Goal: Task Accomplishment & Management: Complete application form

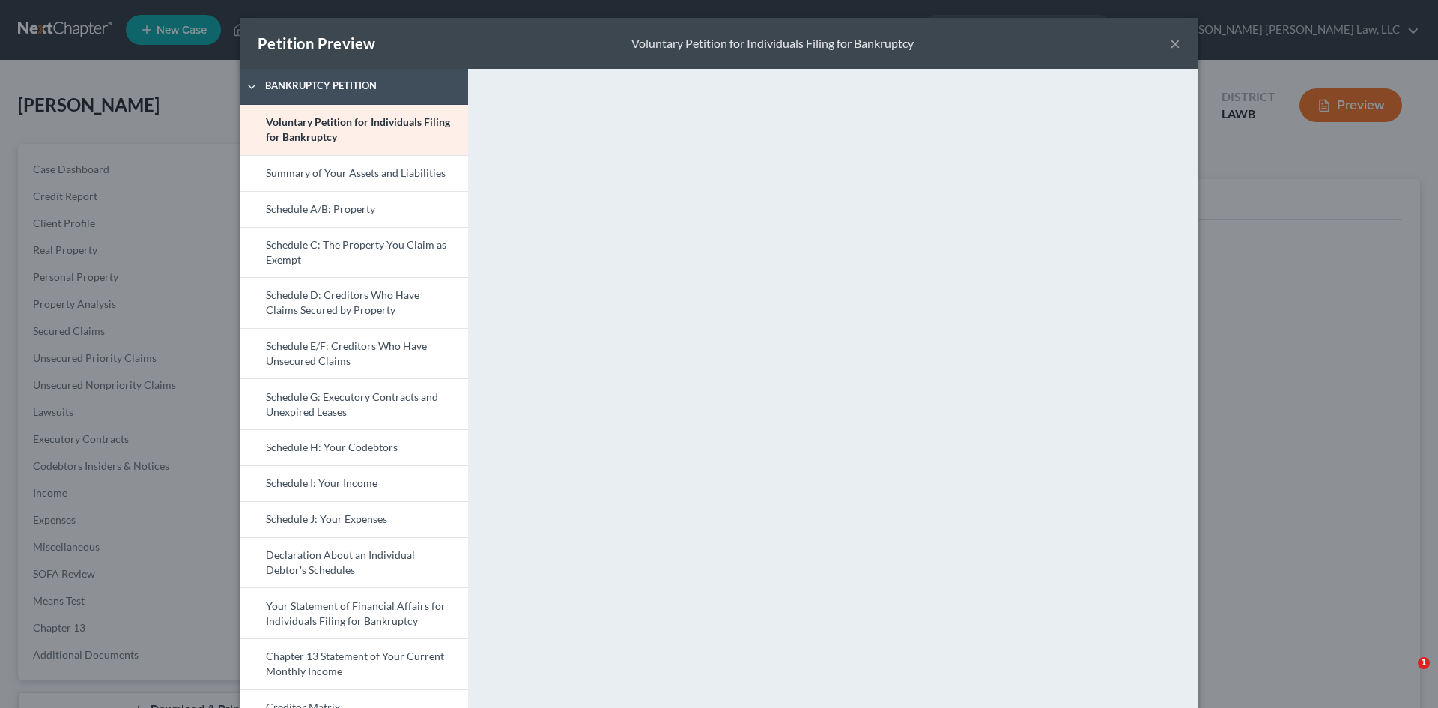
select select "3"
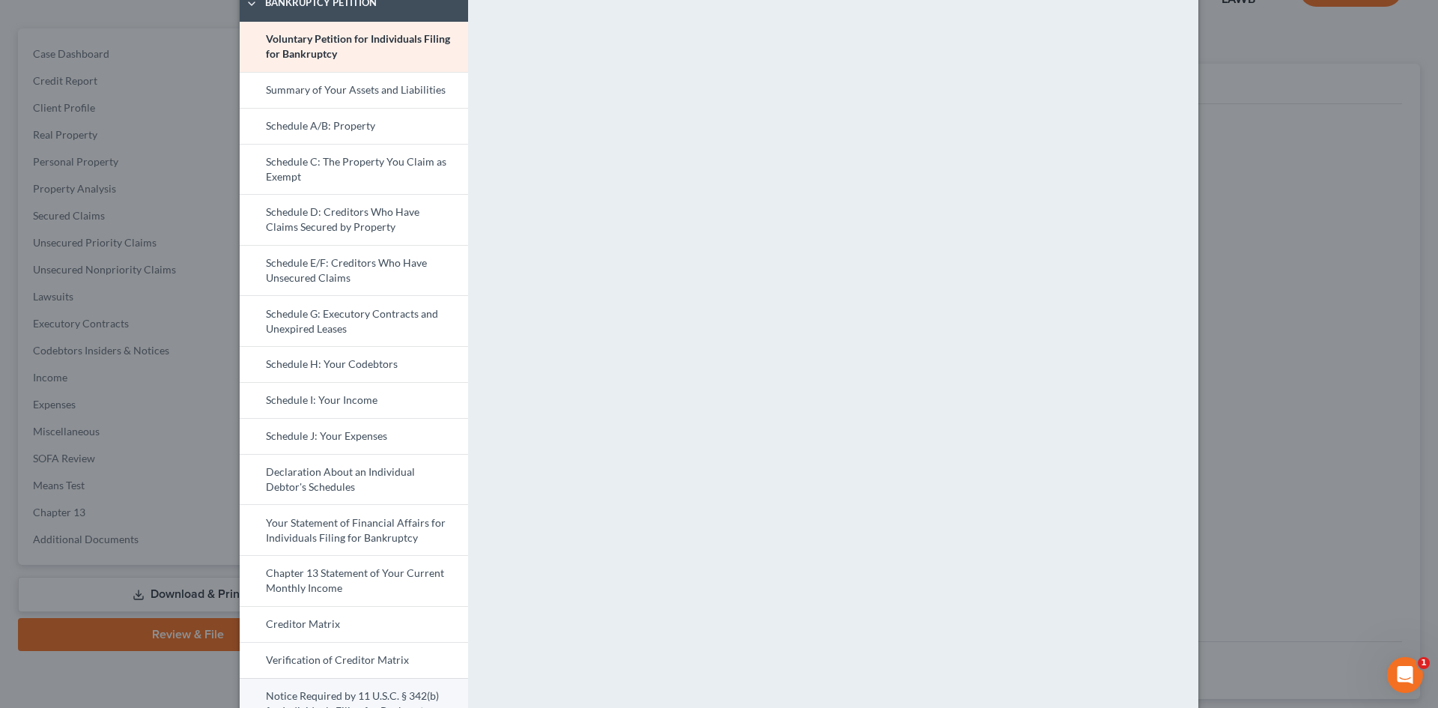
scroll to position [225, 0]
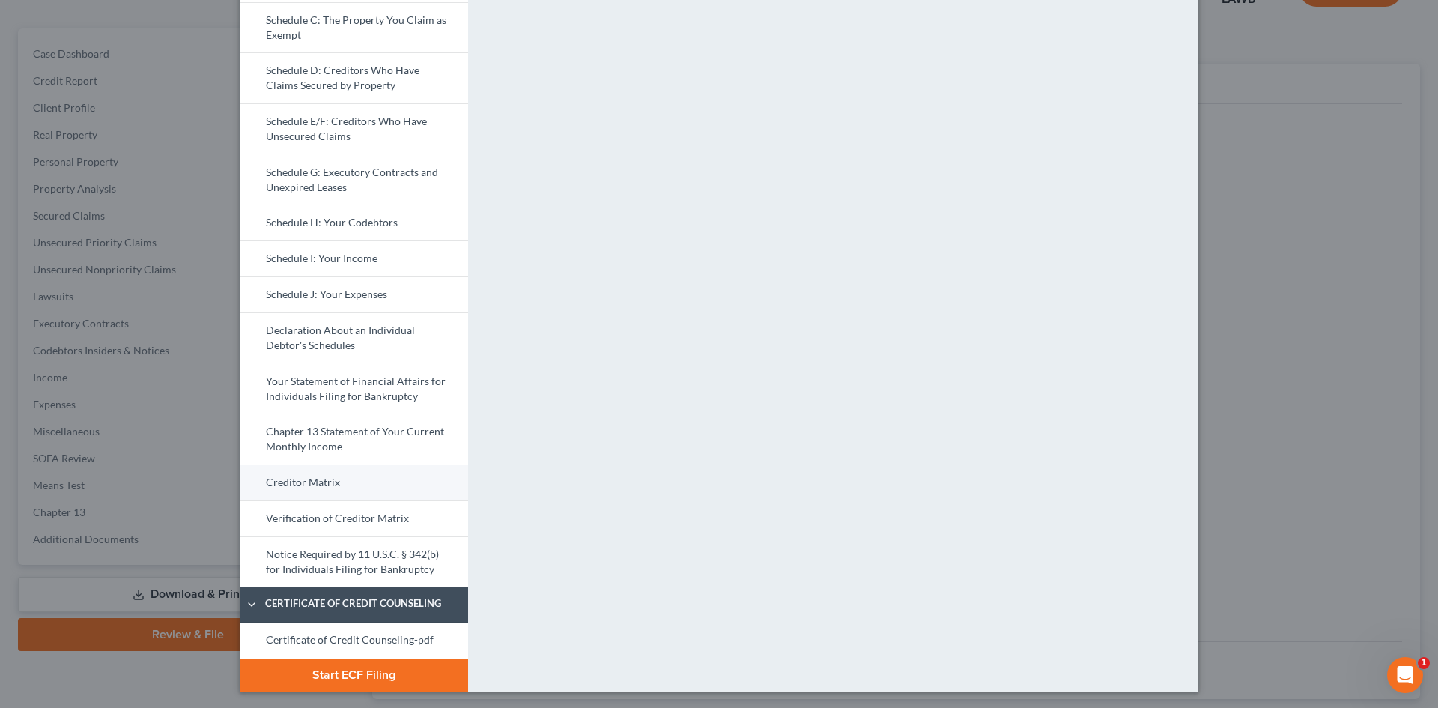
click at [329, 476] on link "Creditor Matrix" at bounding box center [354, 482] width 228 height 36
click at [404, 635] on link "Certificate of Credit Counseling-pdf" at bounding box center [354, 640] width 228 height 36
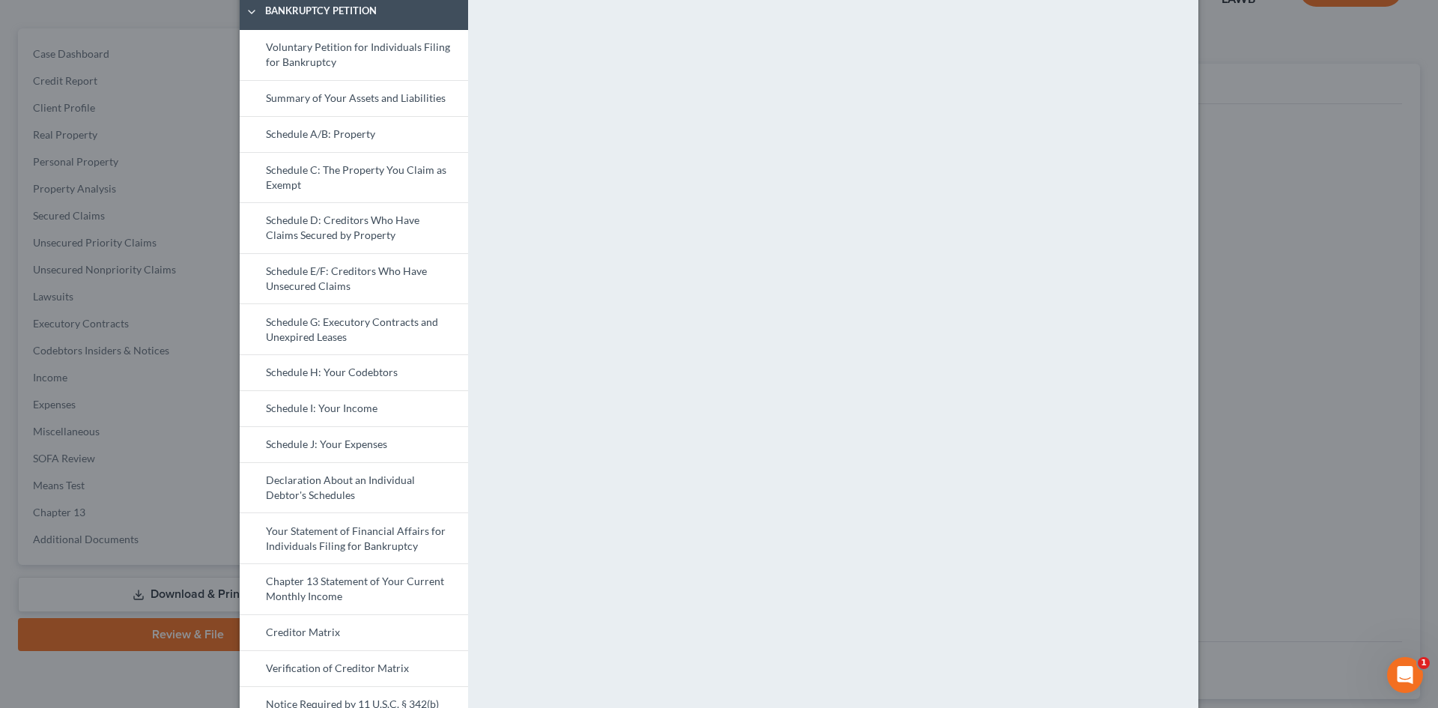
scroll to position [0, 0]
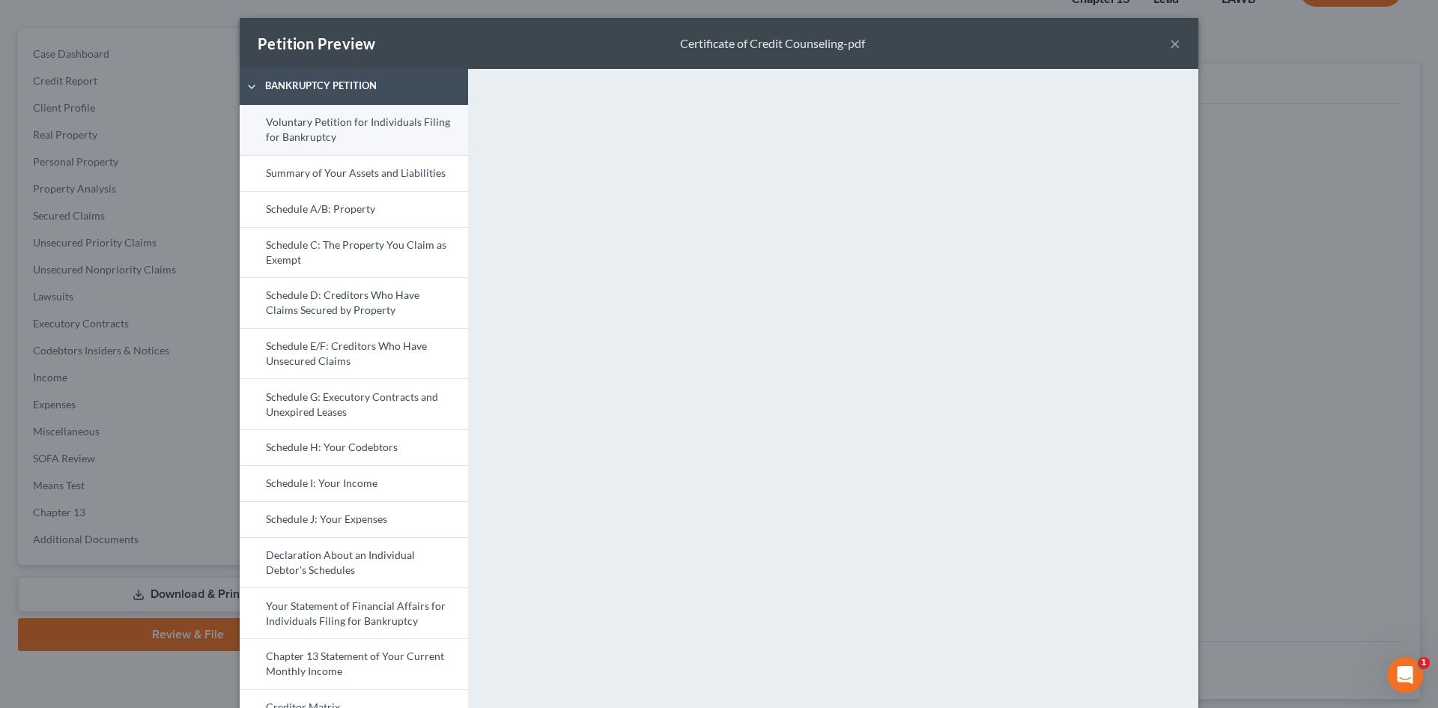
click at [353, 128] on link "Voluntary Petition for Individuals Filing for Bankruptcy" at bounding box center [354, 130] width 228 height 50
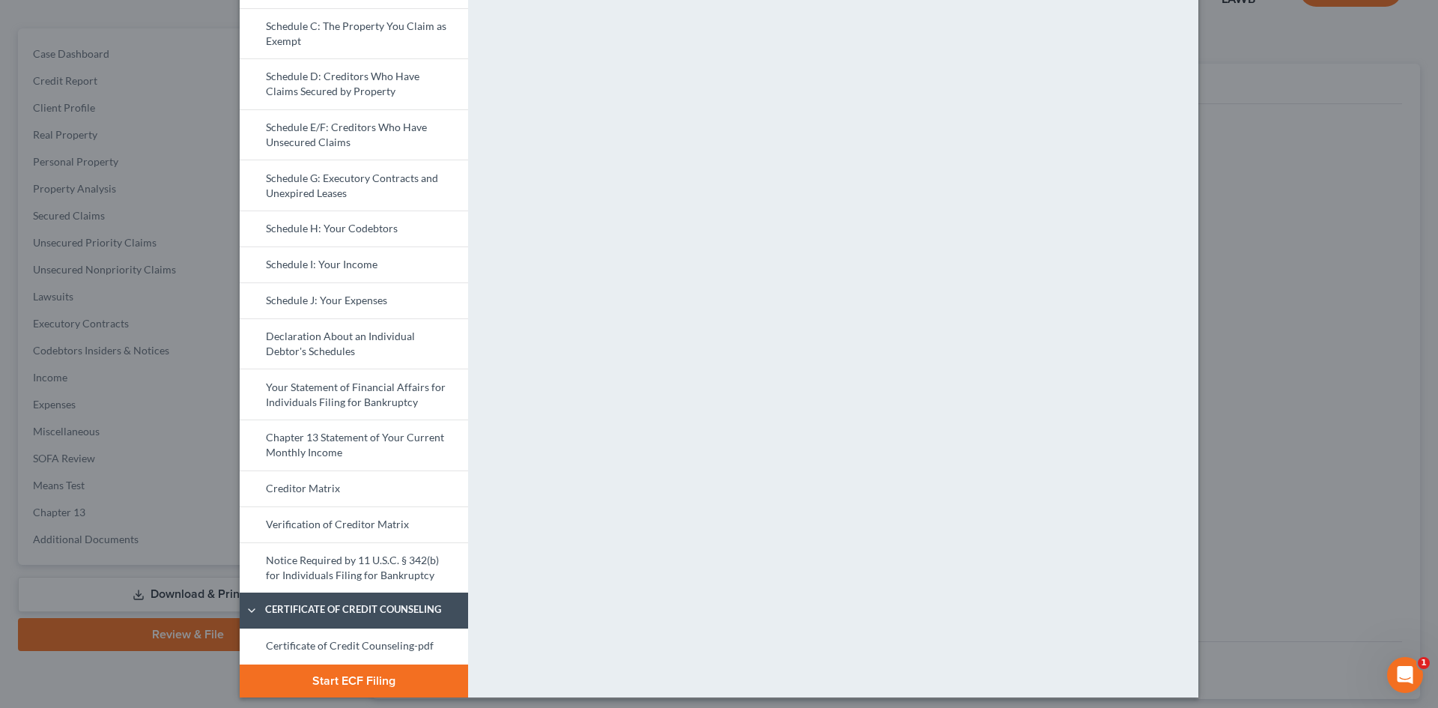
scroll to position [226, 0]
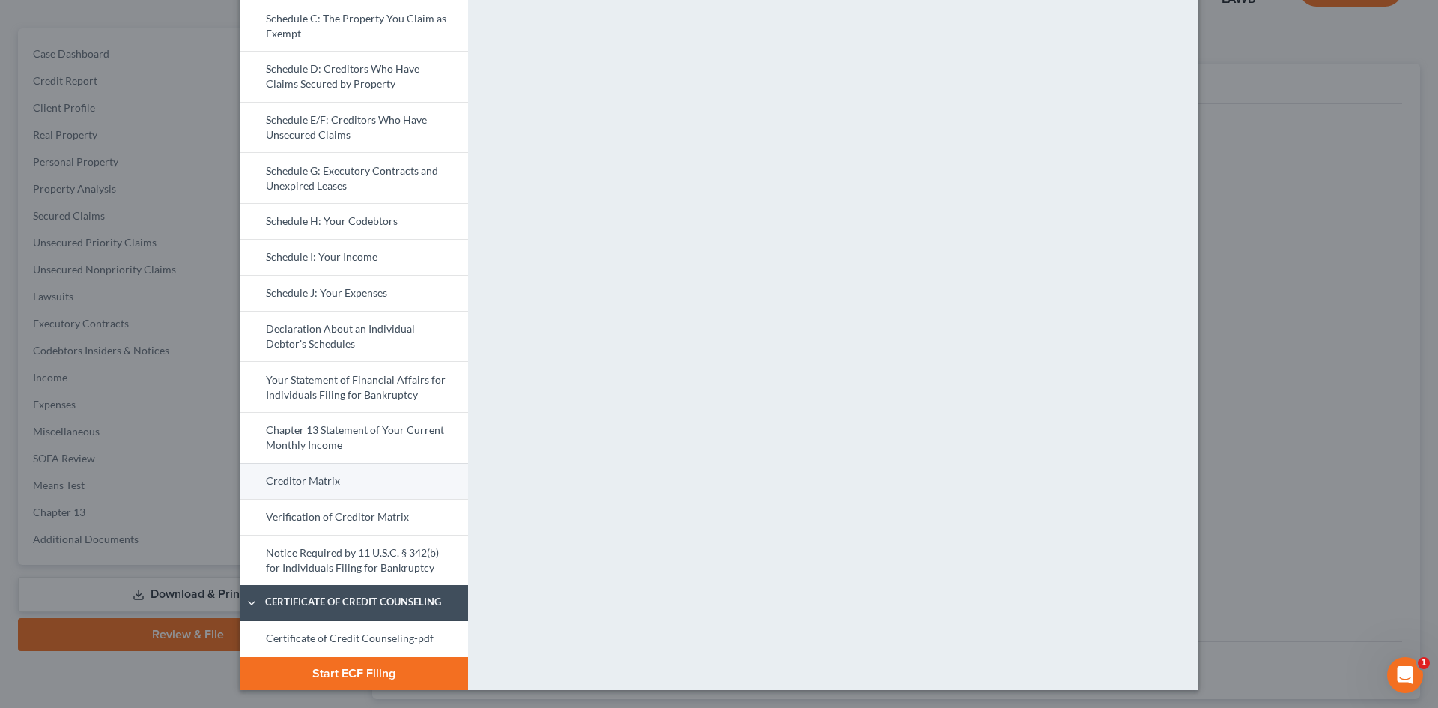
click at [327, 490] on link "Creditor Matrix" at bounding box center [354, 481] width 228 height 36
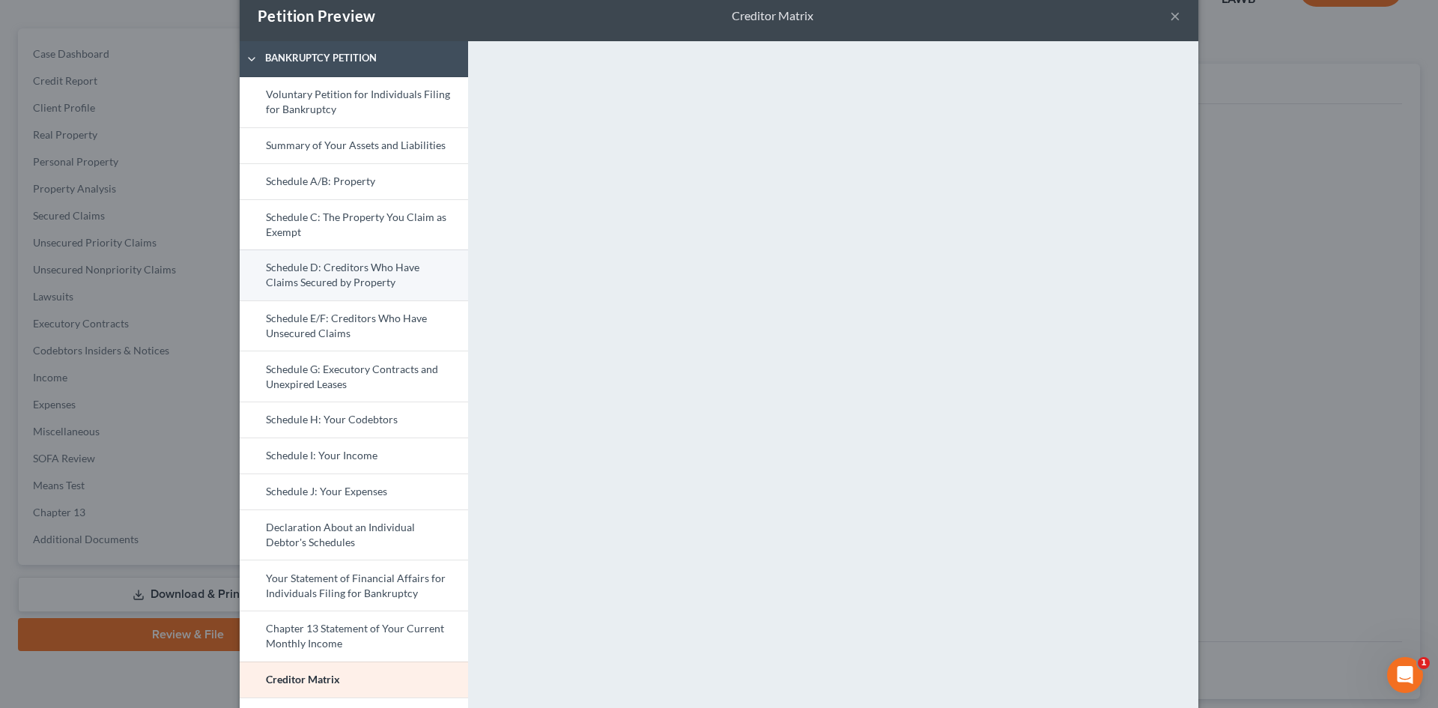
scroll to position [75, 0]
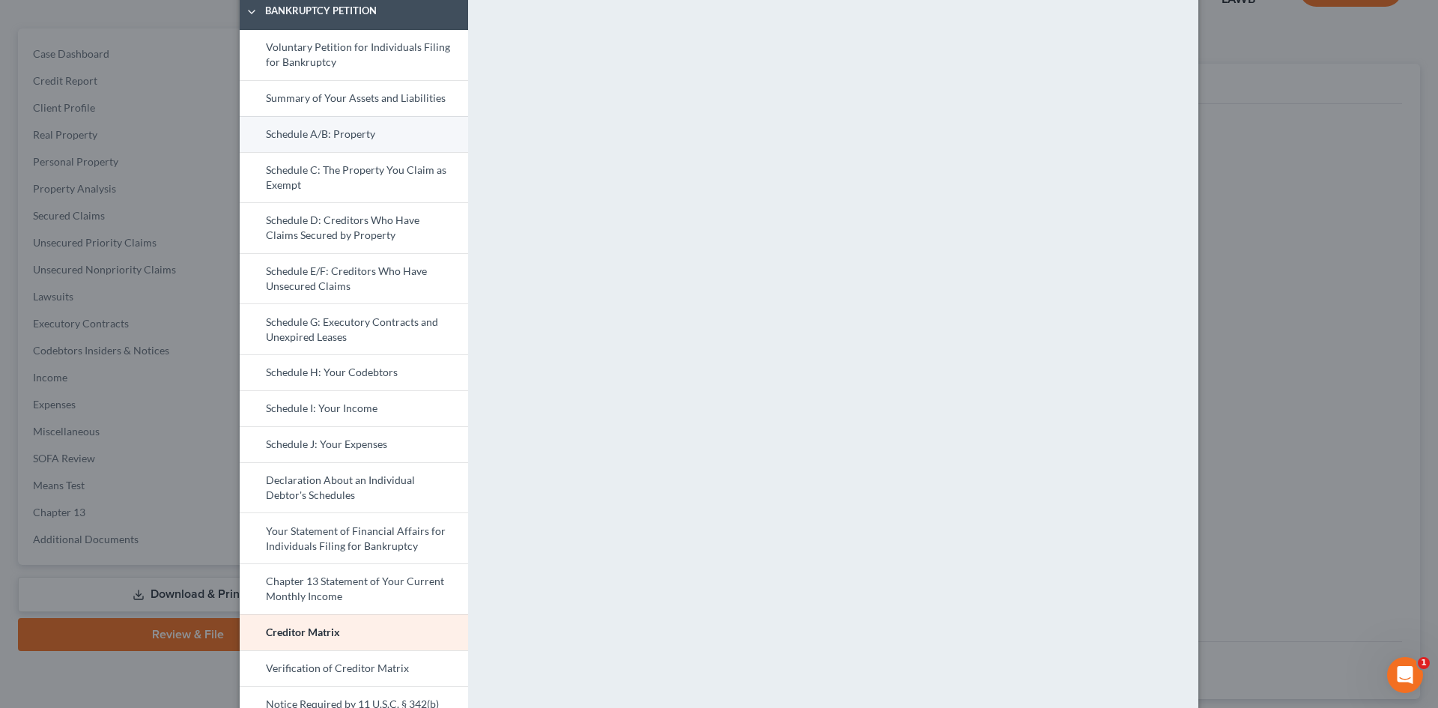
click at [385, 131] on link "Schedule A/B: Property" at bounding box center [354, 134] width 228 height 36
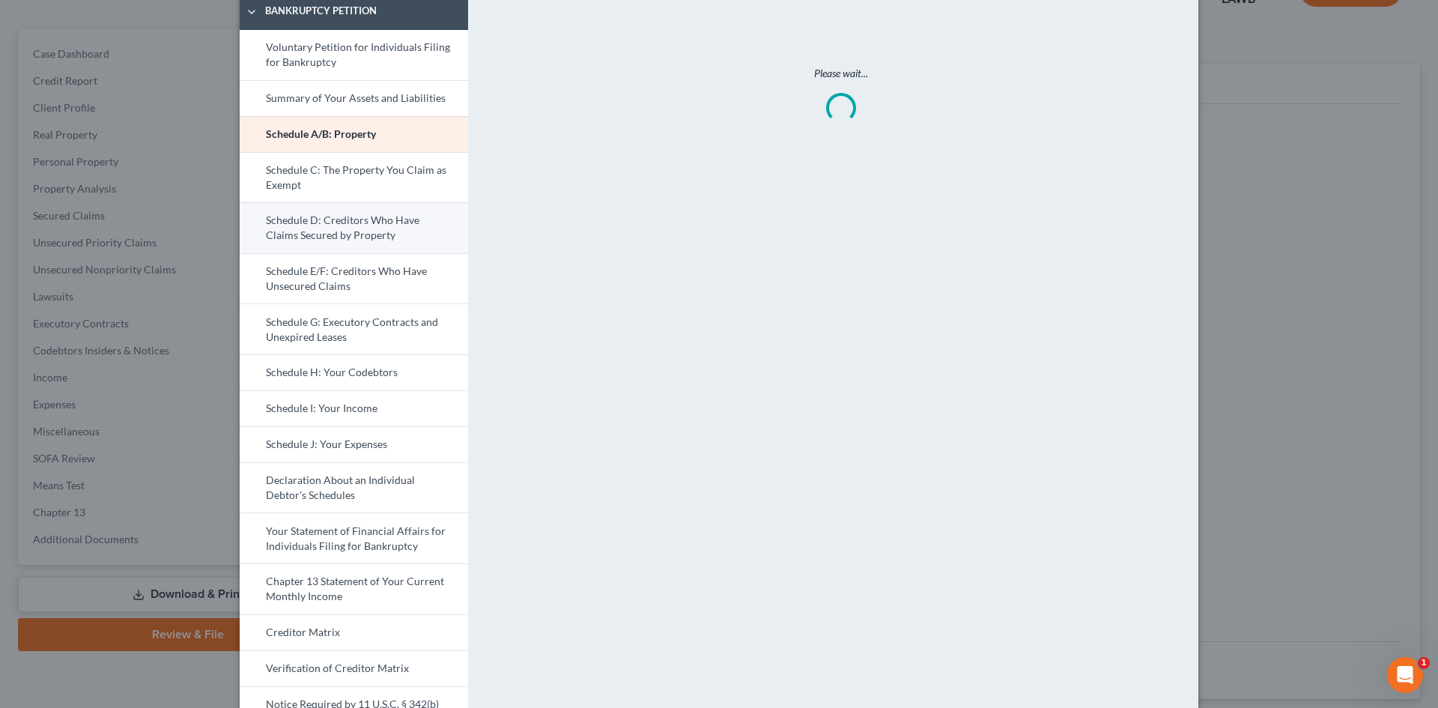
click at [382, 228] on link "Schedule D: Creditors Who Have Claims Secured by Property" at bounding box center [354, 227] width 228 height 51
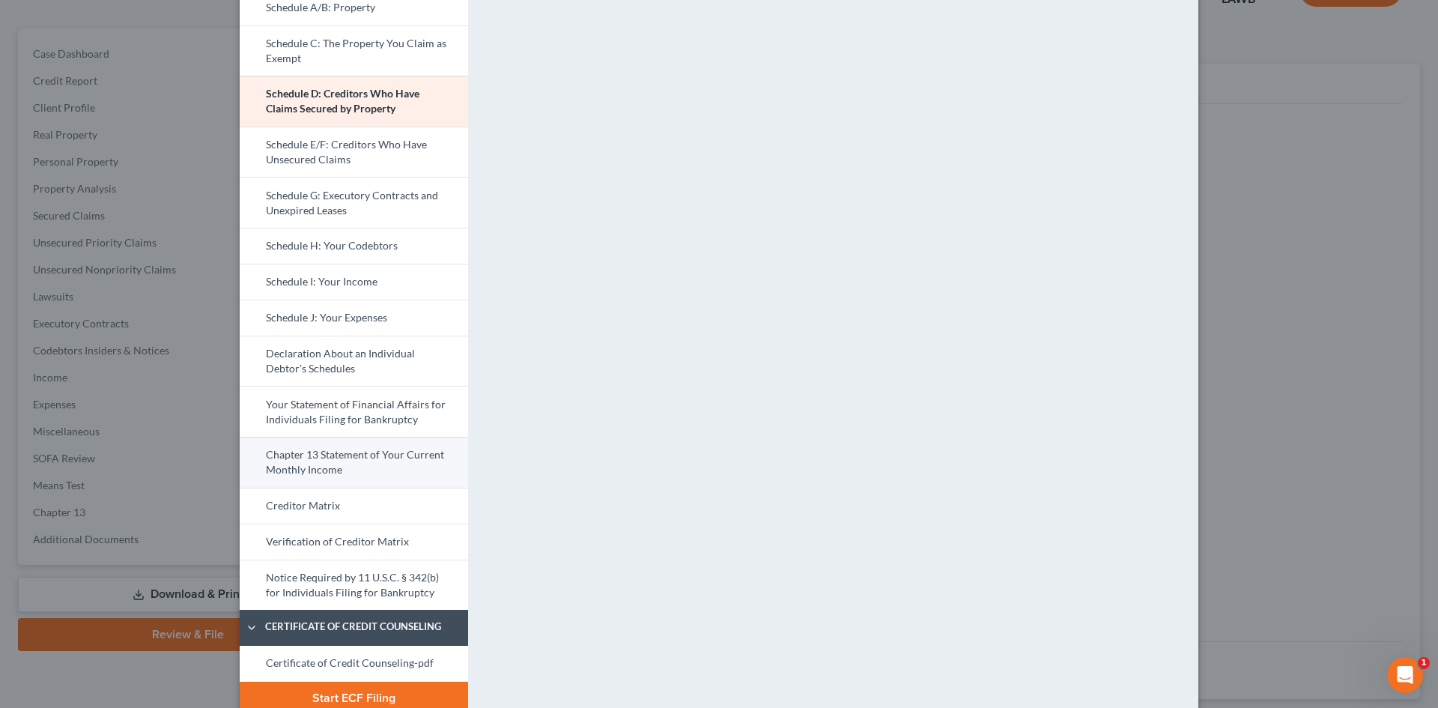
scroll to position [226, 0]
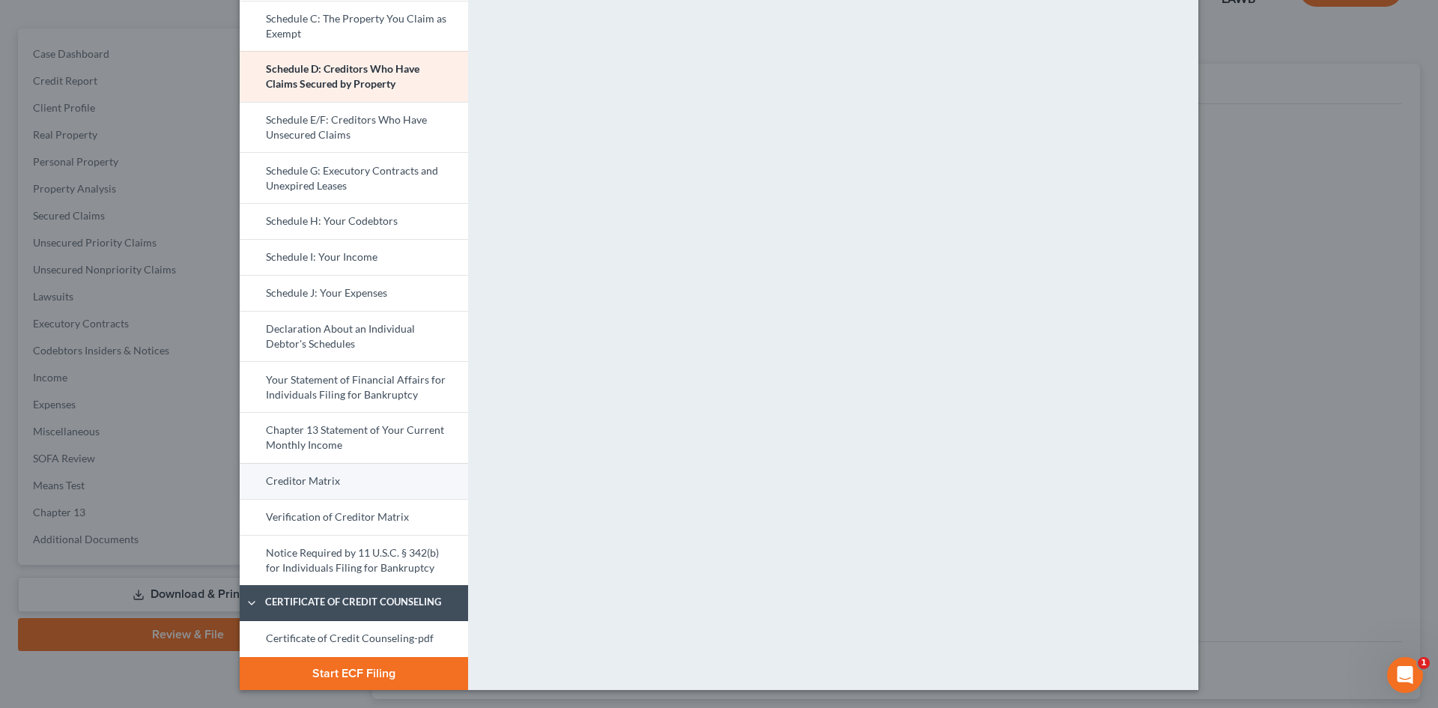
click at [398, 473] on link "Creditor Matrix" at bounding box center [354, 481] width 228 height 36
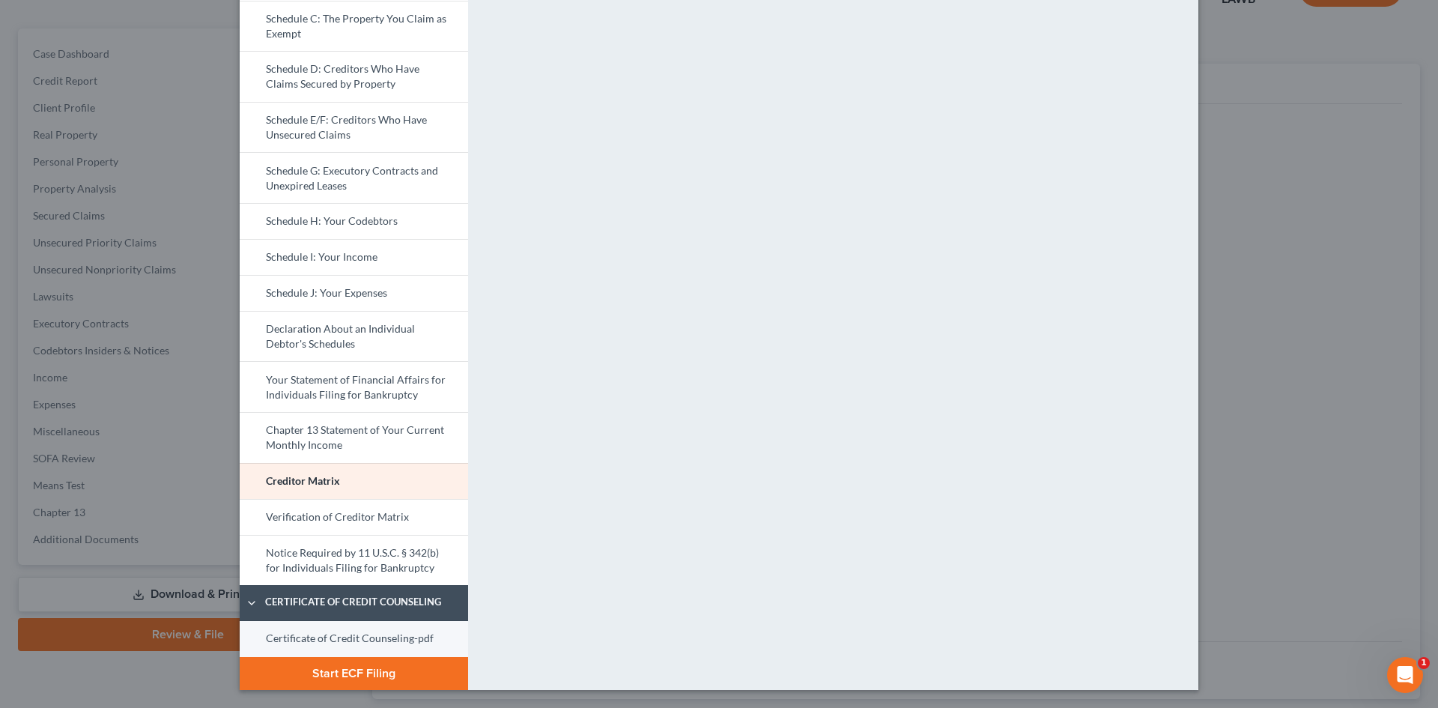
click at [410, 623] on link "Certificate of Credit Counseling-pdf" at bounding box center [354, 639] width 228 height 36
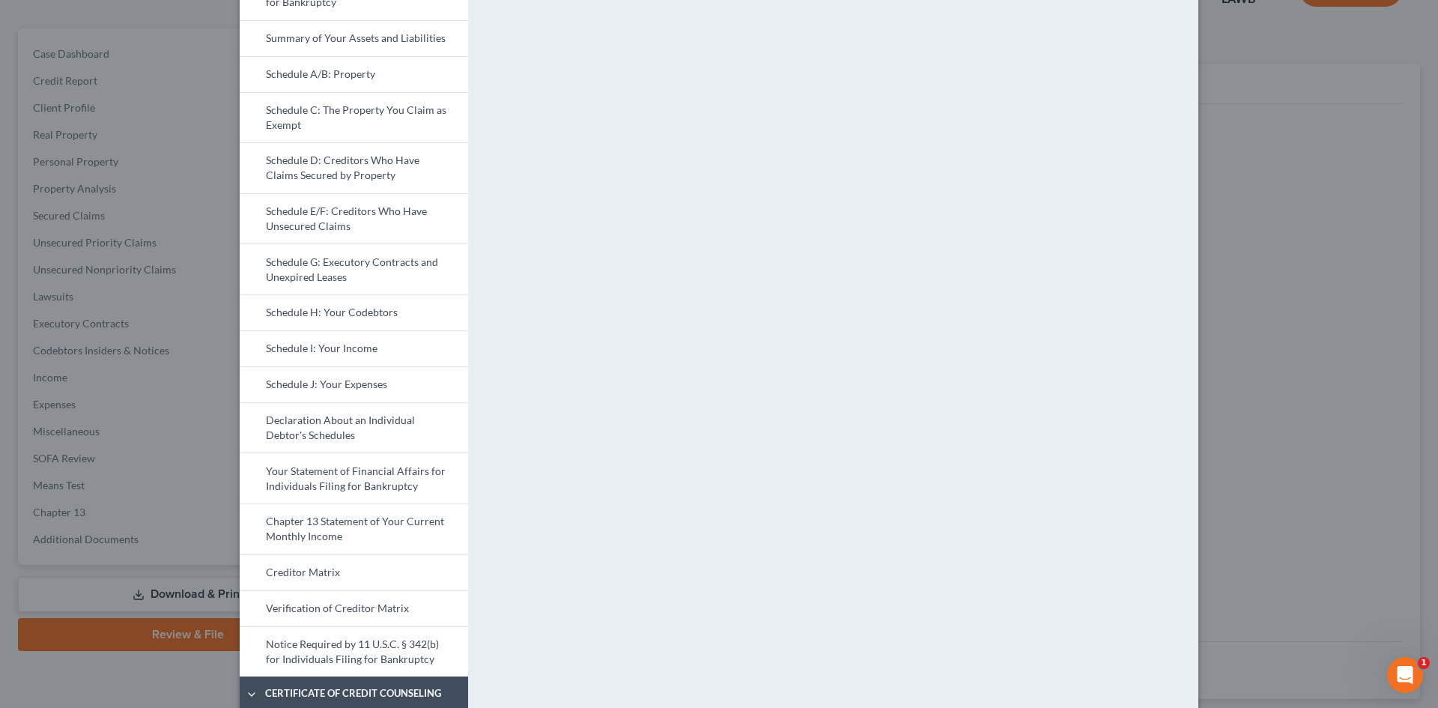
scroll to position [0, 0]
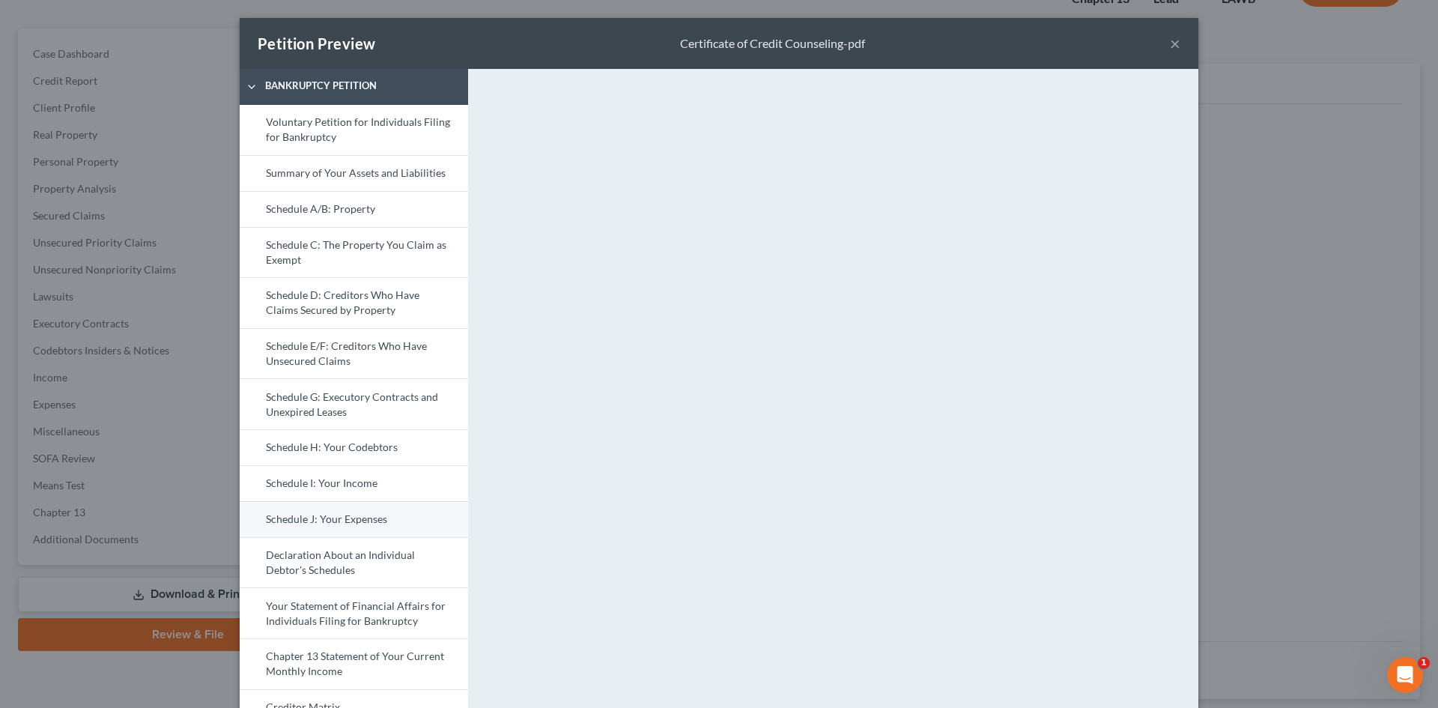
click at [394, 513] on link "Schedule J: Your Expenses" at bounding box center [354, 519] width 228 height 36
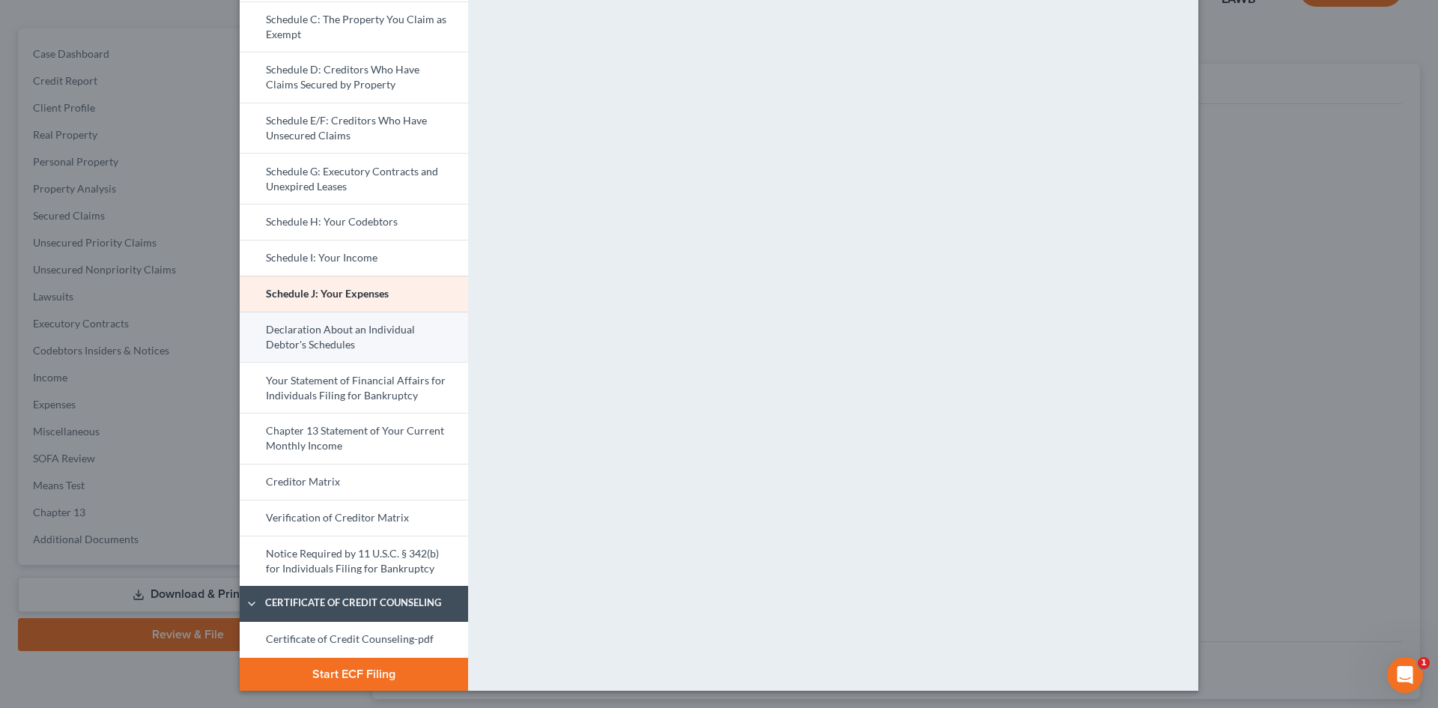
scroll to position [226, 0]
drag, startPoint x: 335, startPoint y: 473, endPoint x: 429, endPoint y: 429, distance: 103.2
click at [335, 473] on link "Creditor Matrix" at bounding box center [354, 481] width 228 height 36
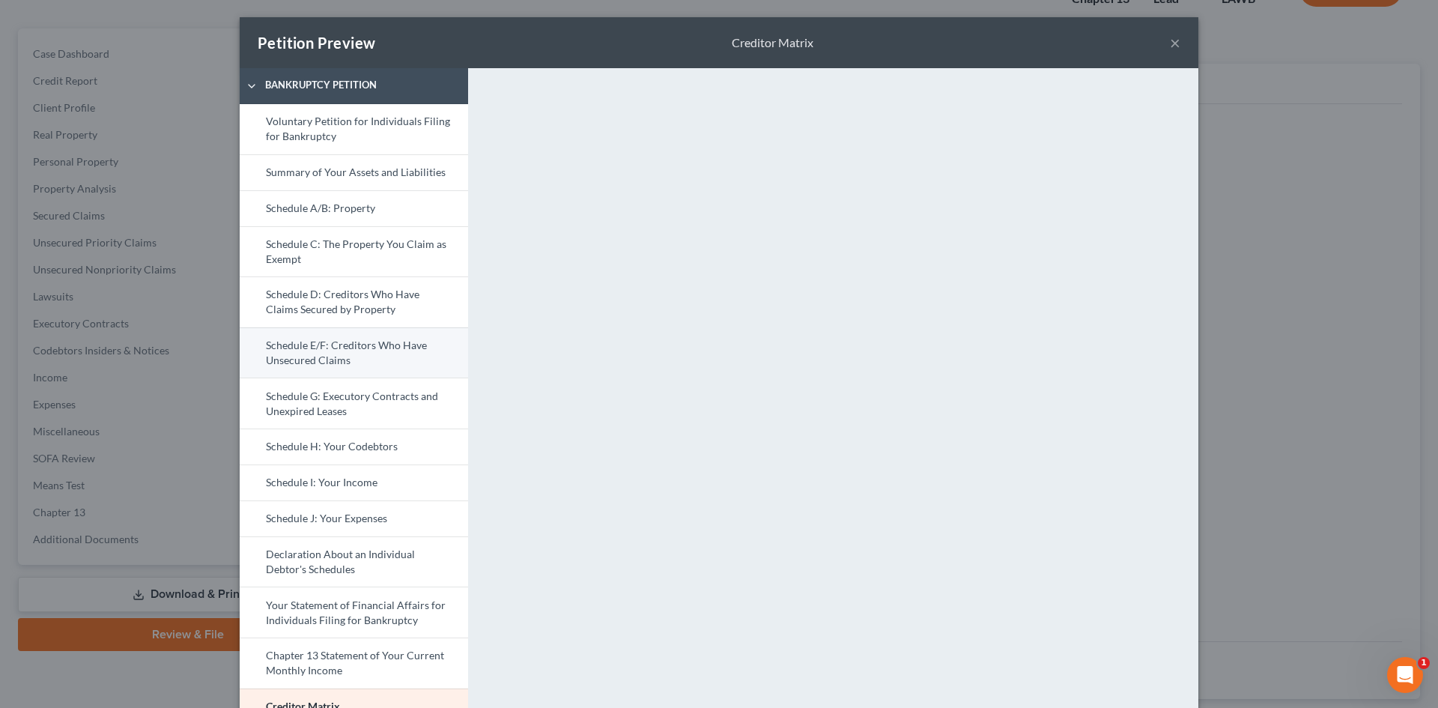
scroll to position [0, 0]
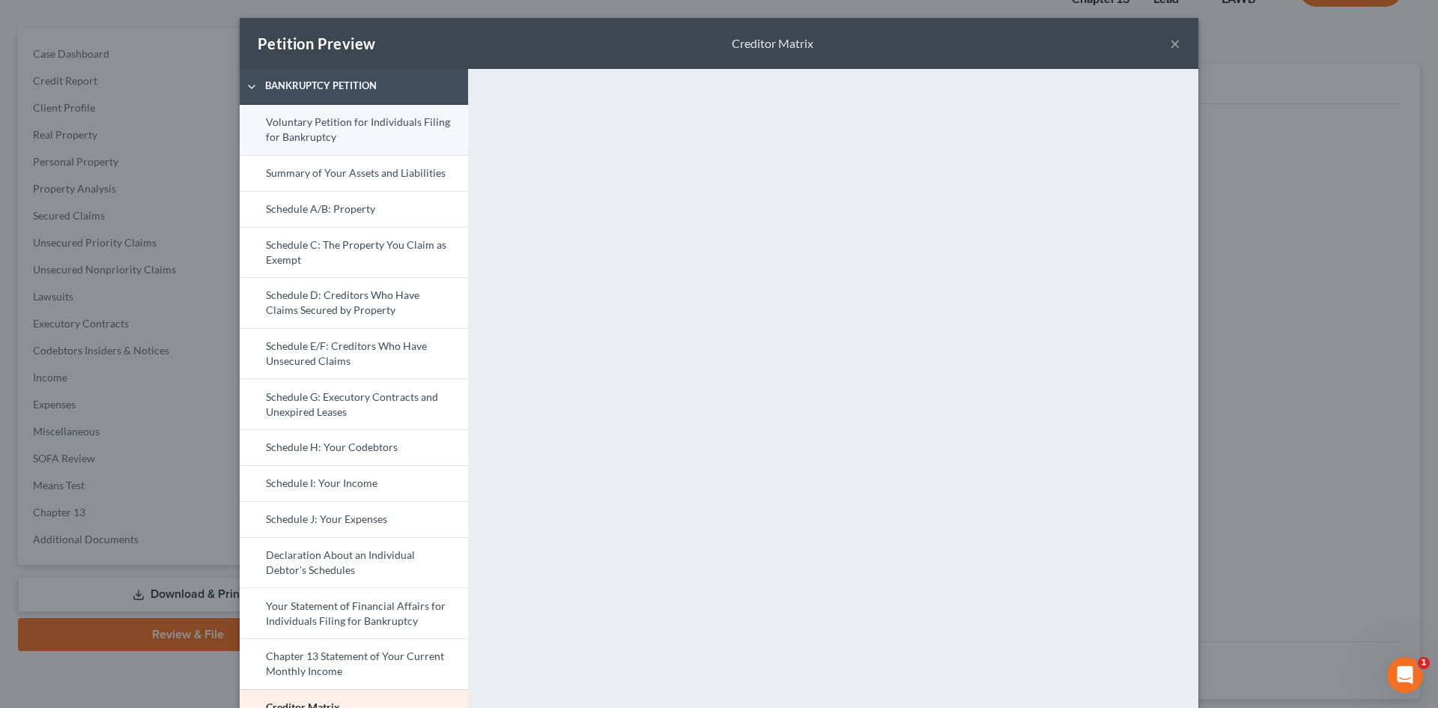
click at [372, 133] on link "Voluntary Petition for Individuals Filing for Bankruptcy" at bounding box center [354, 130] width 228 height 50
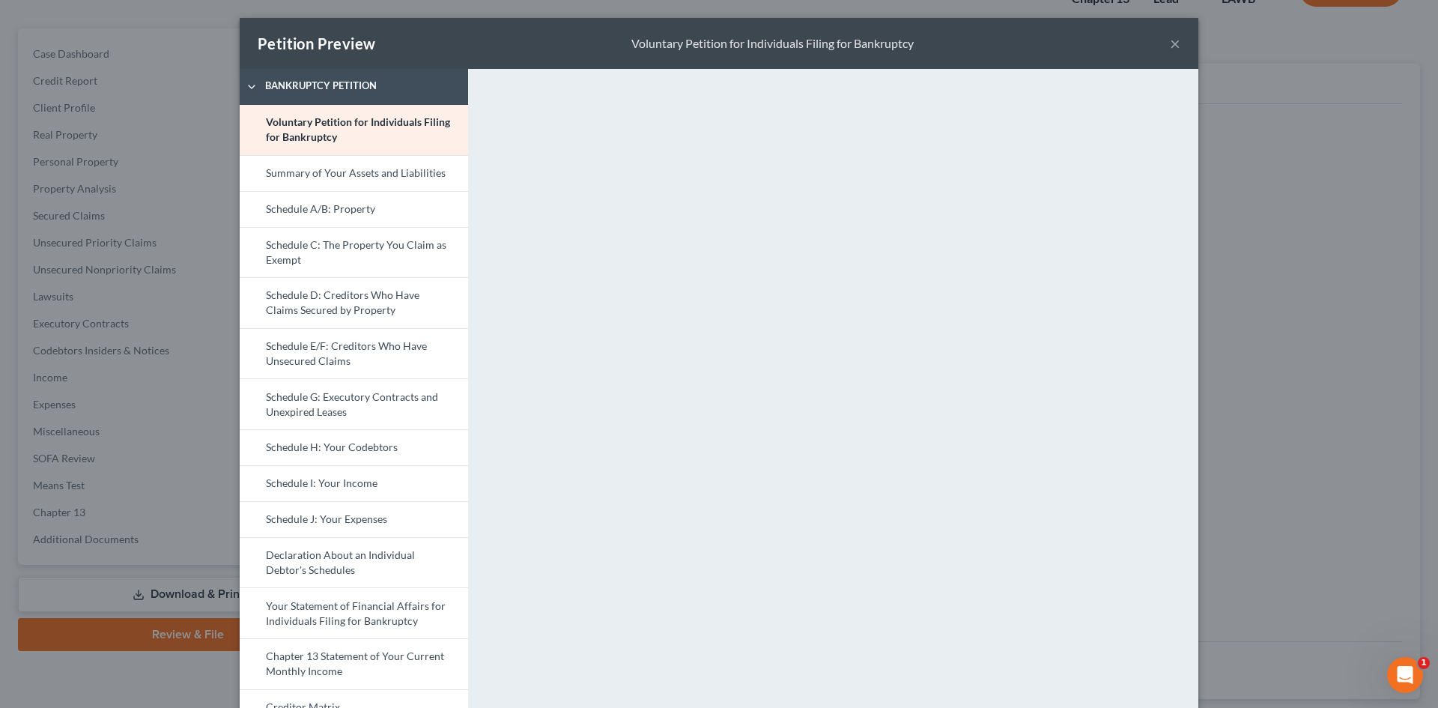
drag, startPoint x: 422, startPoint y: 694, endPoint x: 471, endPoint y: 658, distance: 61.1
click at [422, 694] on link "Creditor Matrix" at bounding box center [354, 707] width 228 height 36
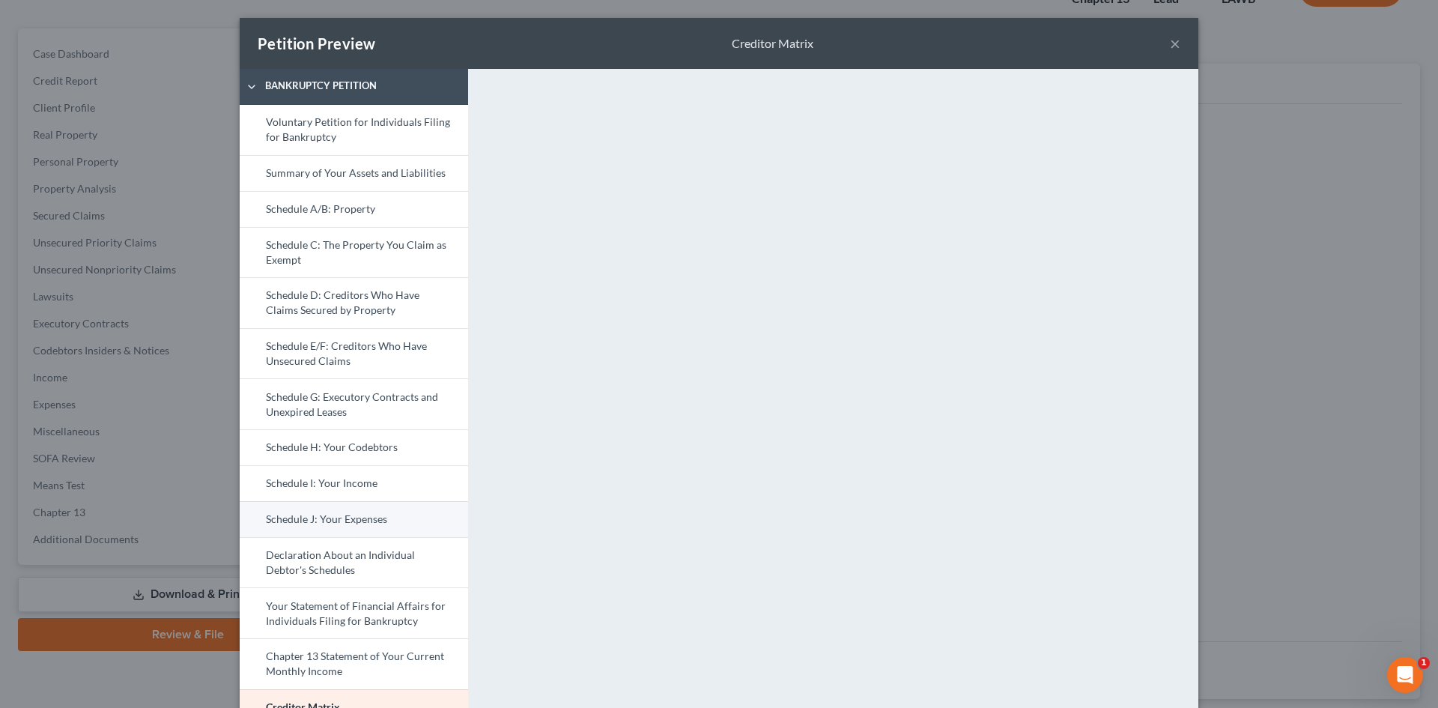
click at [390, 511] on link "Schedule J: Your Expenses" at bounding box center [354, 519] width 228 height 36
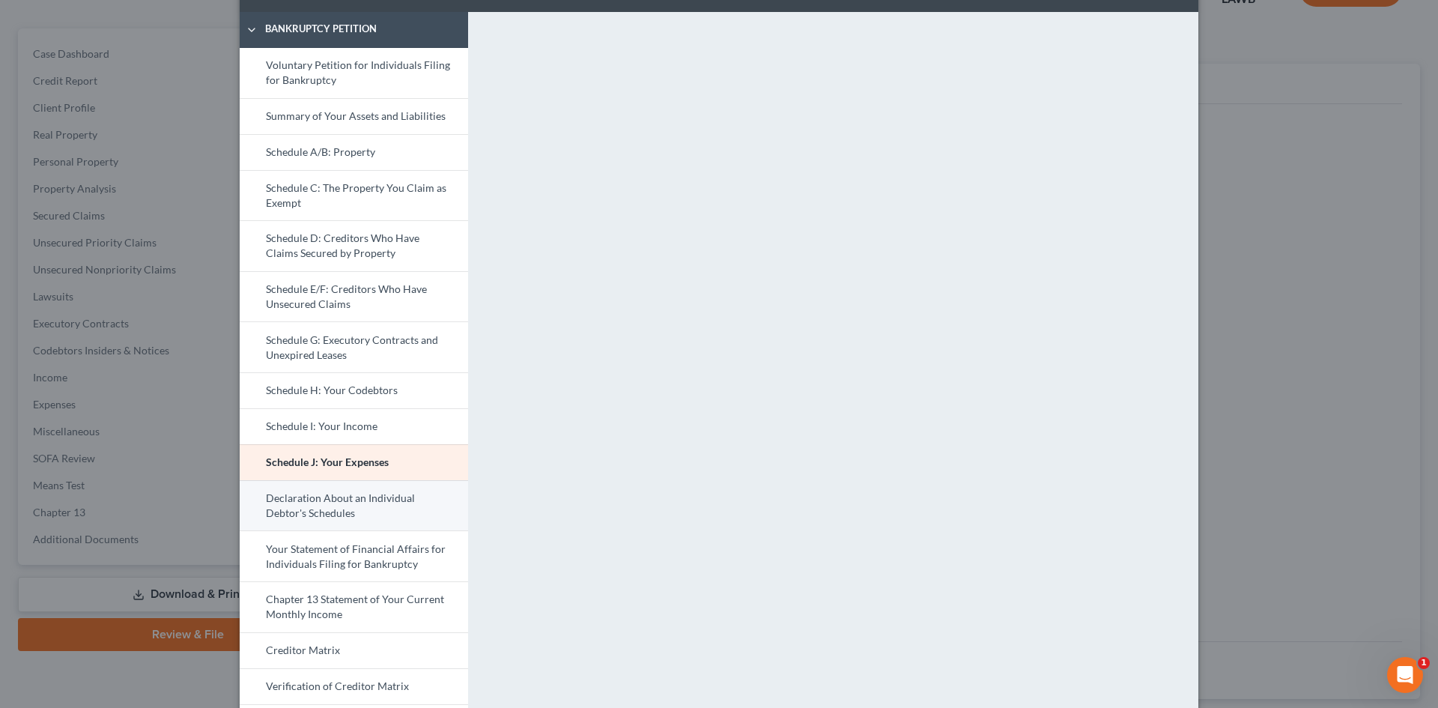
scroll to position [226, 0]
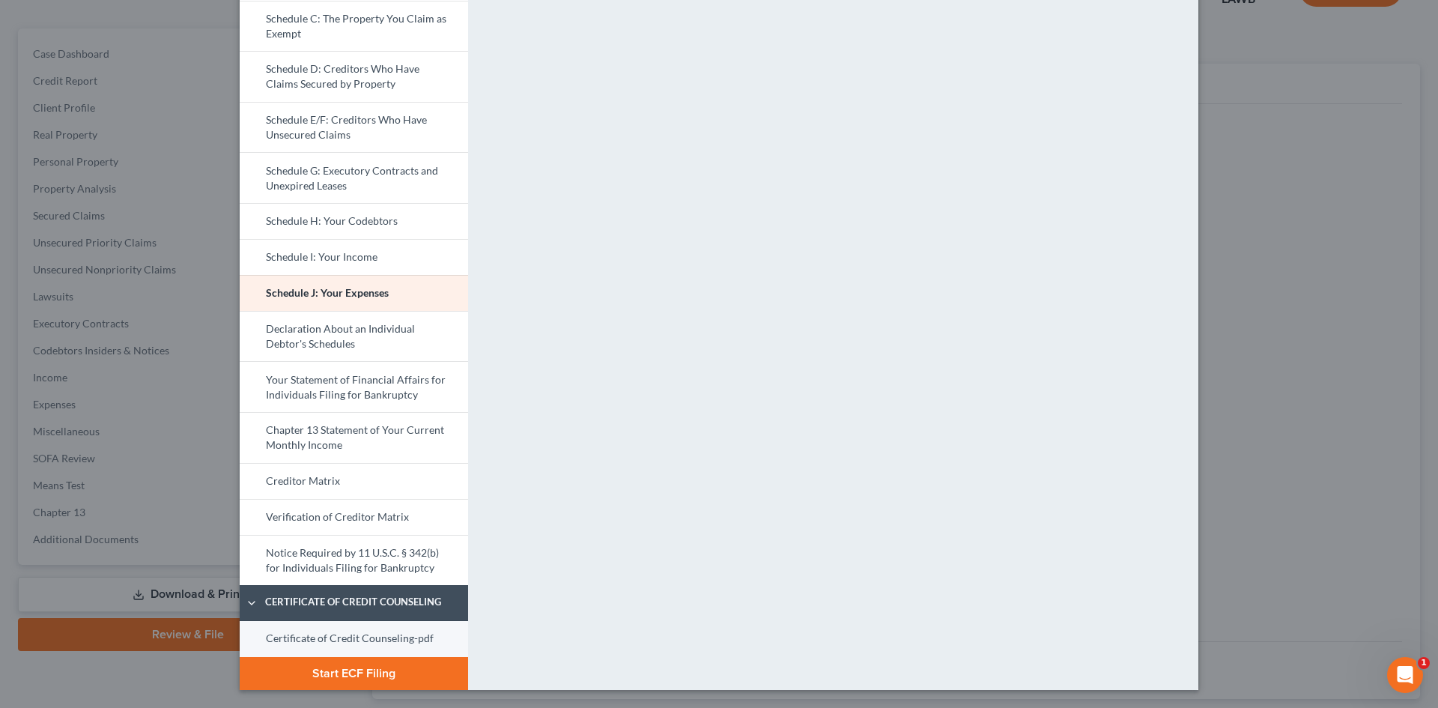
click at [407, 637] on link "Certificate of Credit Counseling-pdf" at bounding box center [354, 639] width 228 height 36
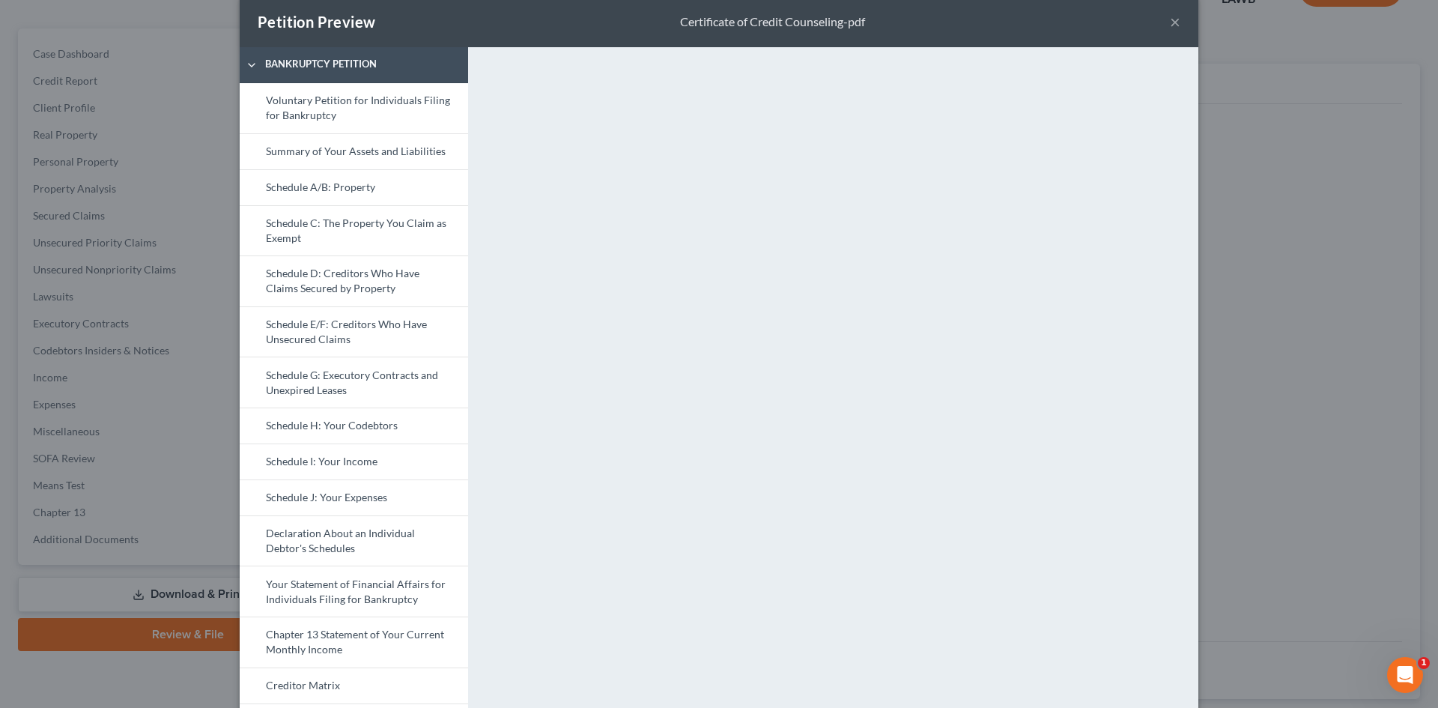
scroll to position [0, 0]
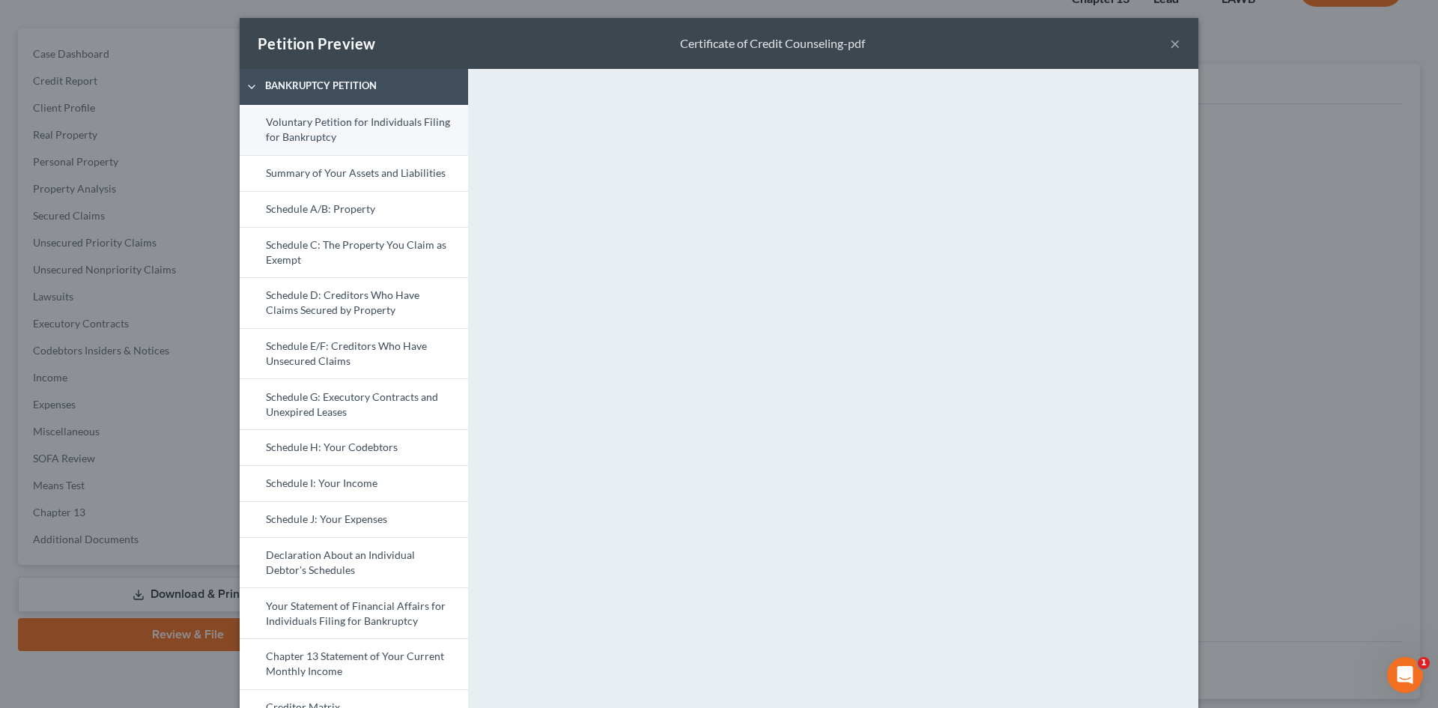
click at [387, 109] on link "Voluntary Petition for Individuals Filing for Bankruptcy" at bounding box center [354, 130] width 228 height 50
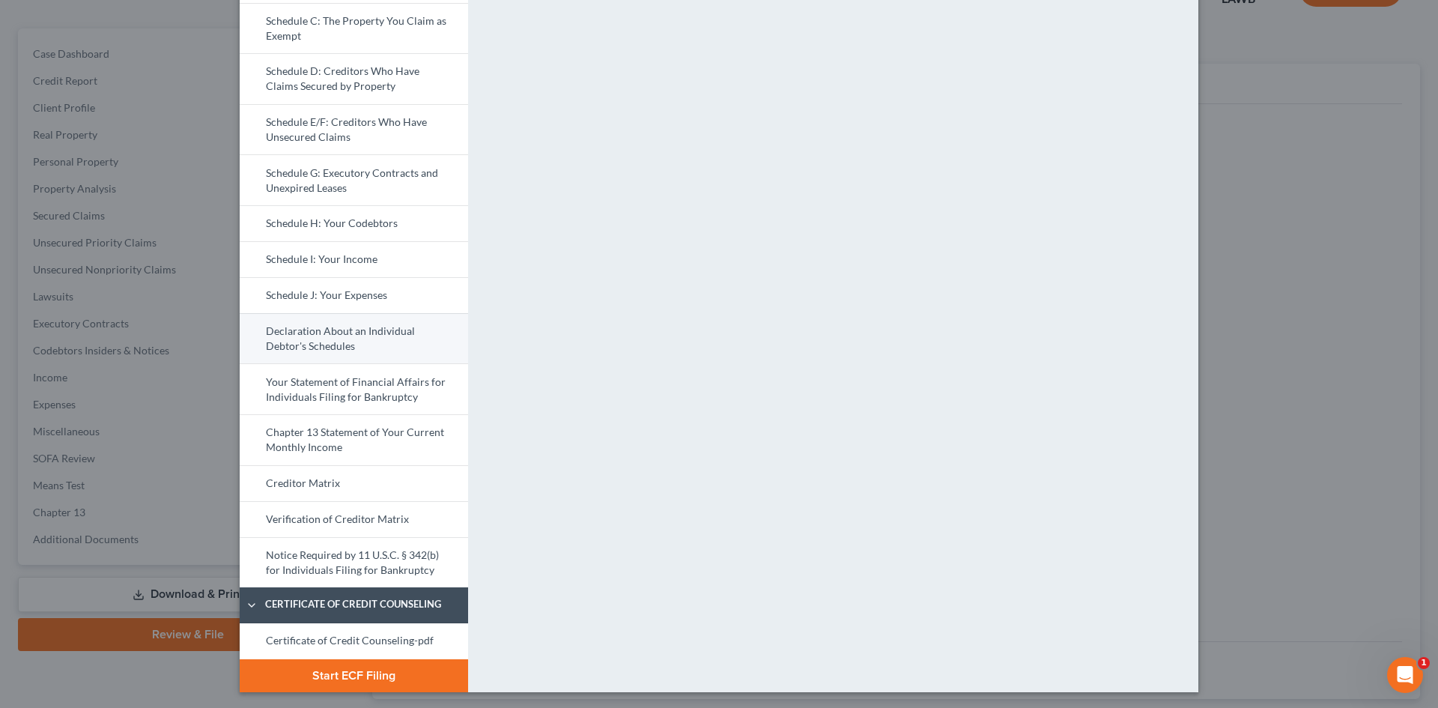
scroll to position [226, 0]
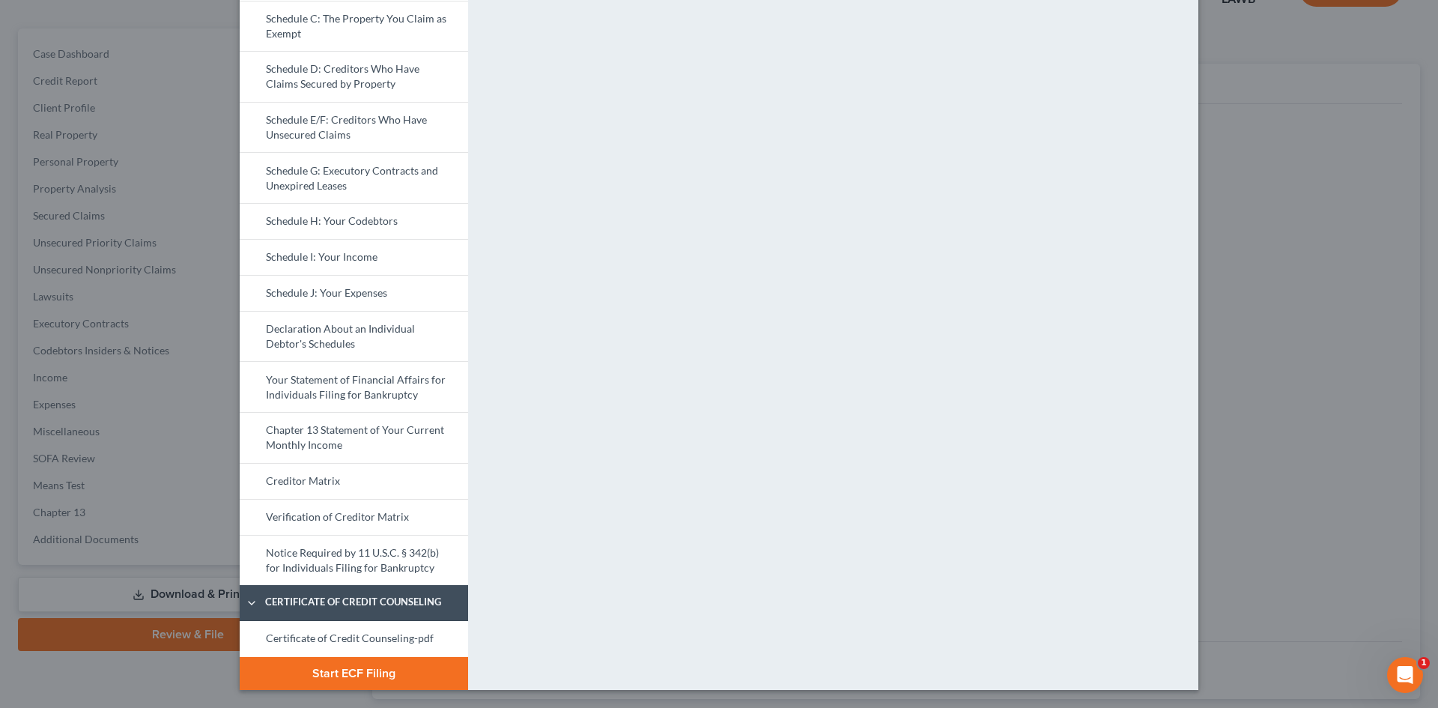
click at [353, 482] on link "Creditor Matrix" at bounding box center [354, 481] width 228 height 36
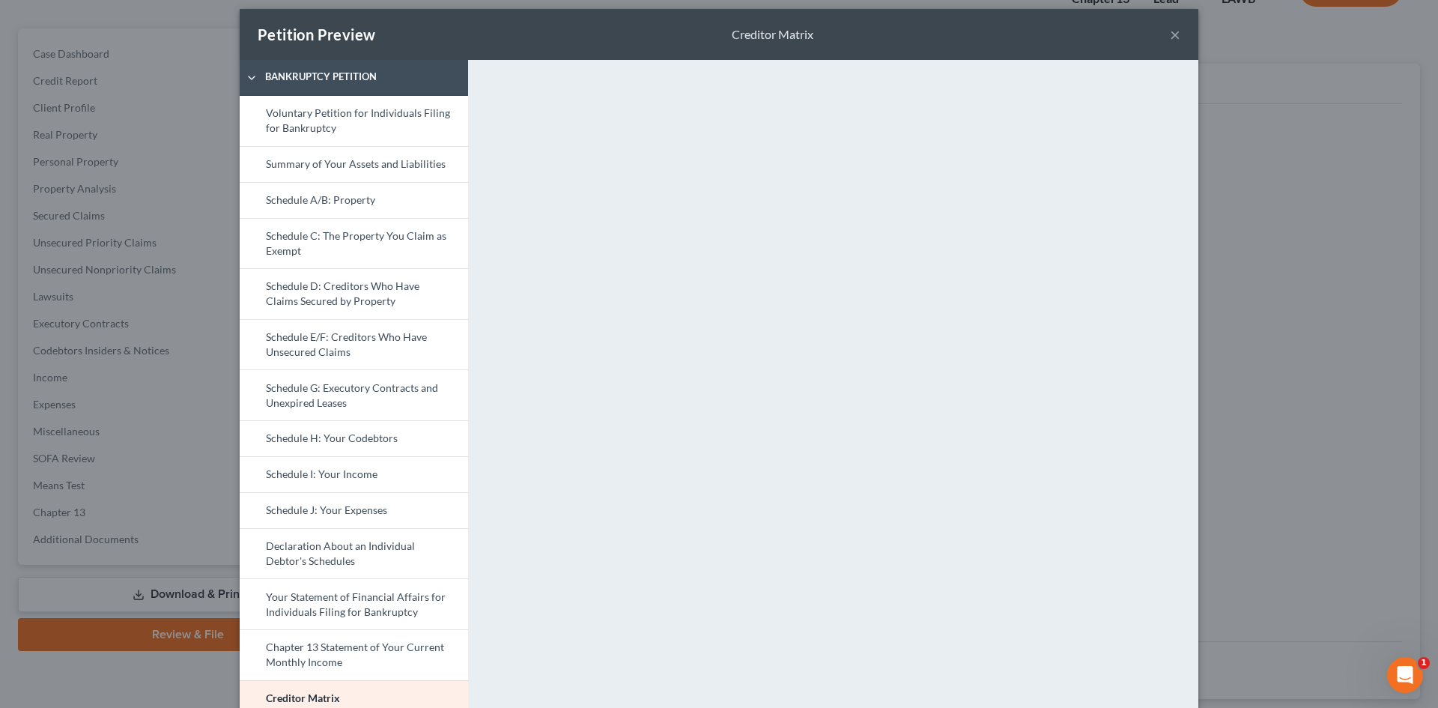
scroll to position [1, 0]
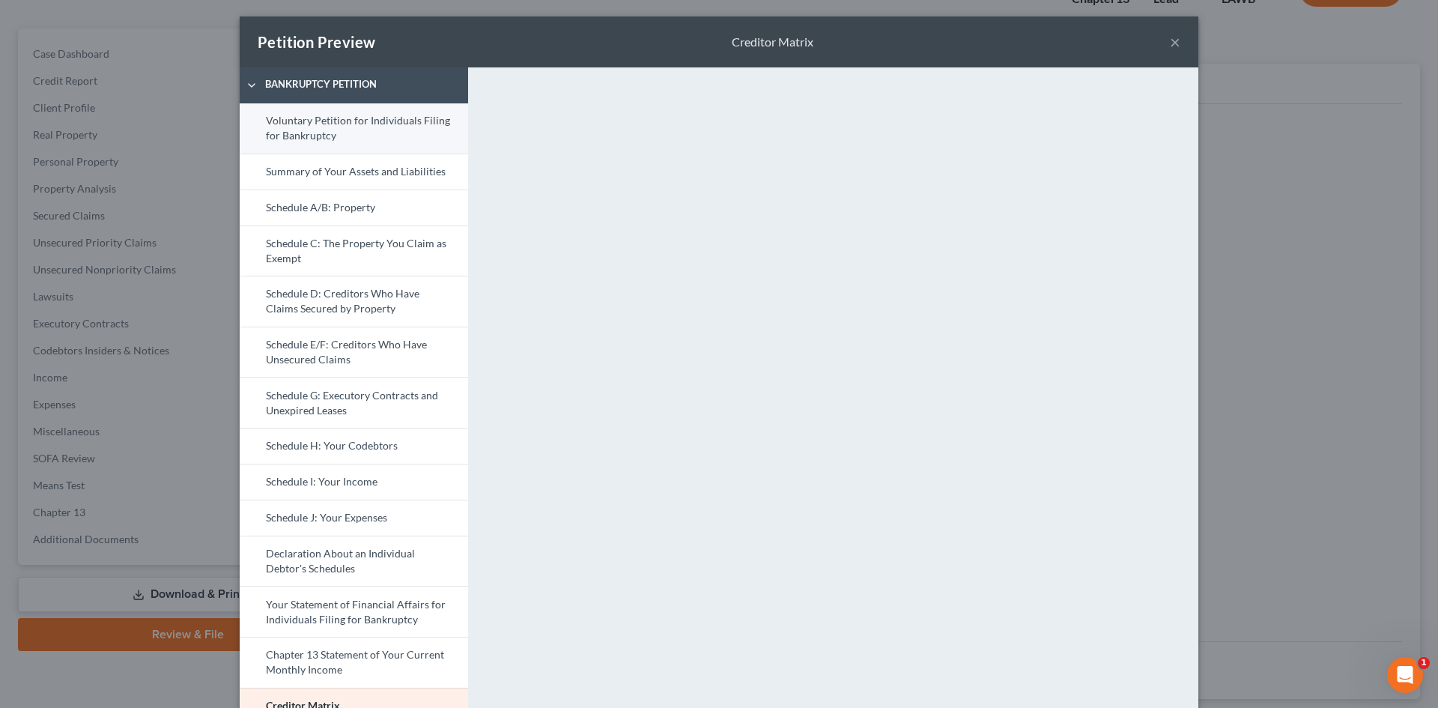
click at [370, 133] on link "Voluntary Petition for Individuals Filing for Bankruptcy" at bounding box center [354, 128] width 228 height 50
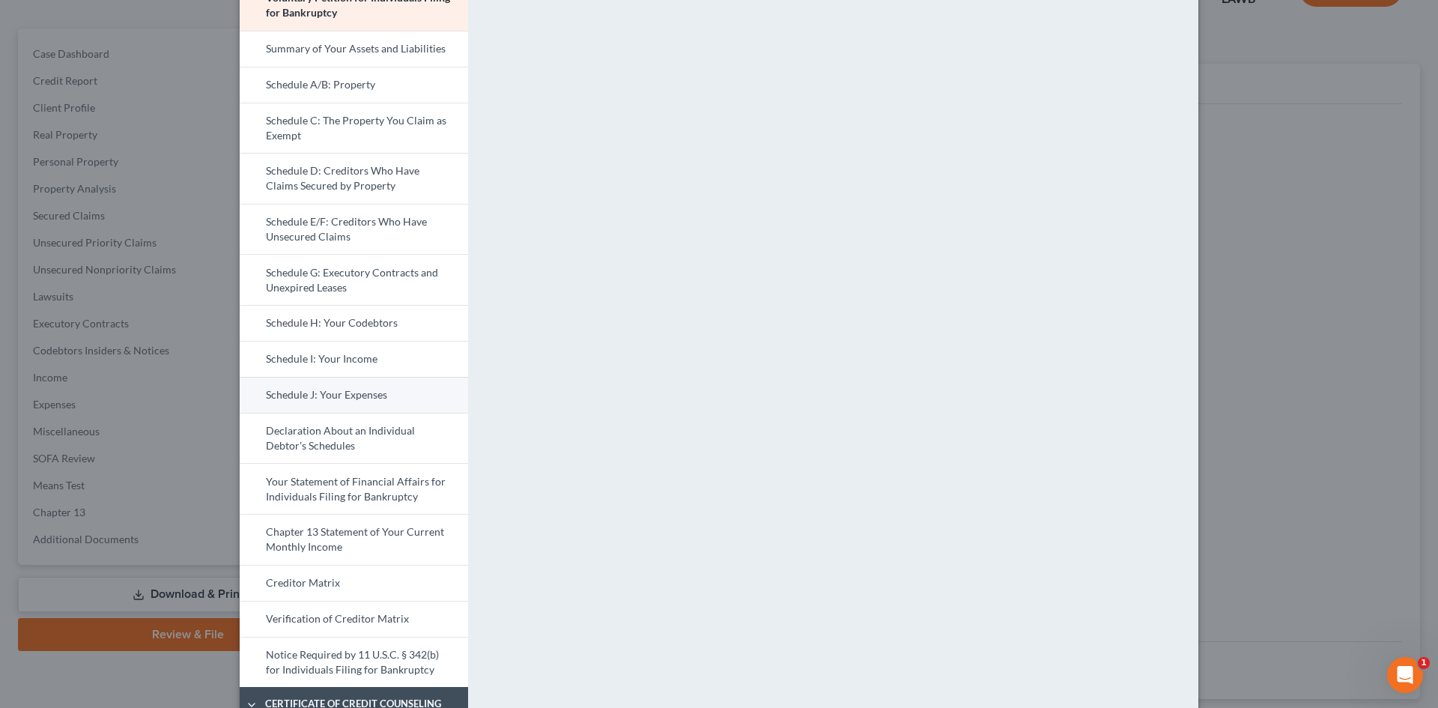
scroll to position [151, 0]
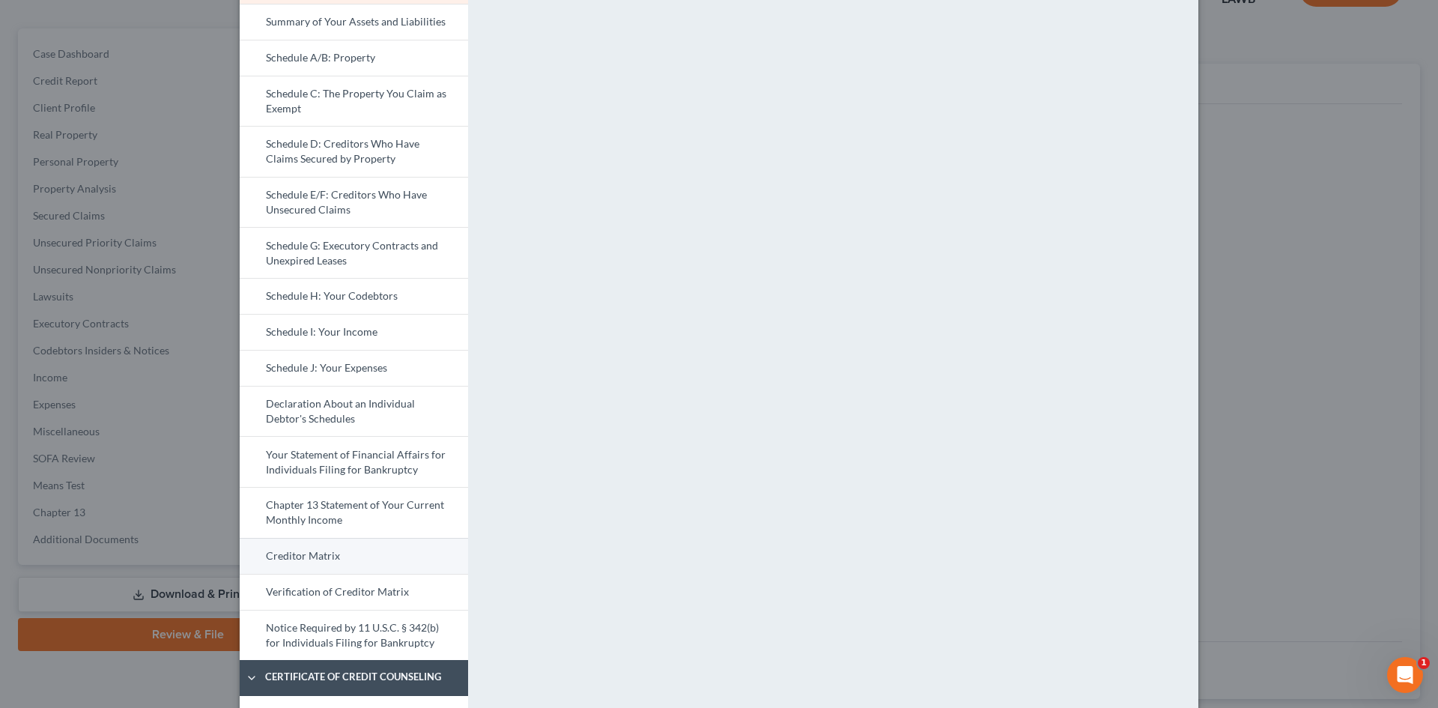
click at [377, 556] on link "Creditor Matrix" at bounding box center [354, 556] width 228 height 36
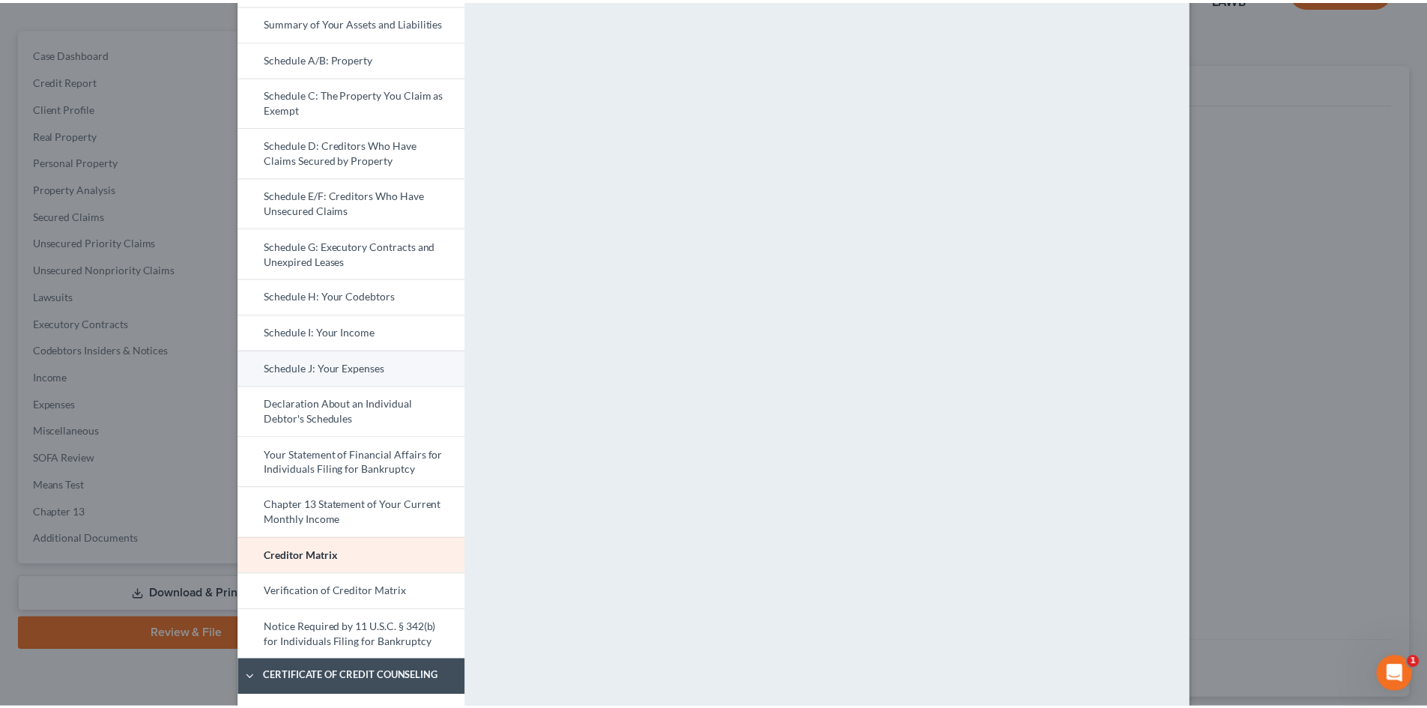
scroll to position [226, 0]
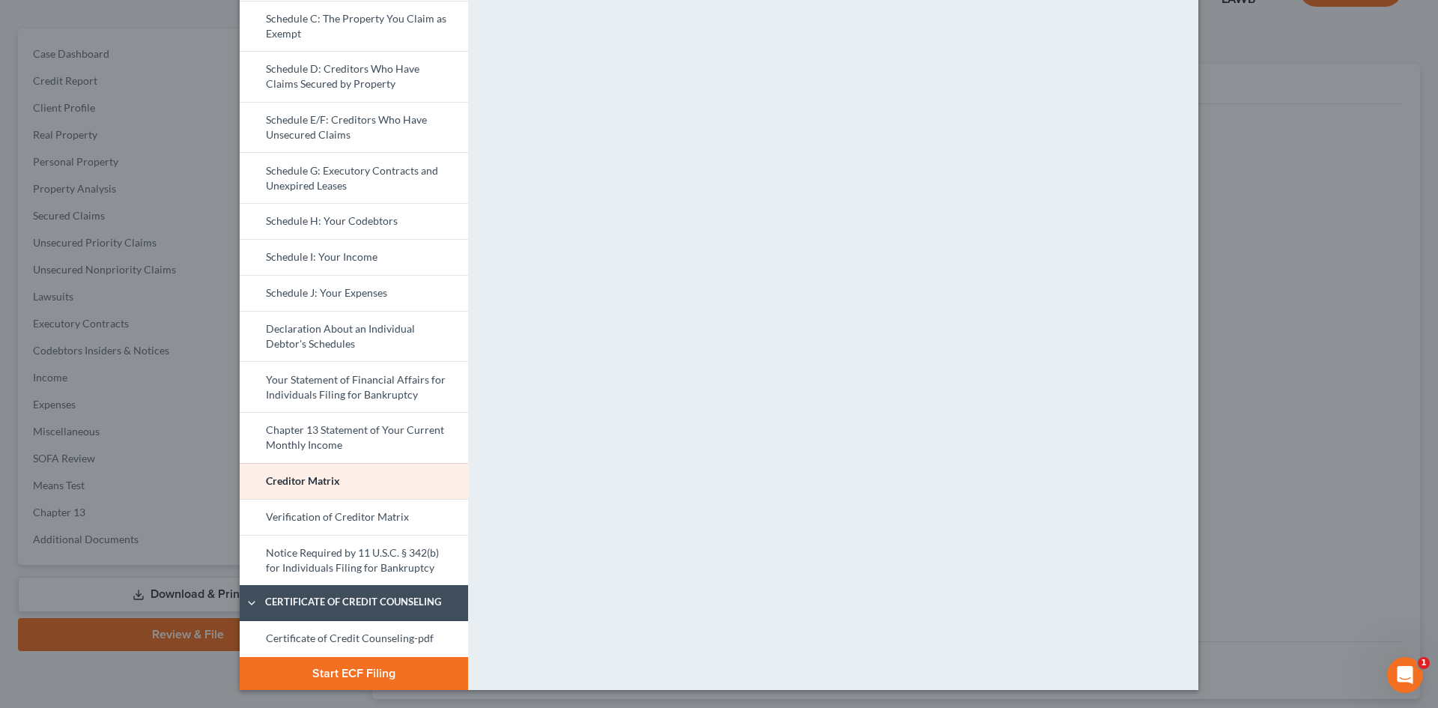
click at [381, 673] on button "Start ECF Filing" at bounding box center [354, 673] width 228 height 33
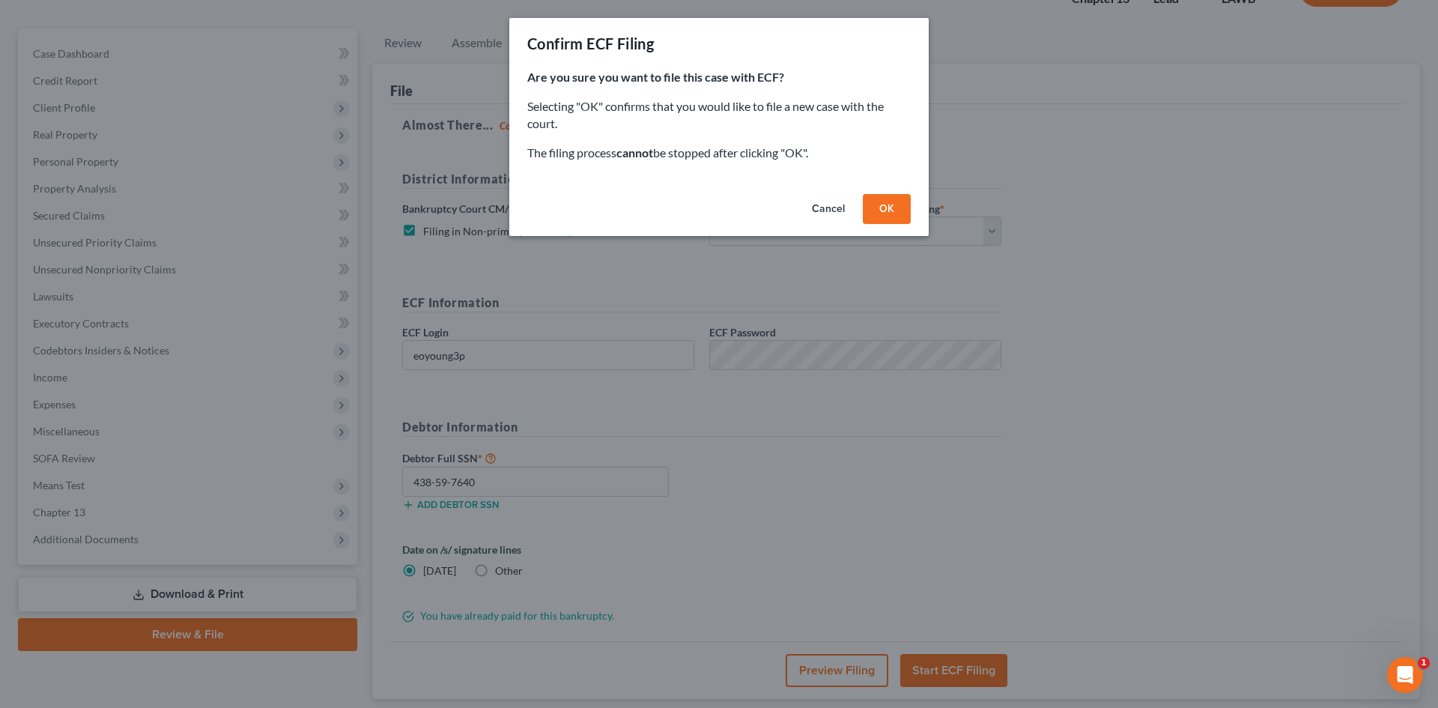
click at [827, 208] on button "Cancel" at bounding box center [828, 209] width 57 height 30
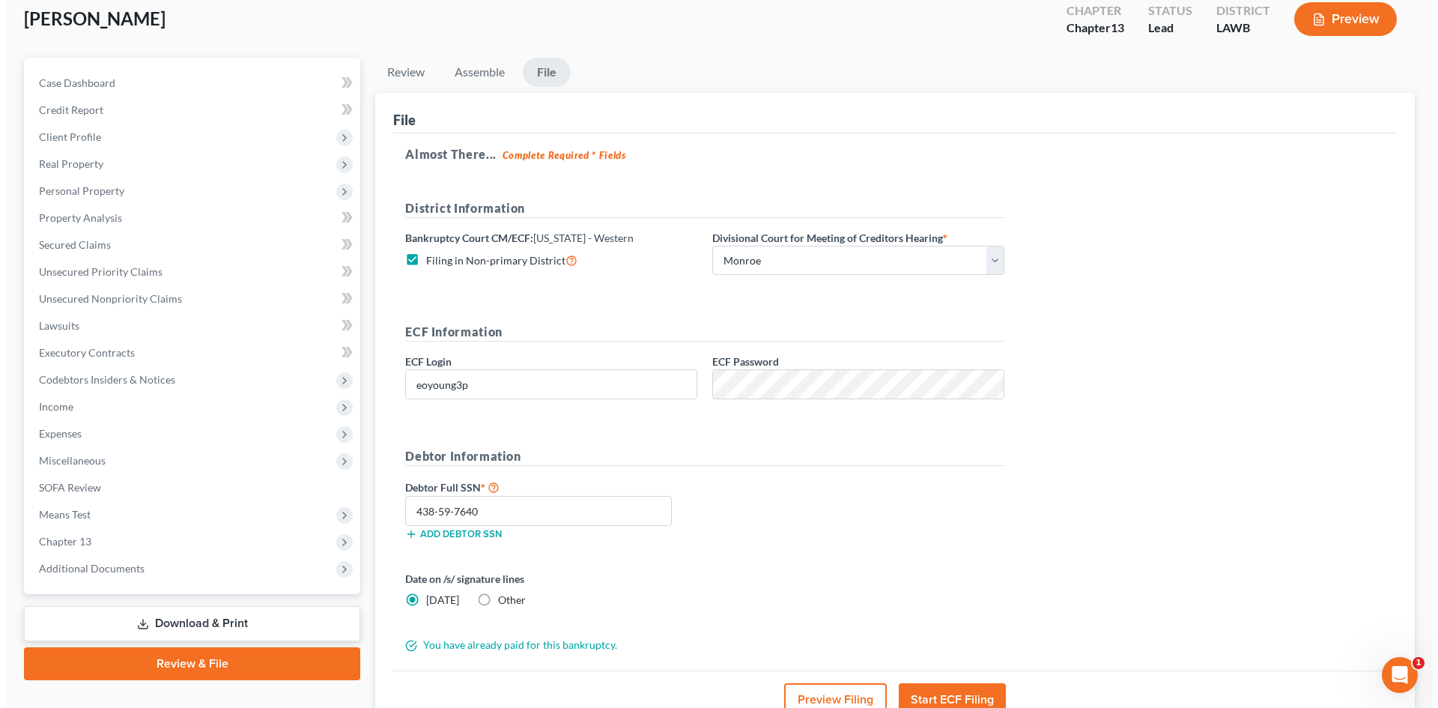
scroll to position [91, 0]
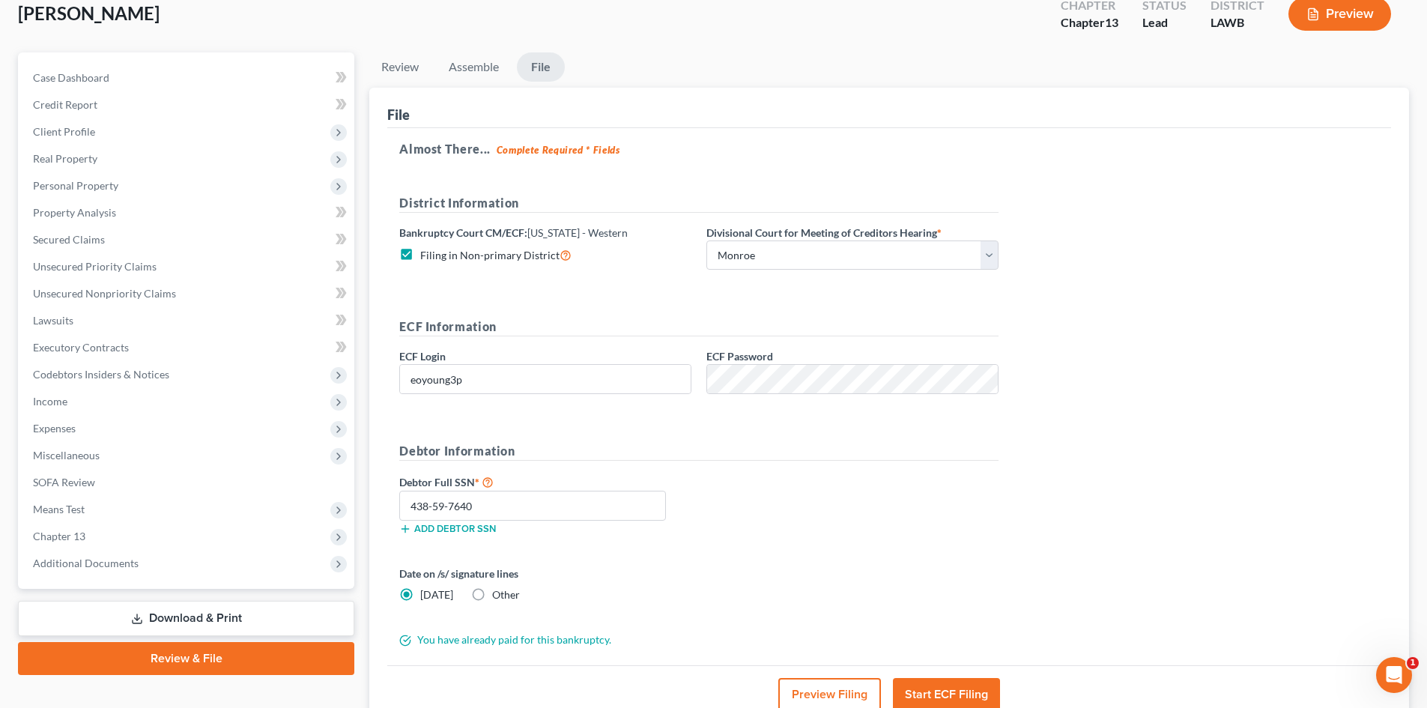
click at [821, 696] on button "Preview Filing" at bounding box center [829, 694] width 103 height 33
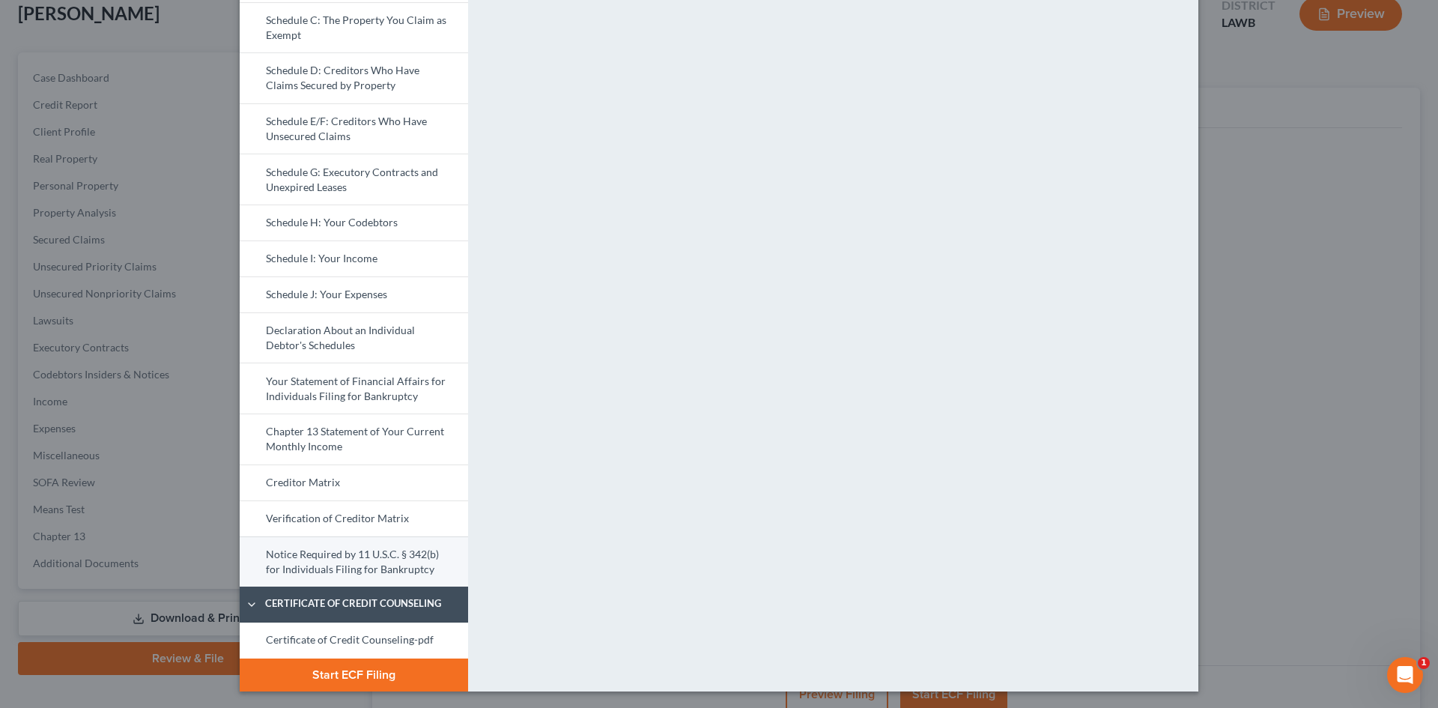
scroll to position [226, 0]
click at [389, 673] on button "Start ECF Filing" at bounding box center [354, 673] width 228 height 33
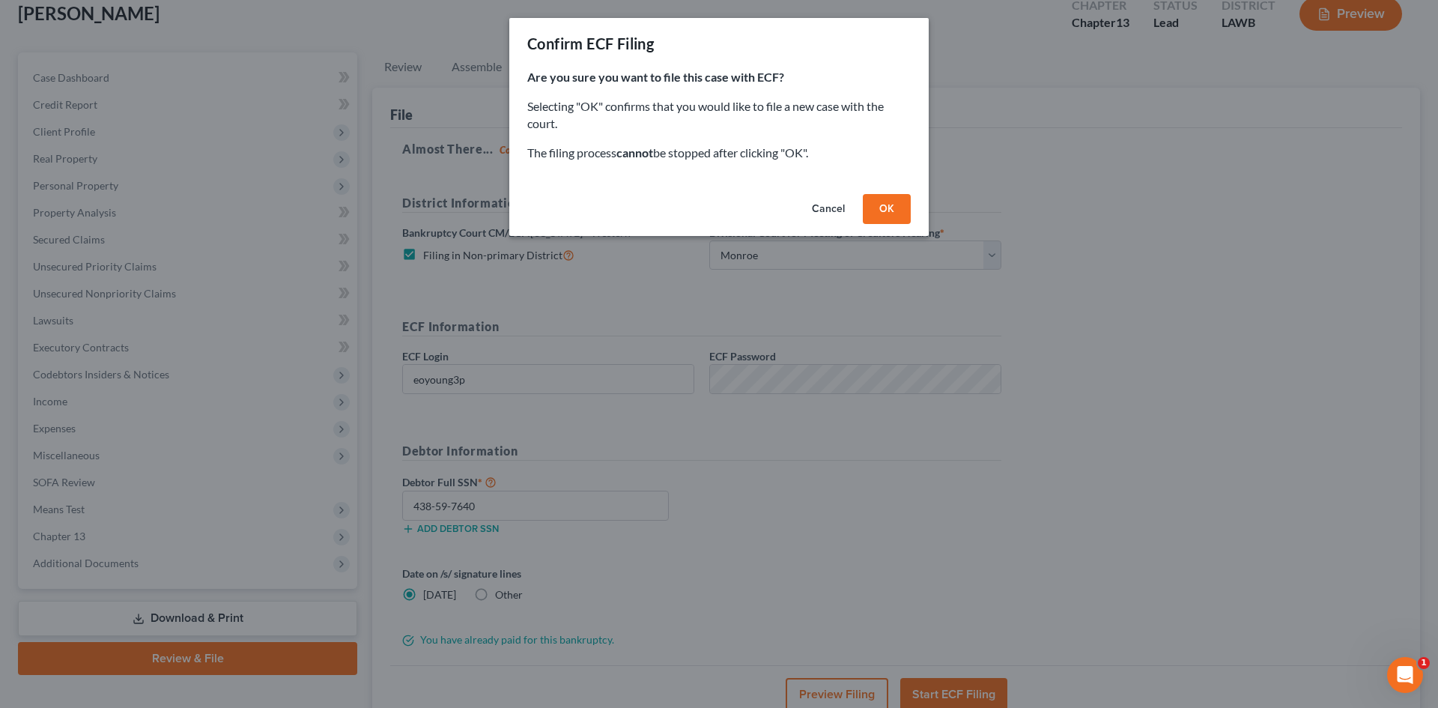
click at [830, 216] on button "Cancel" at bounding box center [828, 209] width 57 height 30
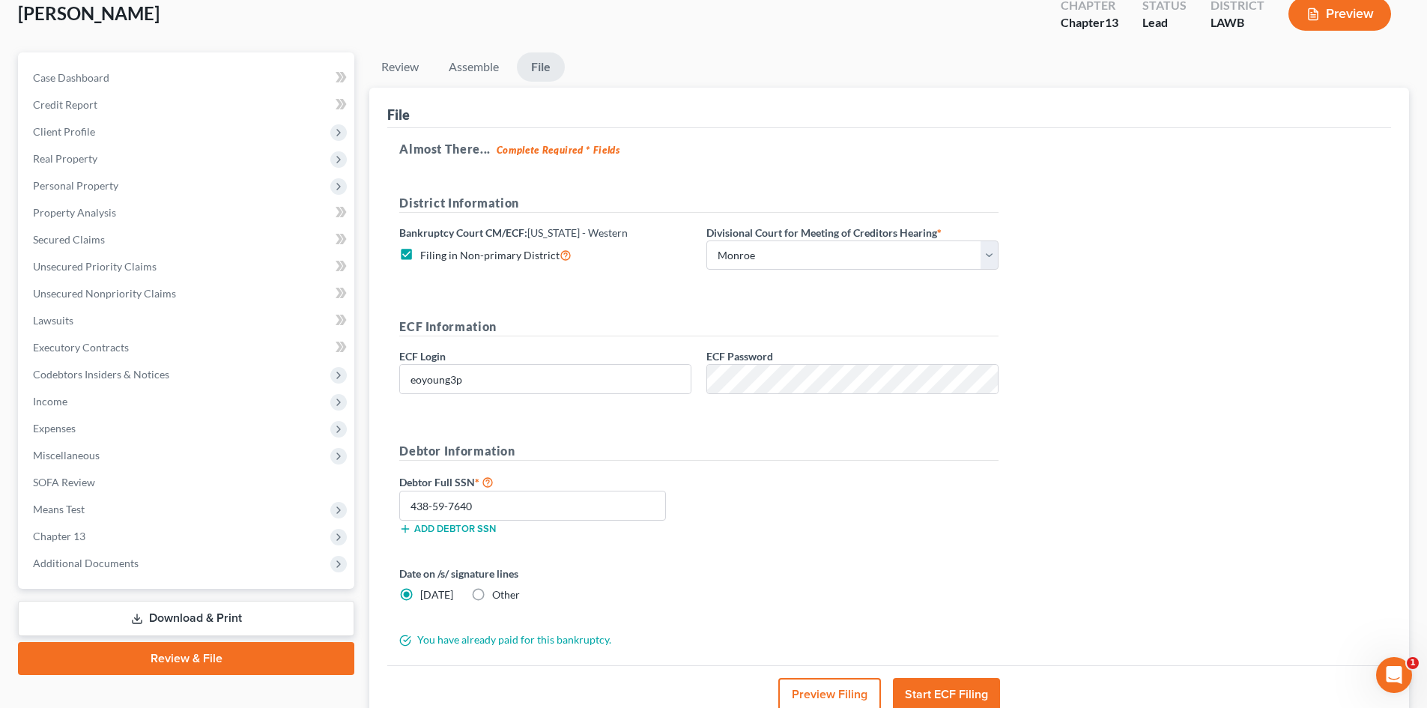
click at [824, 691] on button "Preview Filing" at bounding box center [829, 694] width 103 height 33
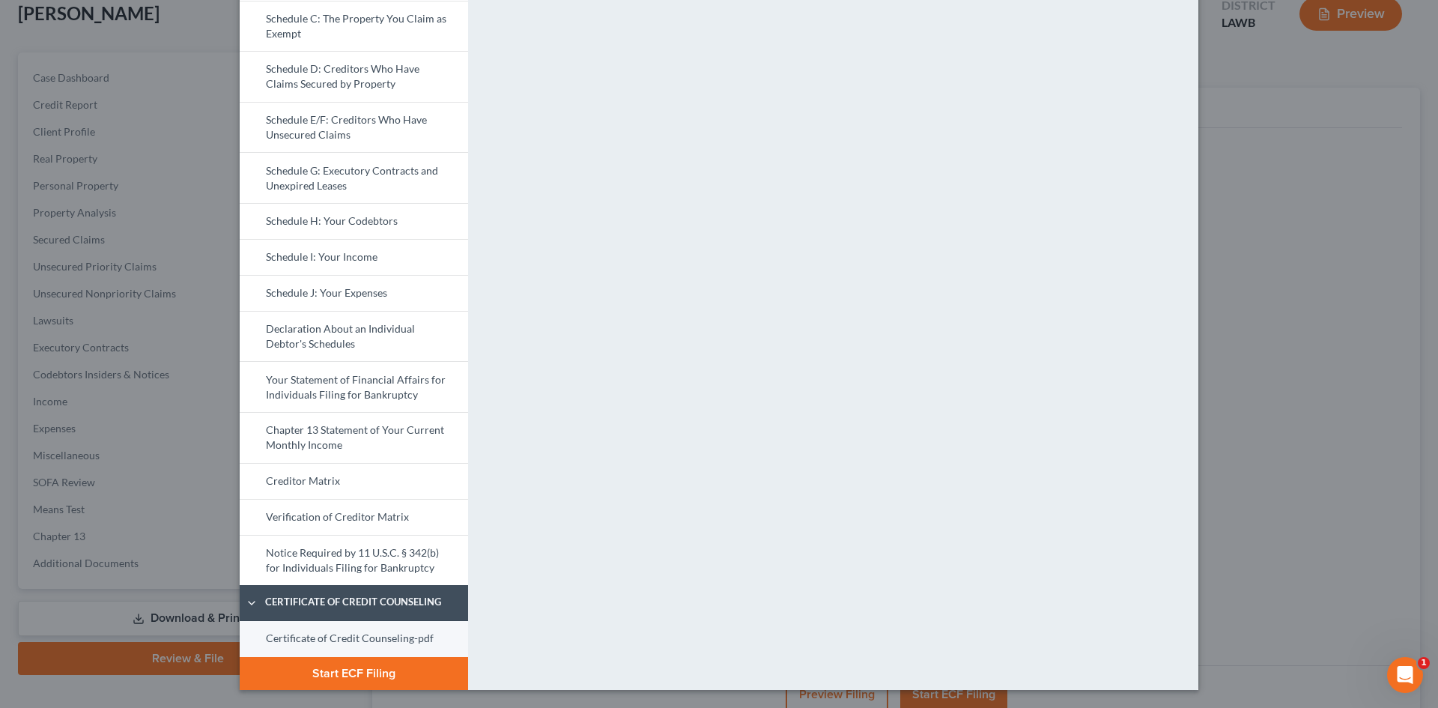
click at [401, 642] on link "Certificate of Credit Counseling-pdf" at bounding box center [354, 639] width 228 height 36
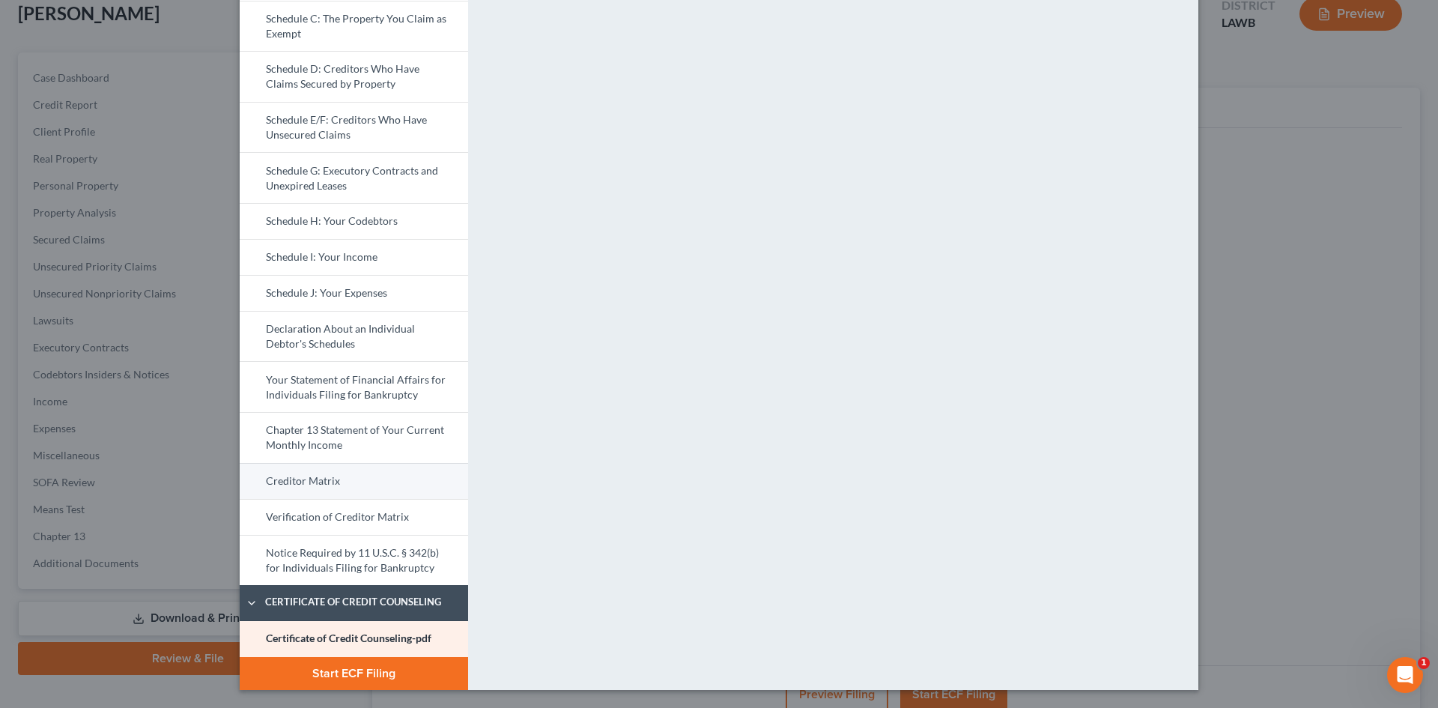
click at [343, 489] on link "Creditor Matrix" at bounding box center [354, 481] width 228 height 36
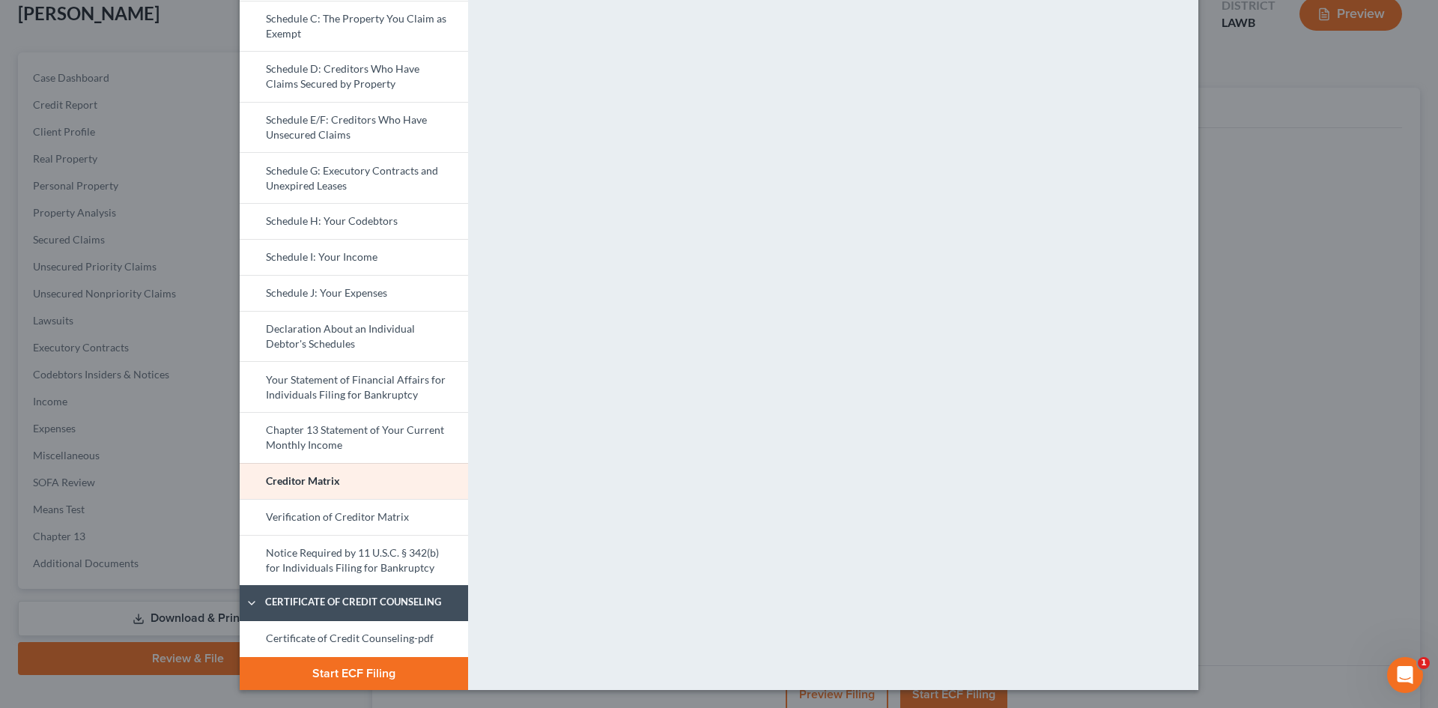
click at [380, 659] on button "Start ECF Filing" at bounding box center [354, 673] width 228 height 33
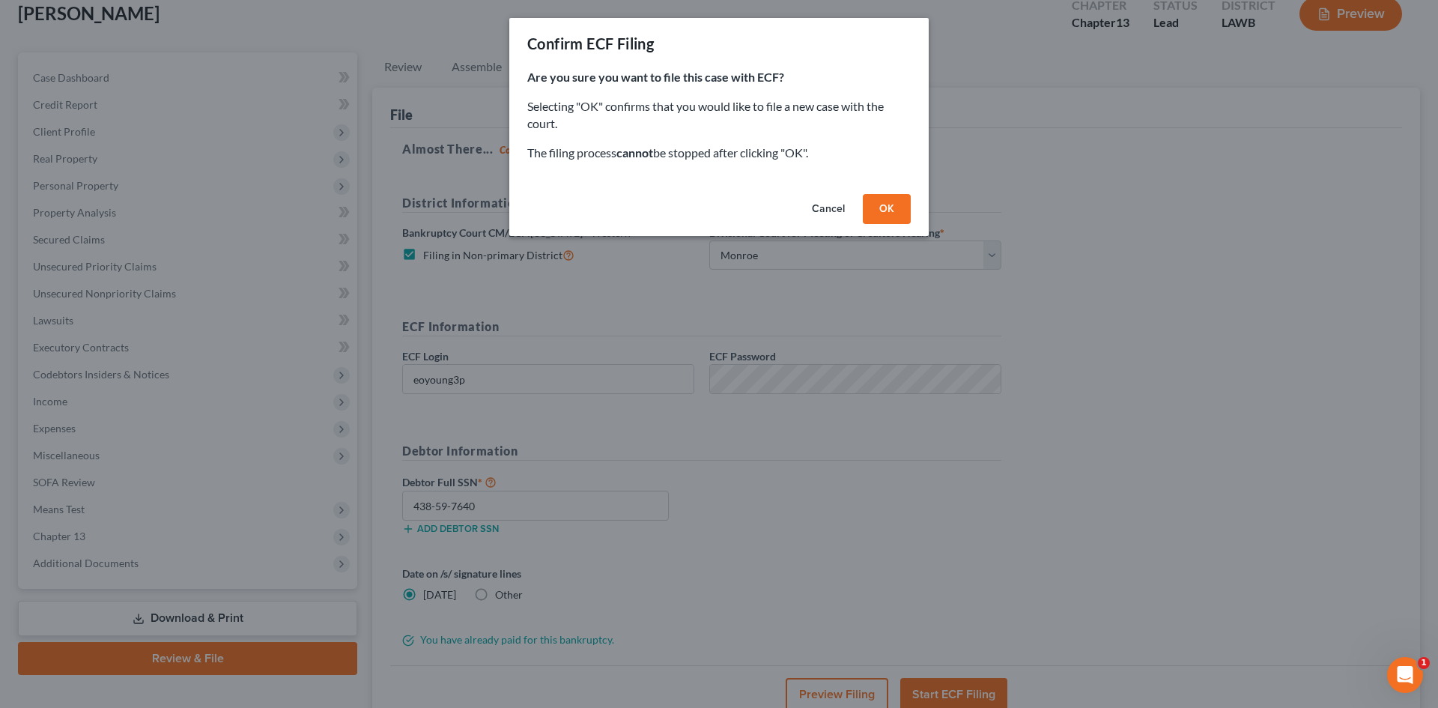
click at [878, 212] on button "OK" at bounding box center [887, 209] width 48 height 30
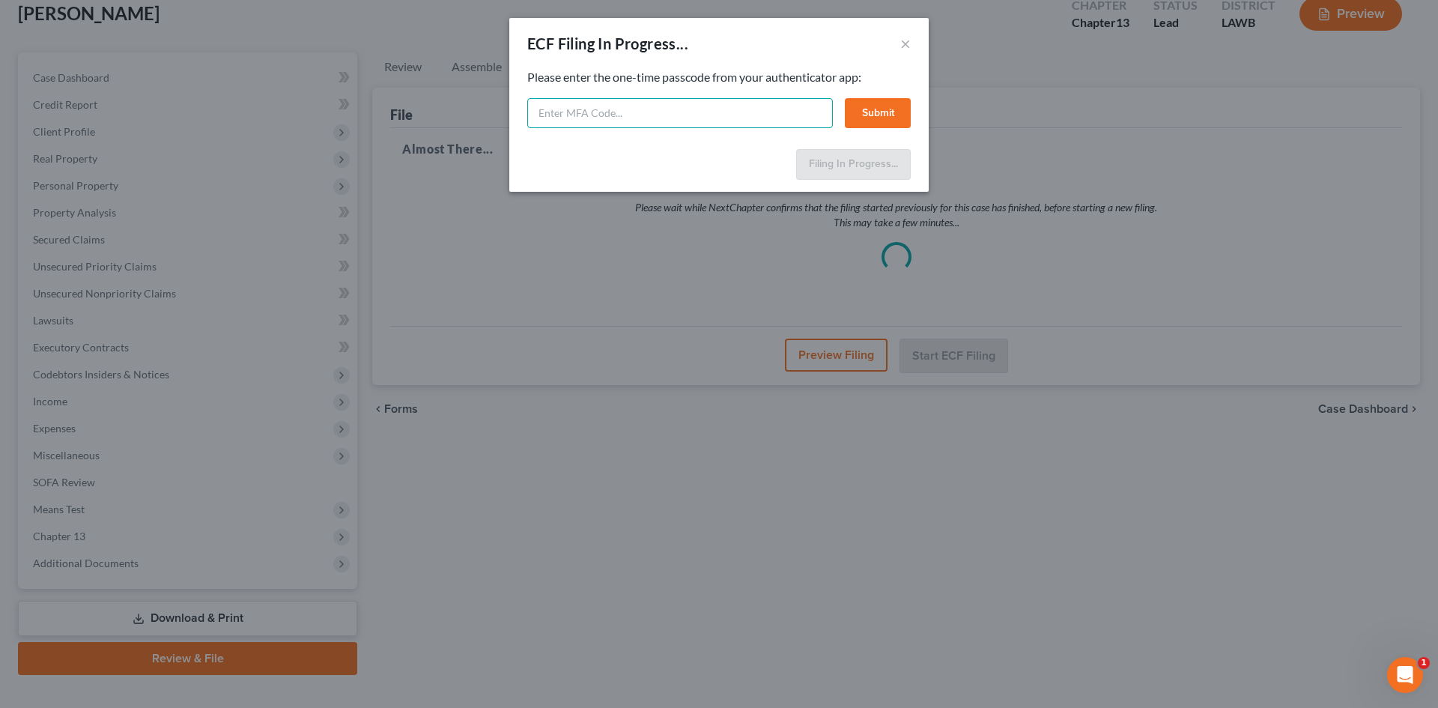
click at [681, 111] on input "text" at bounding box center [680, 113] width 306 height 30
type input "071656"
click at [880, 106] on button "Submit" at bounding box center [878, 113] width 66 height 30
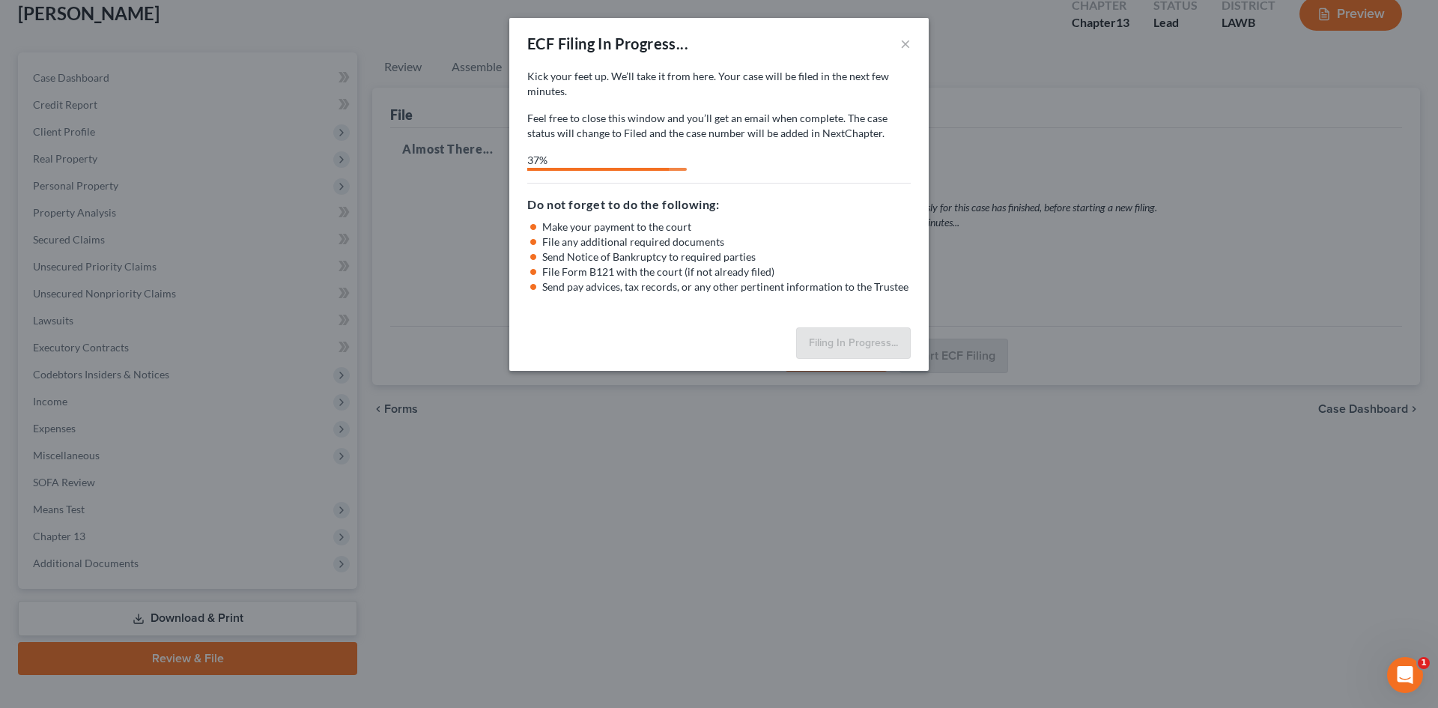
select select "3"
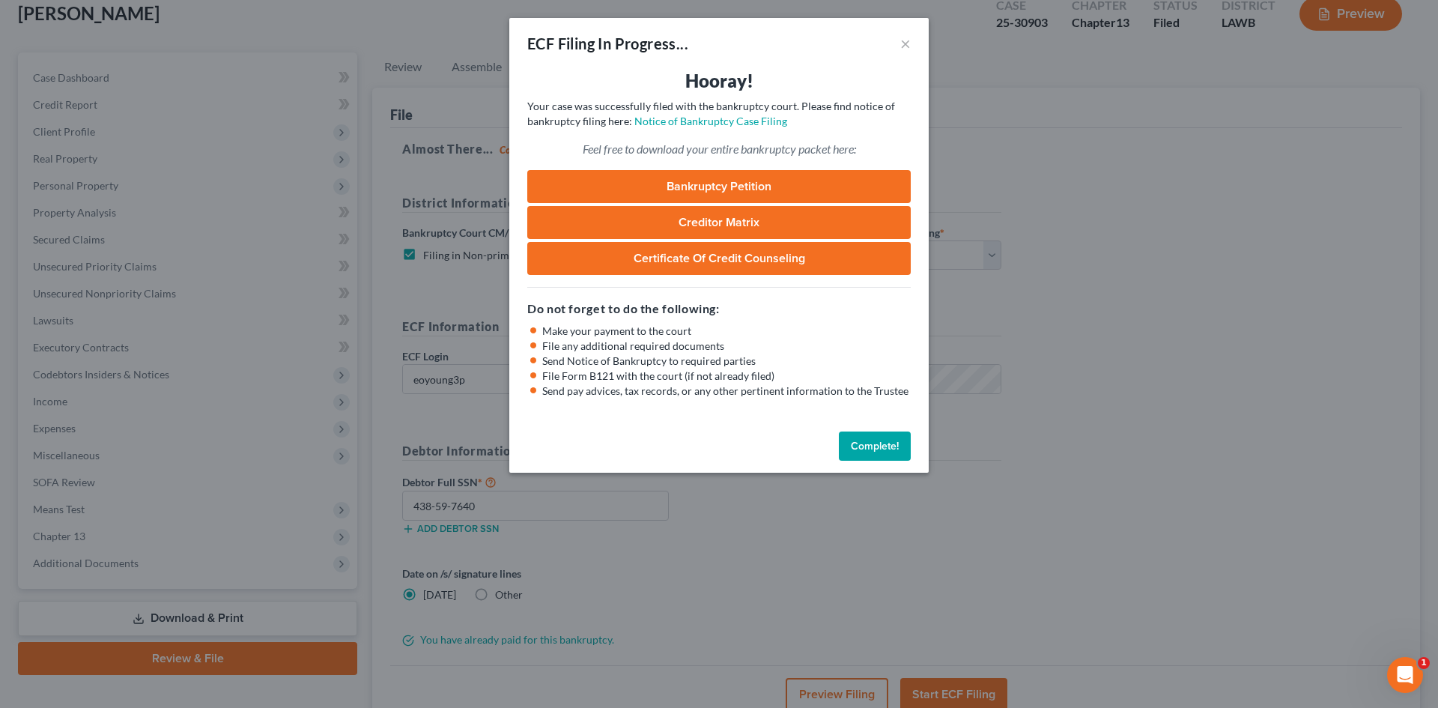
drag, startPoint x: 882, startPoint y: 449, endPoint x: 1289, endPoint y: 343, distance: 420.3
click at [882, 449] on button "Complete!" at bounding box center [875, 446] width 72 height 30
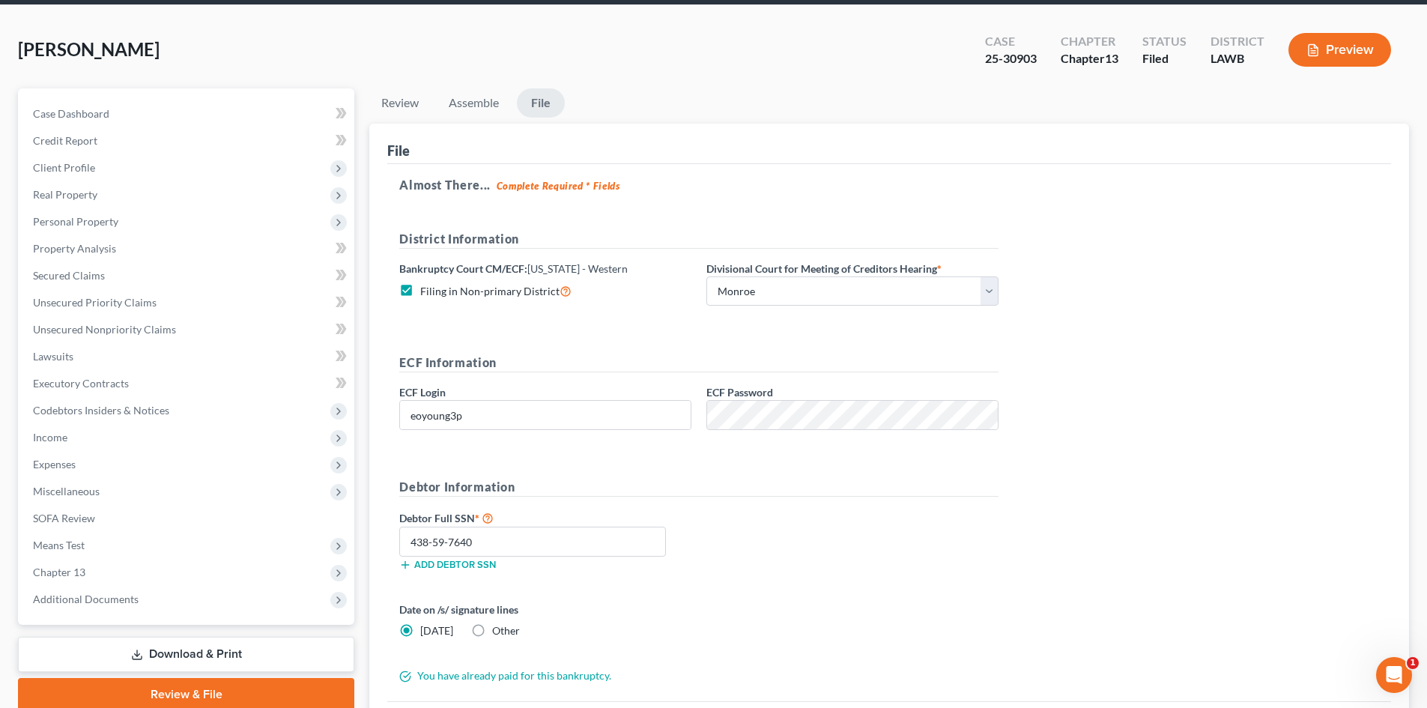
scroll to position [0, 0]
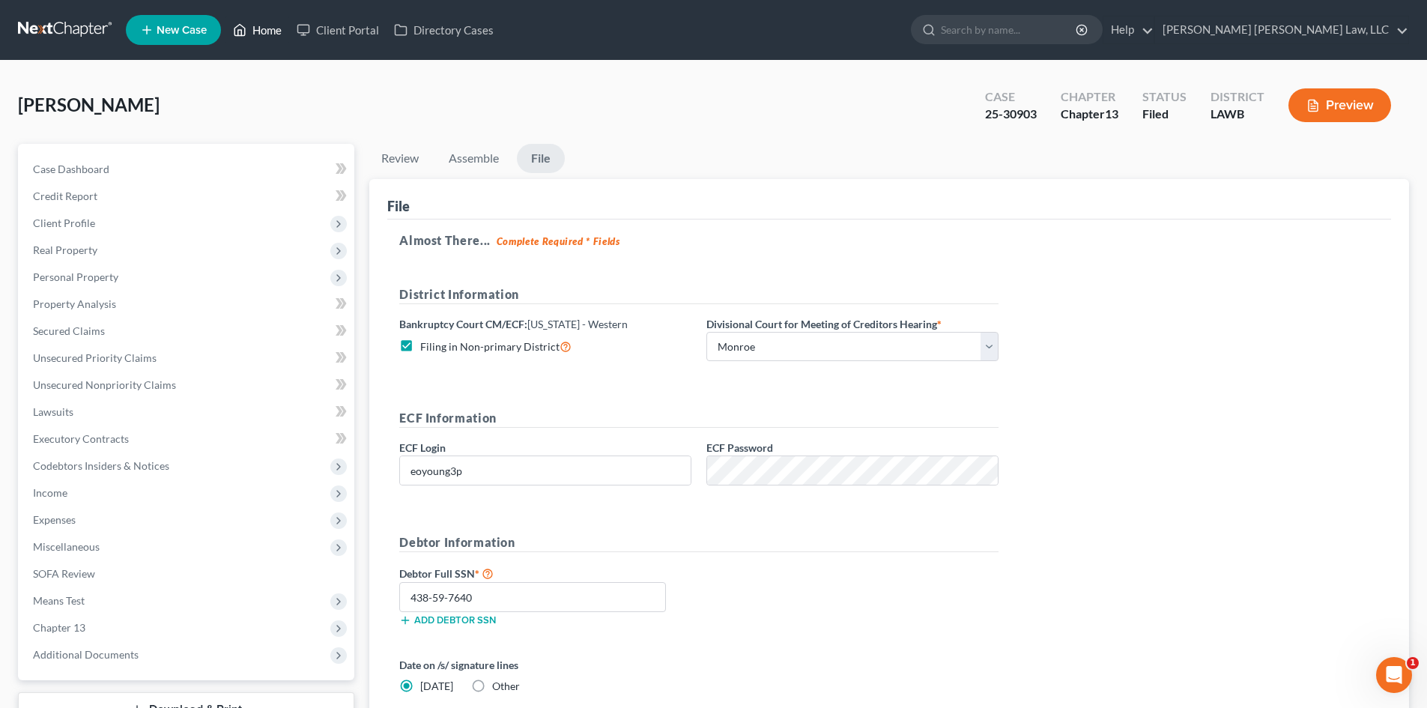
click at [265, 34] on link "Home" at bounding box center [257, 29] width 64 height 27
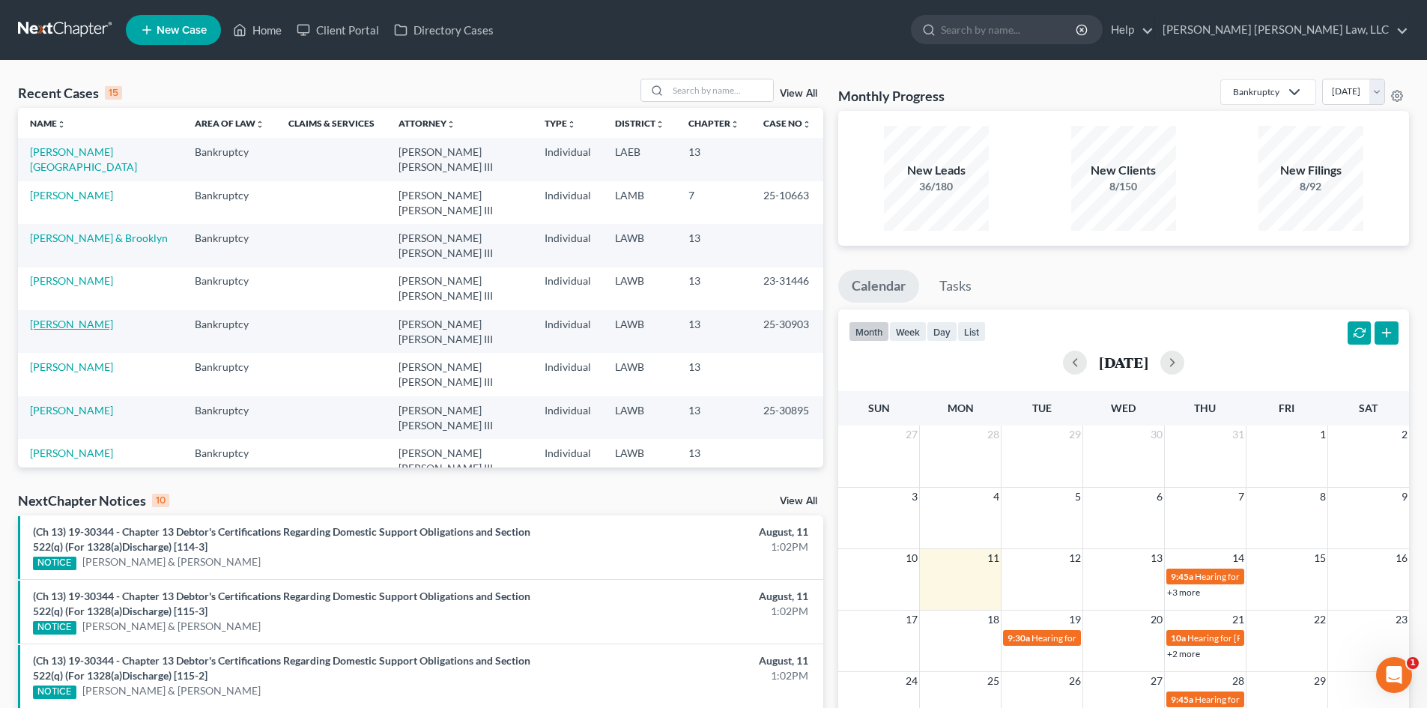
click at [82, 318] on link "[PERSON_NAME]" at bounding box center [71, 324] width 83 height 13
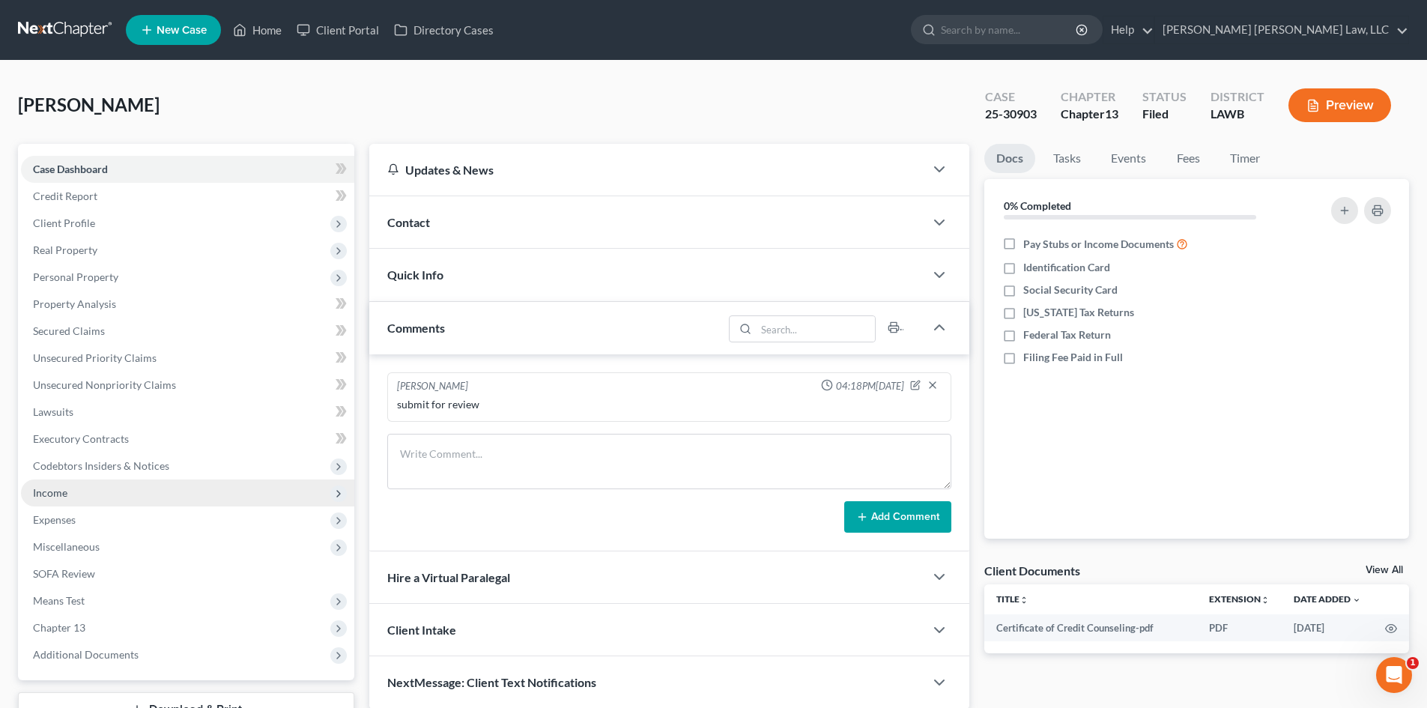
click at [133, 496] on span "Income" at bounding box center [187, 492] width 333 height 27
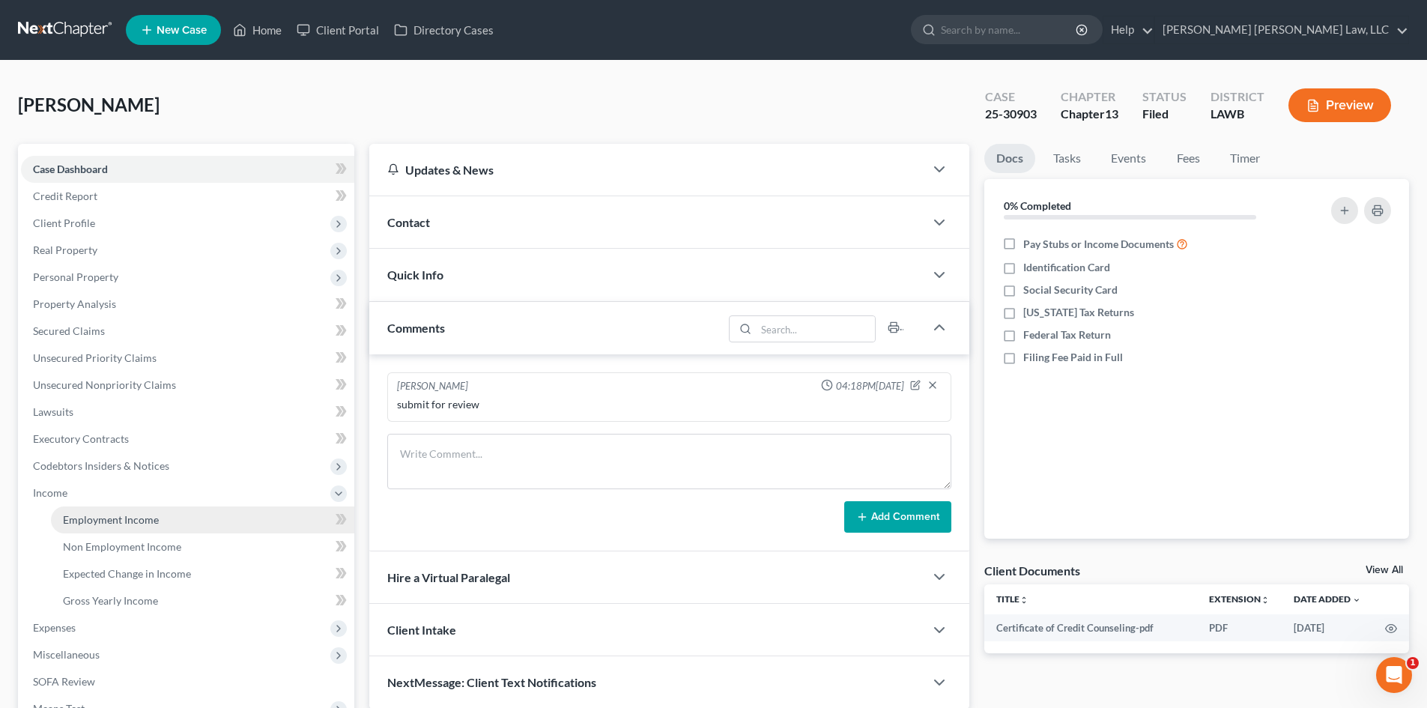
click at [116, 517] on span "Employment Income" at bounding box center [111, 519] width 96 height 13
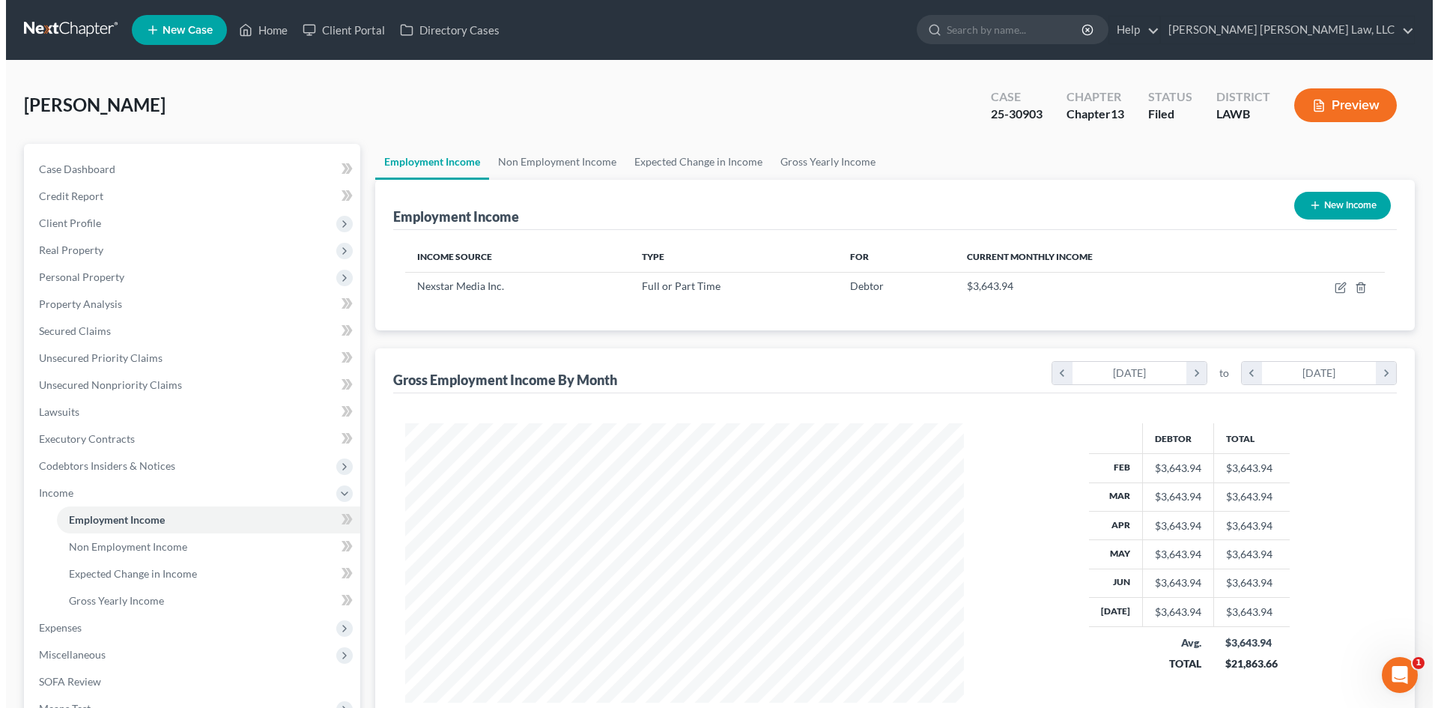
scroll to position [279, 589]
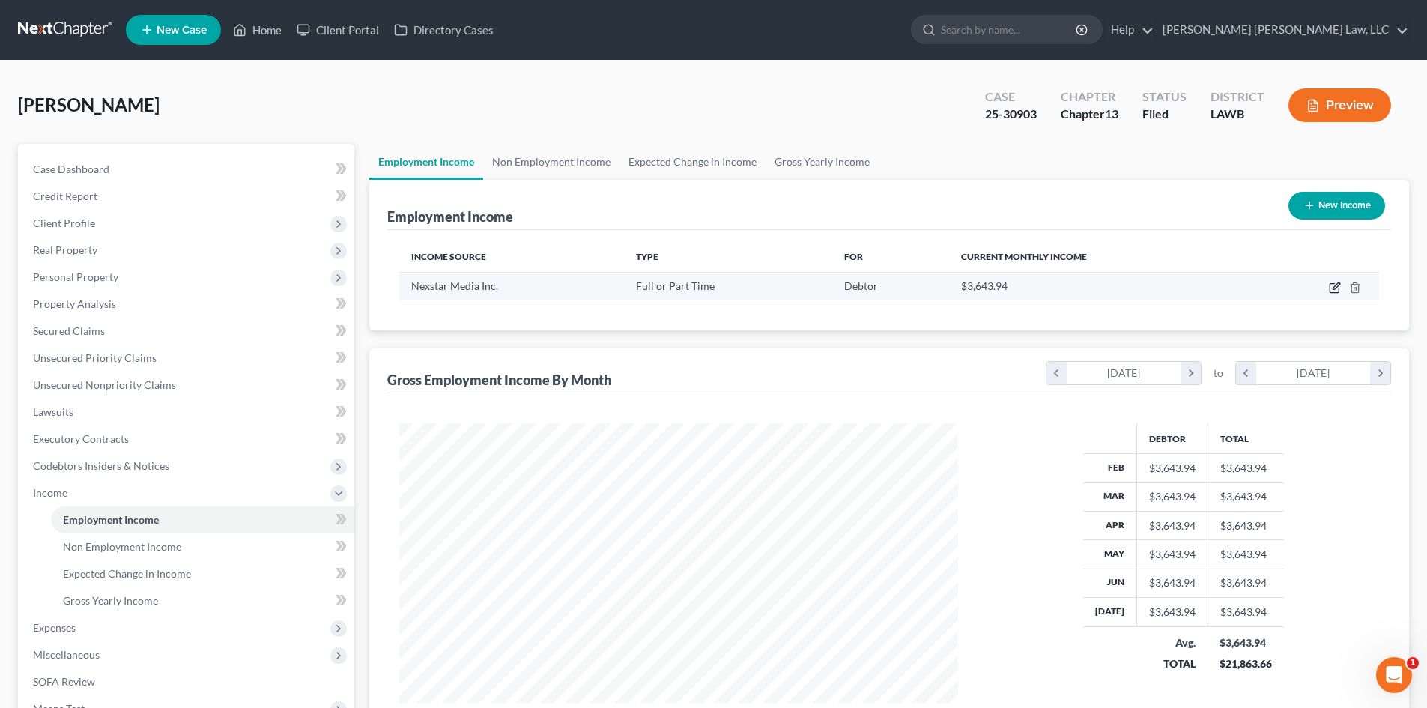
click at [1337, 289] on icon "button" at bounding box center [1334, 288] width 12 height 12
select select "0"
select select "45"
select select "2"
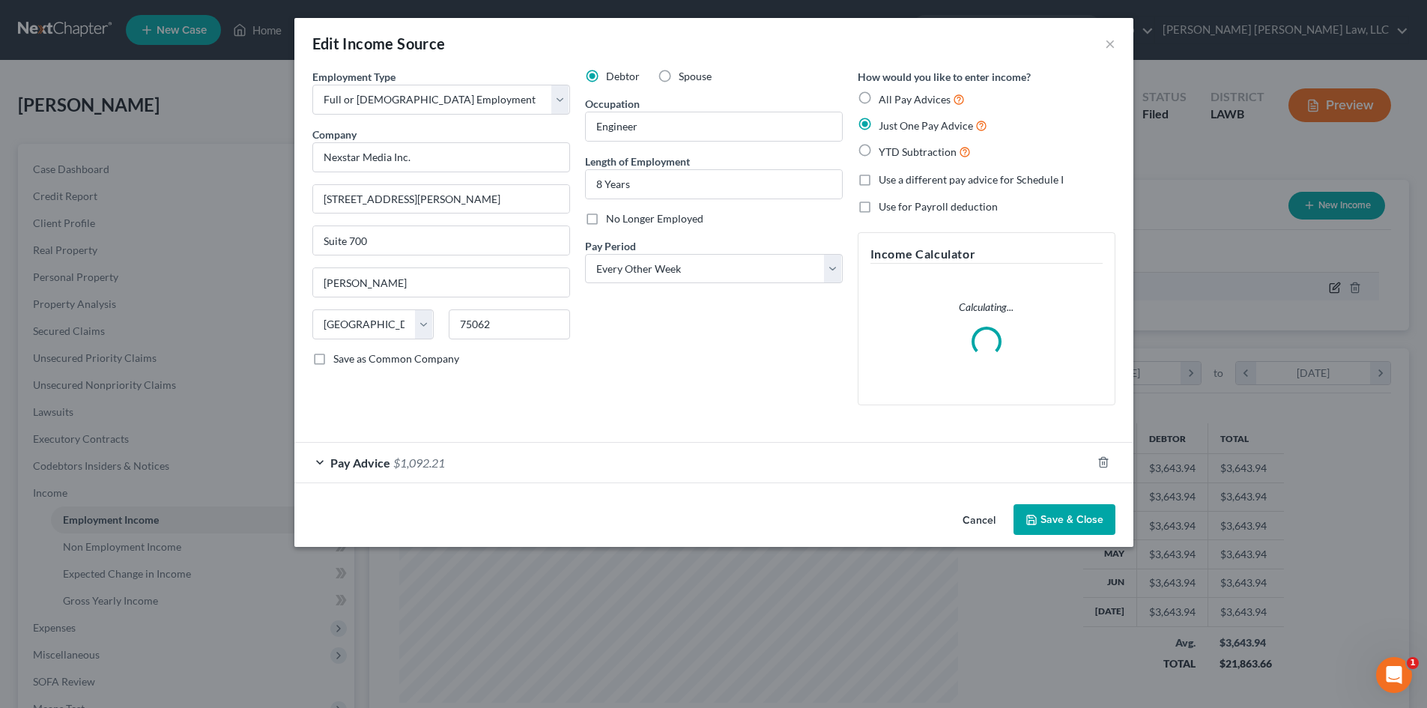
scroll to position [282, 594]
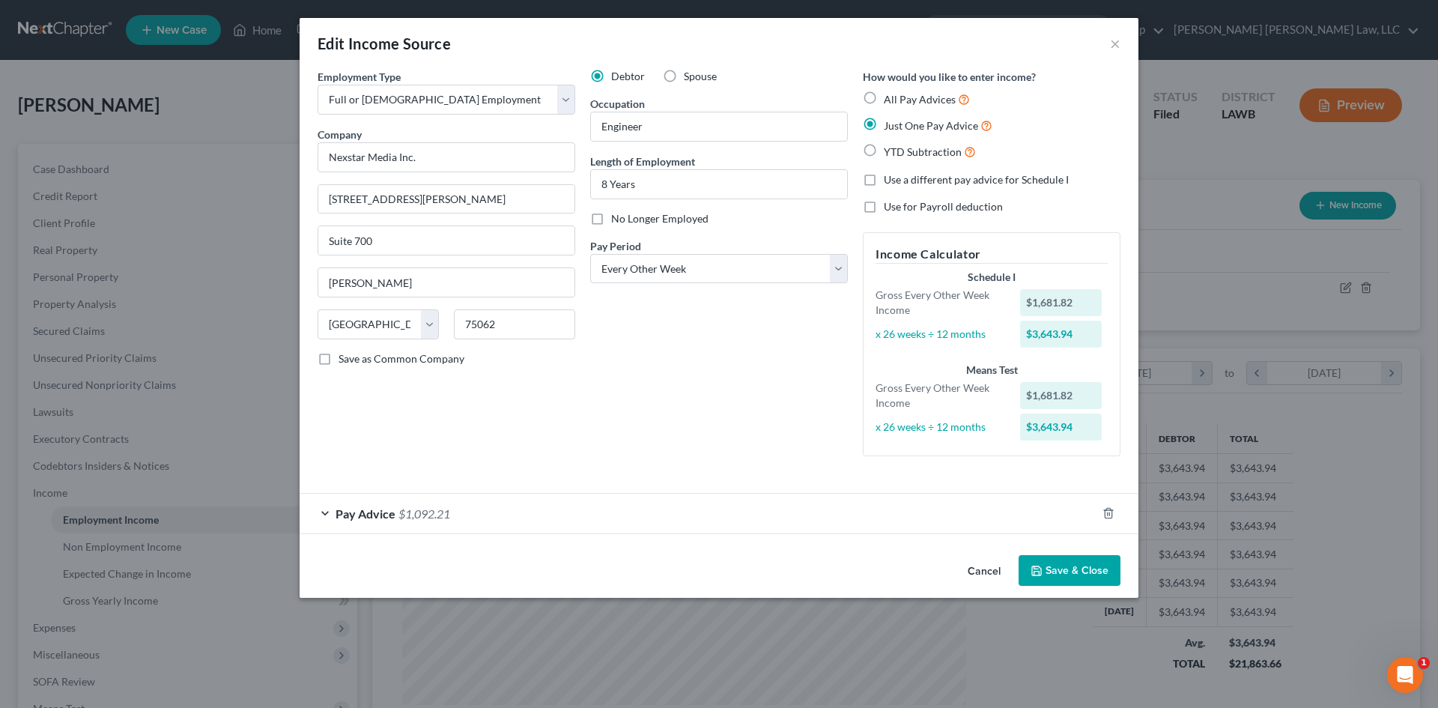
drag, startPoint x: 1062, startPoint y: 563, endPoint x: 766, endPoint y: 64, distance: 579.9
click at [1062, 563] on button "Save & Close" at bounding box center [1069, 570] width 102 height 31
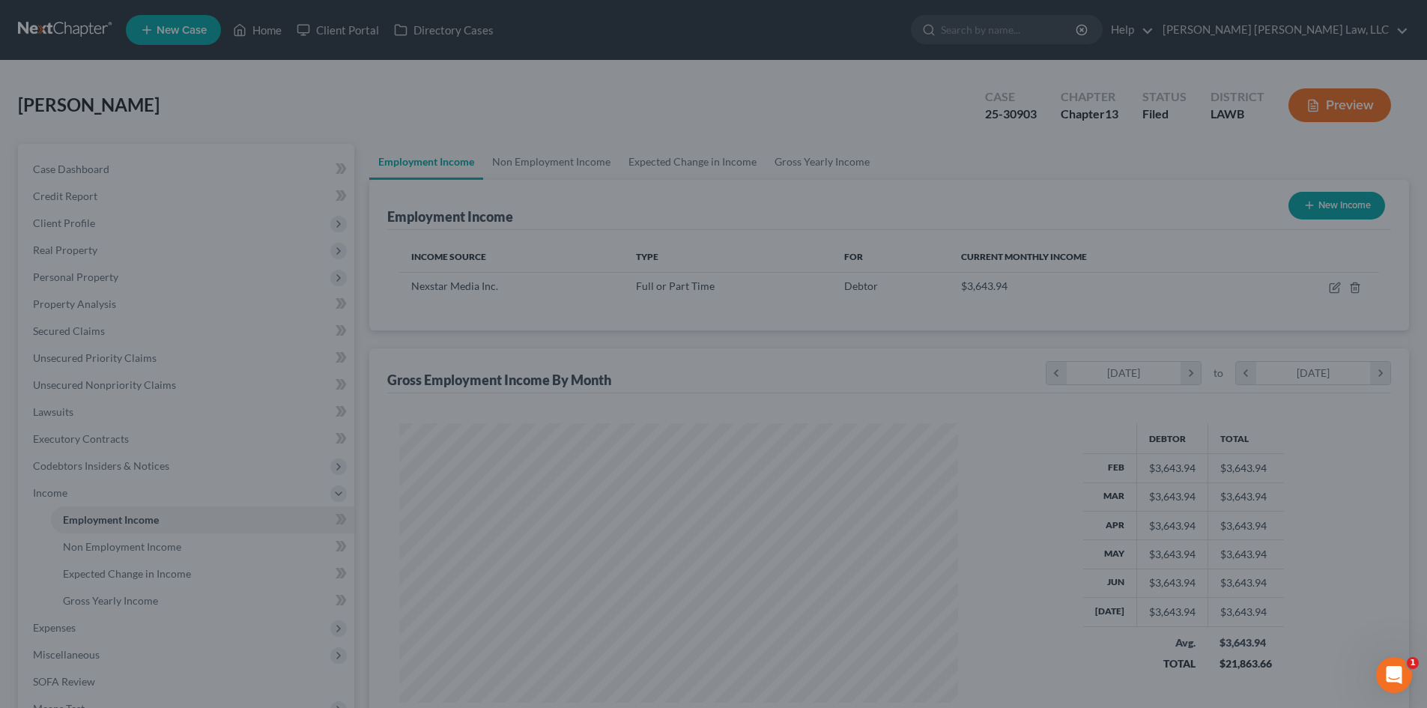
scroll to position [748579, 748270]
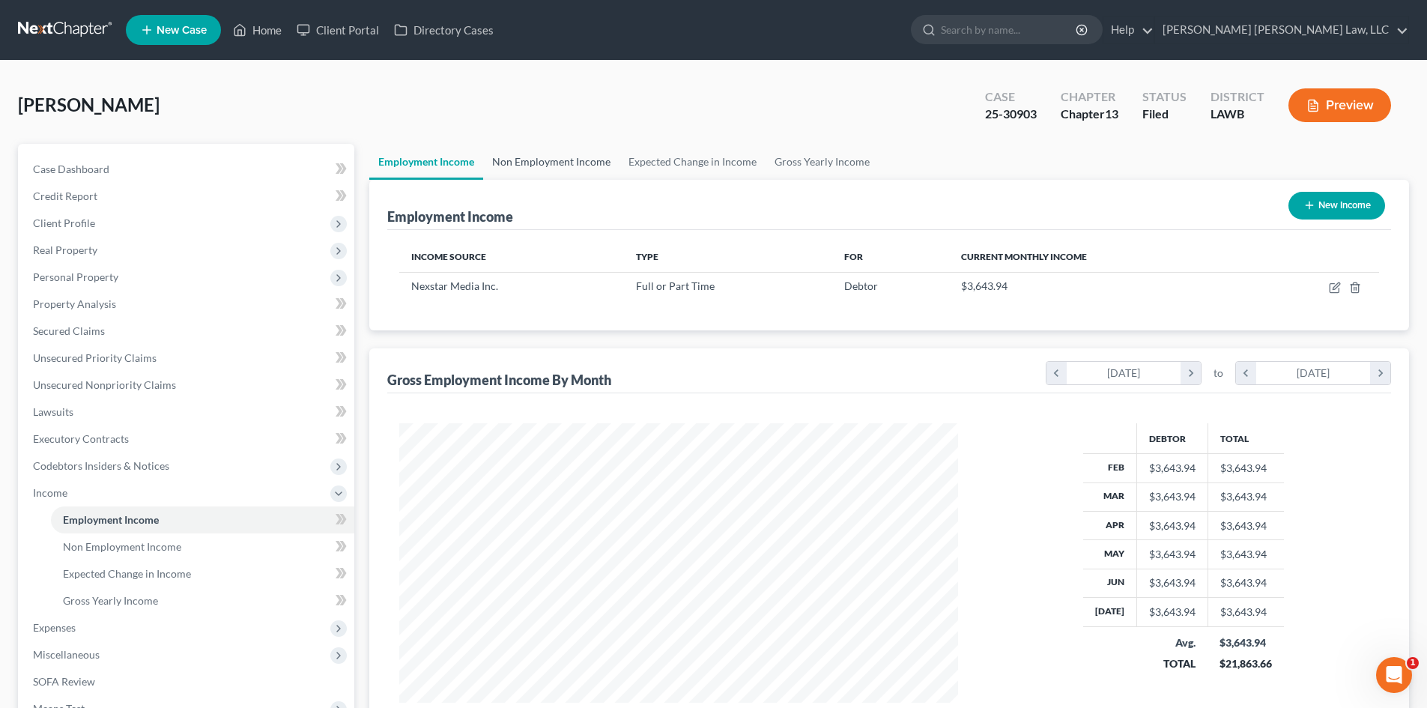
click at [582, 167] on link "Non Employment Income" at bounding box center [551, 162] width 136 height 36
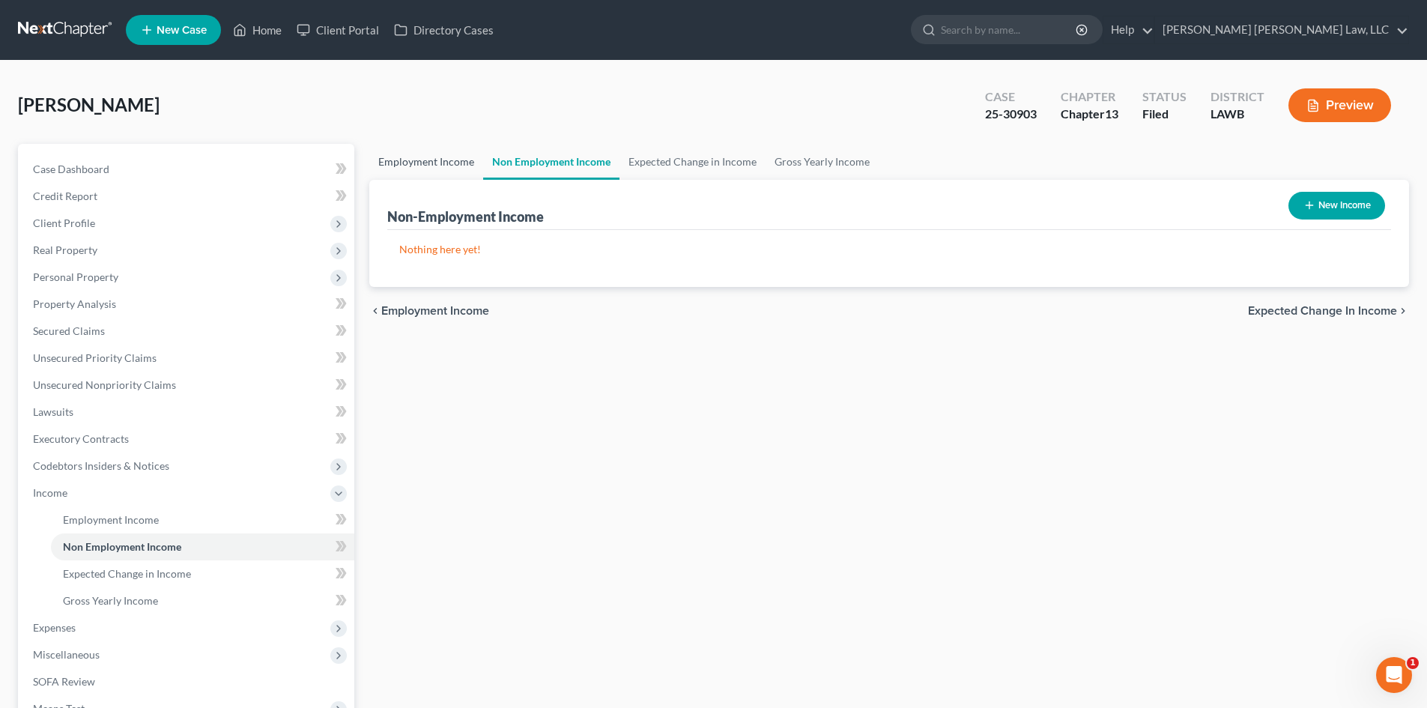
click at [464, 157] on link "Employment Income" at bounding box center [426, 162] width 114 height 36
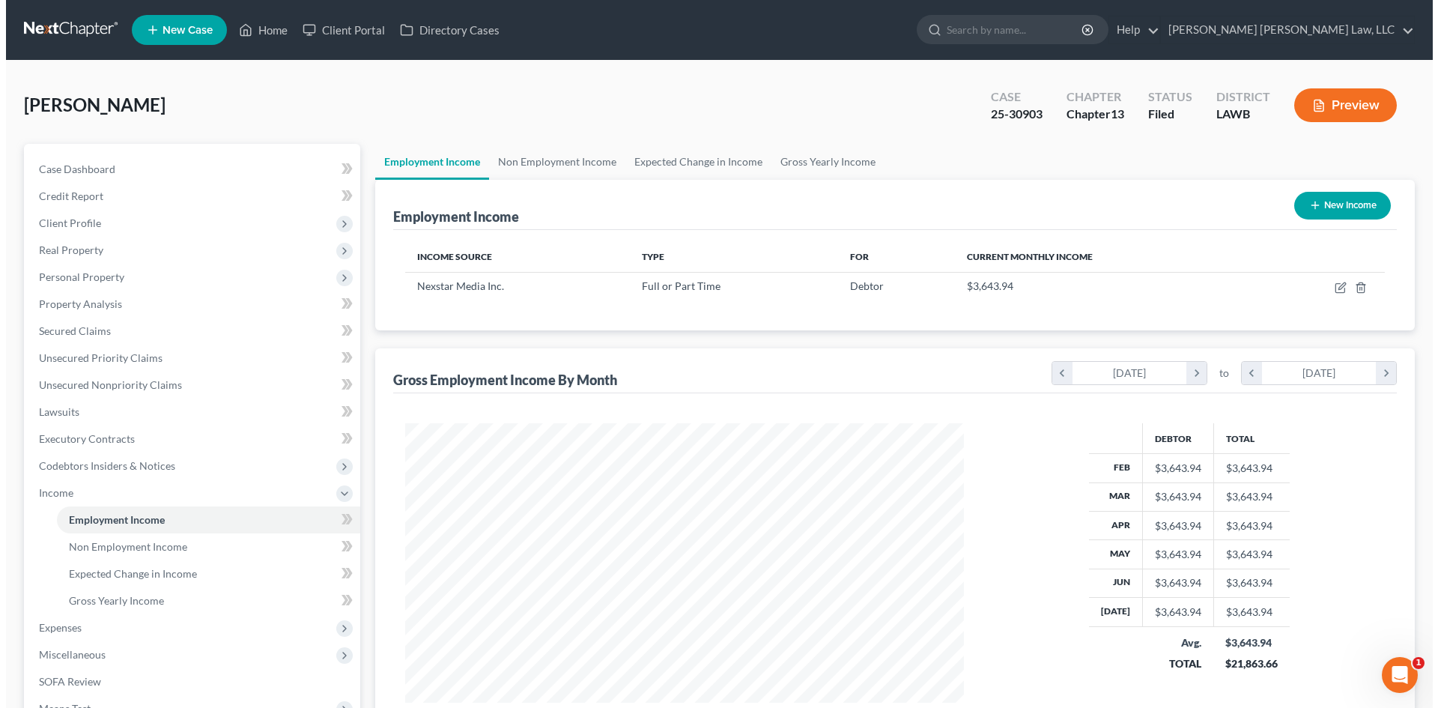
scroll to position [279, 589]
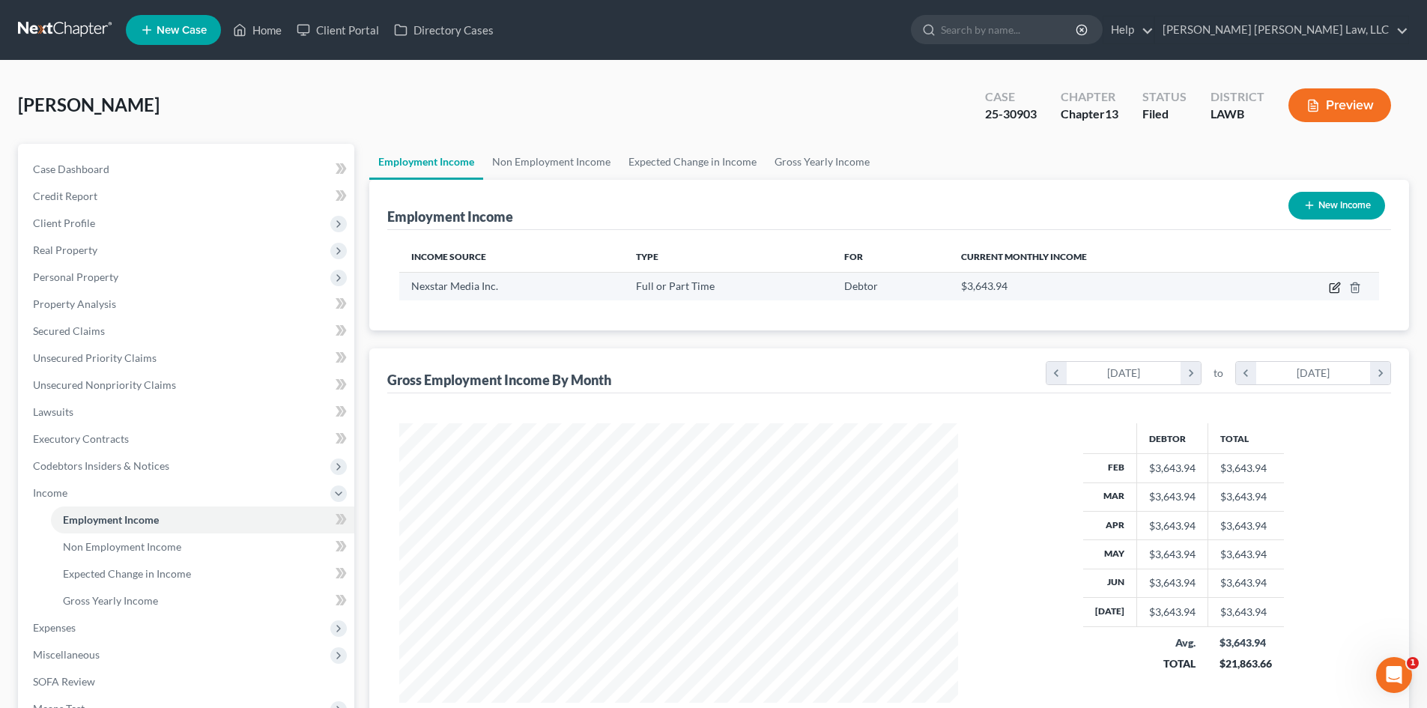
click at [1331, 288] on icon "button" at bounding box center [1334, 288] width 12 height 12
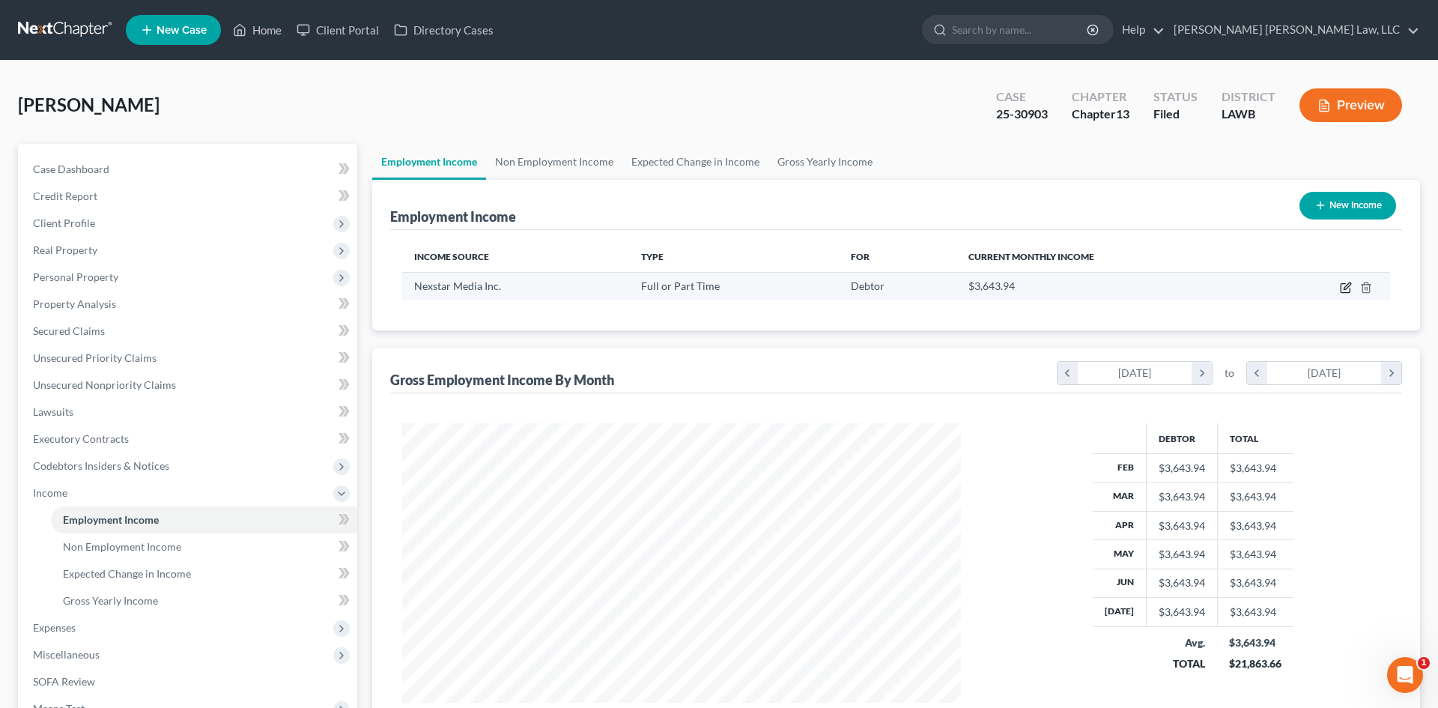
select select "0"
select select "45"
select select "2"
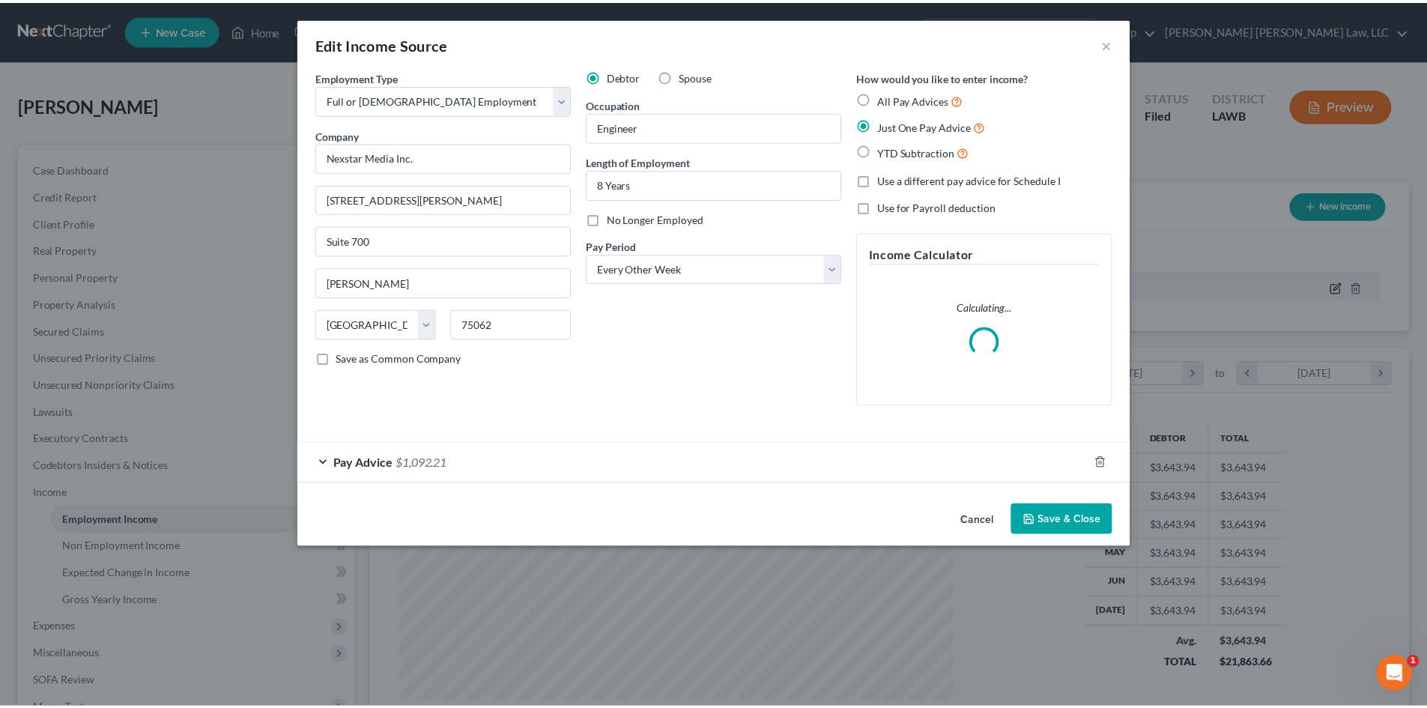
scroll to position [282, 594]
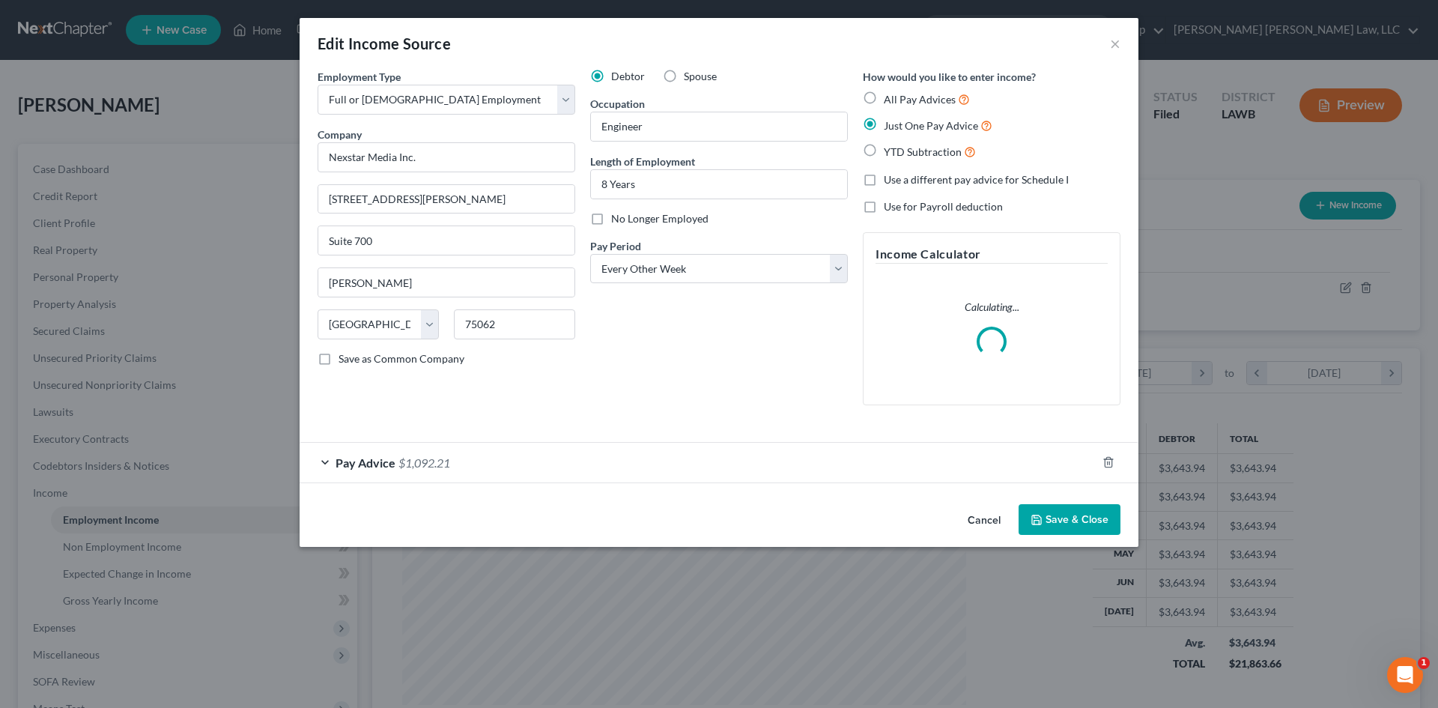
click at [864, 466] on div "Pay Advice $1,092.21" at bounding box center [698, 463] width 797 height 40
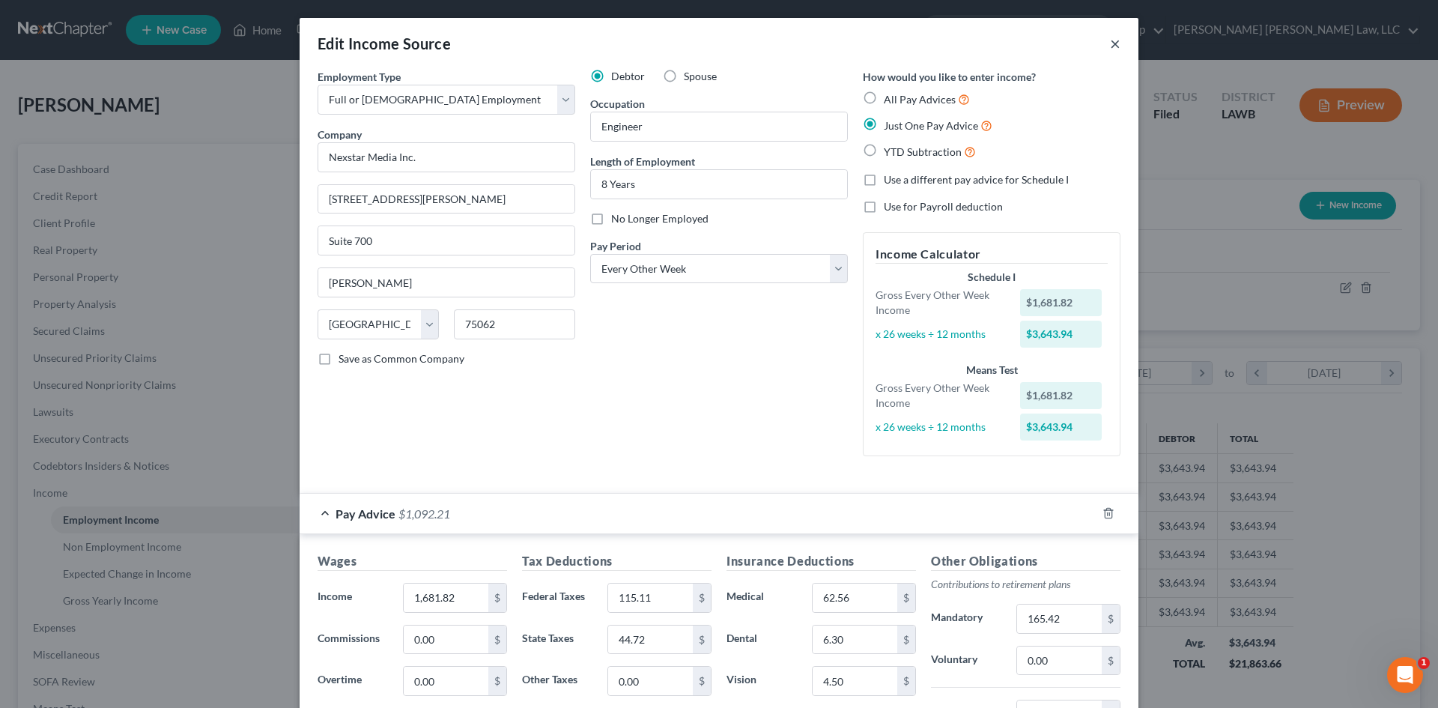
click at [1113, 39] on button "×" at bounding box center [1115, 43] width 10 height 18
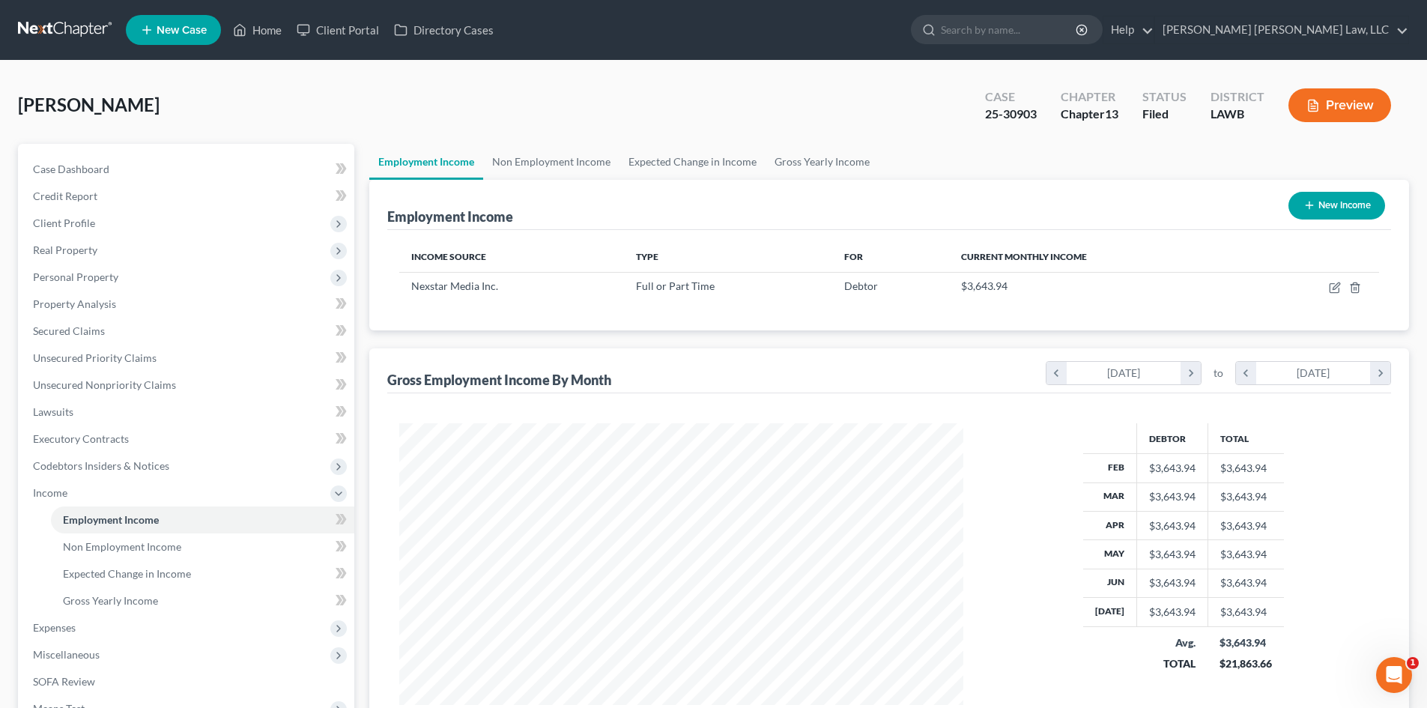
scroll to position [748579, 748270]
click at [258, 31] on link "Home" at bounding box center [257, 29] width 64 height 27
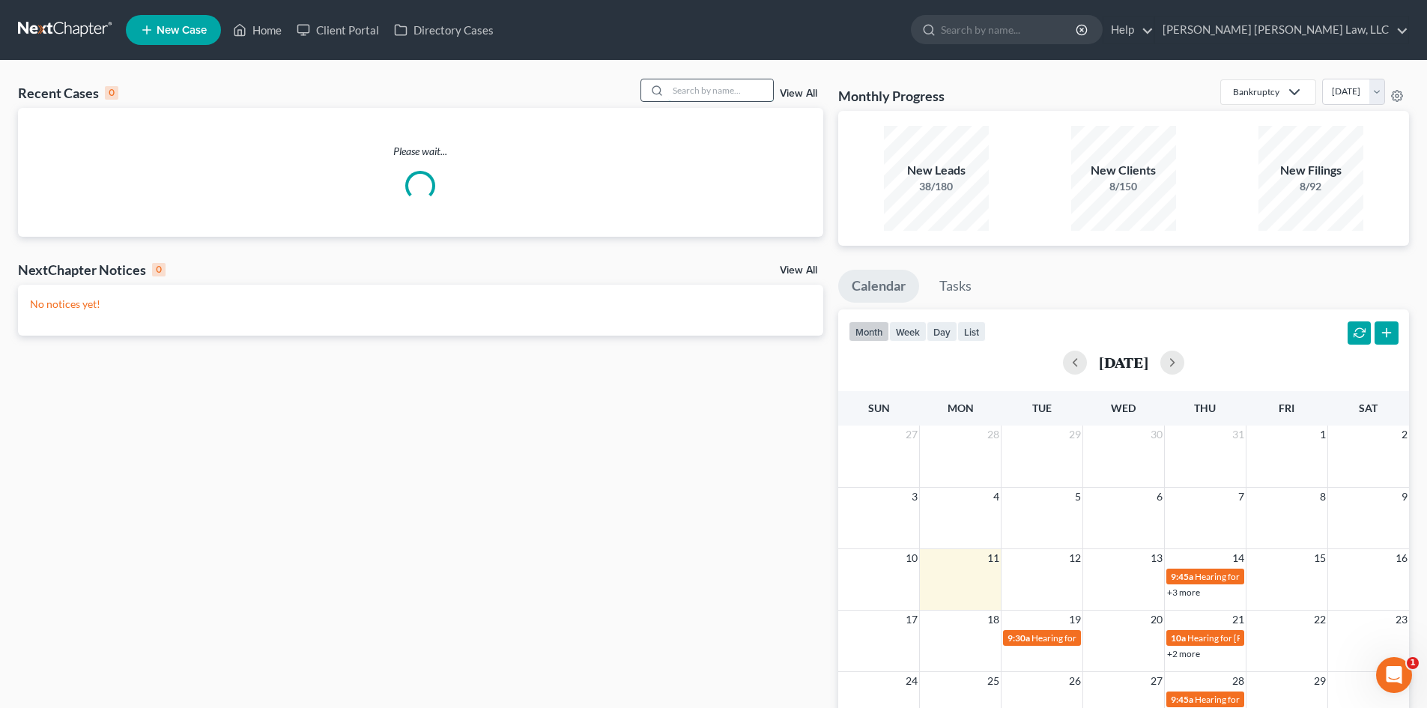
click at [717, 93] on input "search" at bounding box center [720, 90] width 105 height 22
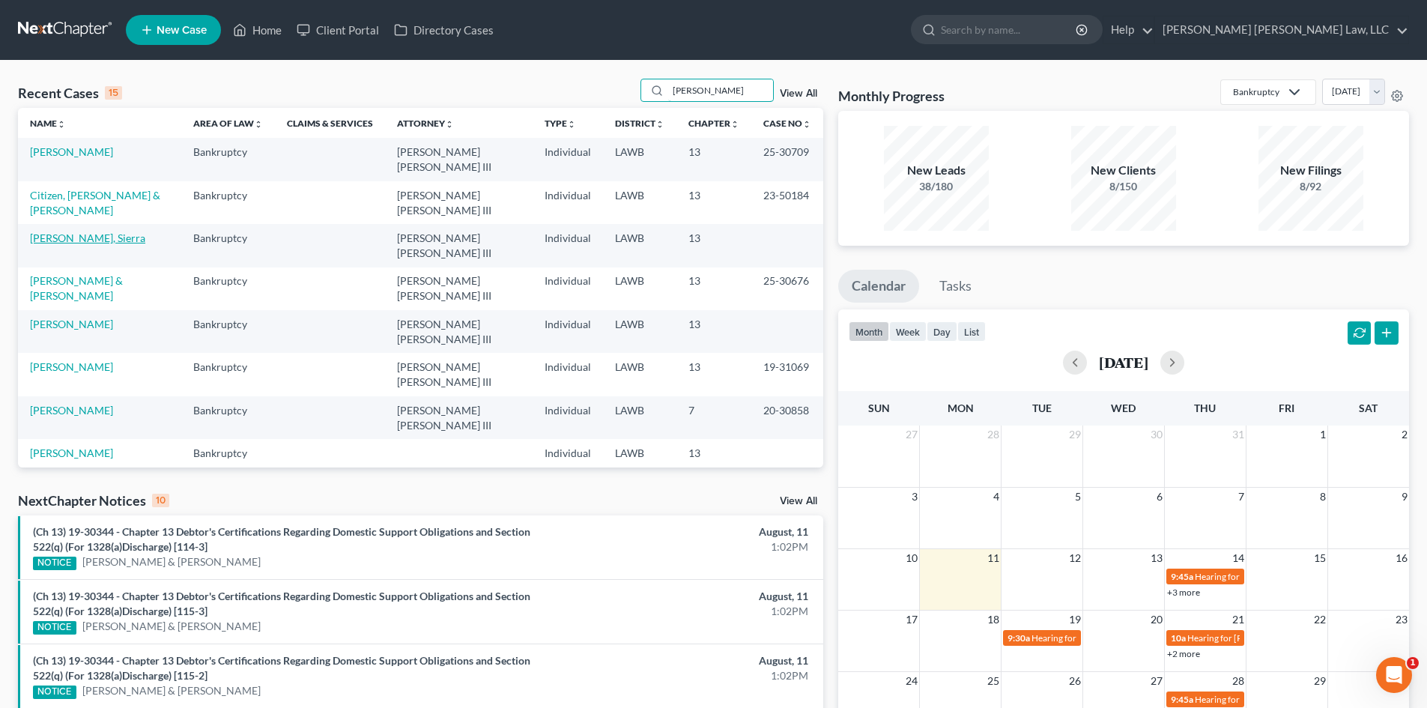
type input "[PERSON_NAME]"
click at [83, 235] on link "[PERSON_NAME], Sierra" at bounding box center [87, 237] width 115 height 13
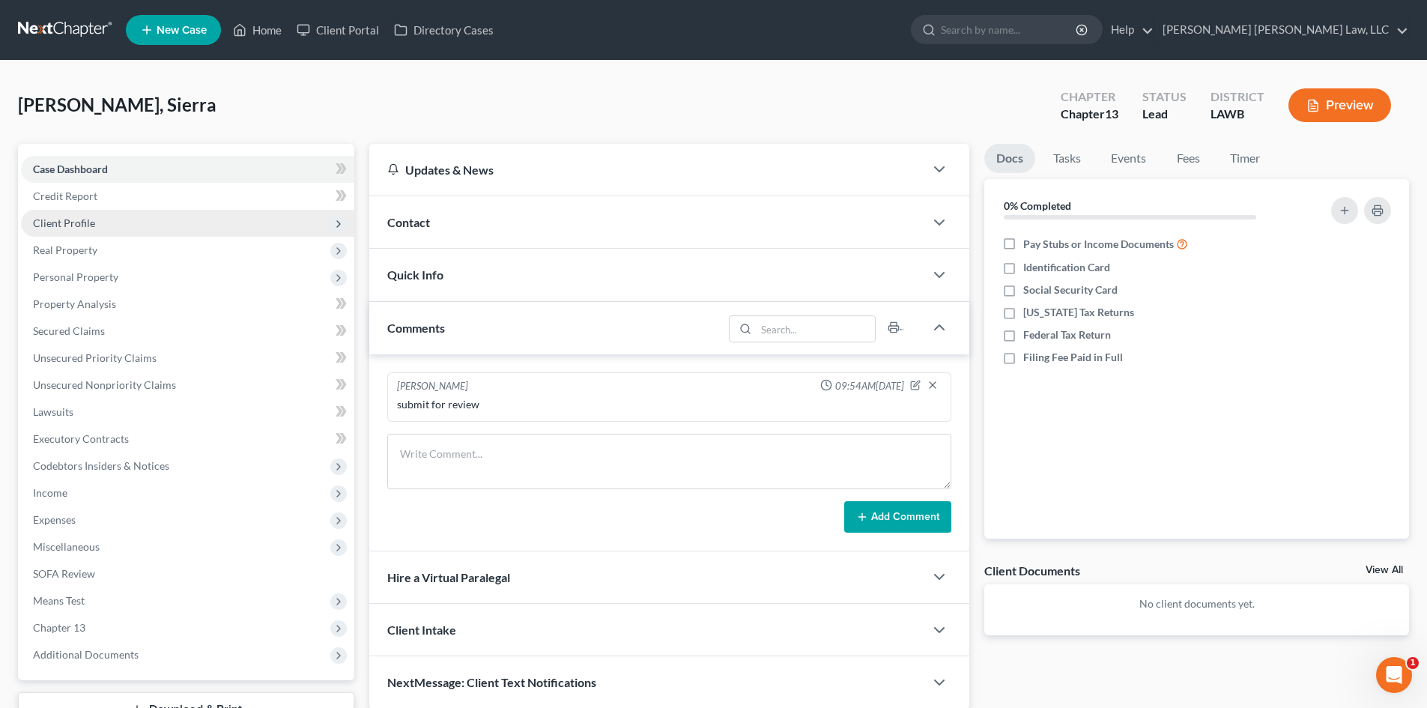
click at [136, 220] on span "Client Profile" at bounding box center [187, 223] width 333 height 27
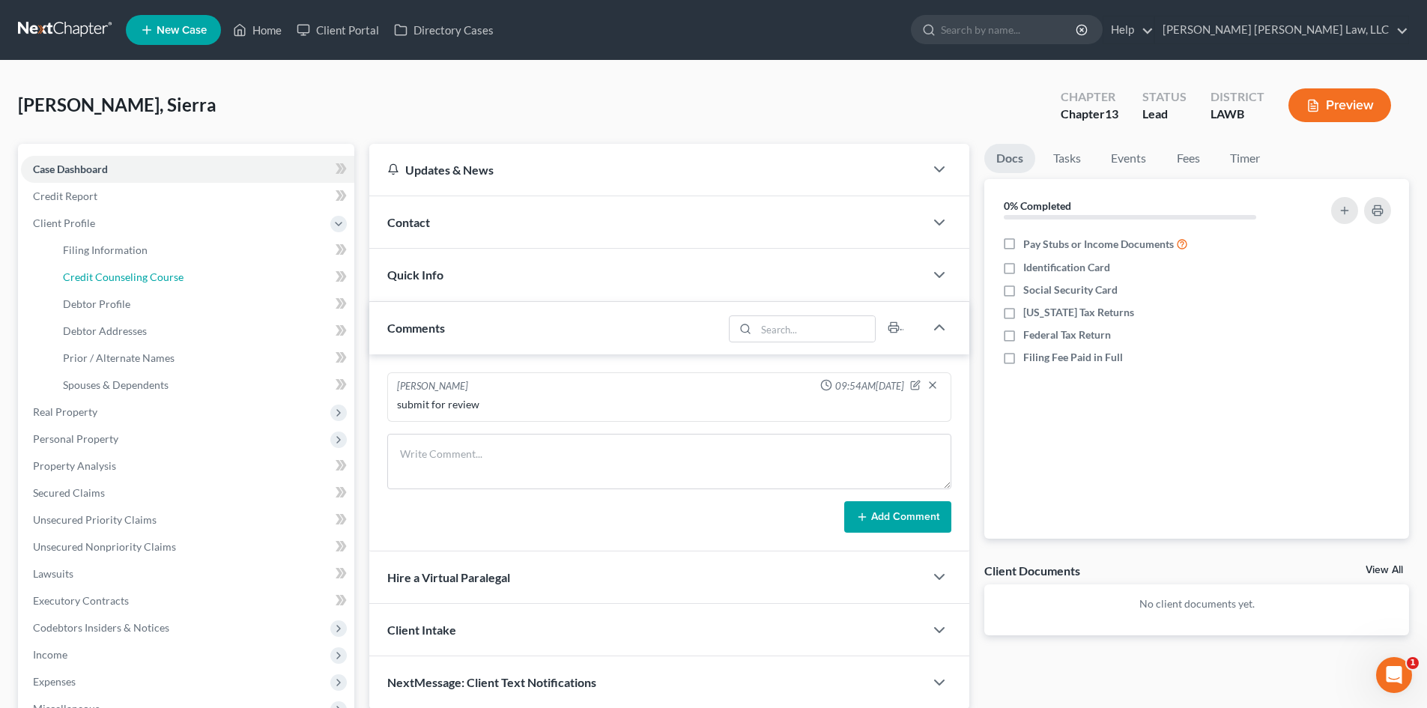
drag, startPoint x: 133, startPoint y: 274, endPoint x: 500, endPoint y: 311, distance: 368.8
click at [133, 275] on span "Credit Counseling Course" at bounding box center [123, 276] width 121 height 13
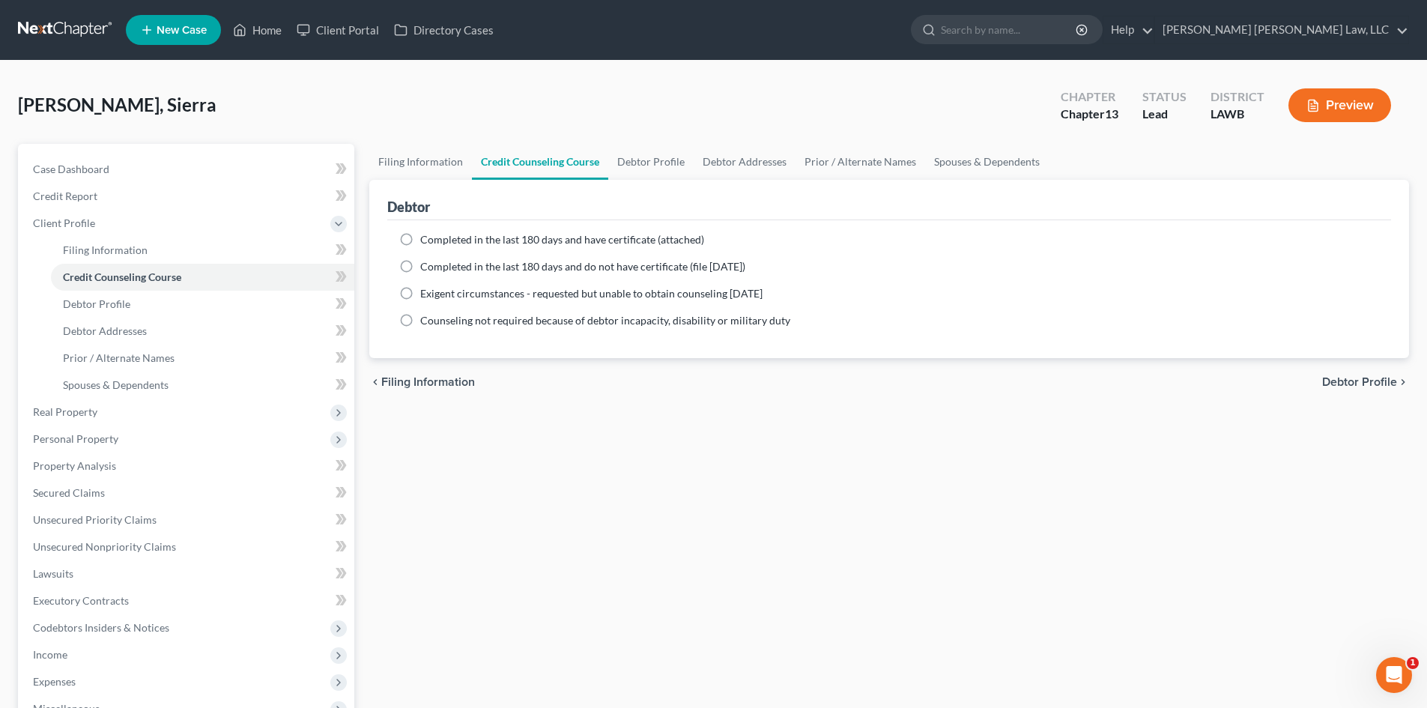
click at [491, 238] on span "Completed in the last 180 days and have certificate (attached)" at bounding box center [562, 239] width 284 height 13
click at [436, 238] on input "Completed in the last 180 days and have certificate (attached)" at bounding box center [431, 237] width 10 height 10
radio input "true"
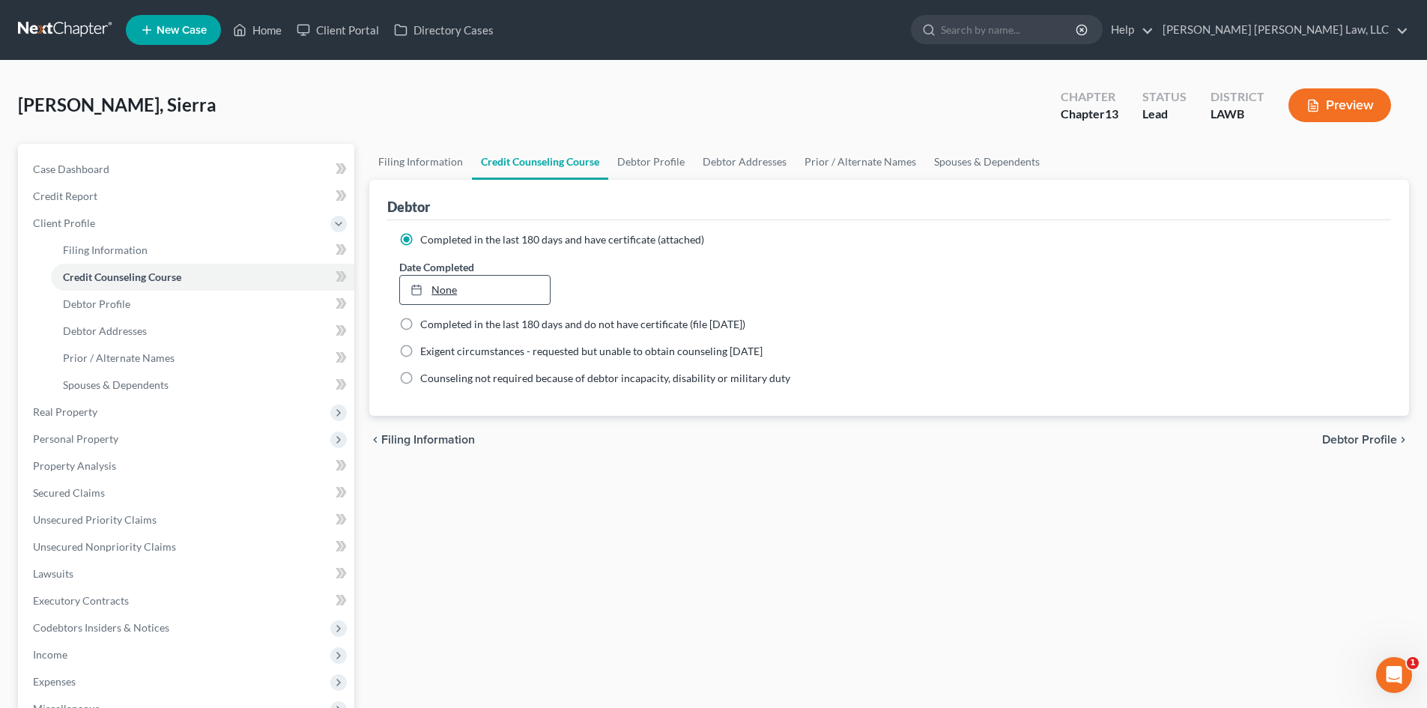
type input "[DATE]"
click at [488, 296] on link "None" at bounding box center [474, 290] width 149 height 28
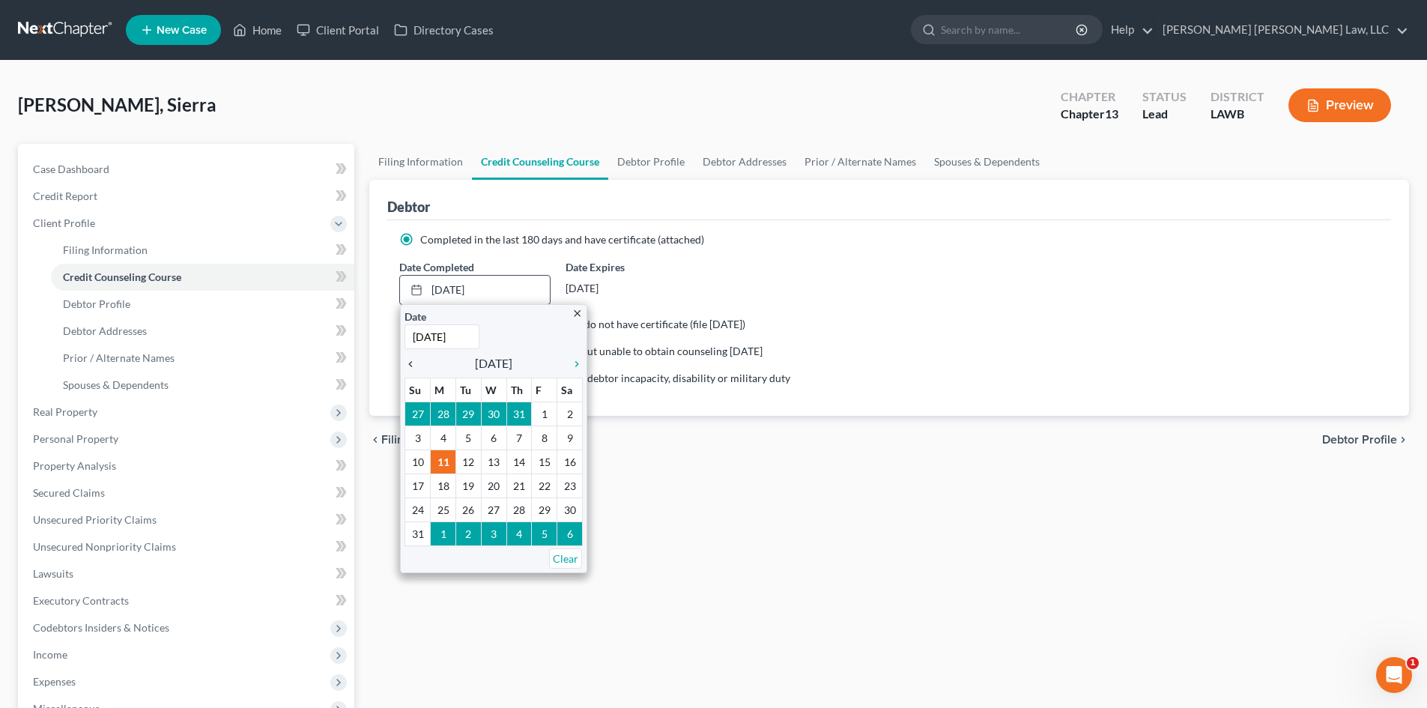
click at [414, 365] on icon "chevron_left" at bounding box center [413, 364] width 19 height 12
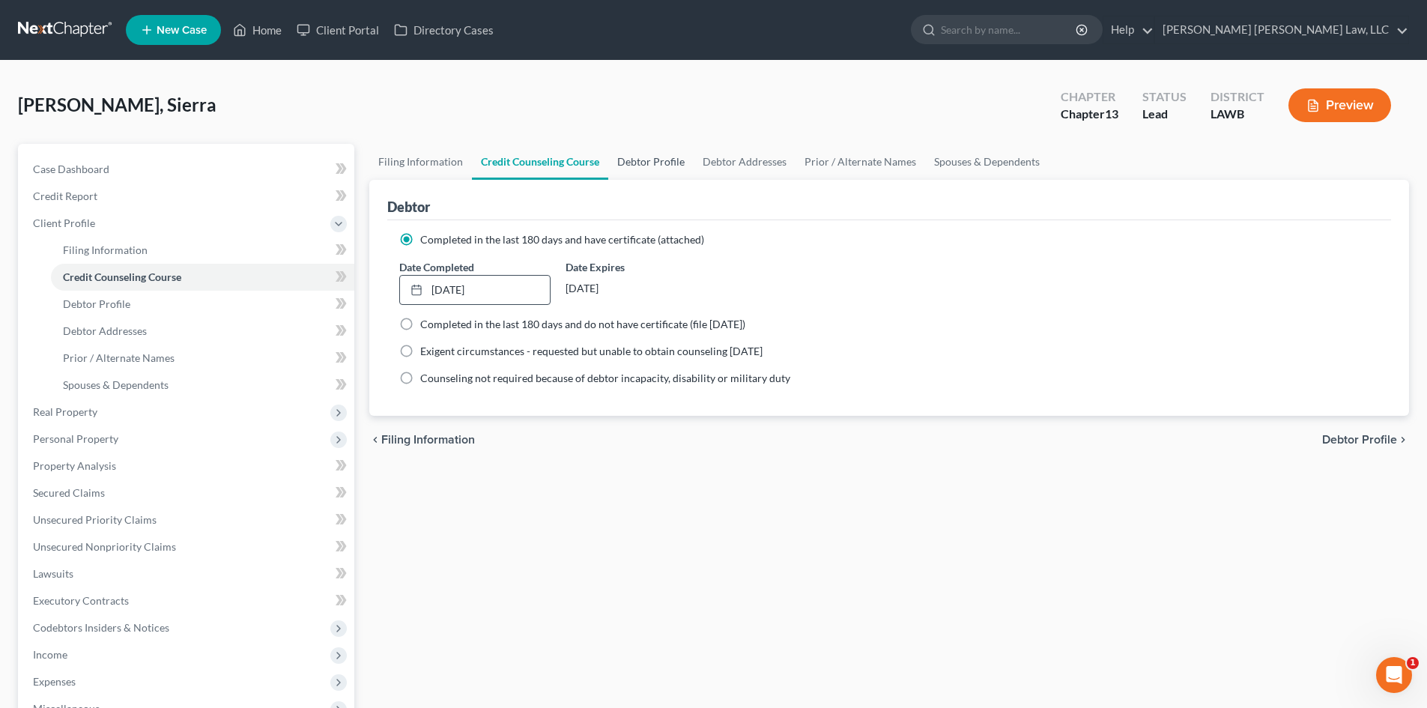
click at [631, 160] on link "Debtor Profile" at bounding box center [650, 162] width 85 height 36
select select "0"
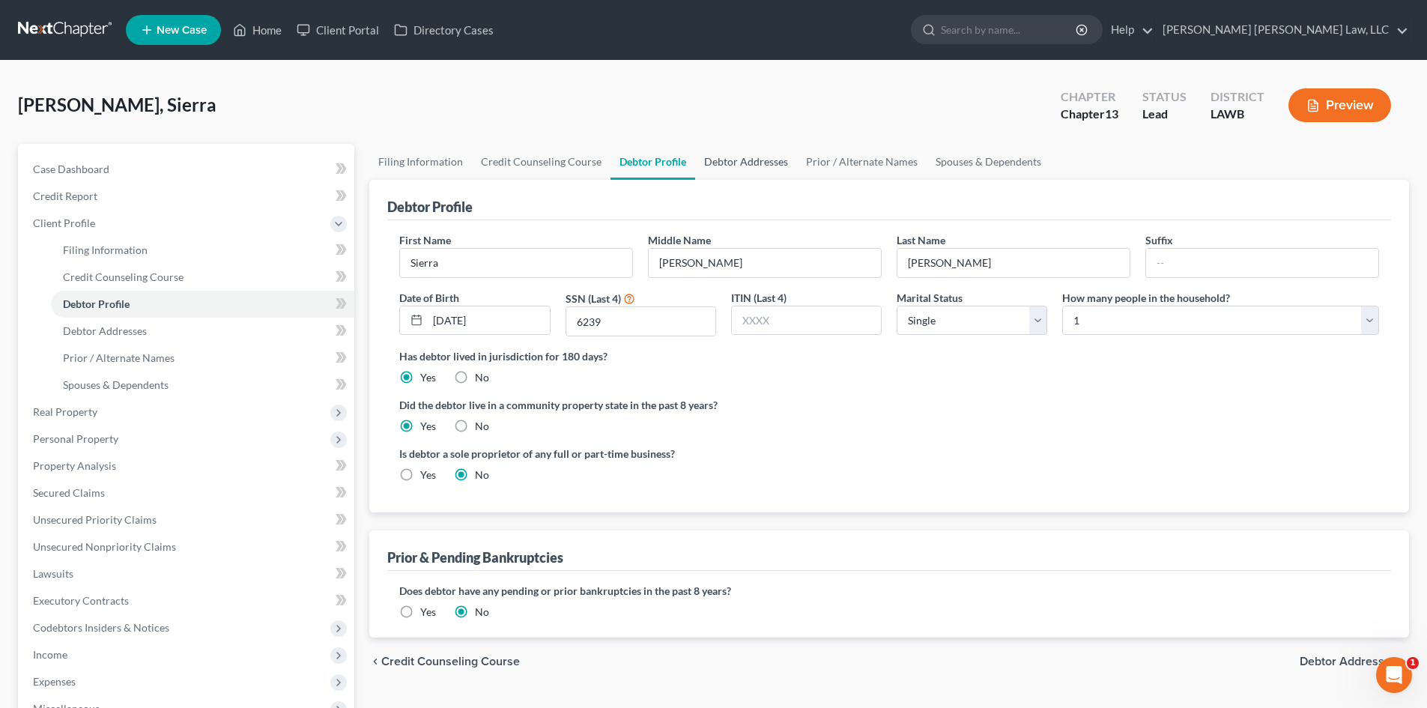
click at [742, 160] on link "Debtor Addresses" at bounding box center [746, 162] width 102 height 36
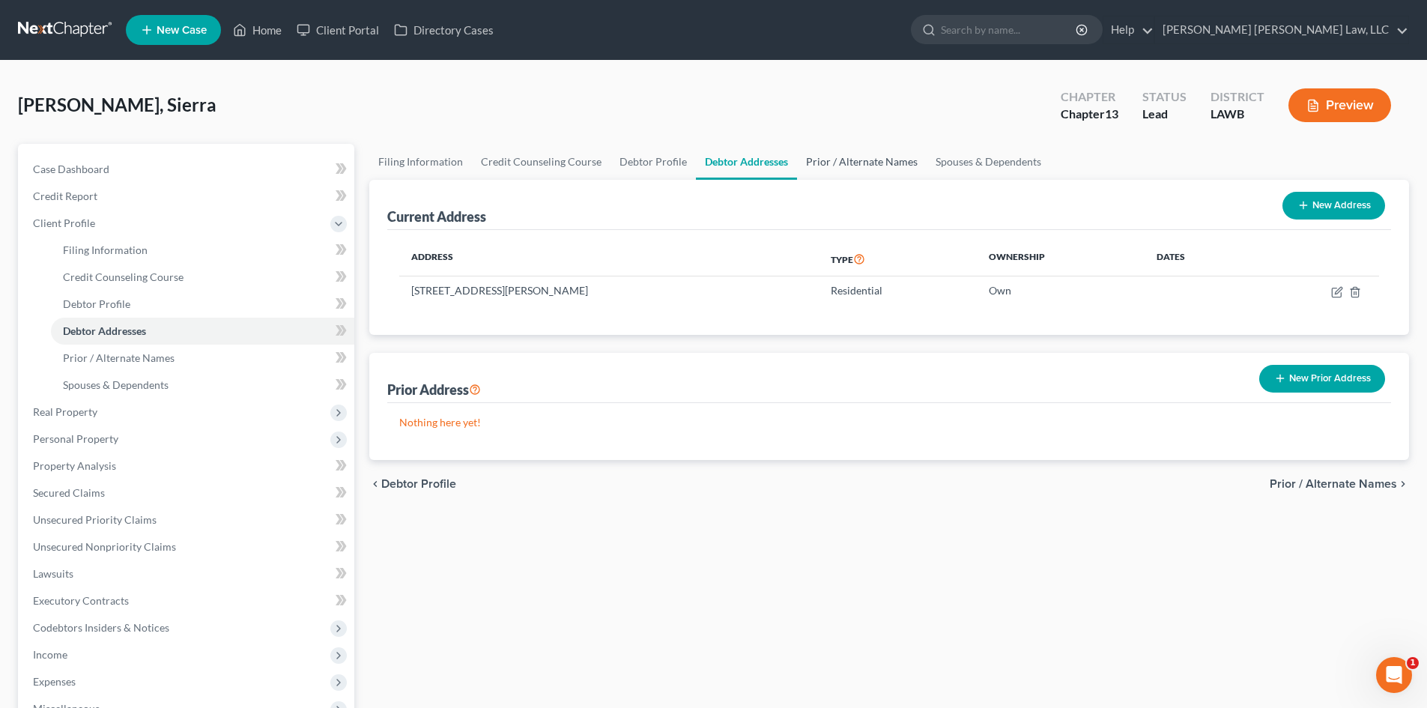
click at [863, 154] on link "Prior / Alternate Names" at bounding box center [862, 162] width 130 height 36
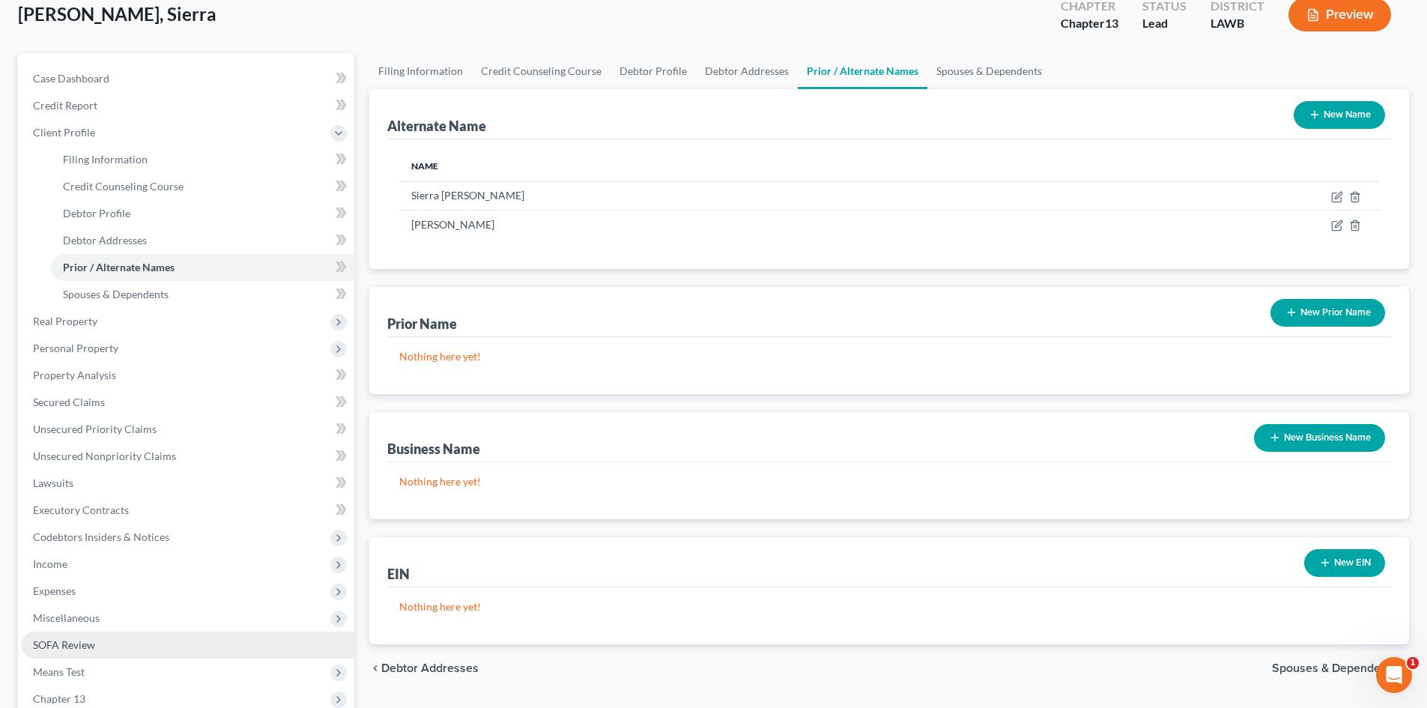
scroll to position [277, 0]
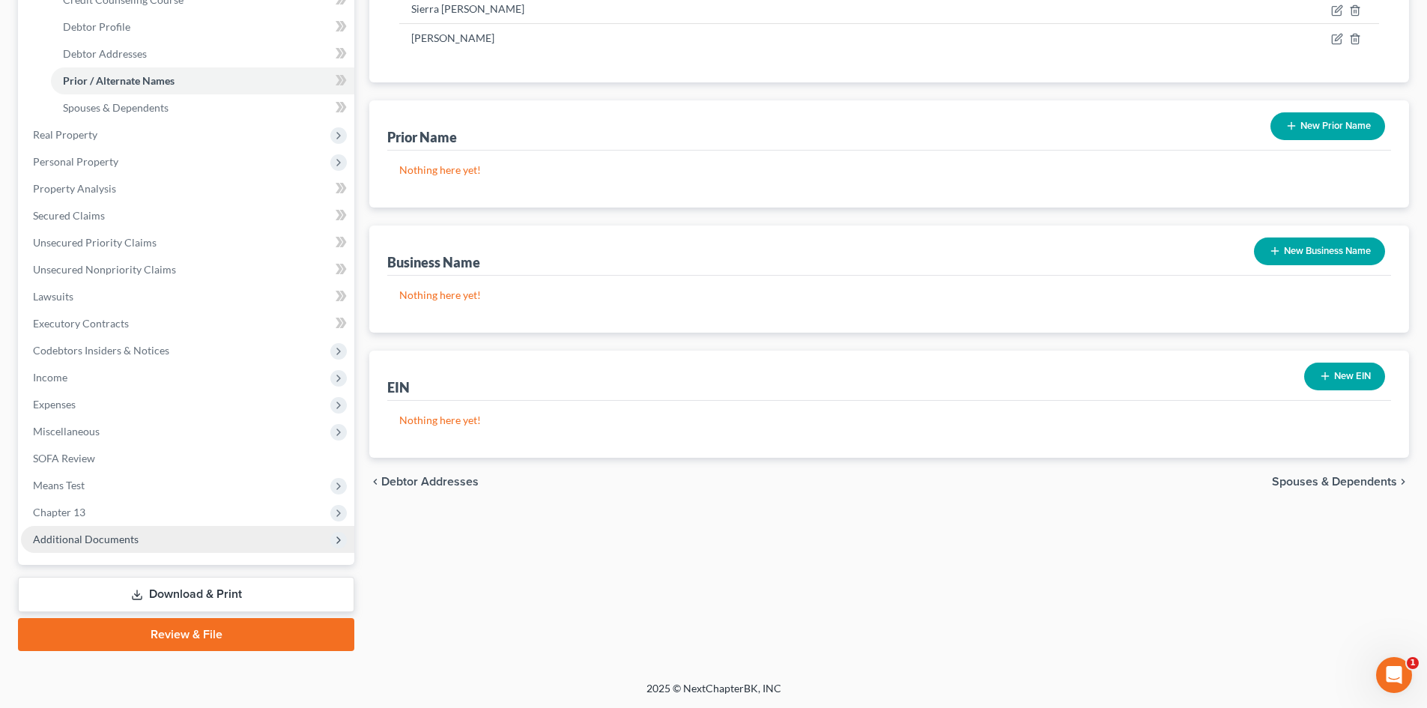
drag, startPoint x: 170, startPoint y: 545, endPoint x: 186, endPoint y: 548, distance: 16.7
click at [170, 545] on span "Additional Documents" at bounding box center [187, 539] width 333 height 27
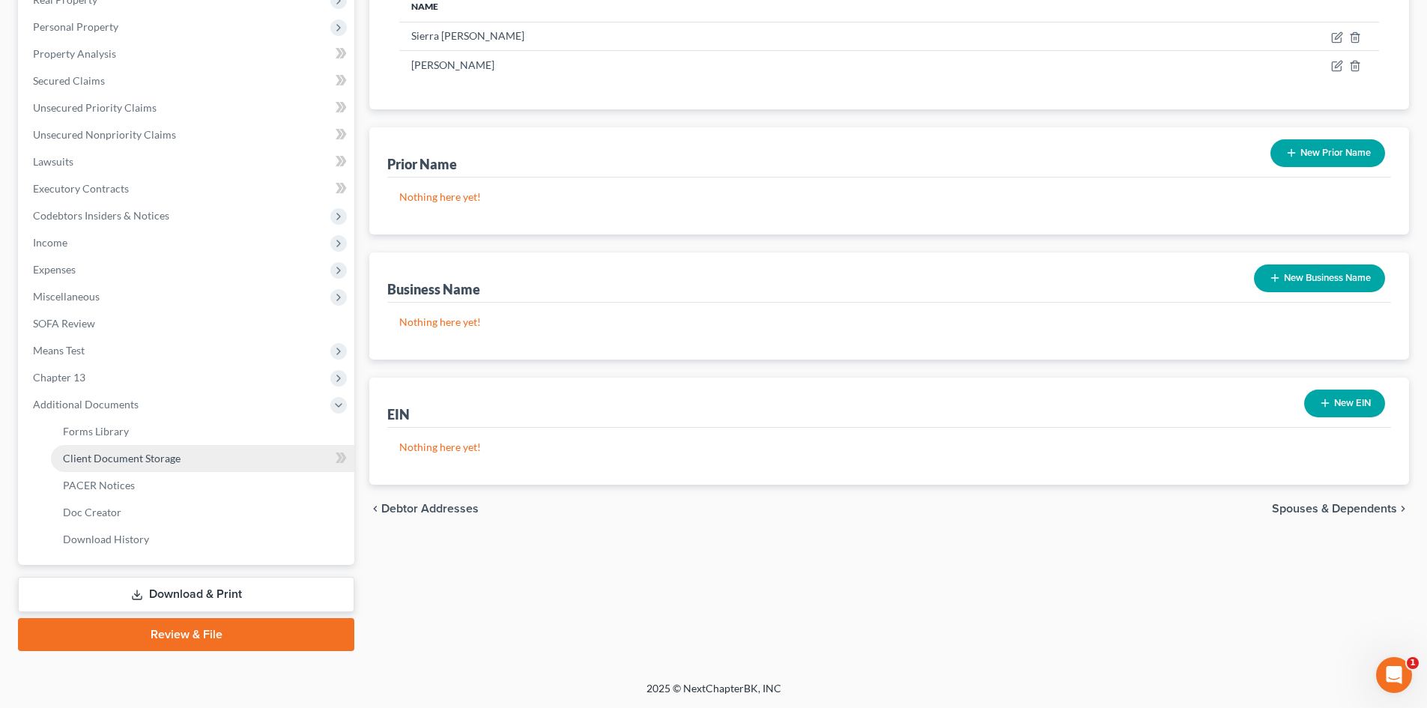
click at [160, 449] on link "Client Document Storage" at bounding box center [202, 458] width 303 height 27
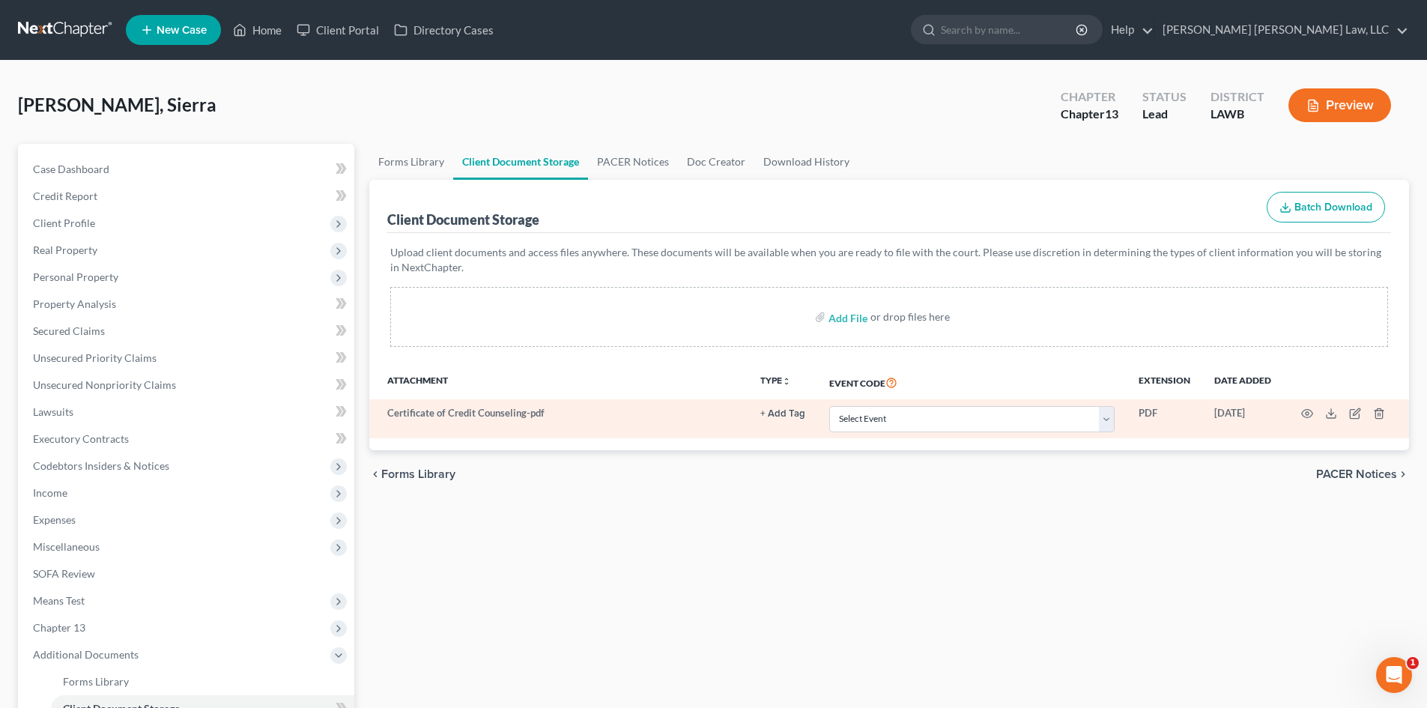
click at [917, 401] on td "Select Event 20 Largest Unsecured Creditors Amended Creditor Matrix (Fee) Amend…" at bounding box center [971, 418] width 309 height 39
click at [914, 419] on select "Select Event 20 Largest Unsecured Creditors Amended Creditor Matrix (Fee) Amend…" at bounding box center [971, 419] width 285 height 26
select select "9"
click at [829, 406] on select "Select Event 20 Largest Unsecured Creditors Amended Creditor Matrix (Fee) Amend…" at bounding box center [971, 419] width 285 height 26
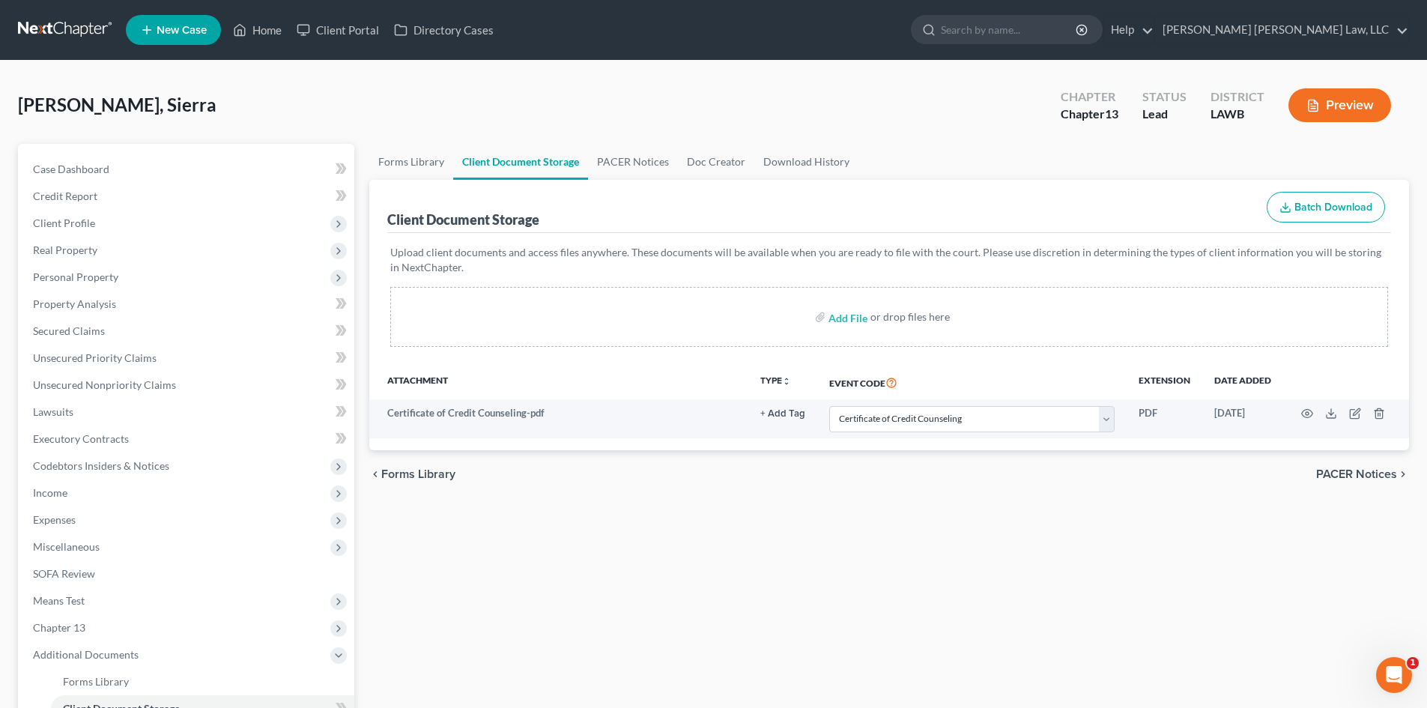
click at [884, 535] on div "Forms Library Client Document Storage PACER Notices Doc Creator Download Histor…" at bounding box center [889, 522] width 1054 height 757
click at [109, 524] on span "Expenses" at bounding box center [187, 519] width 333 height 27
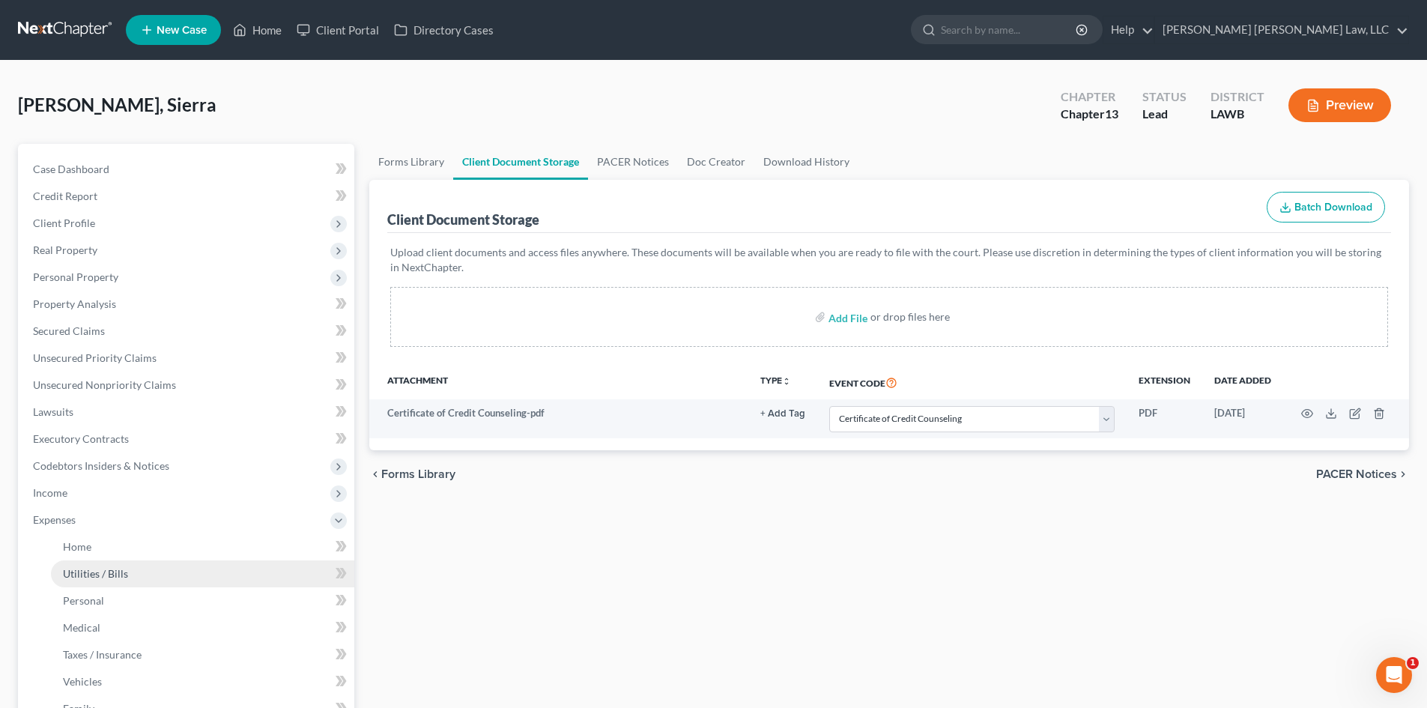
click at [113, 577] on span "Utilities / Bills" at bounding box center [95, 573] width 65 height 13
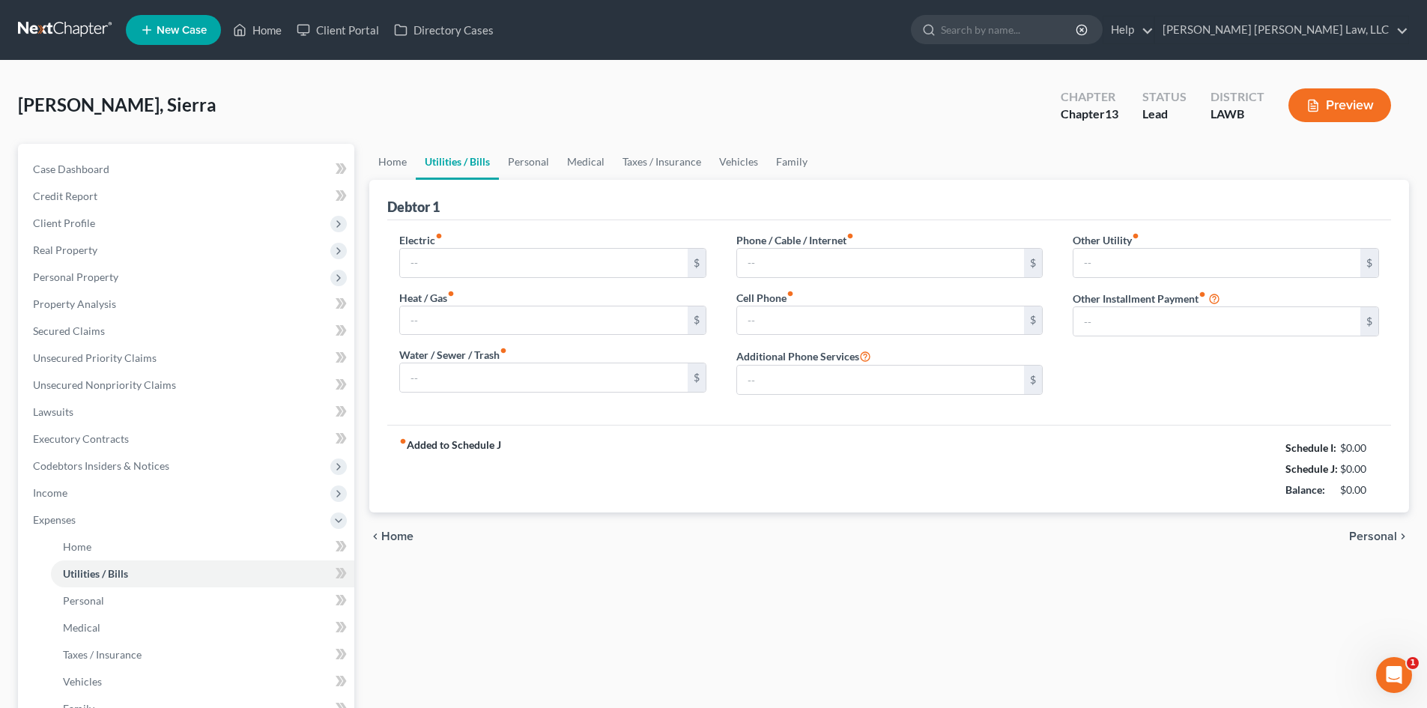
type input "150.23"
type input "0.00"
type input "83.00"
type input "120.00"
type input "163.00"
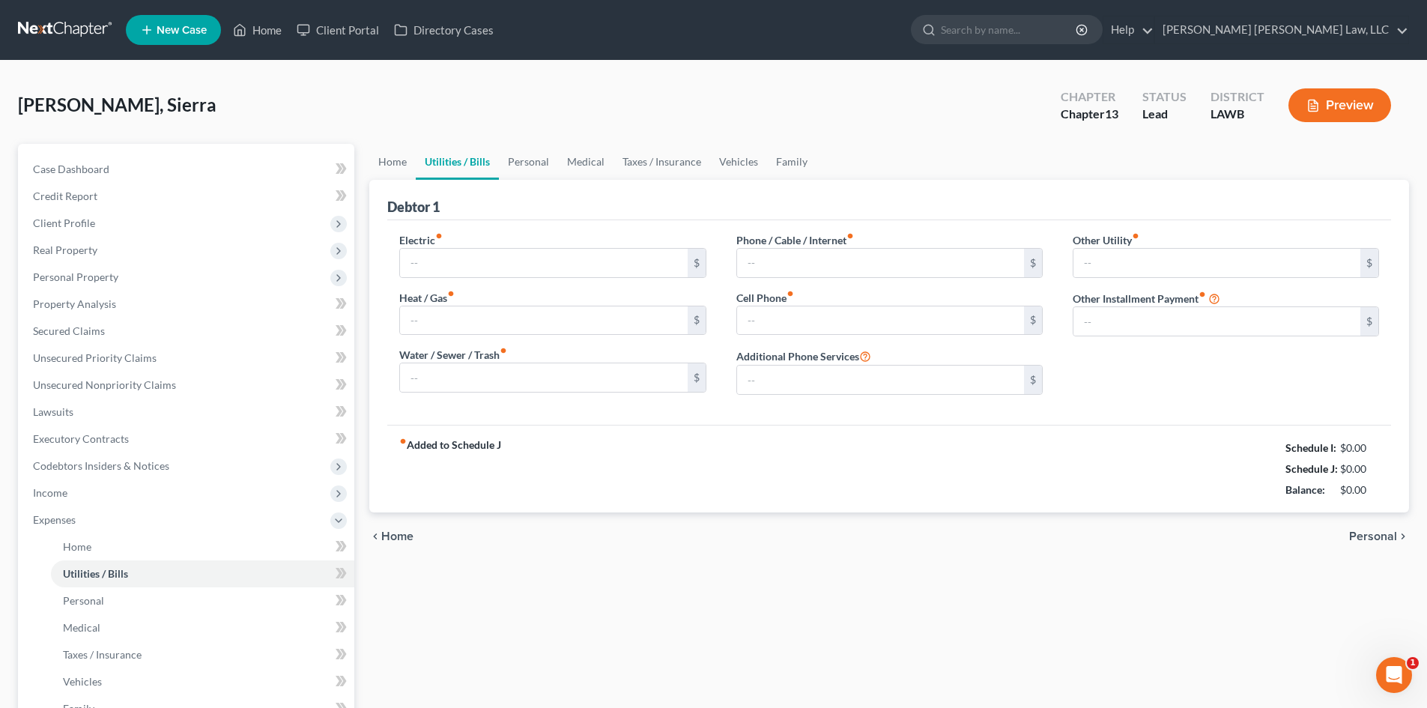
type input "0.00"
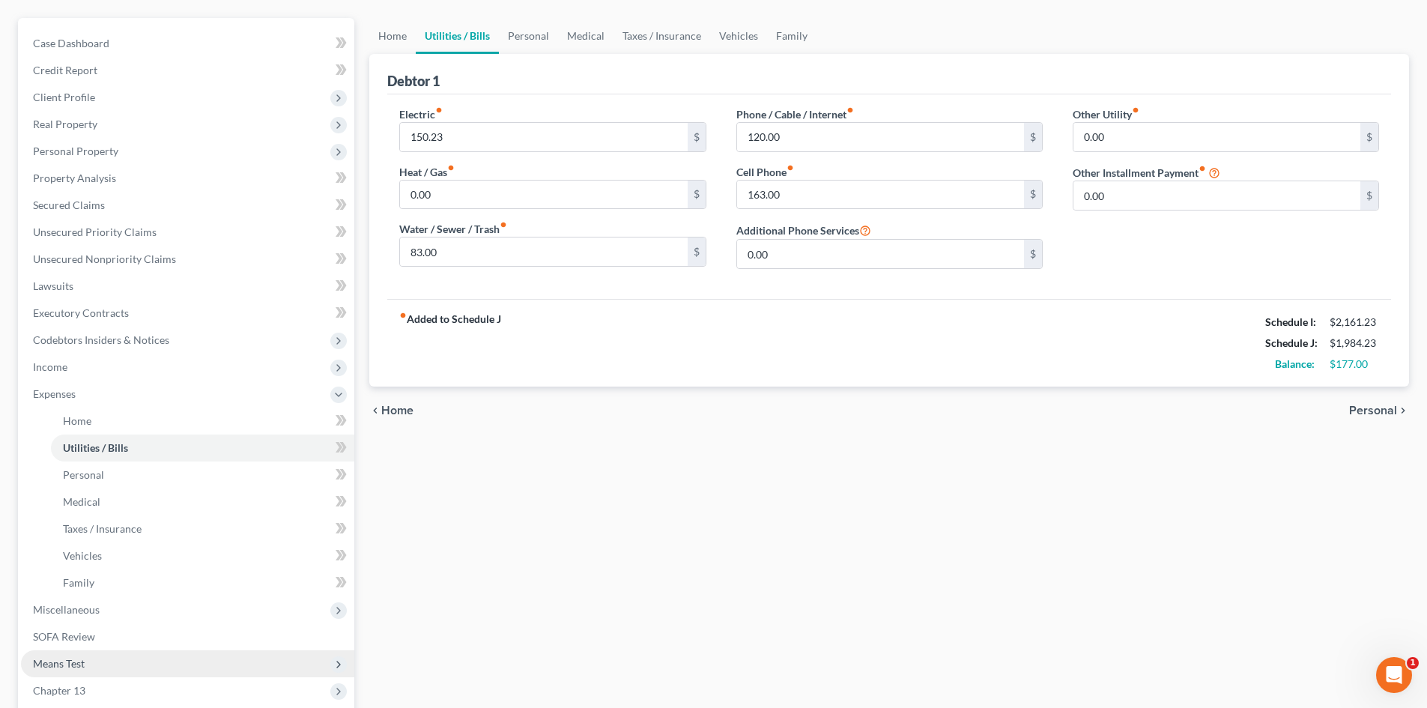
scroll to position [150, 0]
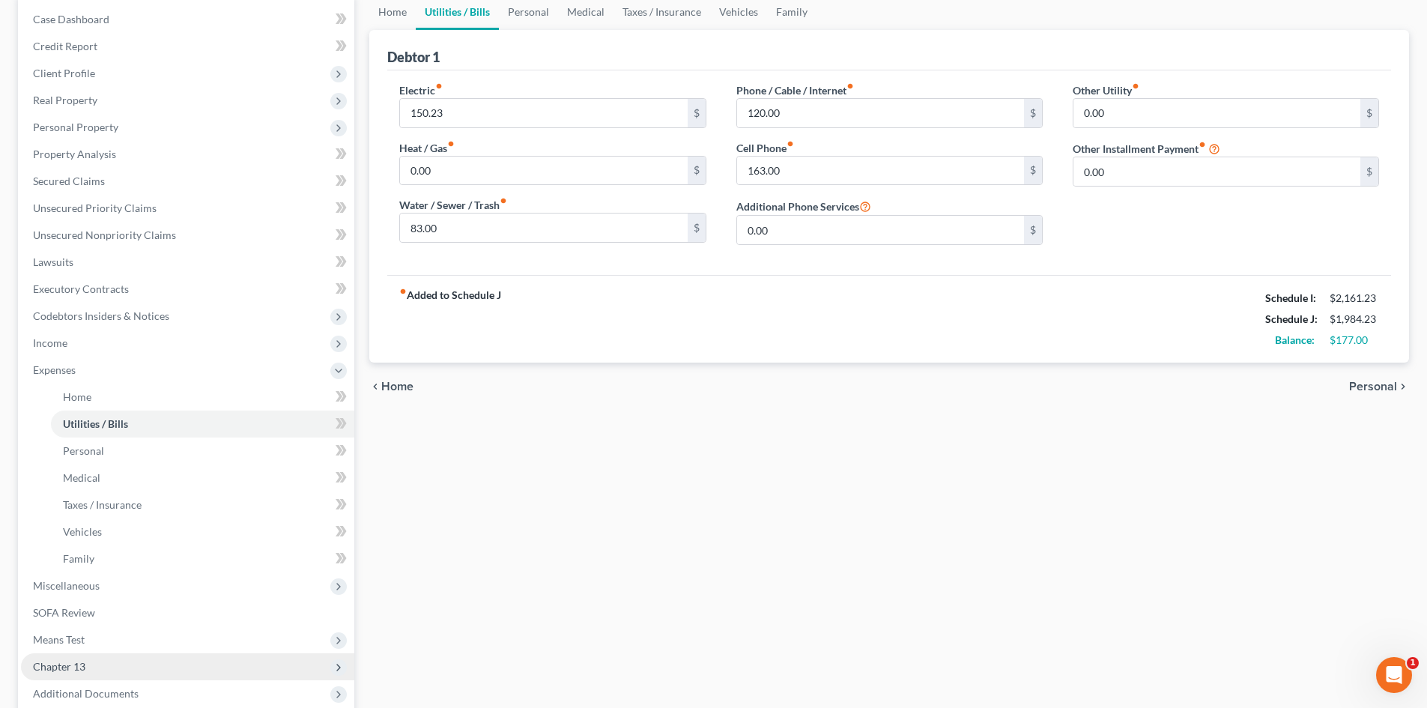
click at [142, 657] on span "Chapter 13" at bounding box center [187, 666] width 333 height 27
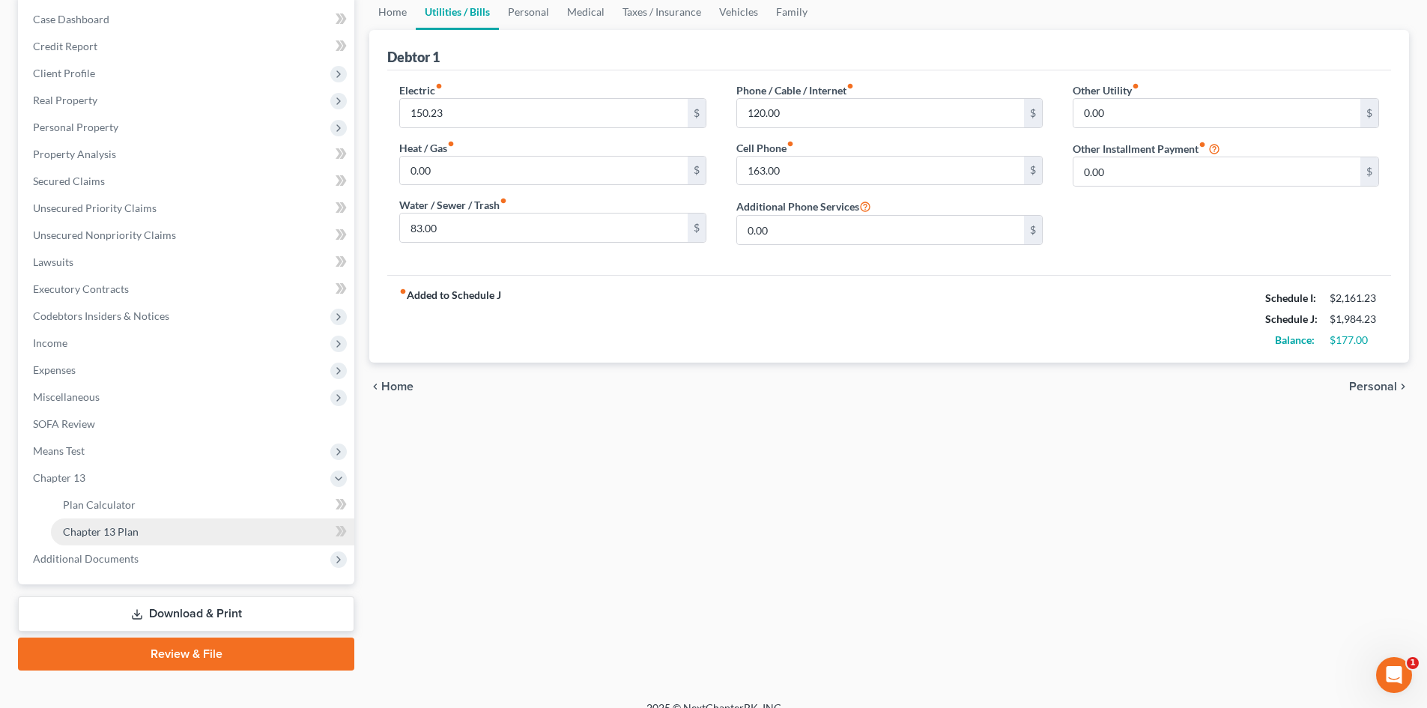
click at [137, 522] on link "Chapter 13 Plan" at bounding box center [202, 531] width 303 height 27
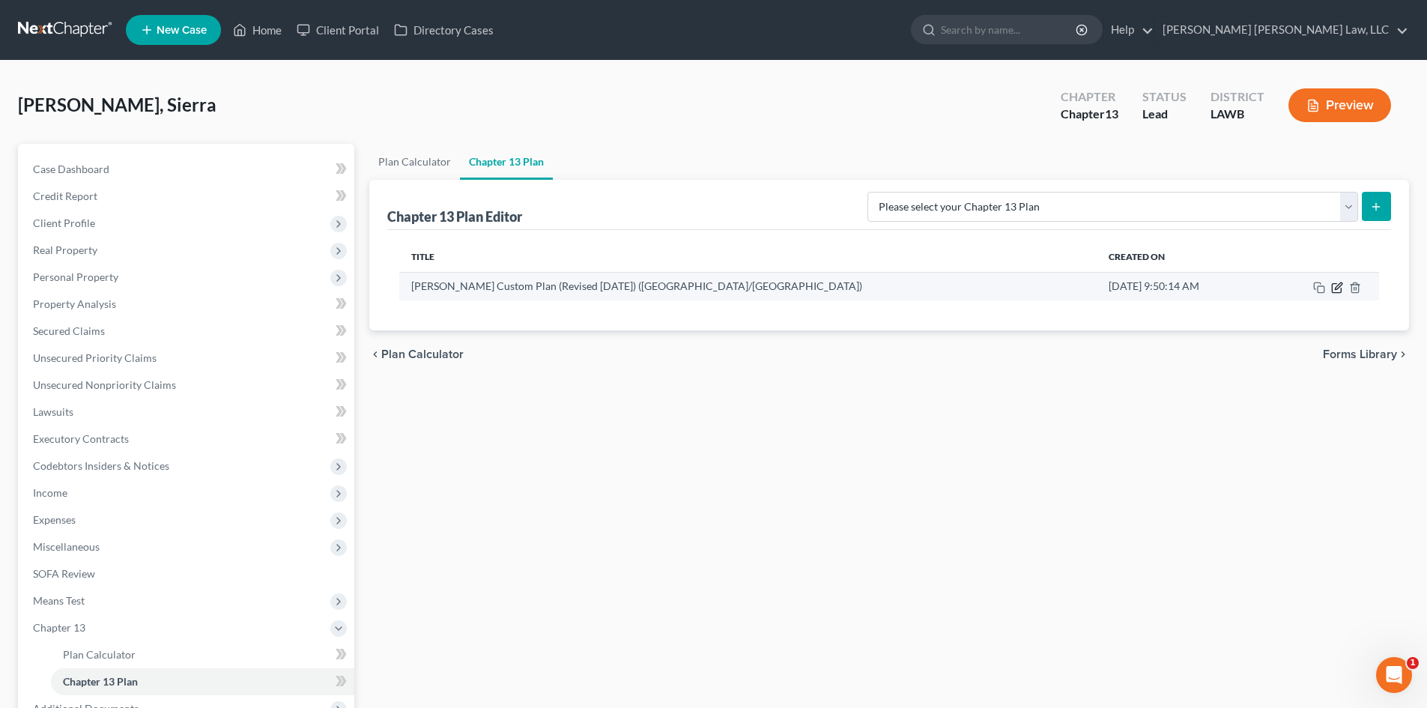
click at [1340, 288] on icon "button" at bounding box center [1335, 287] width 9 height 9
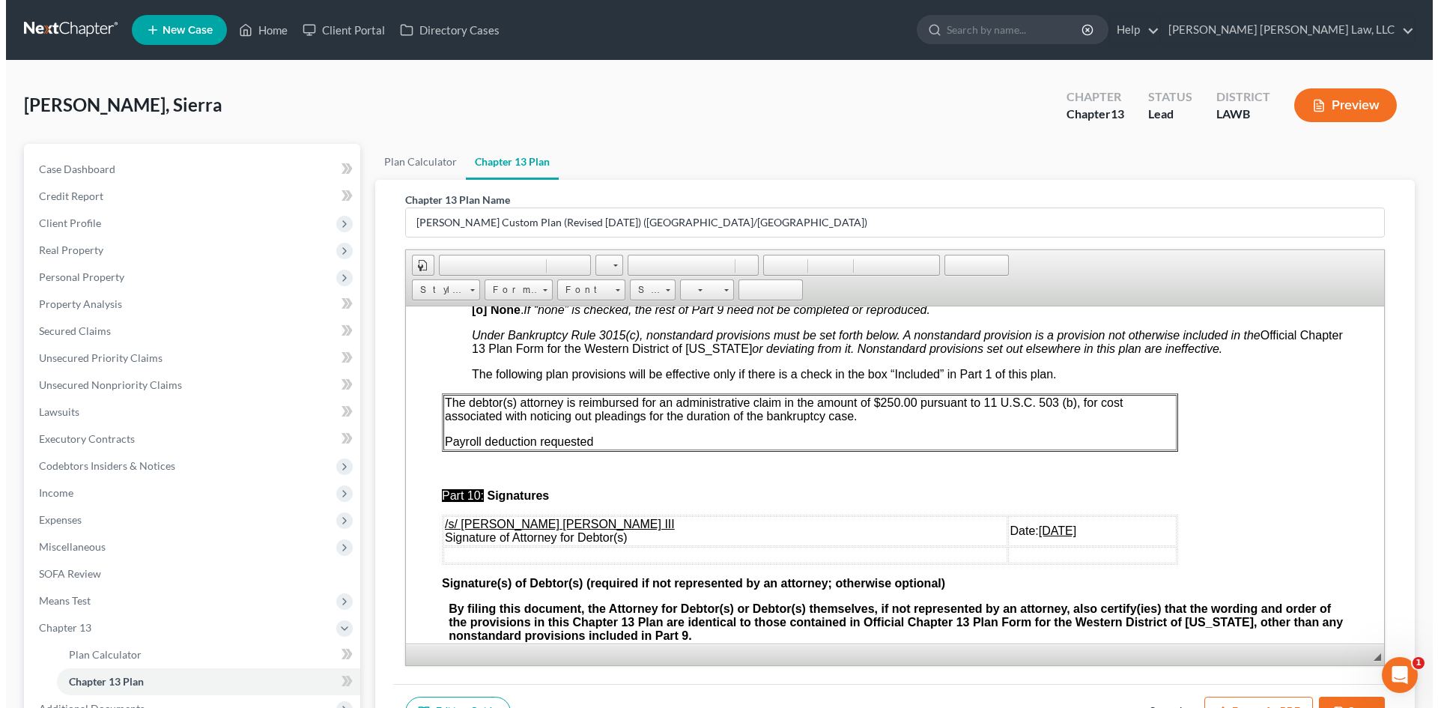
scroll to position [4493, 0]
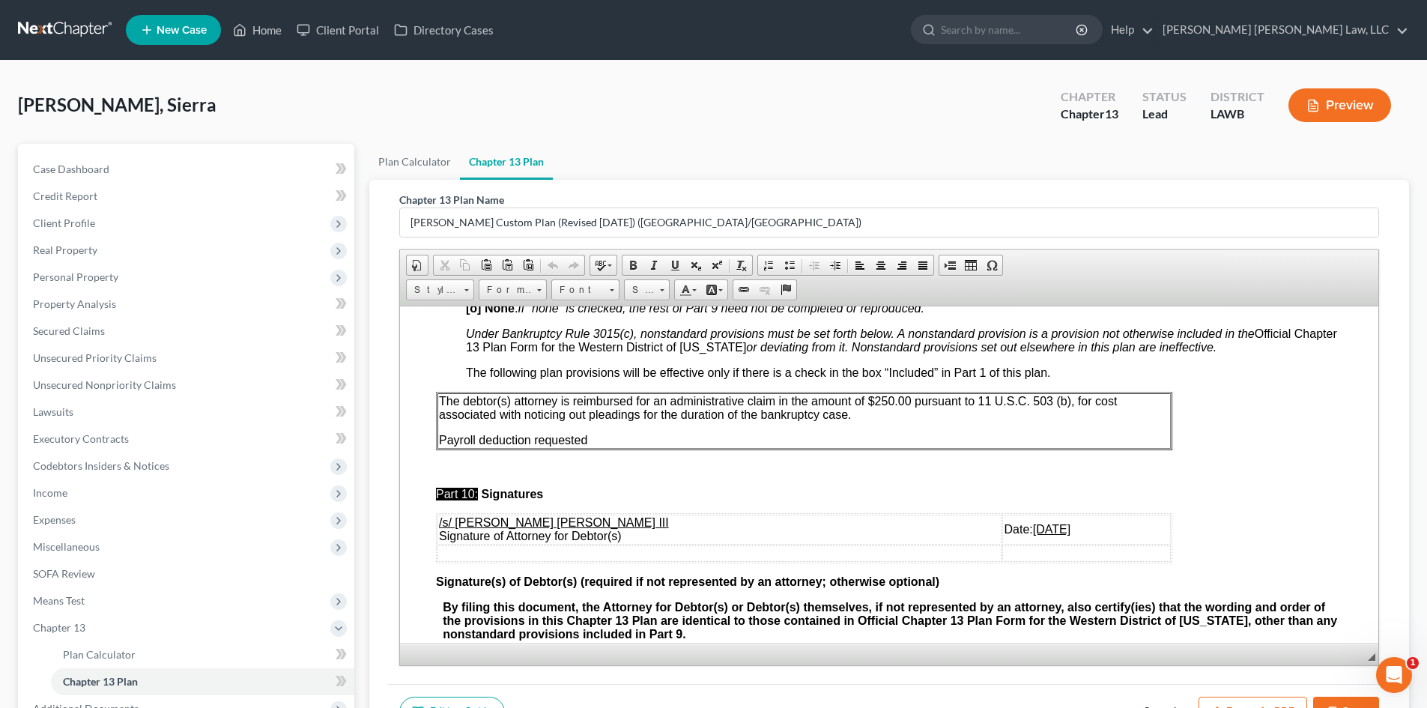
click at [1033, 535] on u "[DATE]" at bounding box center [1051, 528] width 37 height 13
drag, startPoint x: 647, startPoint y: 458, endPoint x: 457, endPoint y: 461, distance: 190.2
click at [457, 449] on table "The debtor(s) attorney is reimbursed for an administrative claim in the amount …" at bounding box center [804, 420] width 736 height 58
click at [1264, 696] on button "Export as PDF" at bounding box center [1252, 711] width 109 height 31
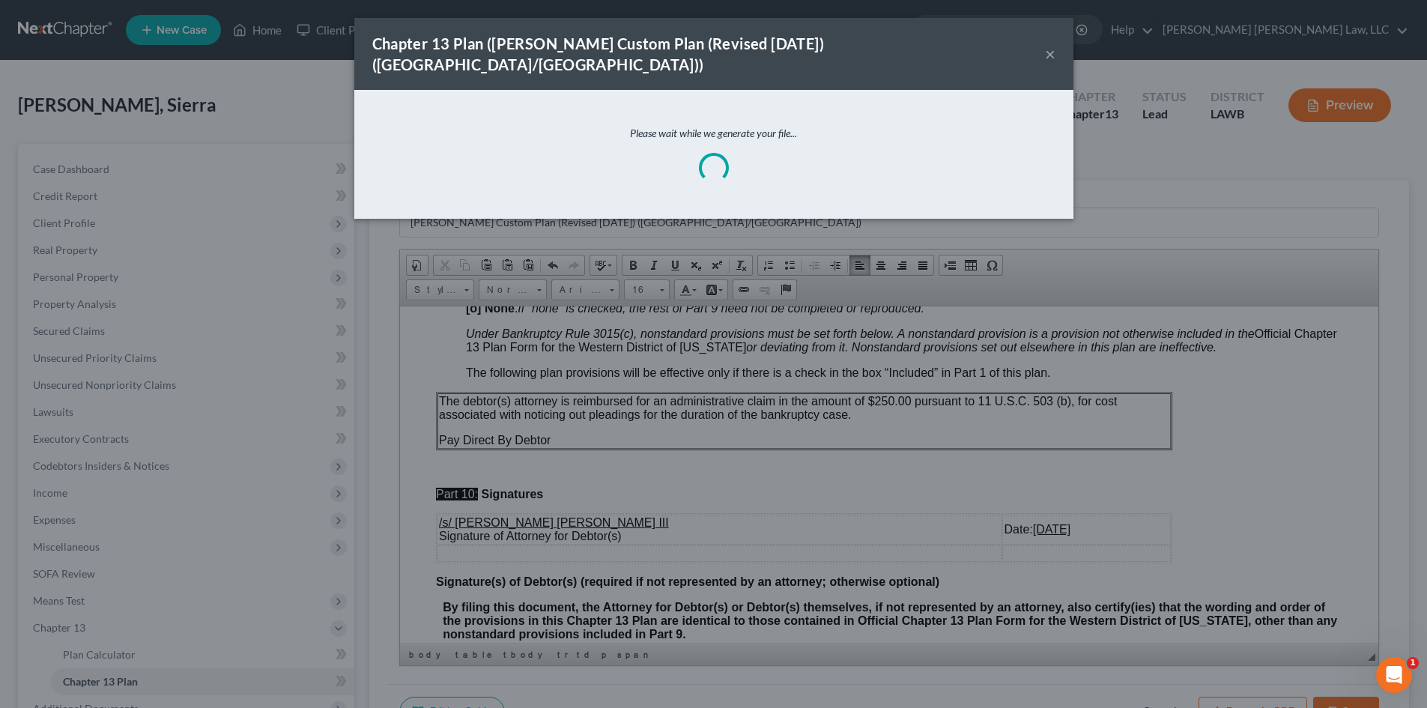
scroll to position [4480, 0]
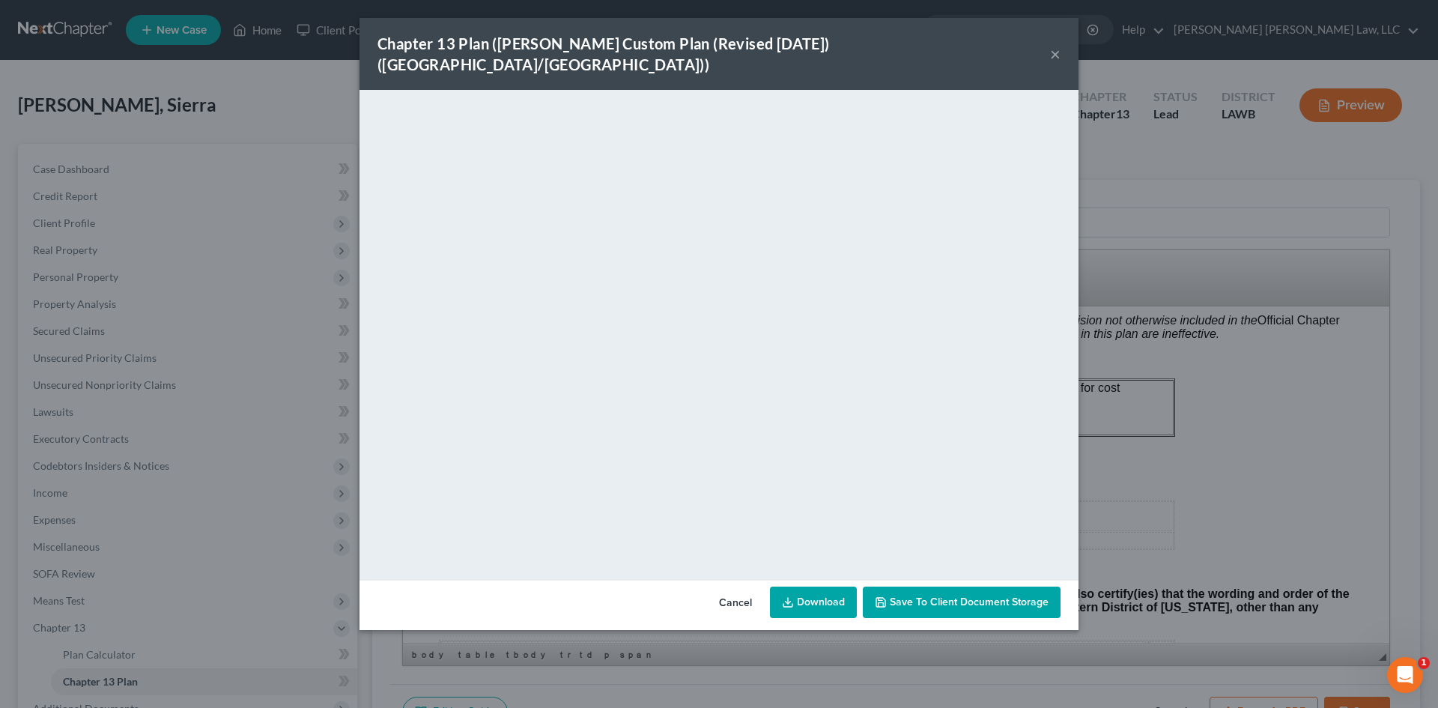
click at [824, 586] on link "Download" at bounding box center [813, 601] width 87 height 31
click at [1264, 625] on div "Chapter 13 Plan ([PERSON_NAME] Custom Plan (Revised [DATE]) ([GEOGRAPHIC_DATA]/…" at bounding box center [719, 354] width 1438 height 708
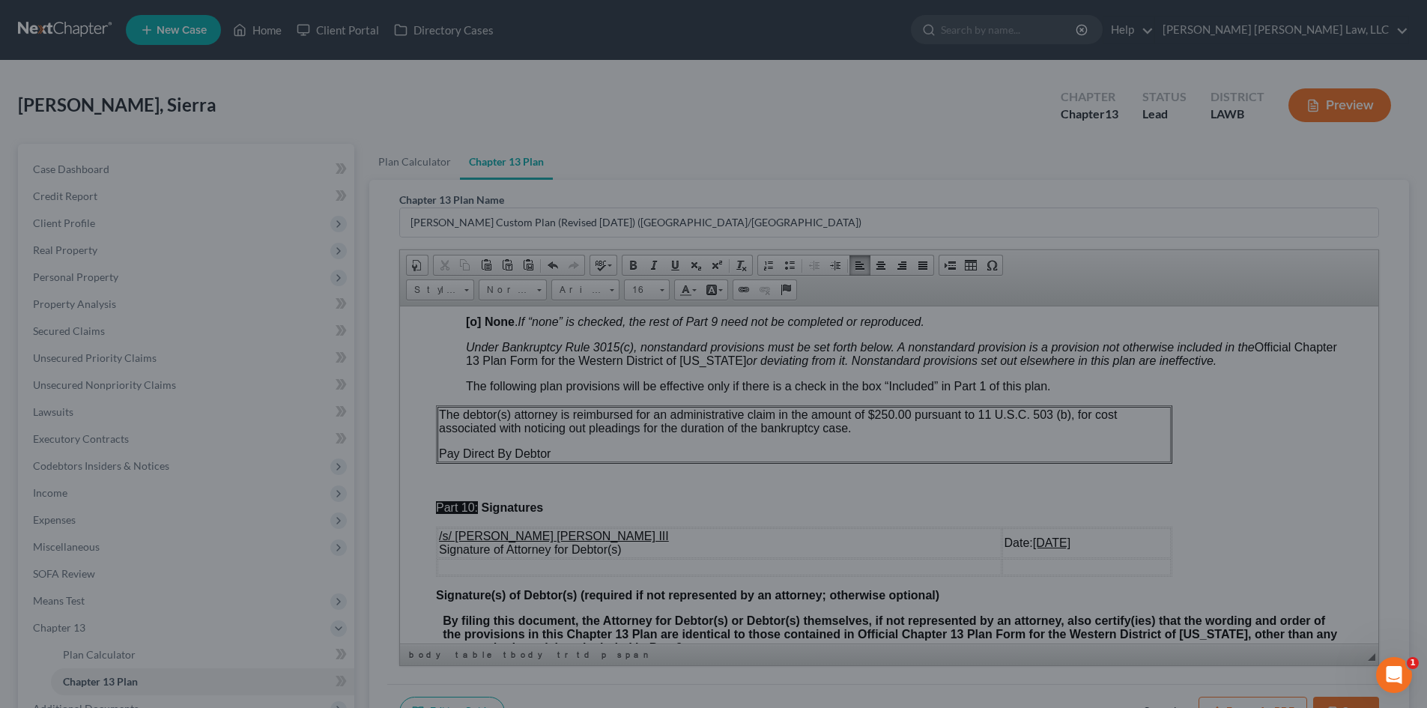
scroll to position [4493, 0]
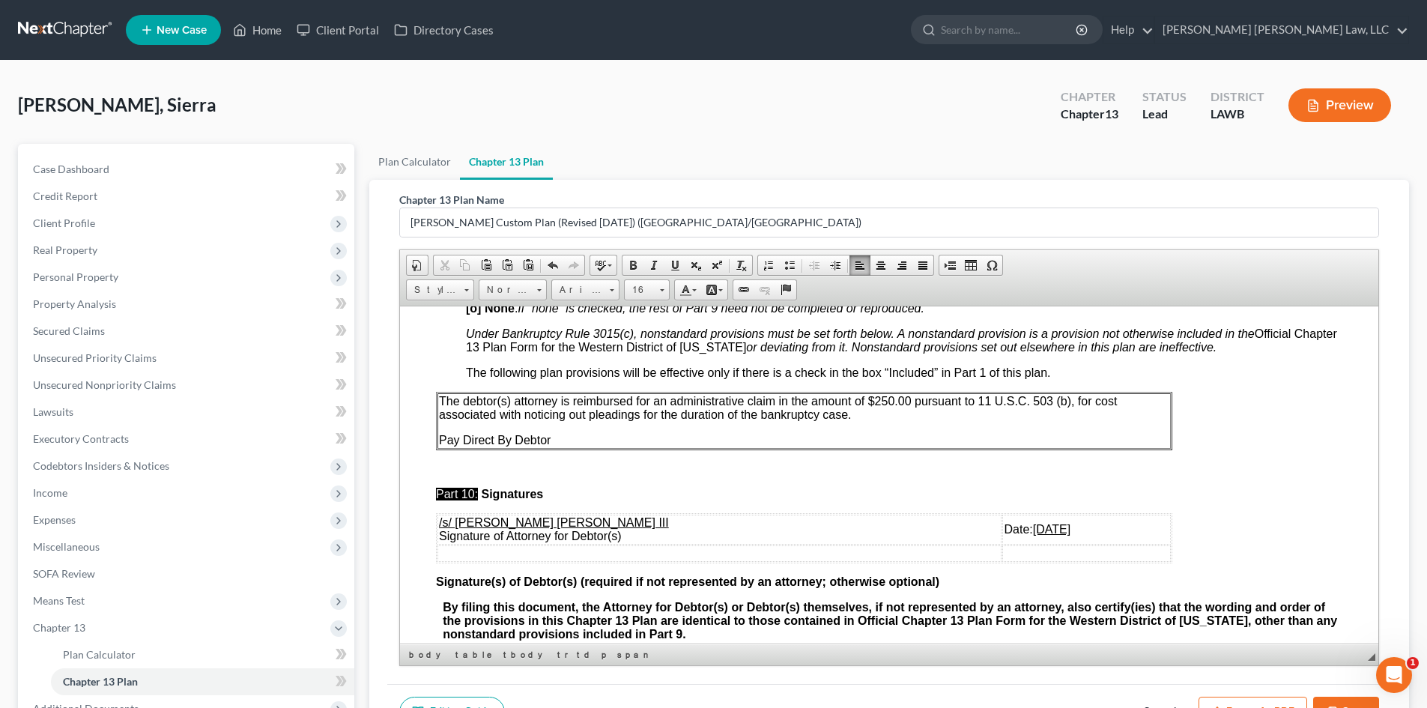
click at [1358, 698] on button "Save" at bounding box center [1346, 711] width 66 height 31
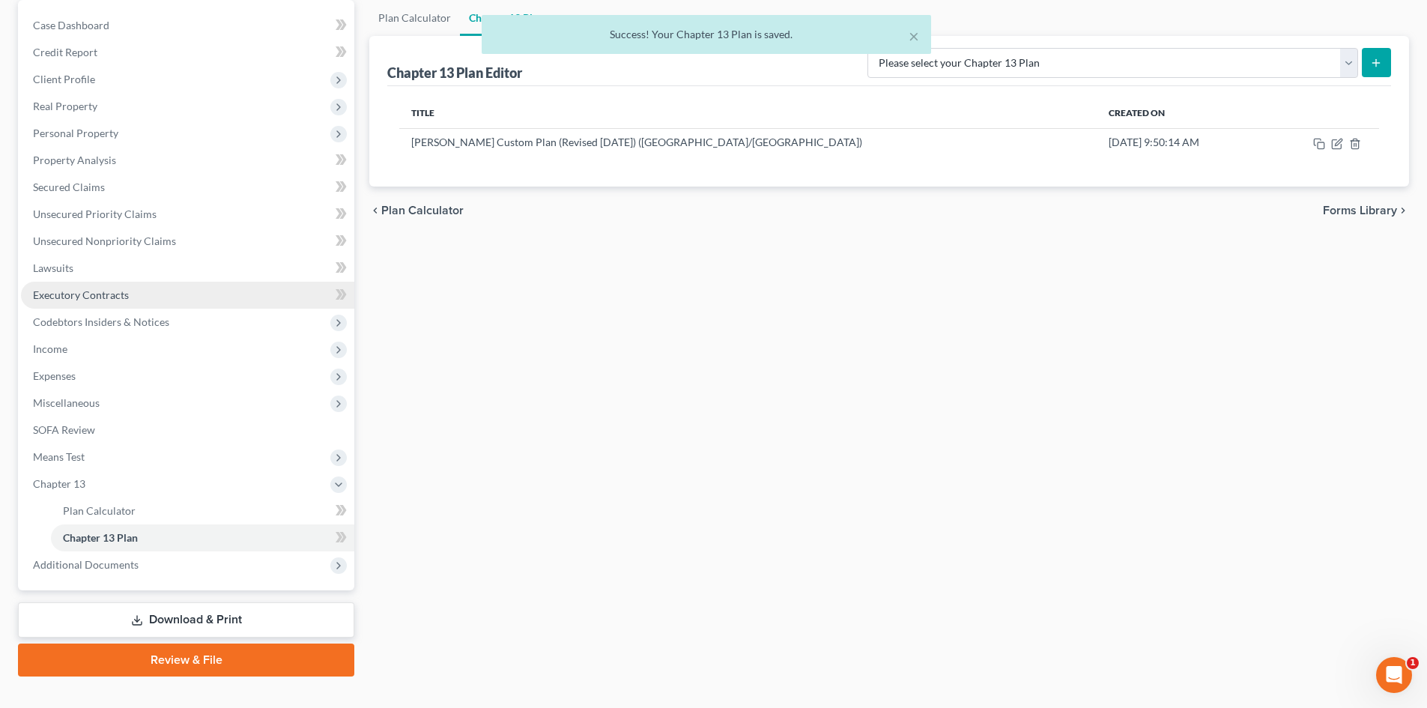
scroll to position [169, 0]
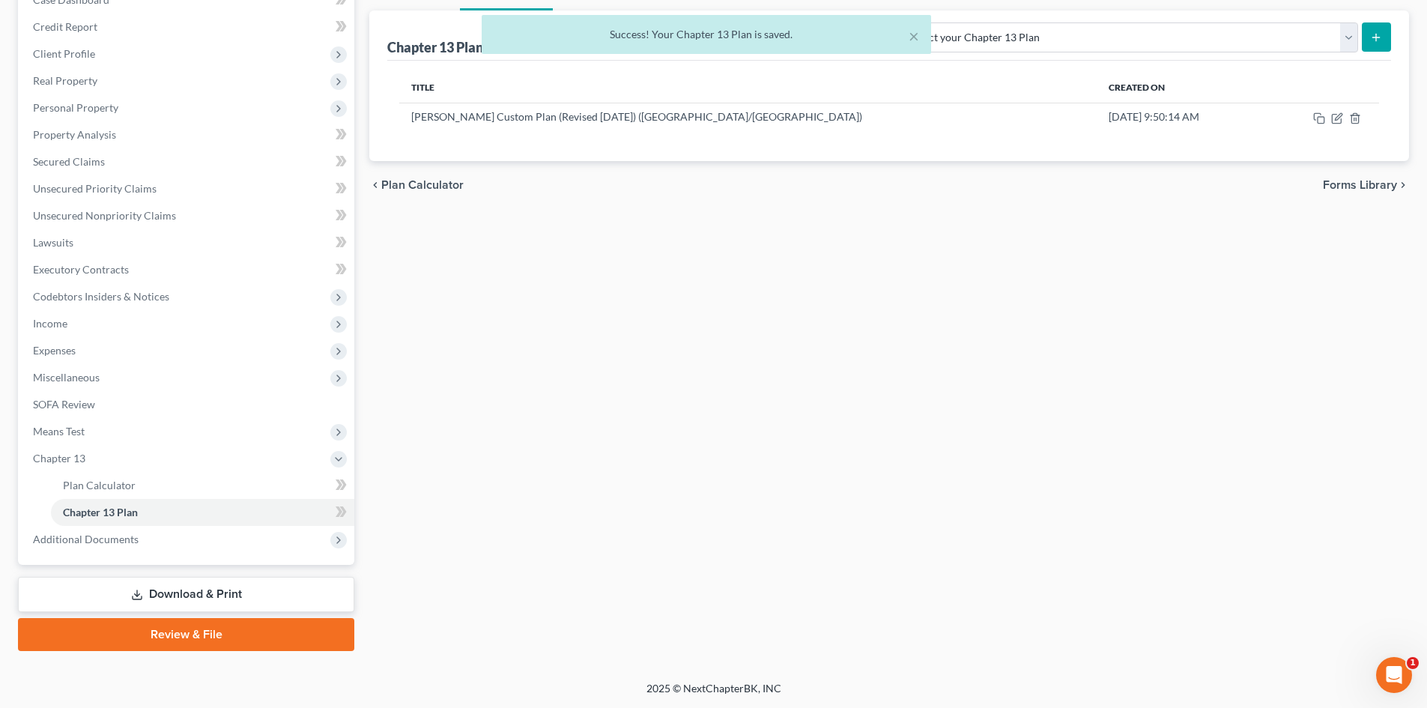
click at [259, 642] on link "Review & File" at bounding box center [186, 634] width 336 height 33
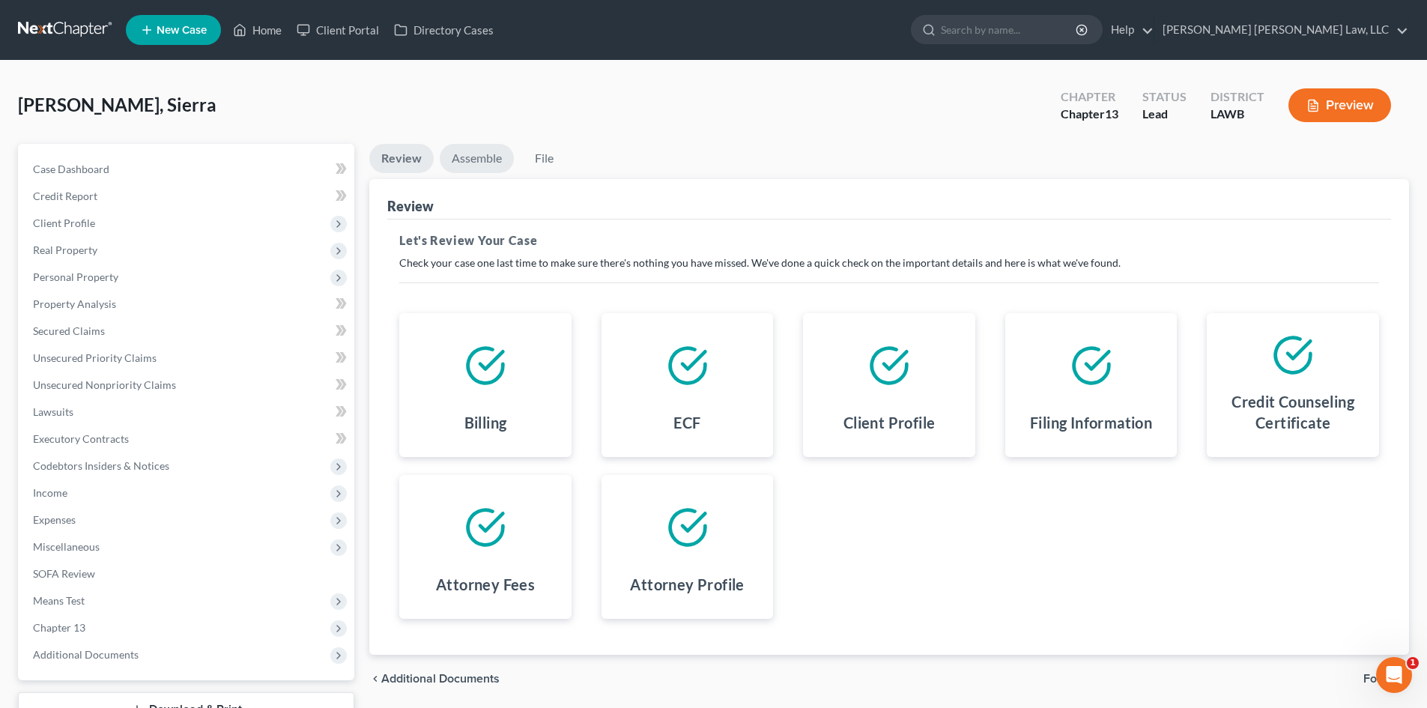
click at [478, 155] on link "Assemble" at bounding box center [477, 158] width 74 height 29
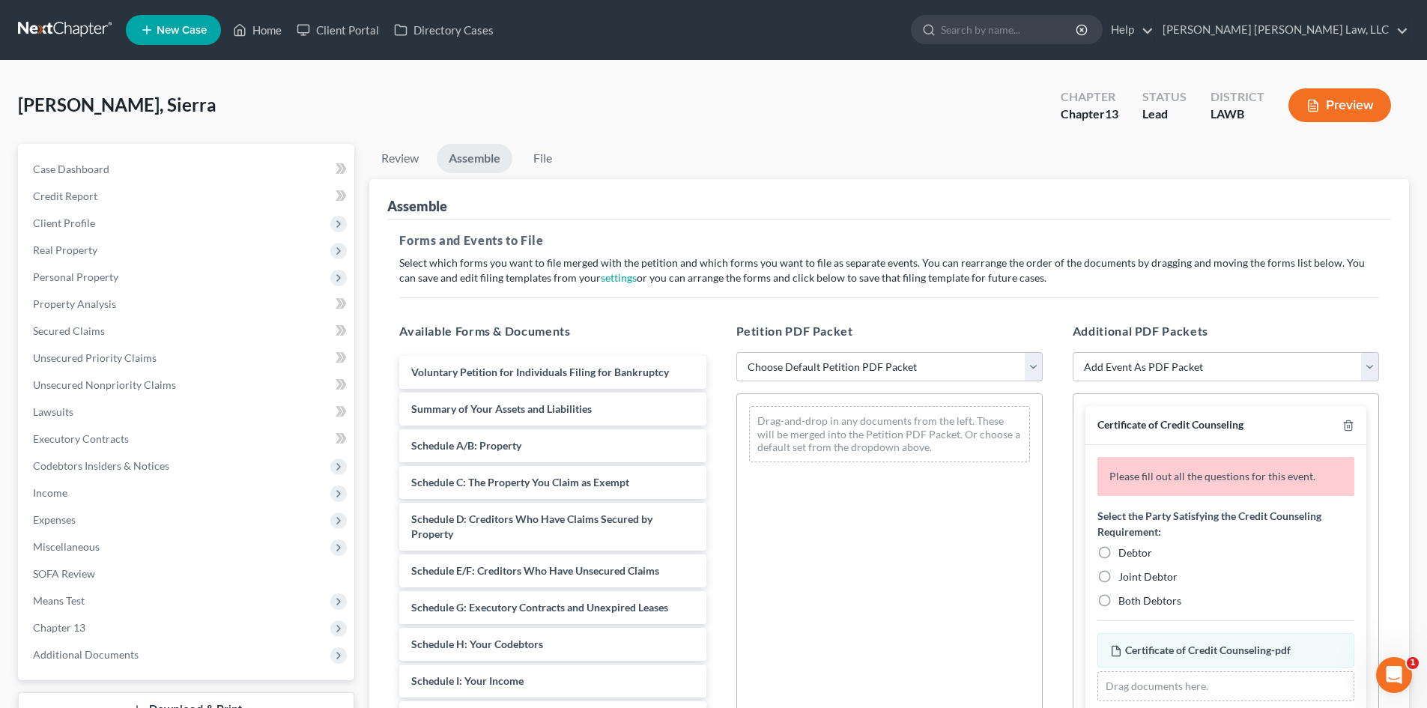
click at [783, 377] on select "Choose Default Petition PDF Packet Complete Bankruptcy Petition (all forms and …" at bounding box center [889, 367] width 306 height 30
select select "0"
click at [736, 352] on select "Choose Default Petition PDF Packet Complete Bankruptcy Petition (all forms and …" at bounding box center [889, 367] width 306 height 30
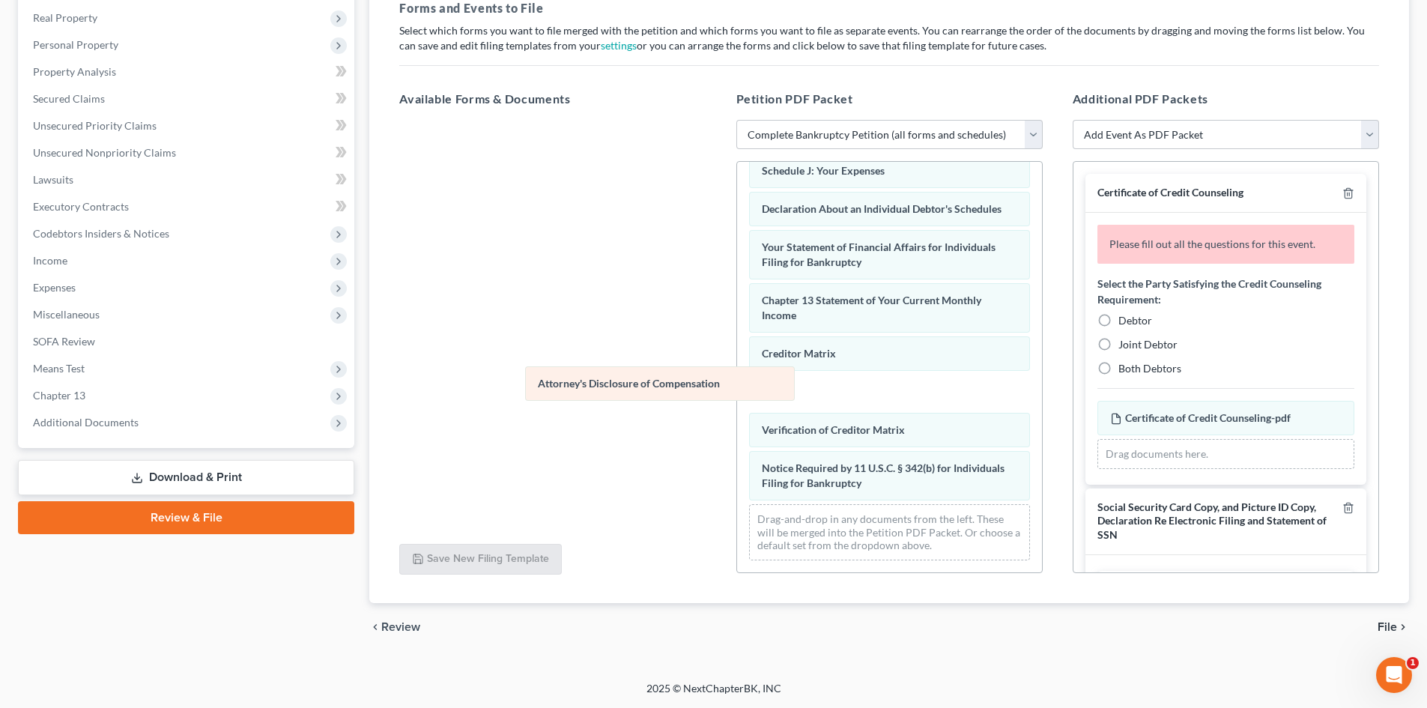
scroll to position [386, 0]
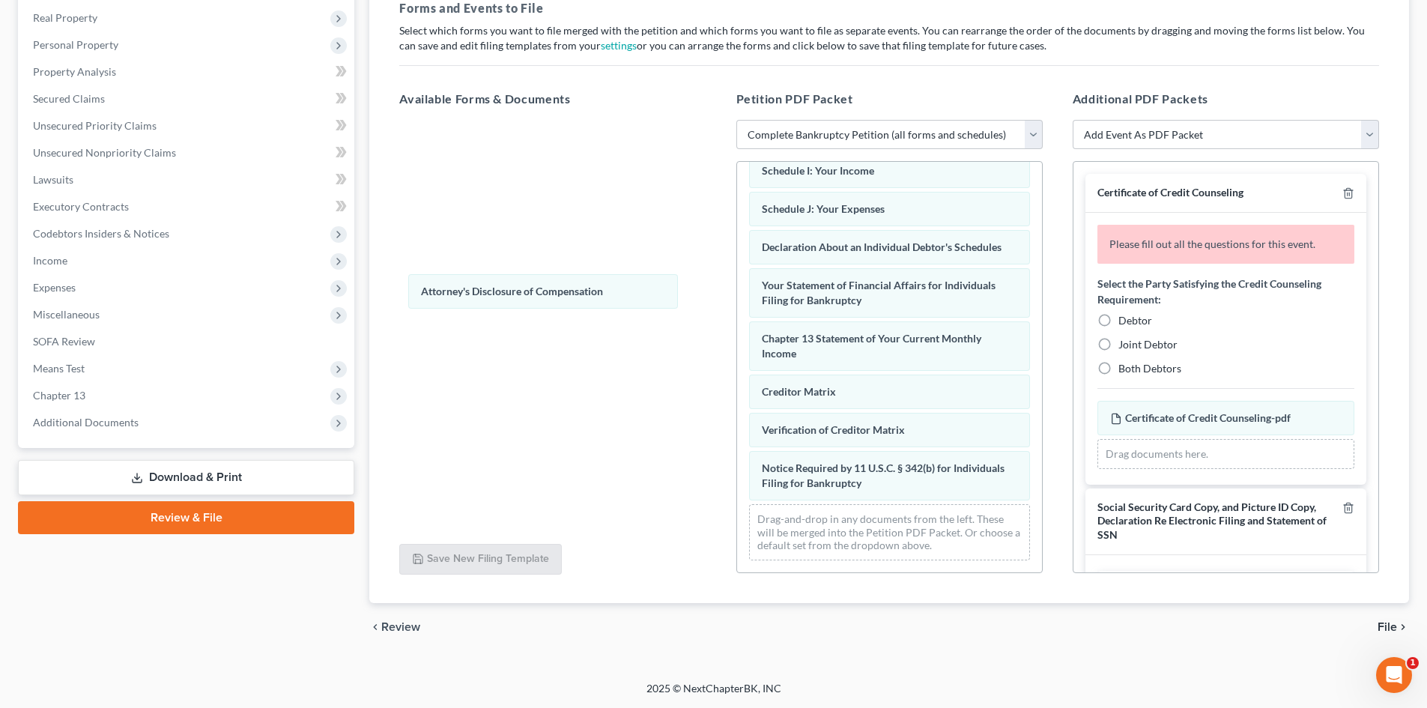
drag, startPoint x: 944, startPoint y: 486, endPoint x: 855, endPoint y: 13, distance: 480.7
click at [737, 276] on div "Attorney's Disclosure of Compensation Voluntary Petition for Individuals Filing…" at bounding box center [889, 181] width 305 height 781
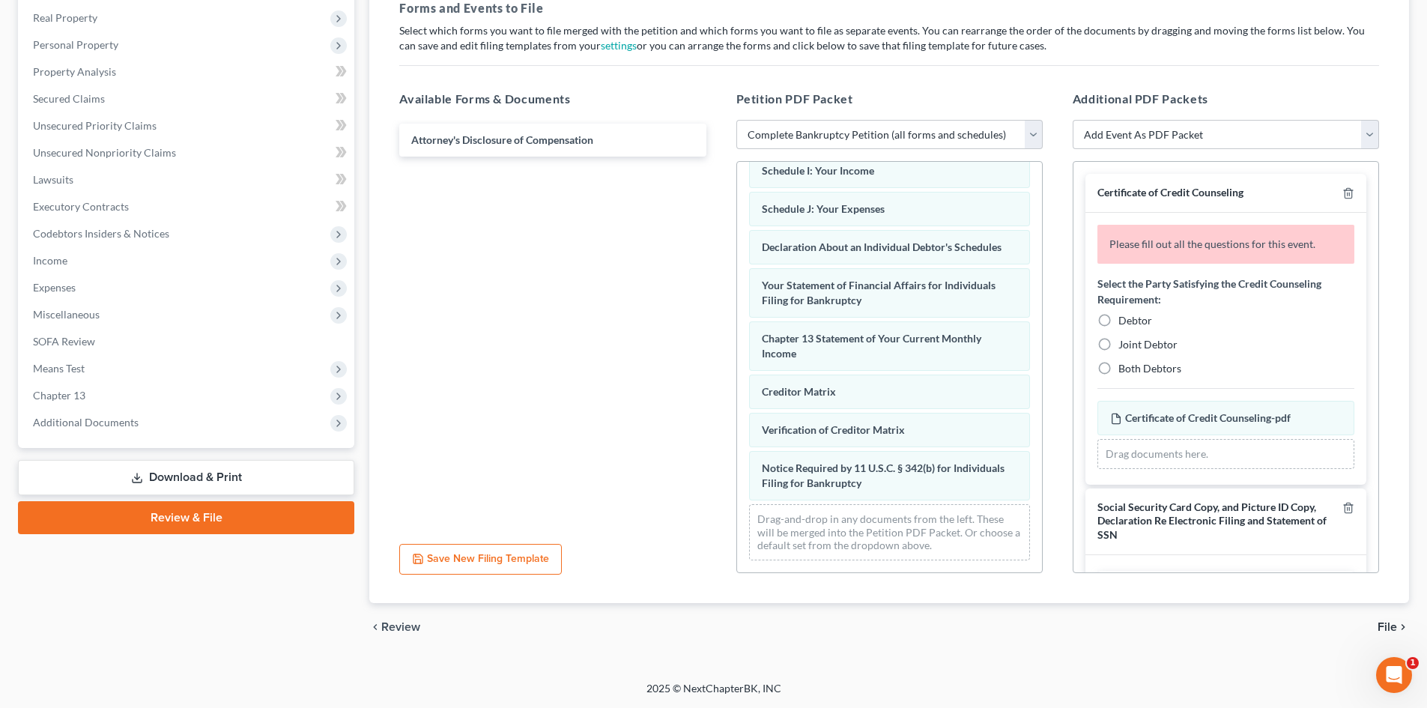
click at [1137, 322] on span "Debtor" at bounding box center [1135, 320] width 34 height 13
click at [1134, 322] on input "Debtor" at bounding box center [1129, 318] width 10 height 10
radio input "true"
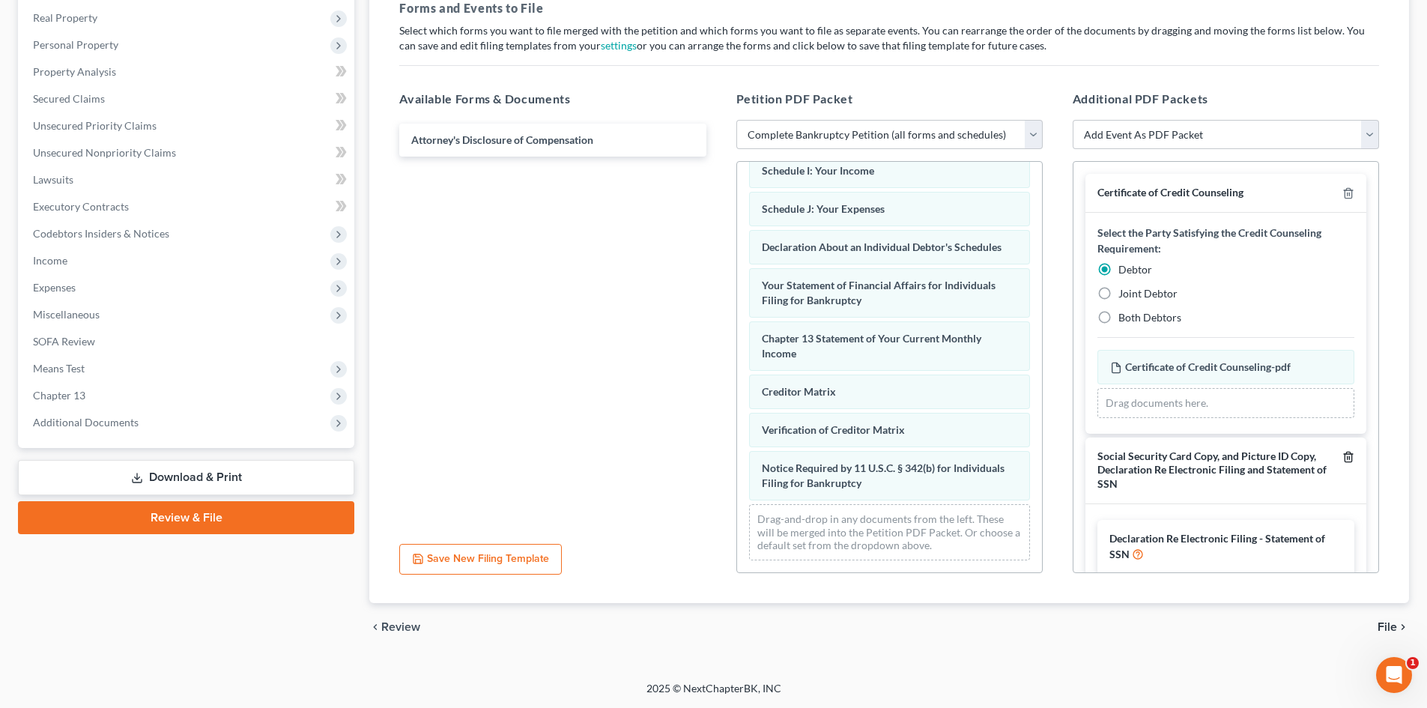
click at [1342, 458] on icon "button" at bounding box center [1348, 457] width 12 height 12
click at [1385, 628] on span "File" at bounding box center [1386, 627] width 19 height 12
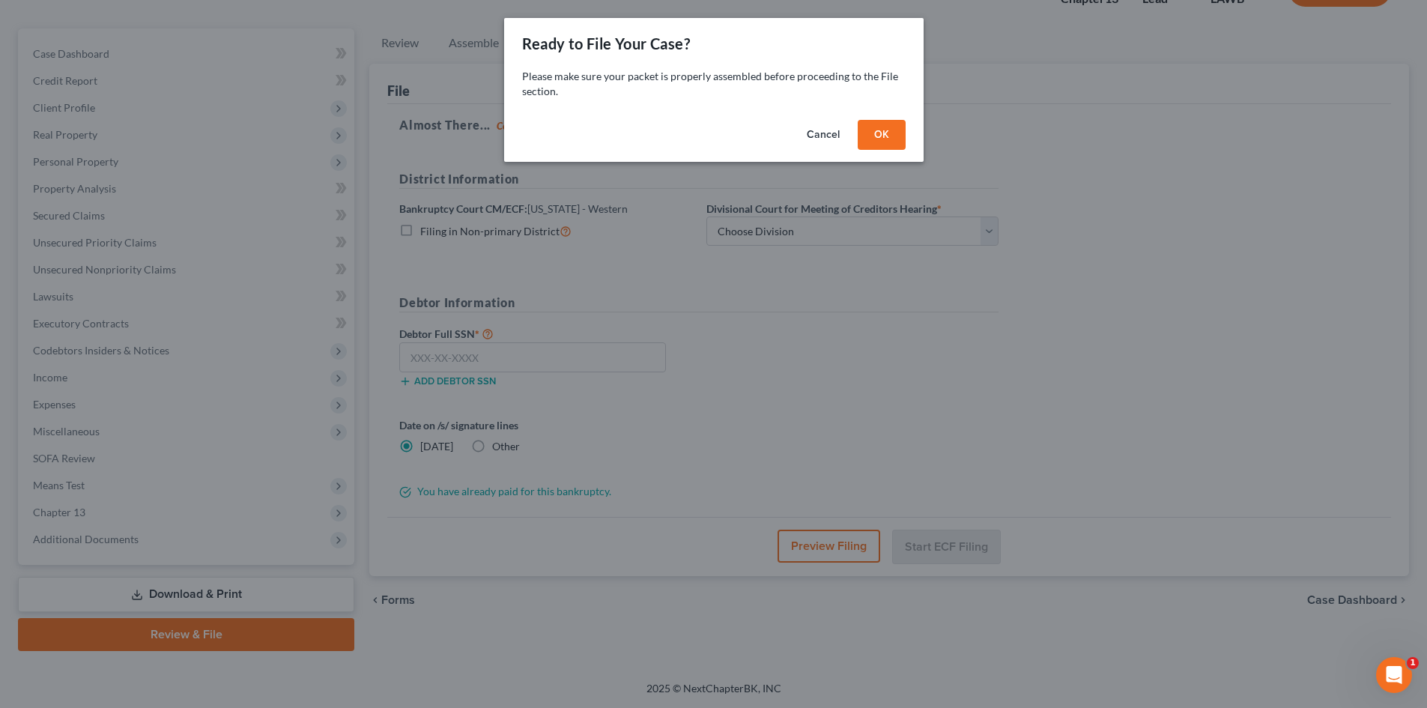
scroll to position [115, 0]
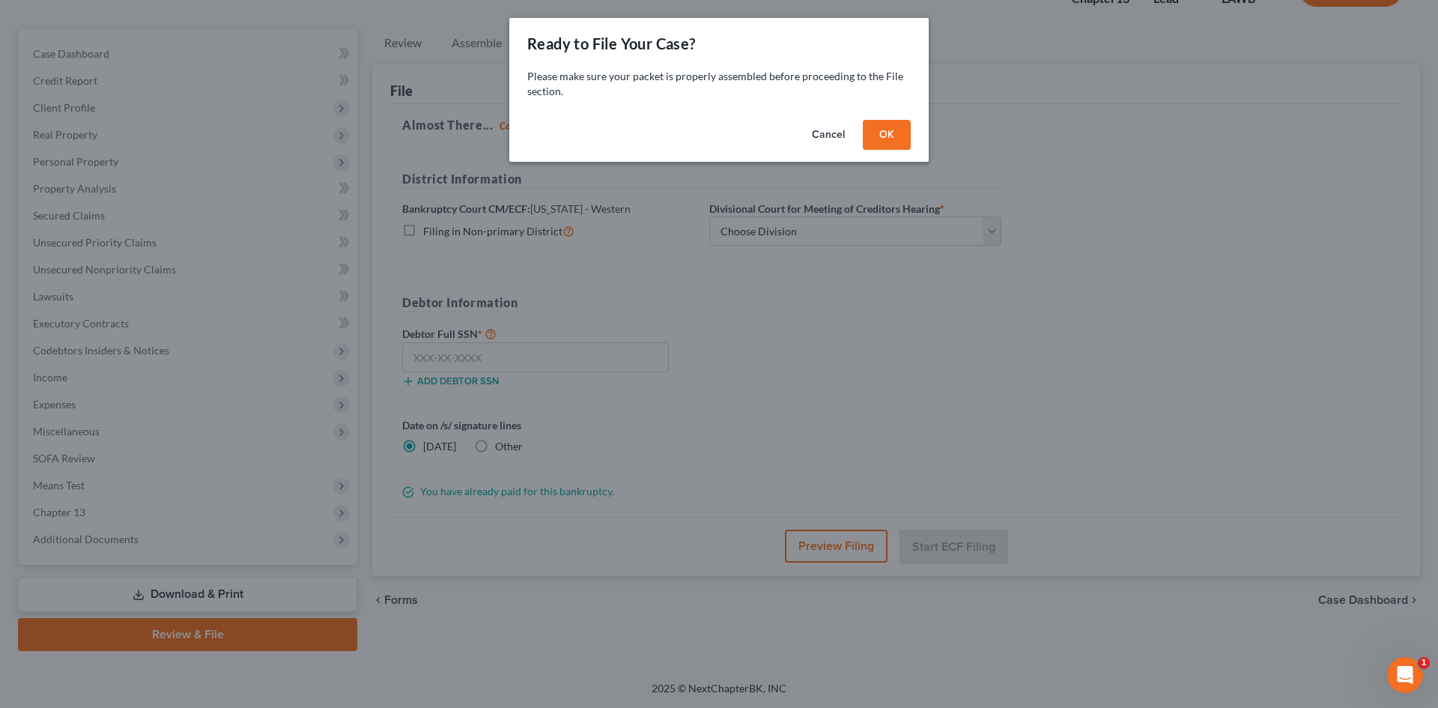
click at [898, 134] on button "OK" at bounding box center [887, 135] width 48 height 30
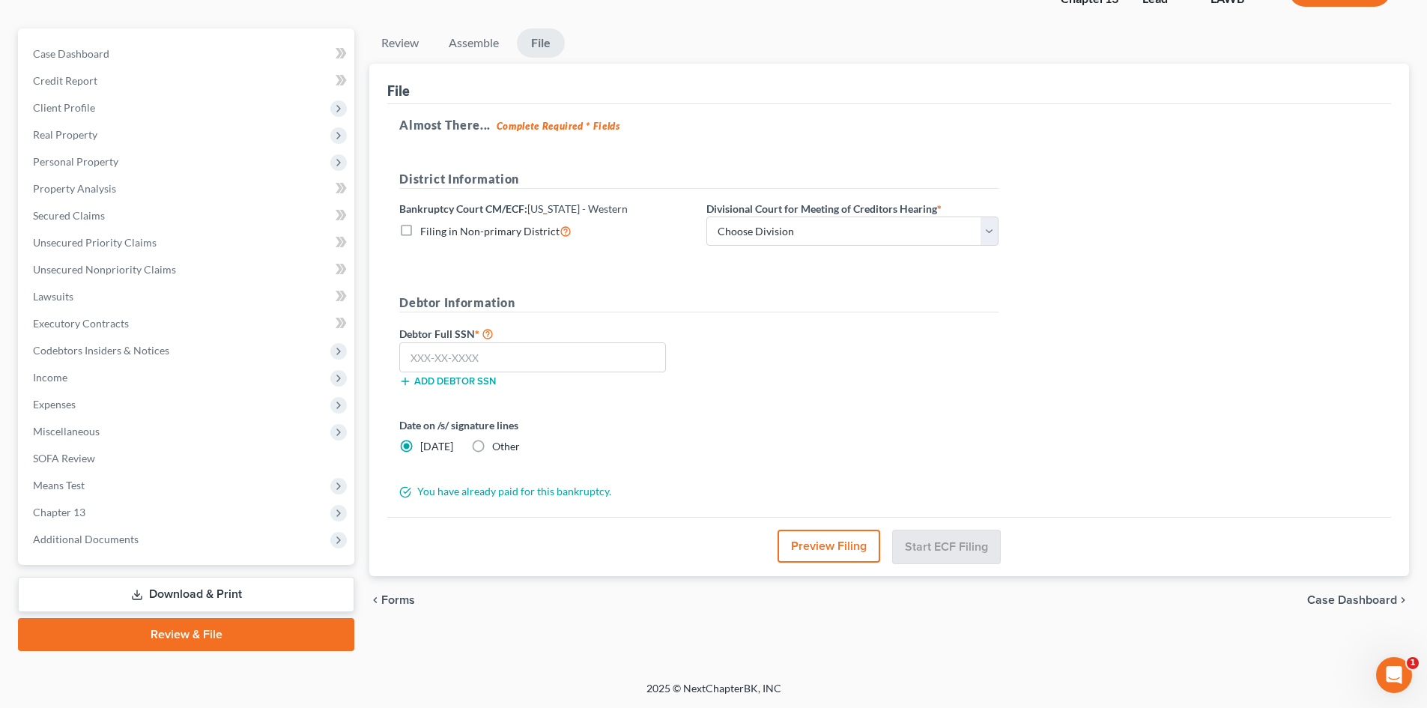
click at [532, 217] on div "Bankruptcy Court CM/ECF: [US_STATE] - Western Filing in Non-primary District" at bounding box center [545, 224] width 307 height 46
click at [534, 234] on span "Filing in Non-primary District" at bounding box center [489, 231] width 139 height 13
click at [436, 232] on input "Filing in Non-primary District" at bounding box center [431, 227] width 10 height 10
checkbox input "true"
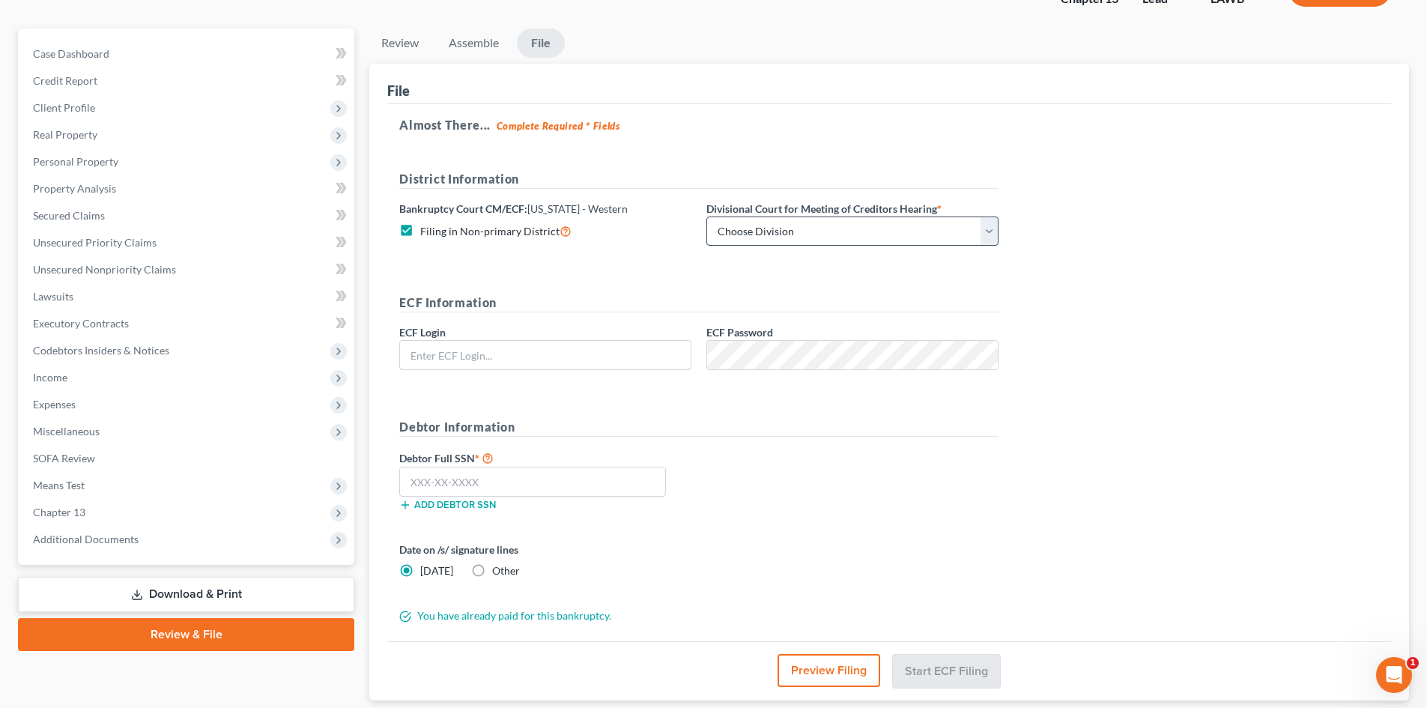
type input "[EMAIL_ADDRESS][DOMAIN_NAME]"
click at [830, 237] on select "Choose Division [GEOGRAPHIC_DATA] [GEOGRAPHIC_DATA]-[GEOGRAPHIC_DATA] Lake [PER…" at bounding box center [852, 231] width 292 height 30
select select "3"
click at [706, 216] on select "Choose Division [GEOGRAPHIC_DATA] [GEOGRAPHIC_DATA]-[GEOGRAPHIC_DATA] Lake [PER…" at bounding box center [852, 231] width 292 height 30
click at [592, 356] on input "[EMAIL_ADDRESS][DOMAIN_NAME]" at bounding box center [545, 355] width 291 height 28
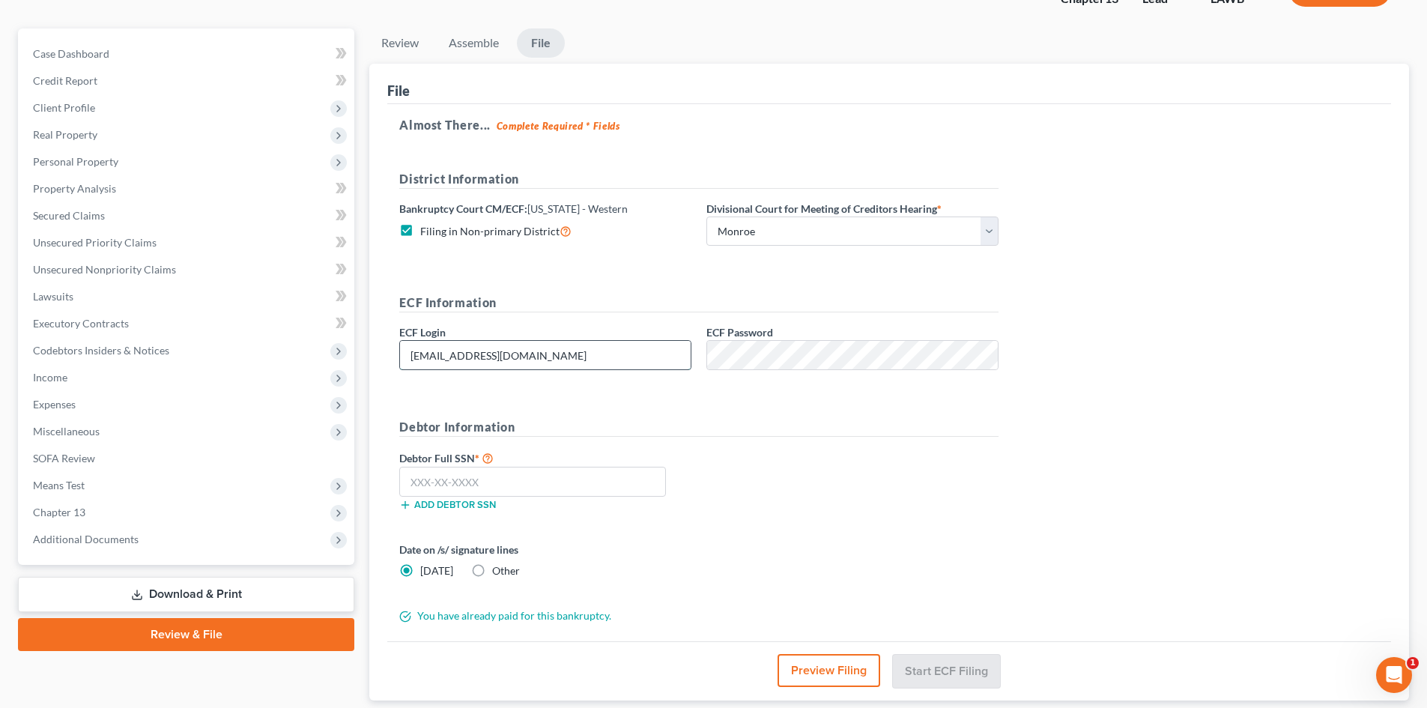
type input "eoyoung3p"
click at [562, 485] on input "text" at bounding box center [532, 482] width 267 height 30
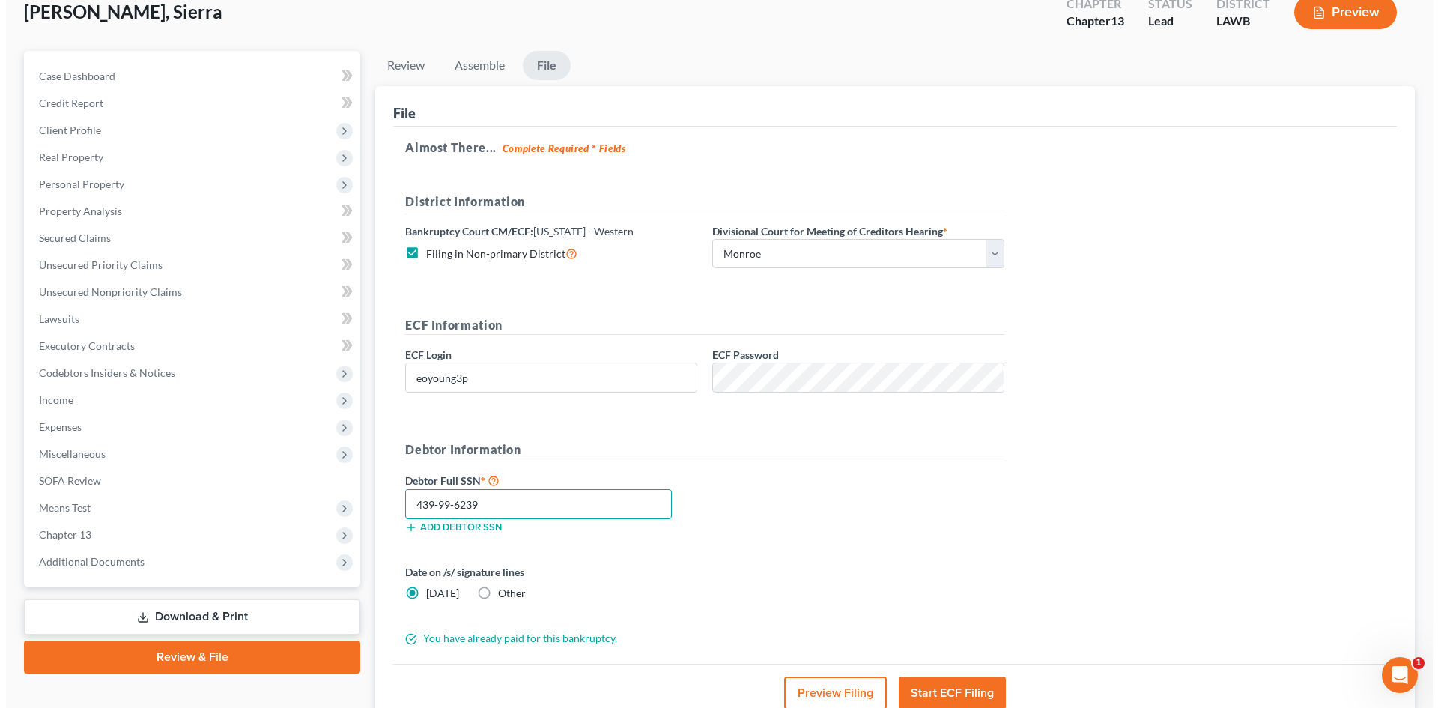
scroll to position [91, 0]
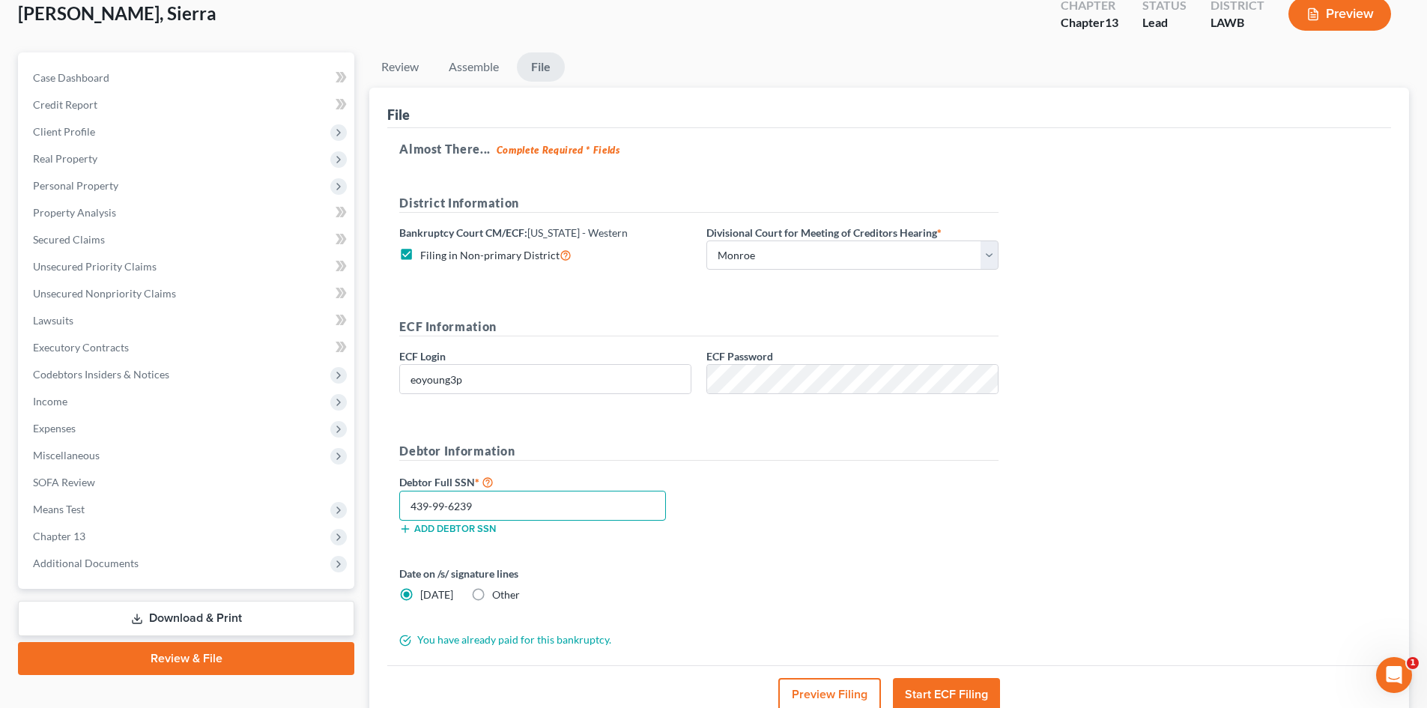
type input "439-99-6239"
click at [862, 694] on button "Preview Filing" at bounding box center [829, 694] width 103 height 33
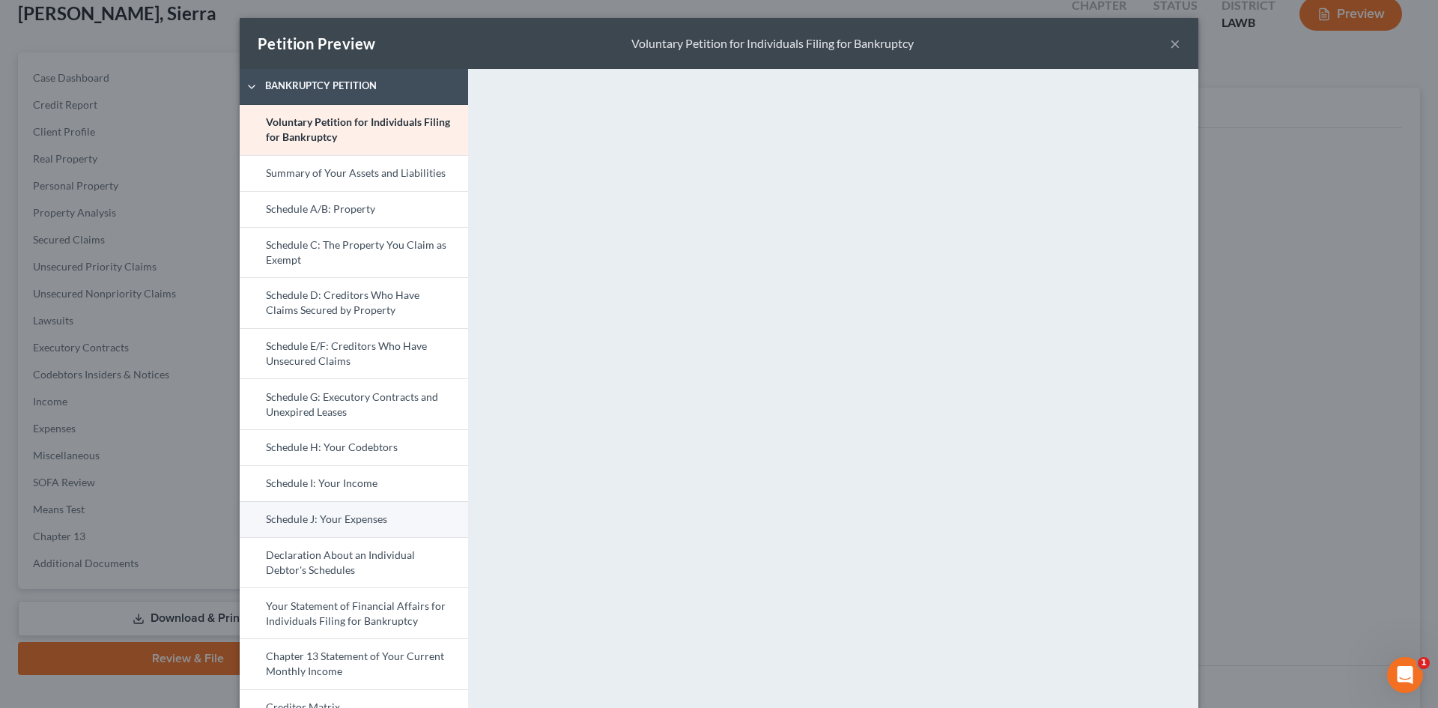
click at [406, 525] on link "Schedule J: Your Expenses" at bounding box center [354, 519] width 228 height 36
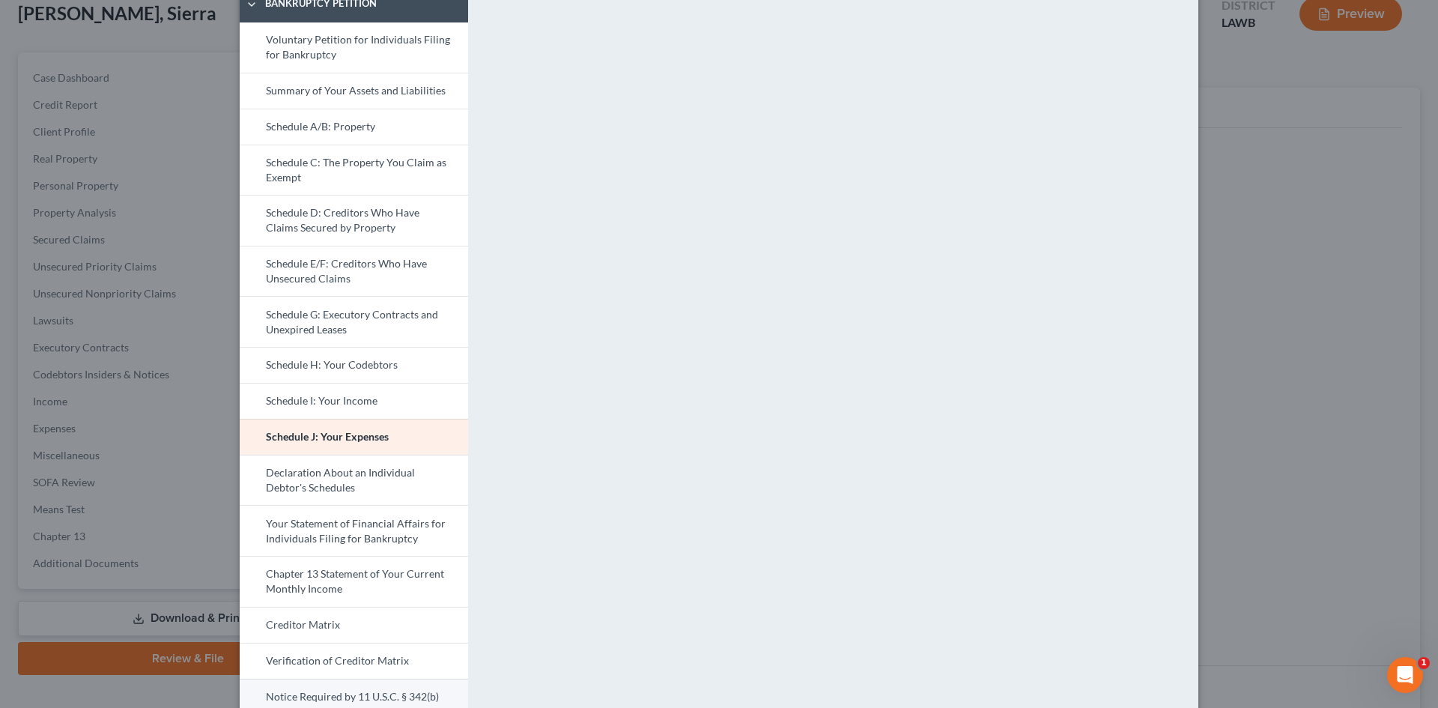
scroll to position [225, 0]
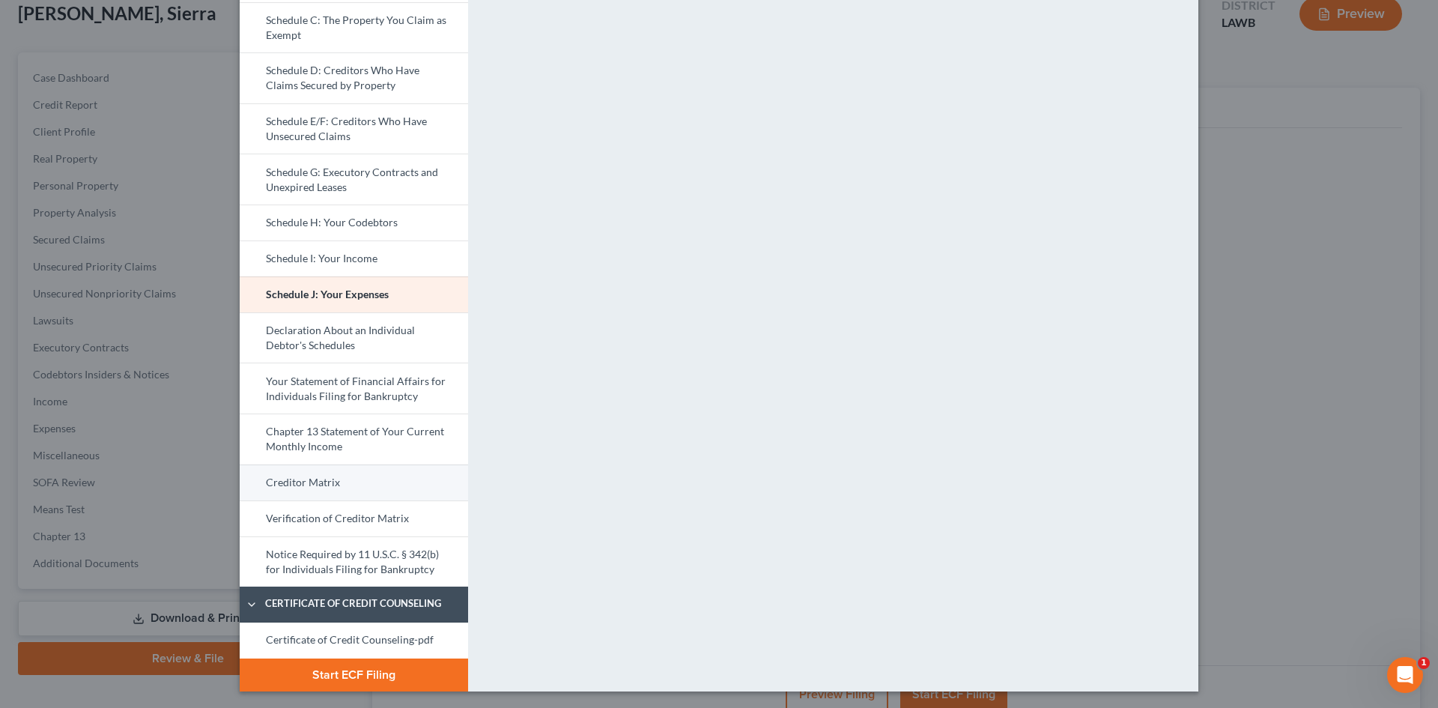
click at [427, 479] on link "Creditor Matrix" at bounding box center [354, 482] width 228 height 36
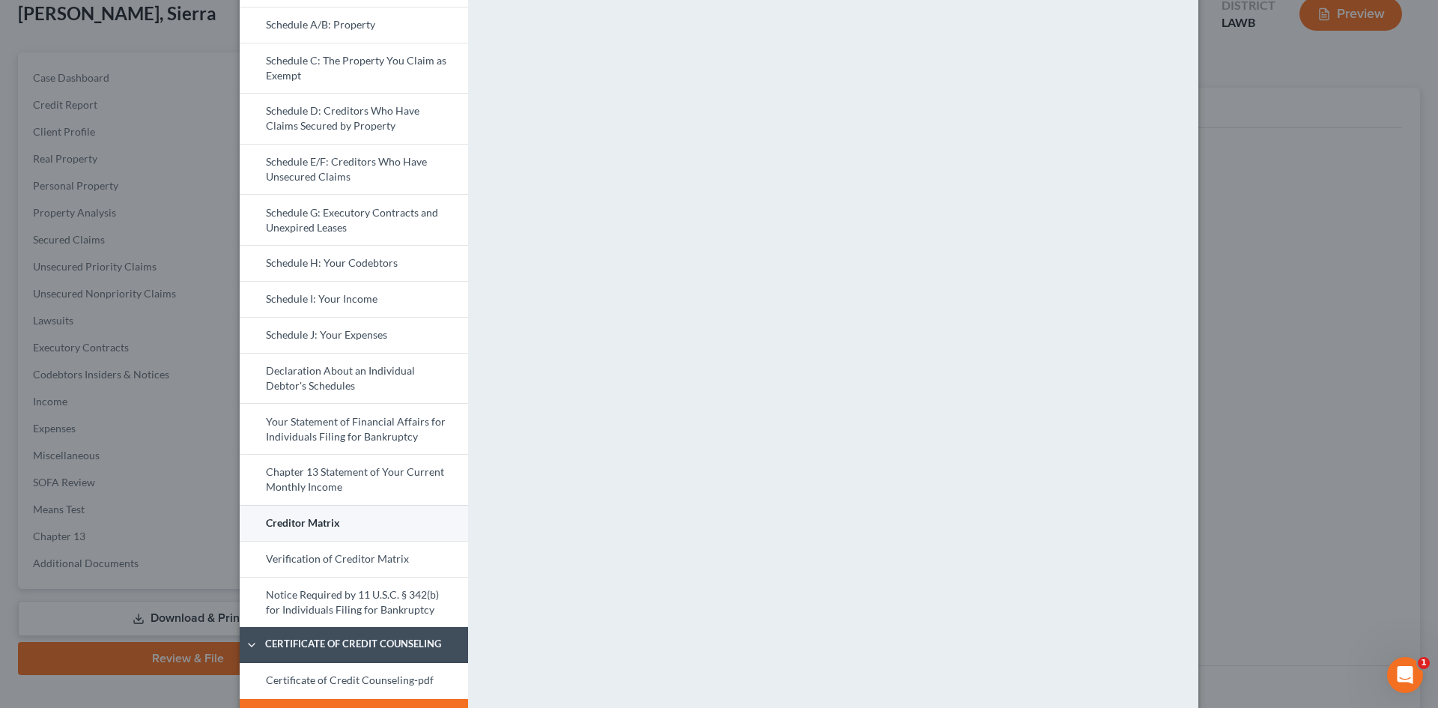
scroll to position [226, 0]
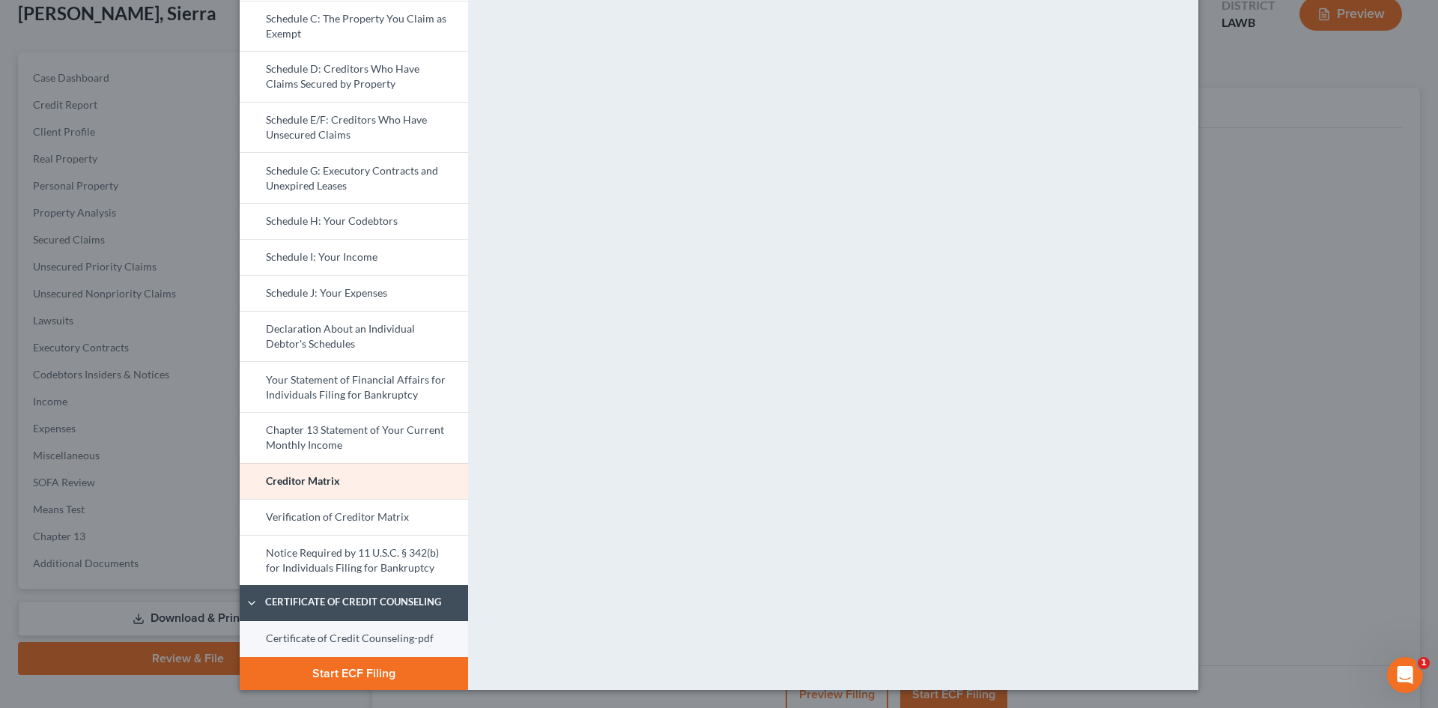
click at [381, 642] on link "Certificate of Credit Counseling-pdf" at bounding box center [354, 639] width 228 height 36
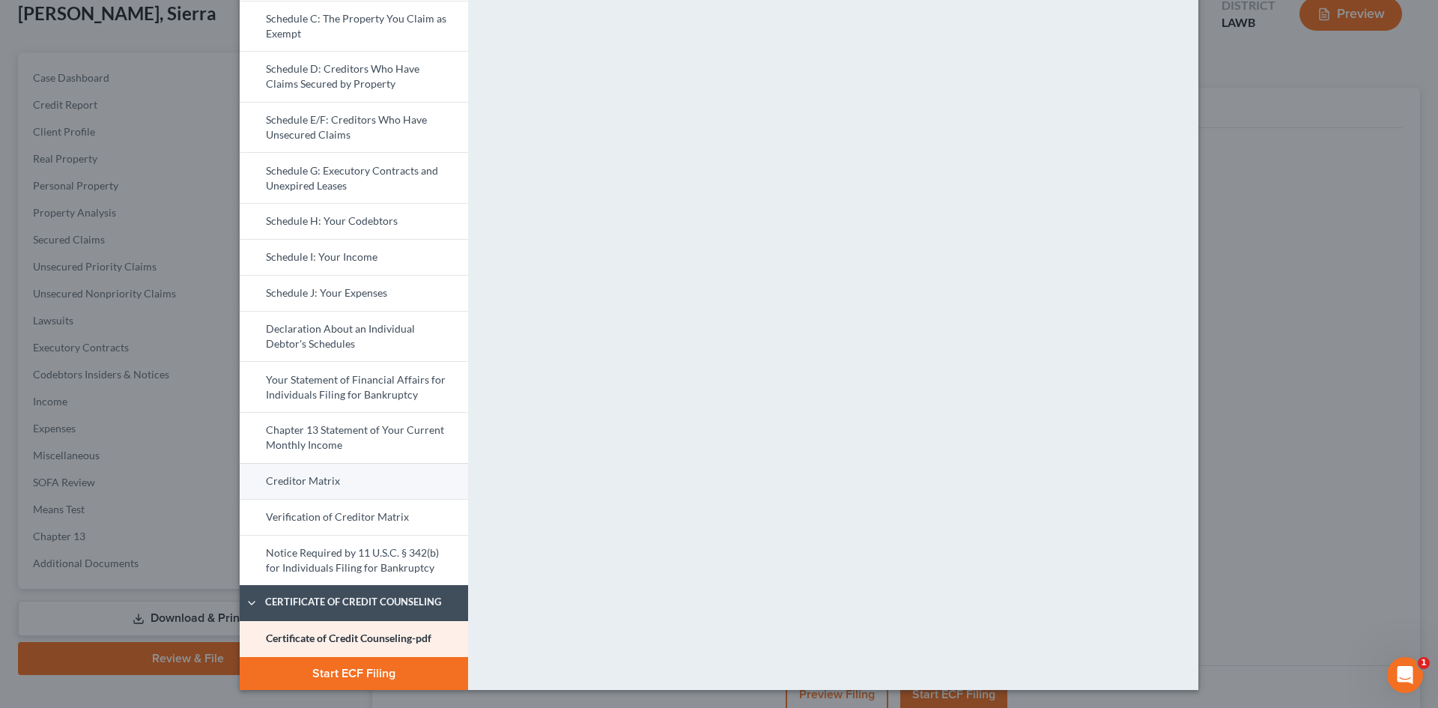
click at [390, 476] on link "Creditor Matrix" at bounding box center [354, 481] width 228 height 36
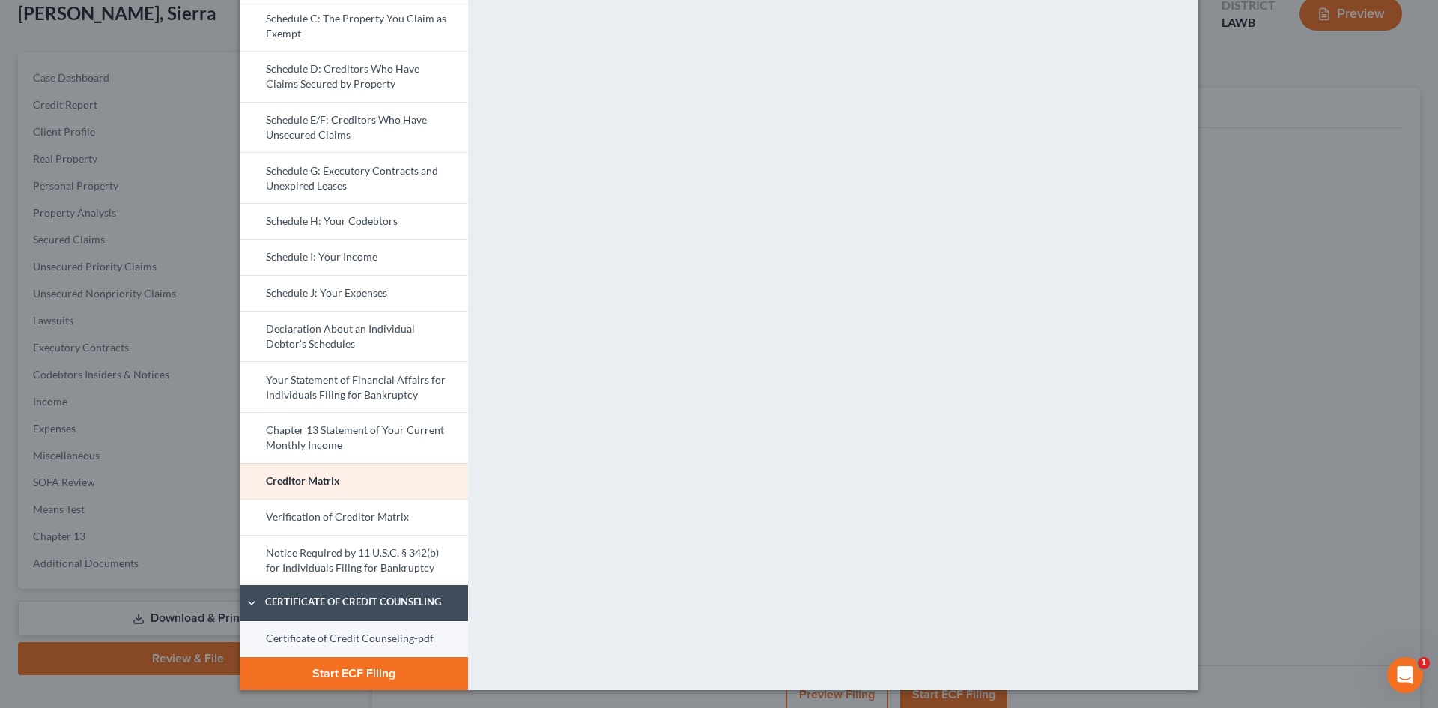
click at [364, 625] on link "Certificate of Credit Counseling-pdf" at bounding box center [354, 639] width 228 height 36
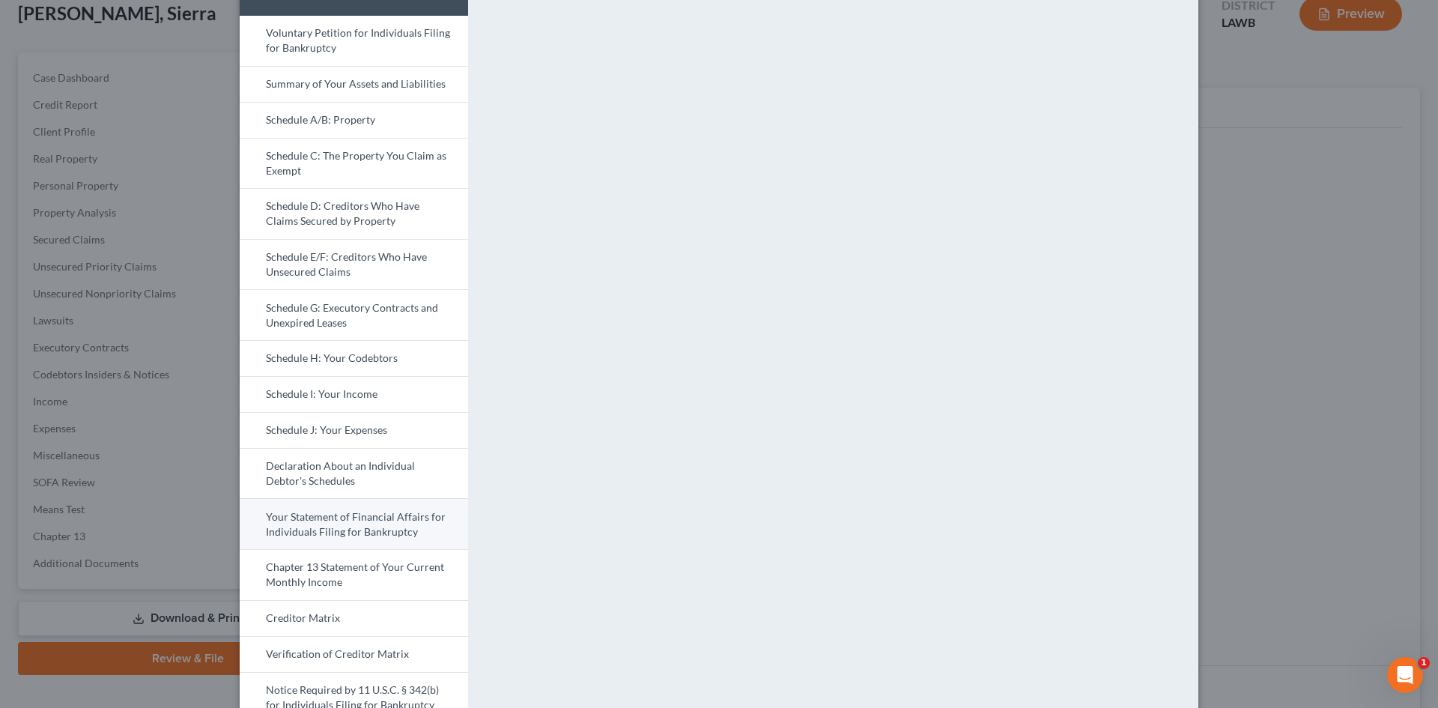
scroll to position [76, 0]
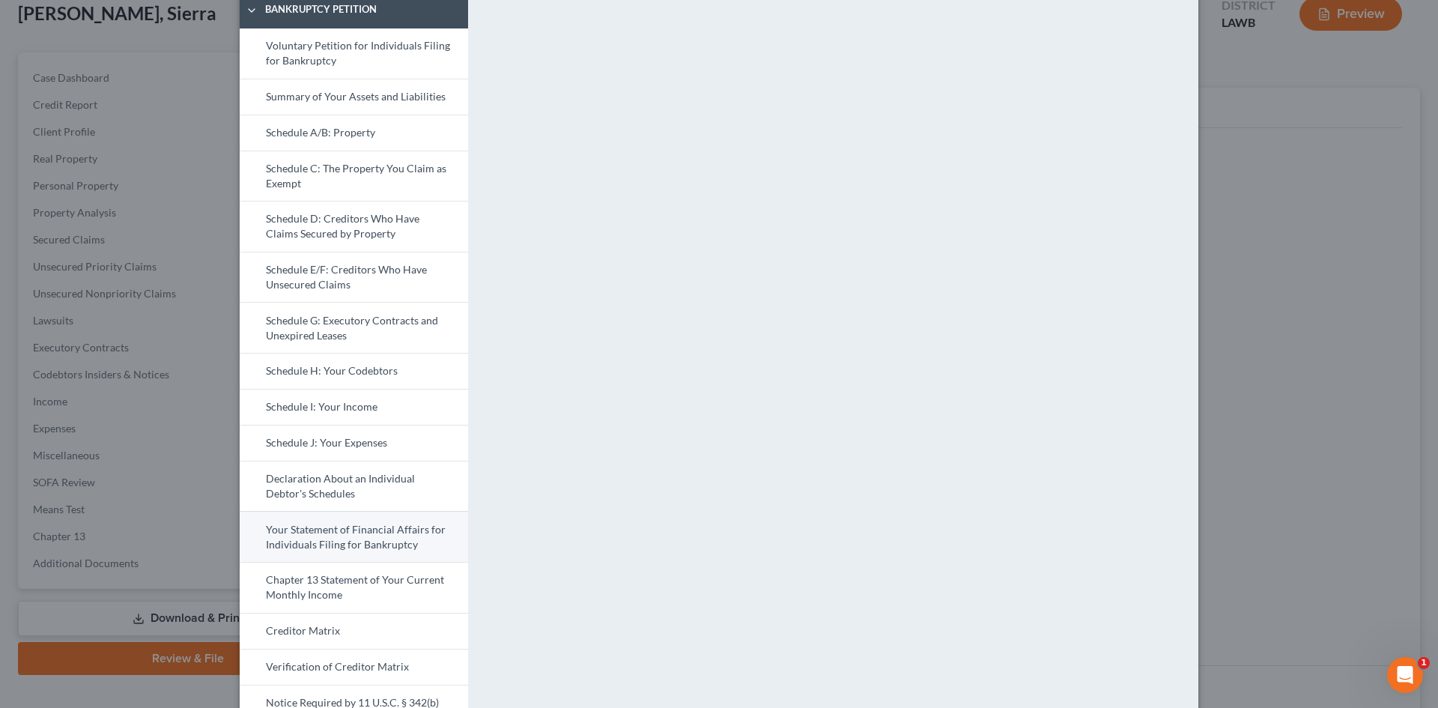
click at [356, 546] on link "Your Statement of Financial Affairs for Individuals Filing for Bankruptcy" at bounding box center [354, 536] width 228 height 51
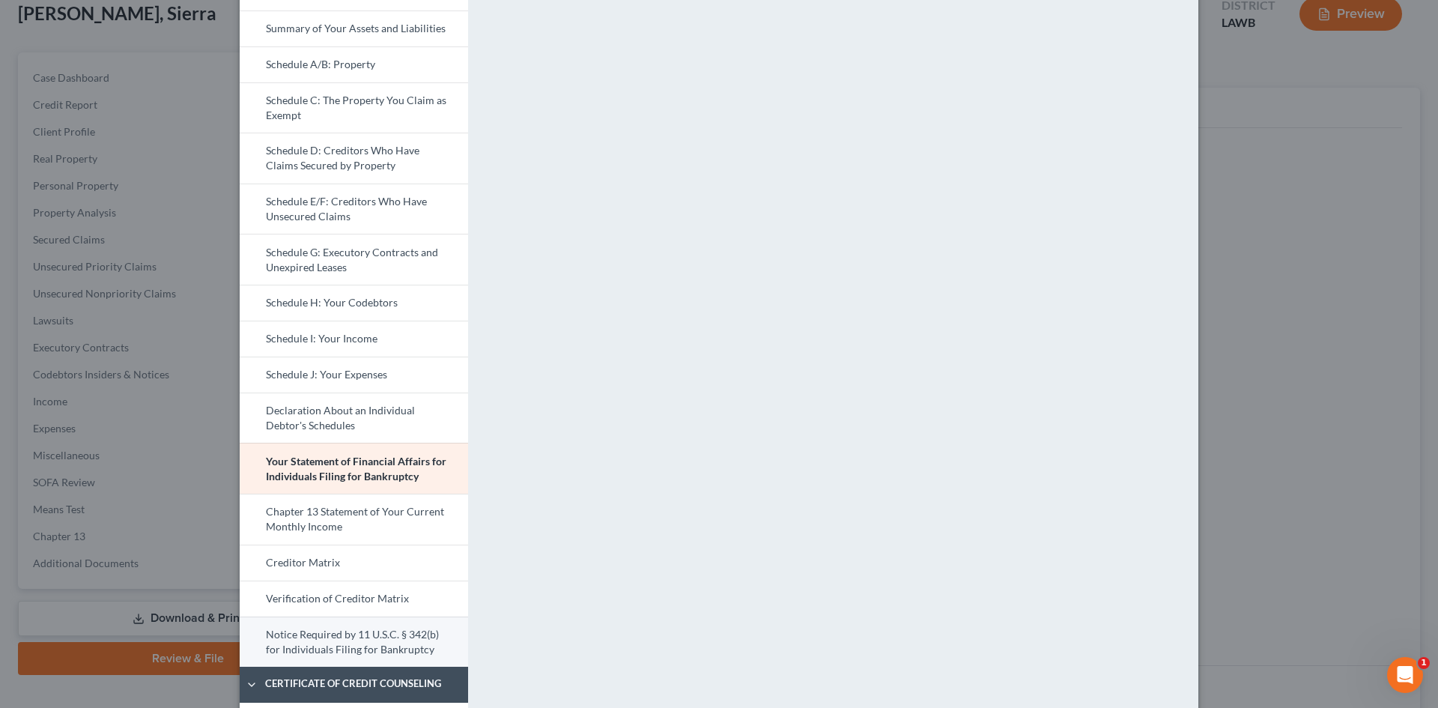
scroll to position [226, 0]
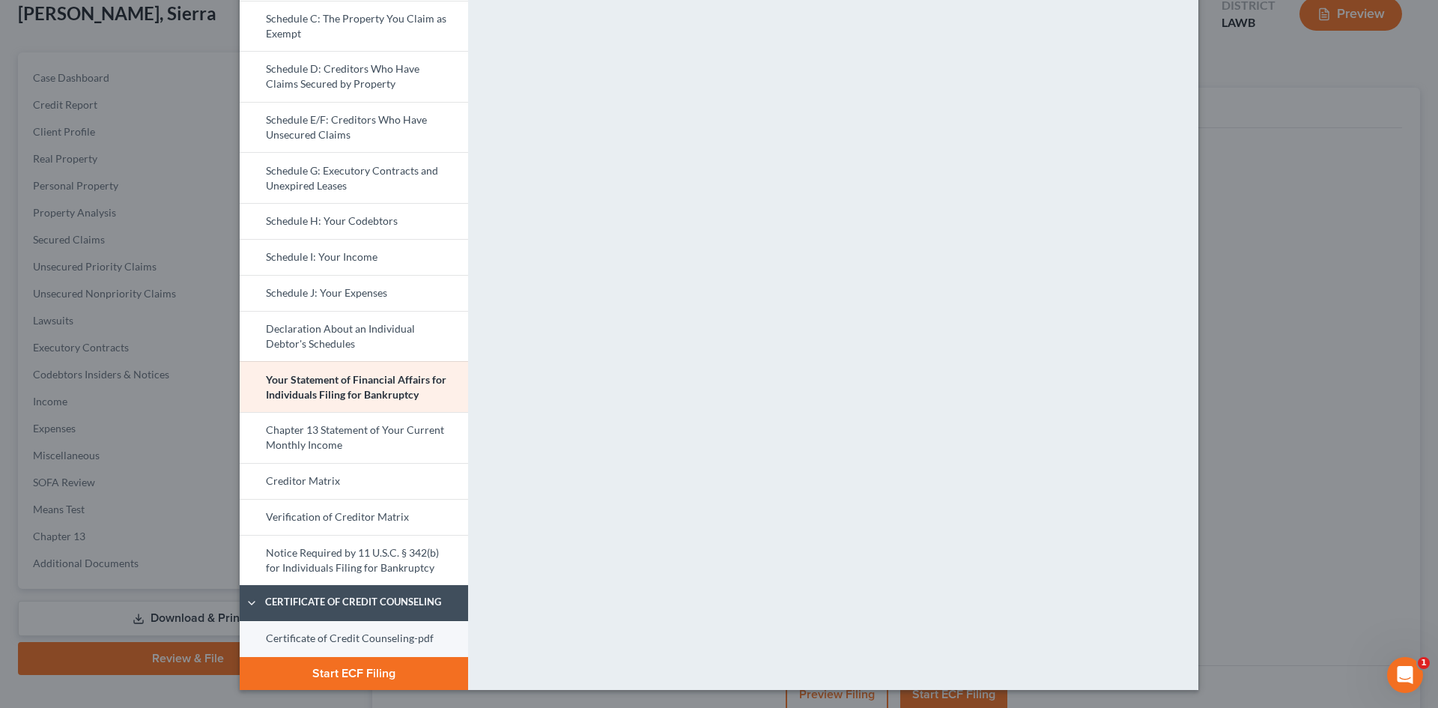
click at [390, 640] on link "Certificate of Credit Counseling-pdf" at bounding box center [354, 639] width 228 height 36
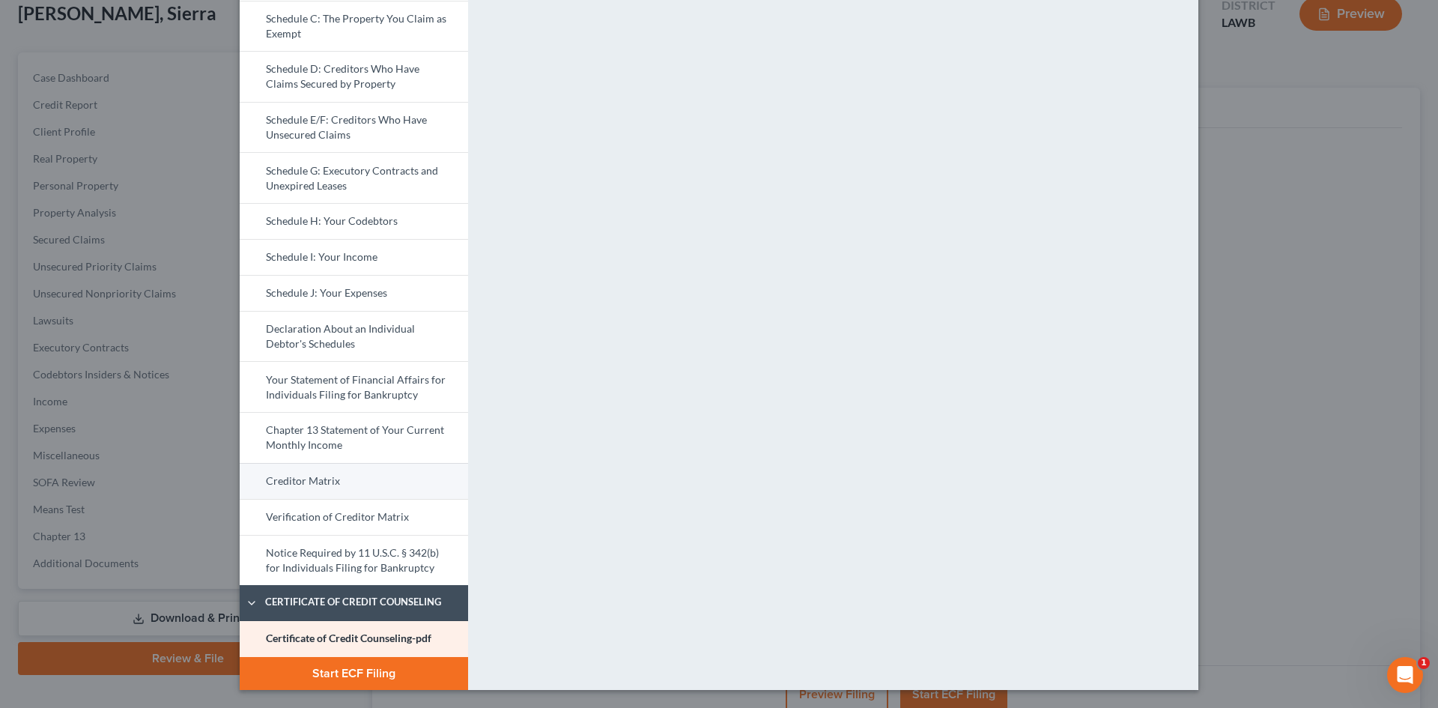
click at [363, 479] on link "Creditor Matrix" at bounding box center [354, 481] width 228 height 36
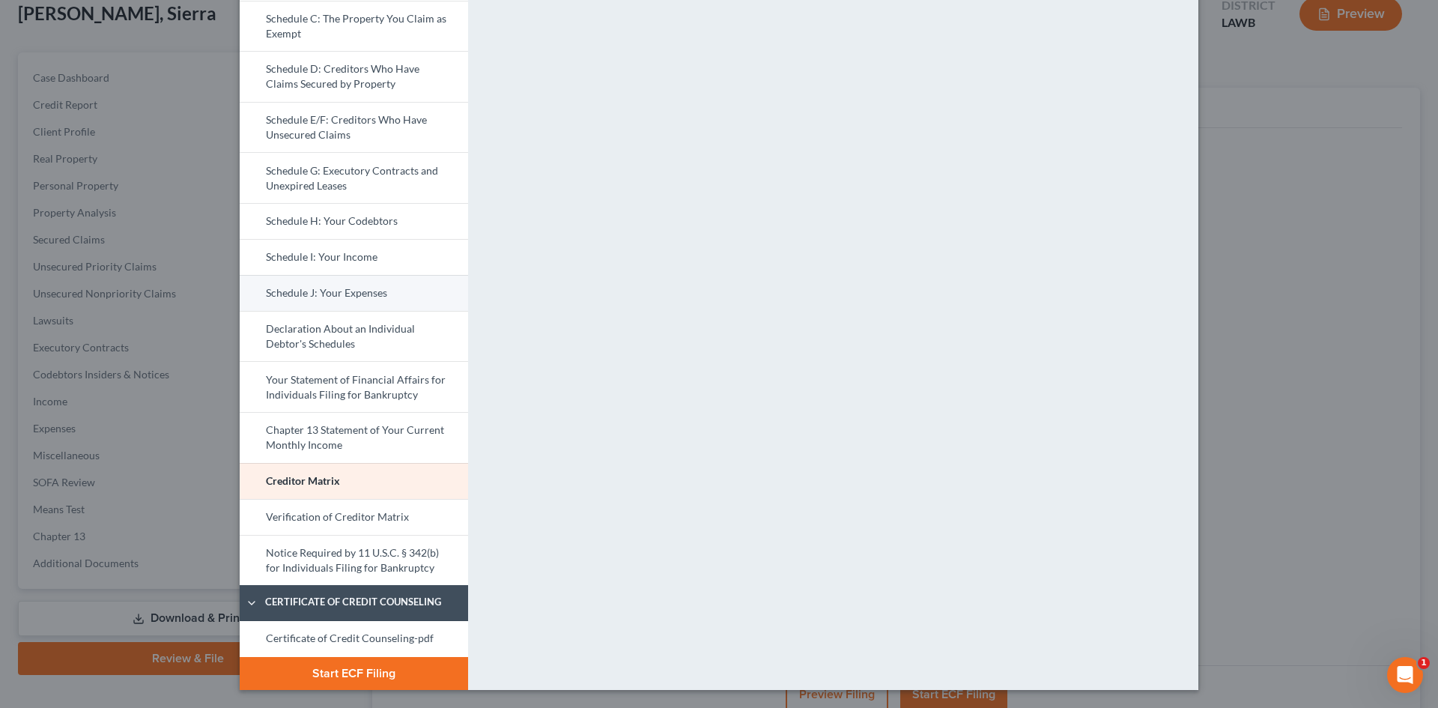
click at [375, 292] on link "Schedule J: Your Expenses" at bounding box center [354, 293] width 228 height 36
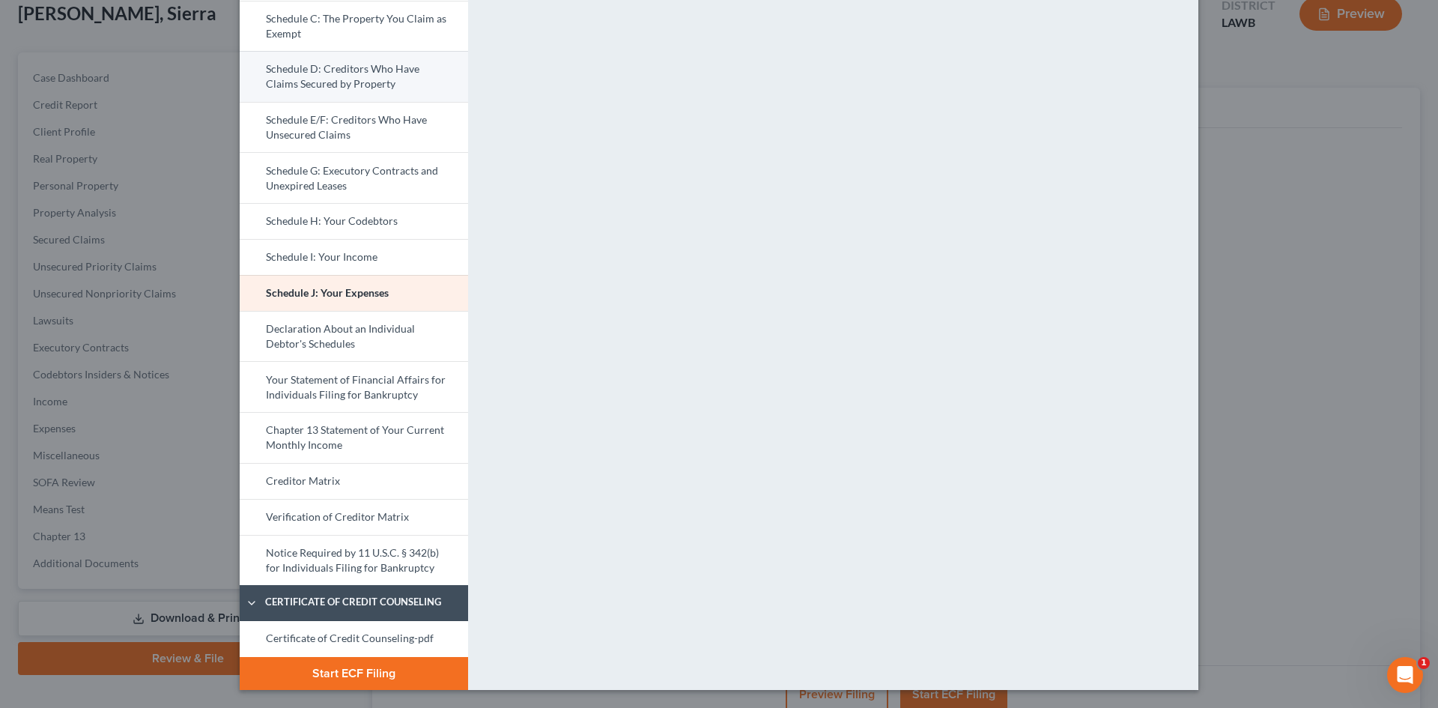
click at [388, 91] on link "Schedule D: Creditors Who Have Claims Secured by Property" at bounding box center [354, 76] width 228 height 51
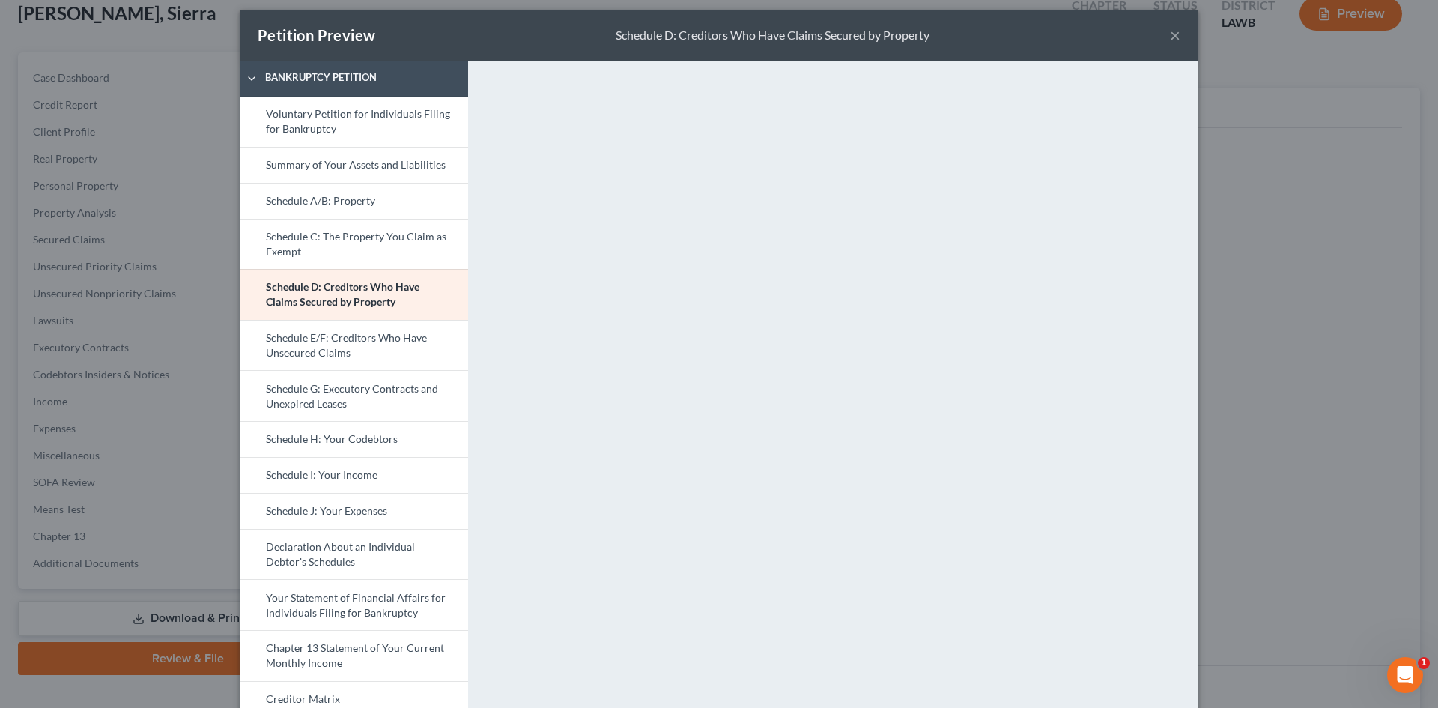
scroll to position [0, 0]
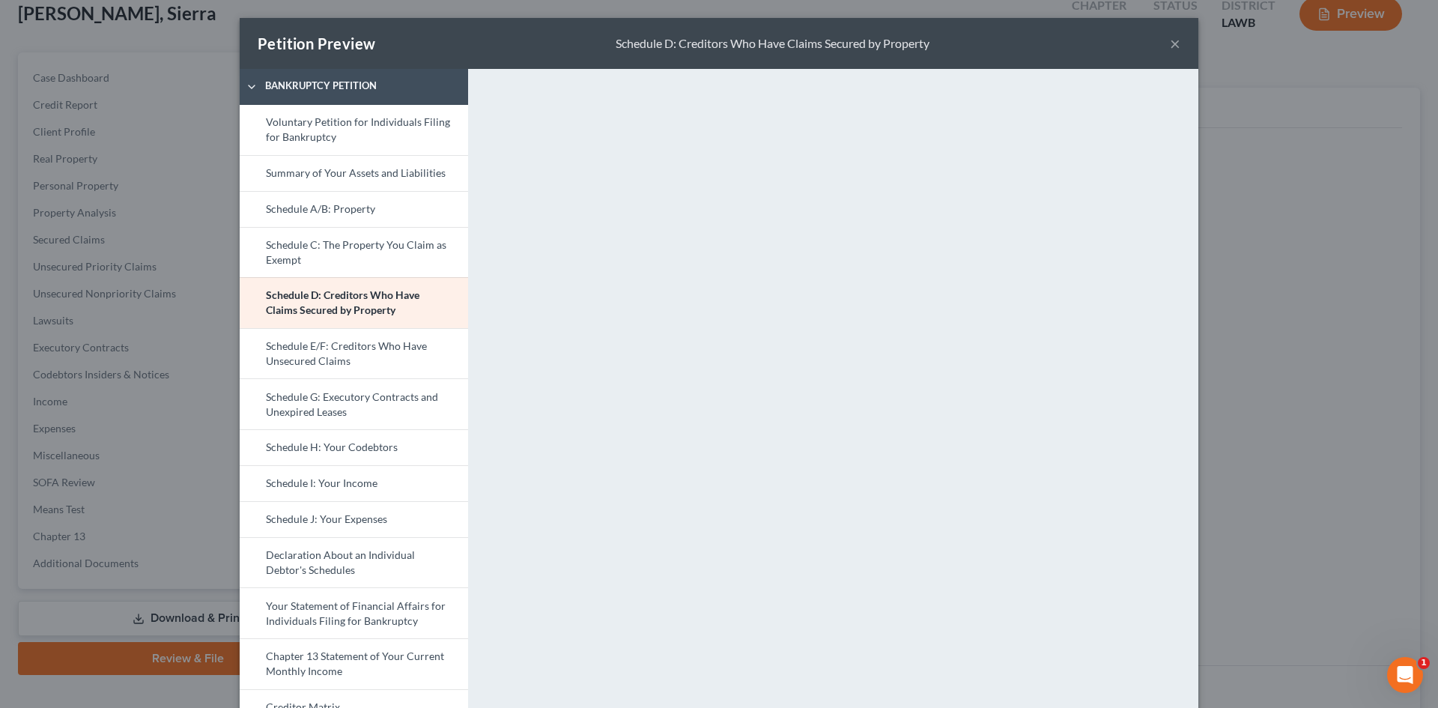
drag, startPoint x: 387, startPoint y: 362, endPoint x: 501, endPoint y: 342, distance: 115.5
click at [387, 362] on link "Schedule E/F: Creditors Who Have Unsecured Claims" at bounding box center [354, 353] width 228 height 51
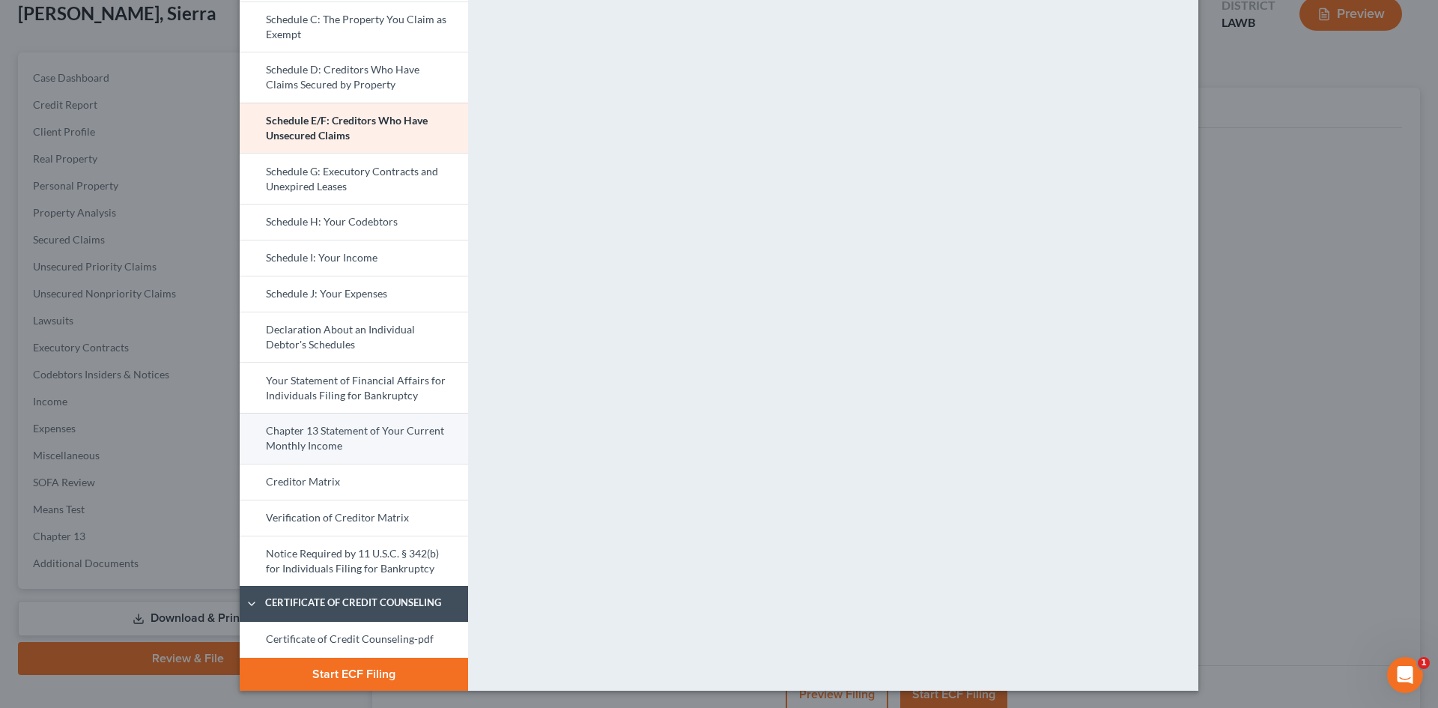
scroll to position [226, 0]
click at [368, 669] on button "Start ECF Filing" at bounding box center [354, 673] width 228 height 33
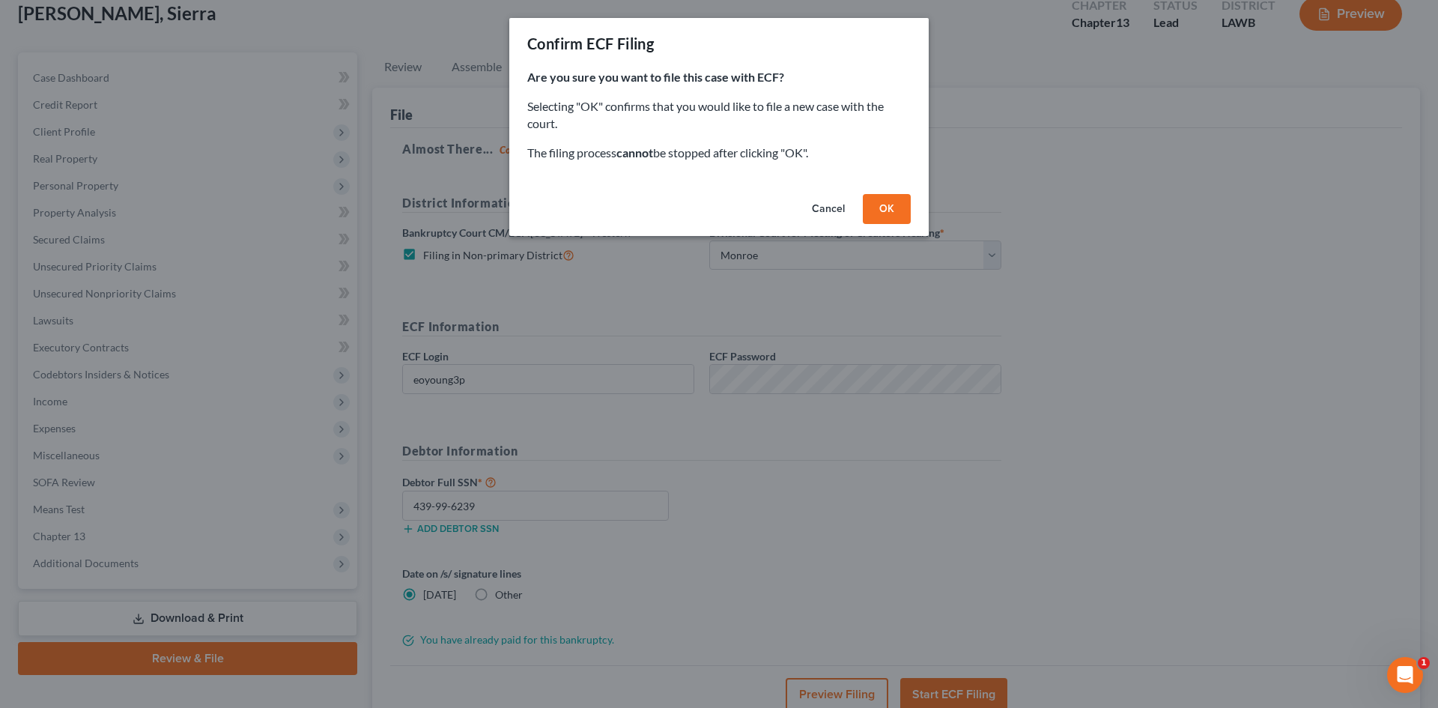
click at [825, 210] on button "Cancel" at bounding box center [828, 209] width 57 height 30
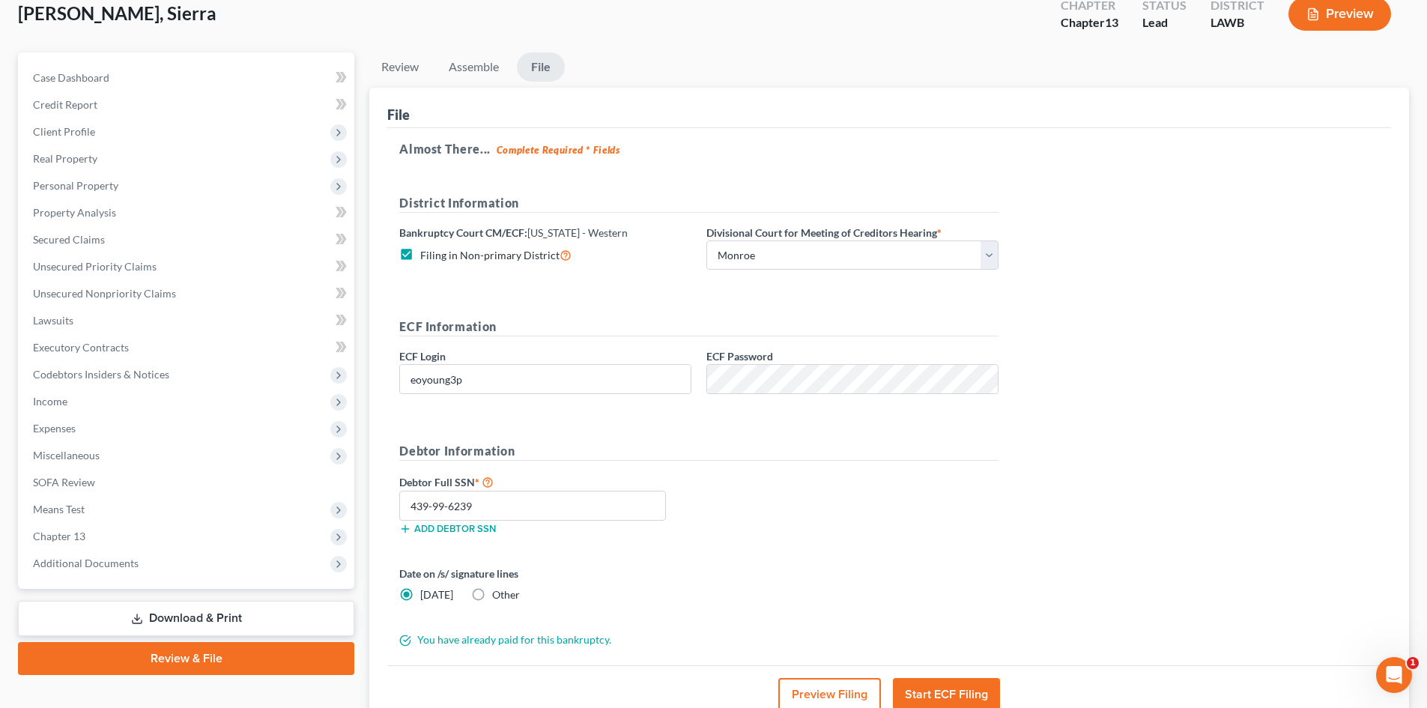
click at [822, 685] on button "Preview Filing" at bounding box center [829, 694] width 103 height 33
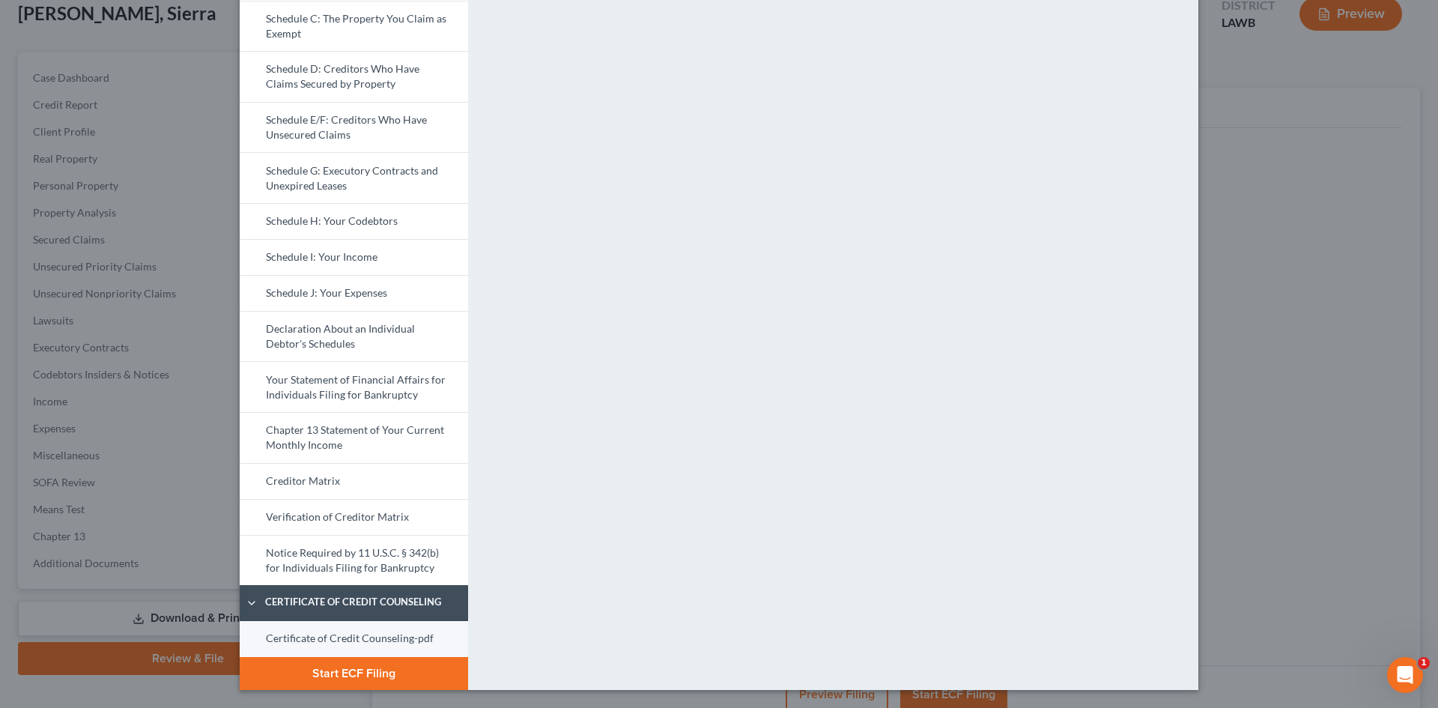
click at [407, 633] on link "Certificate of Credit Counseling-pdf" at bounding box center [354, 639] width 228 height 36
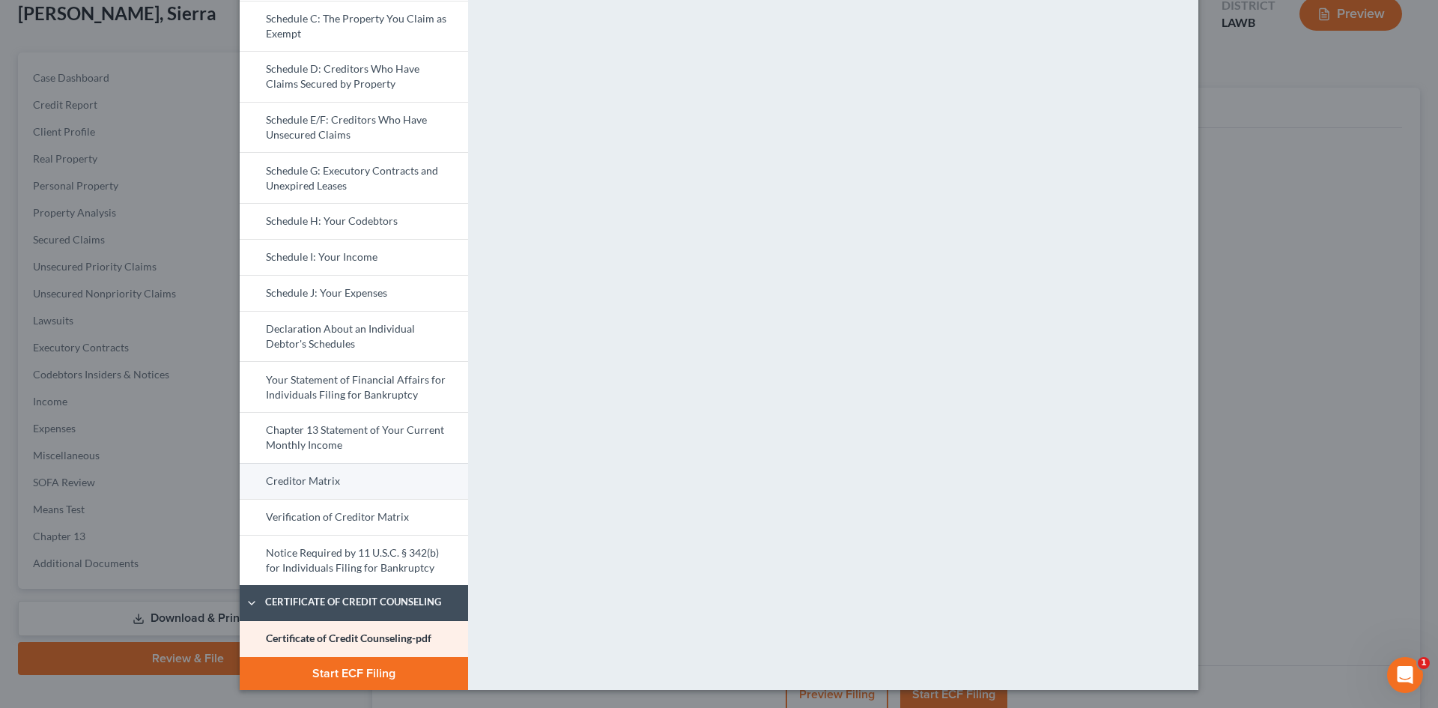
click at [374, 477] on link "Creditor Matrix" at bounding box center [354, 481] width 228 height 36
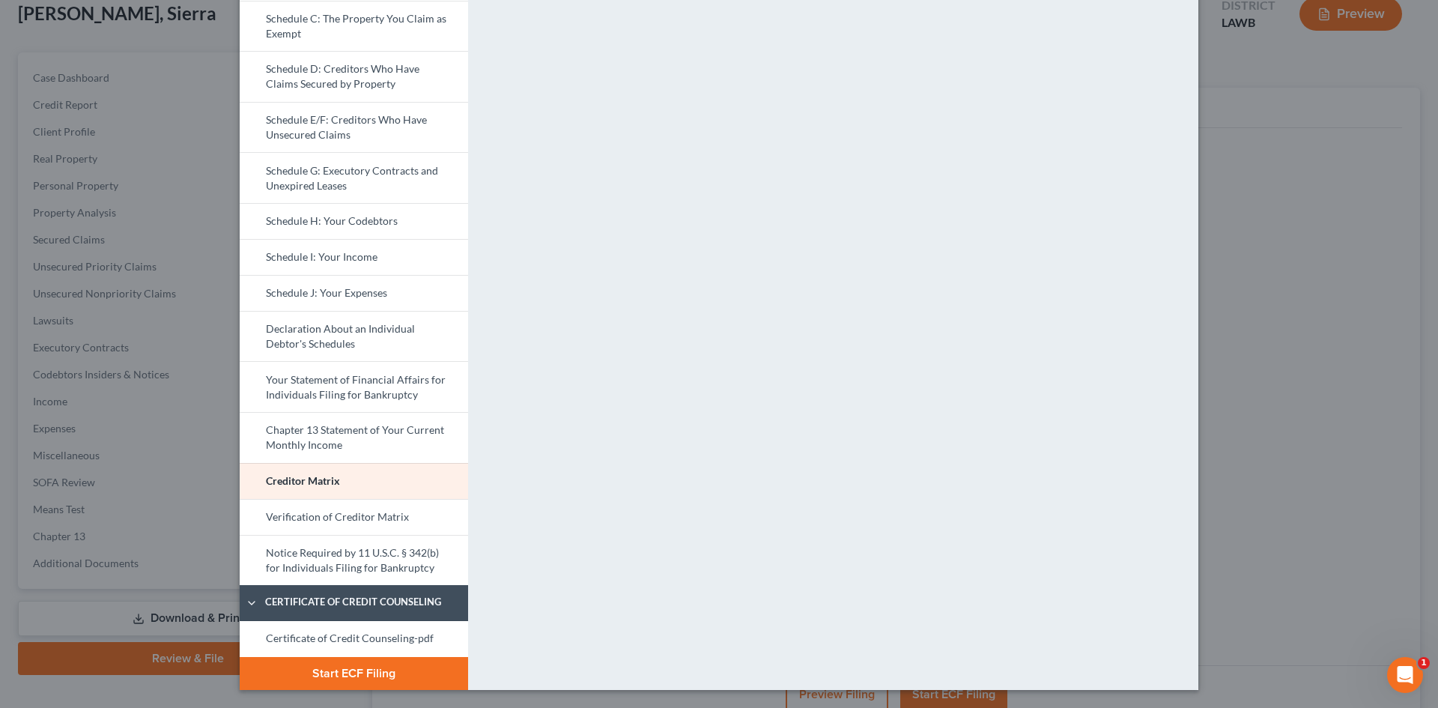
click at [347, 676] on button "Start ECF Filing" at bounding box center [354, 673] width 228 height 33
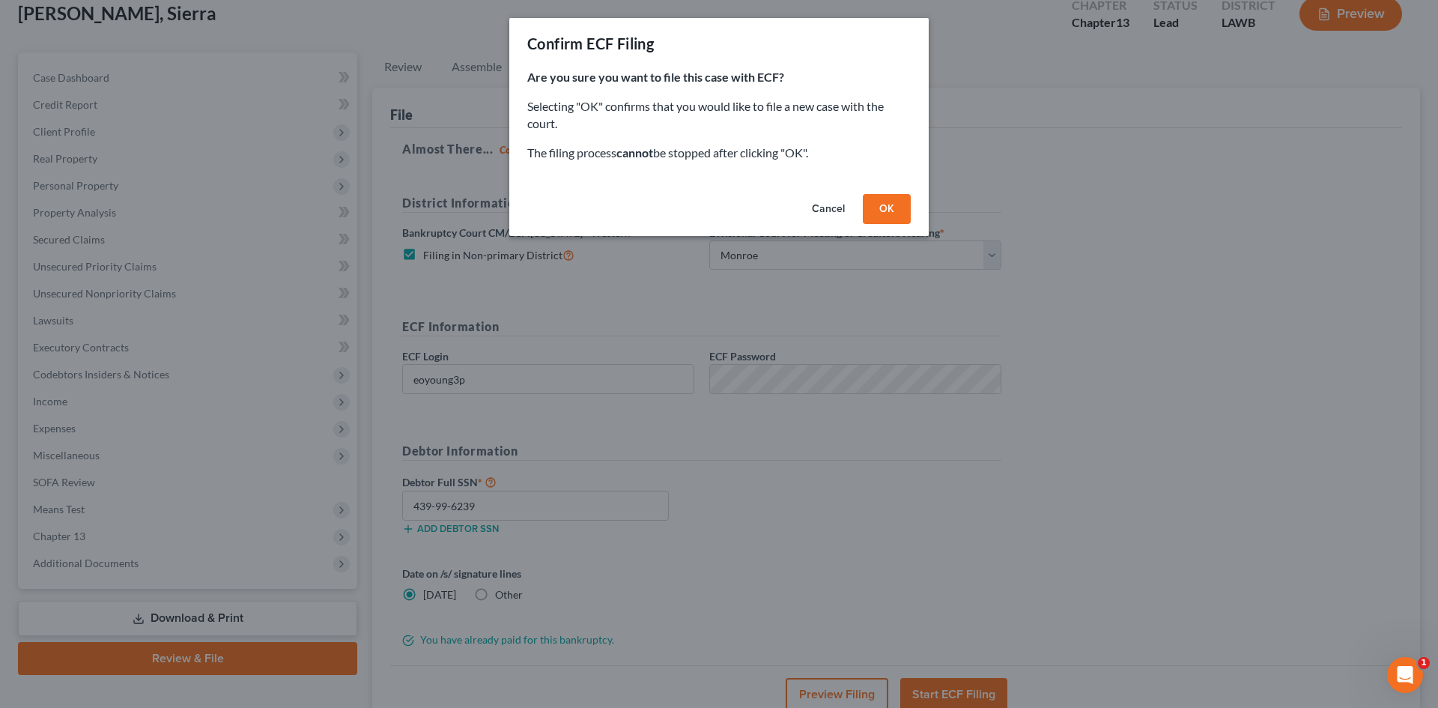
click at [813, 203] on button "Cancel" at bounding box center [828, 209] width 57 height 30
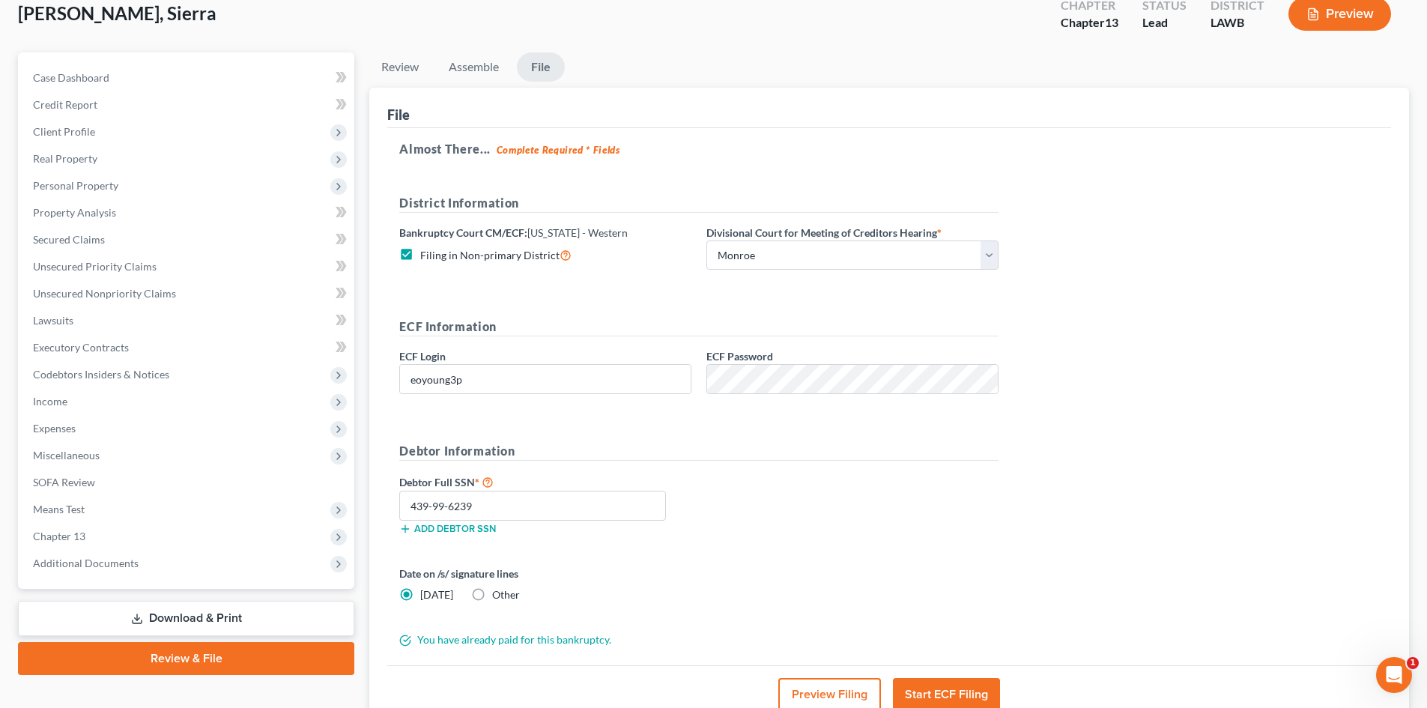
click at [811, 695] on button "Preview Filing" at bounding box center [829, 694] width 103 height 33
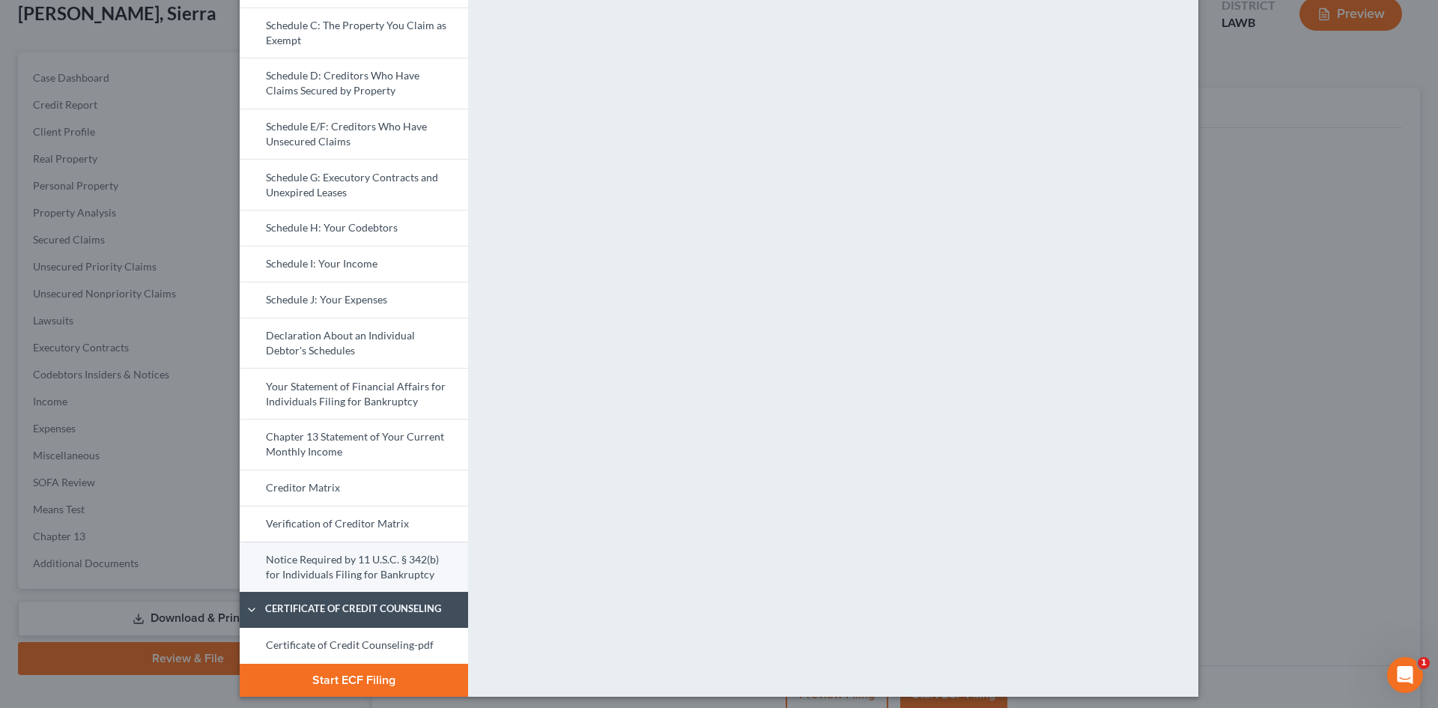
scroll to position [225, 0]
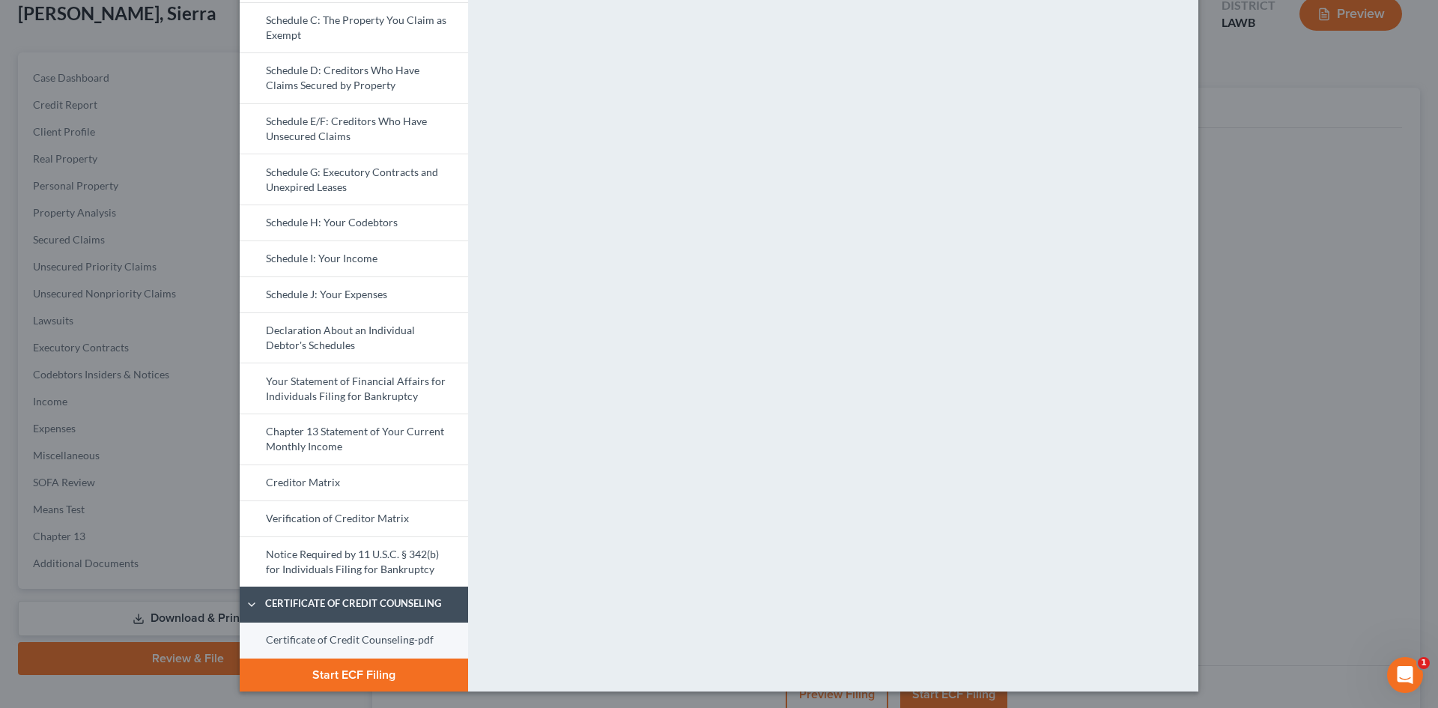
click at [356, 631] on link "Certificate of Credit Counseling-pdf" at bounding box center [354, 640] width 228 height 36
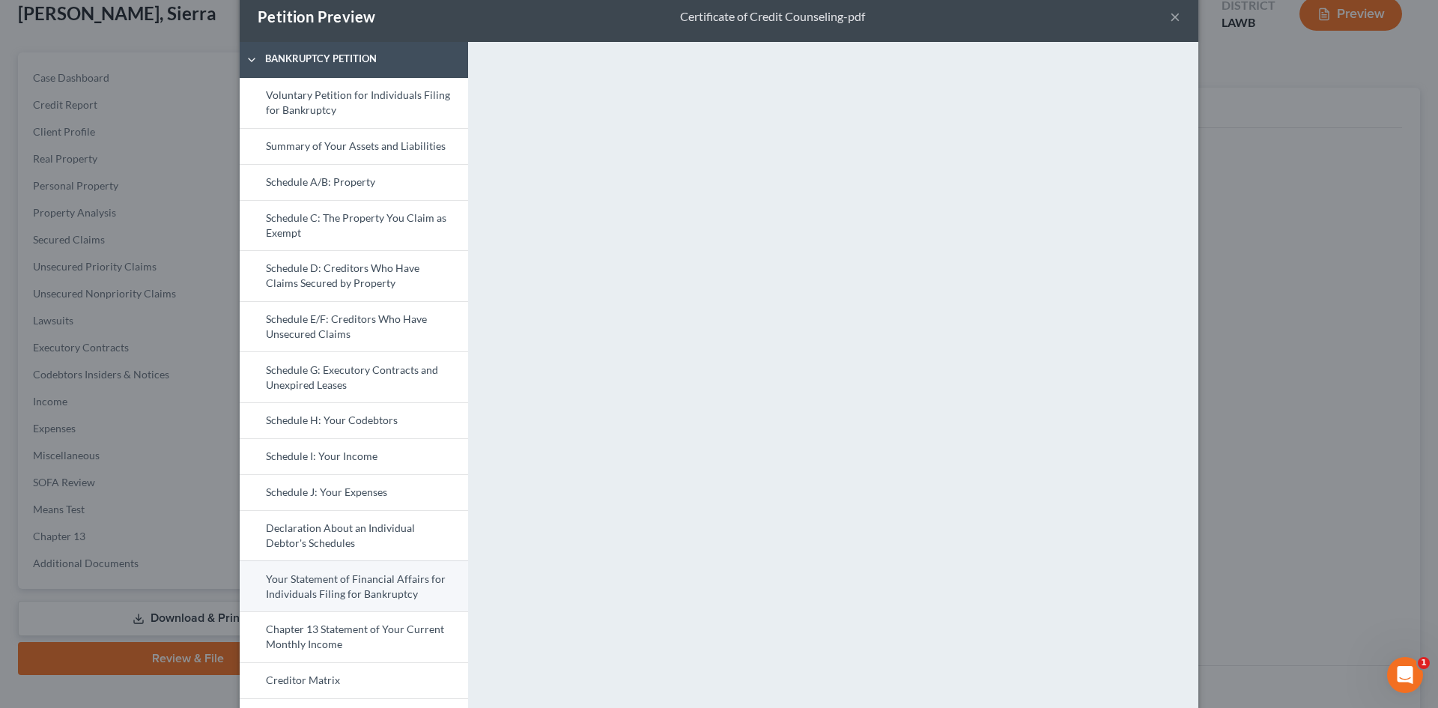
scroll to position [0, 0]
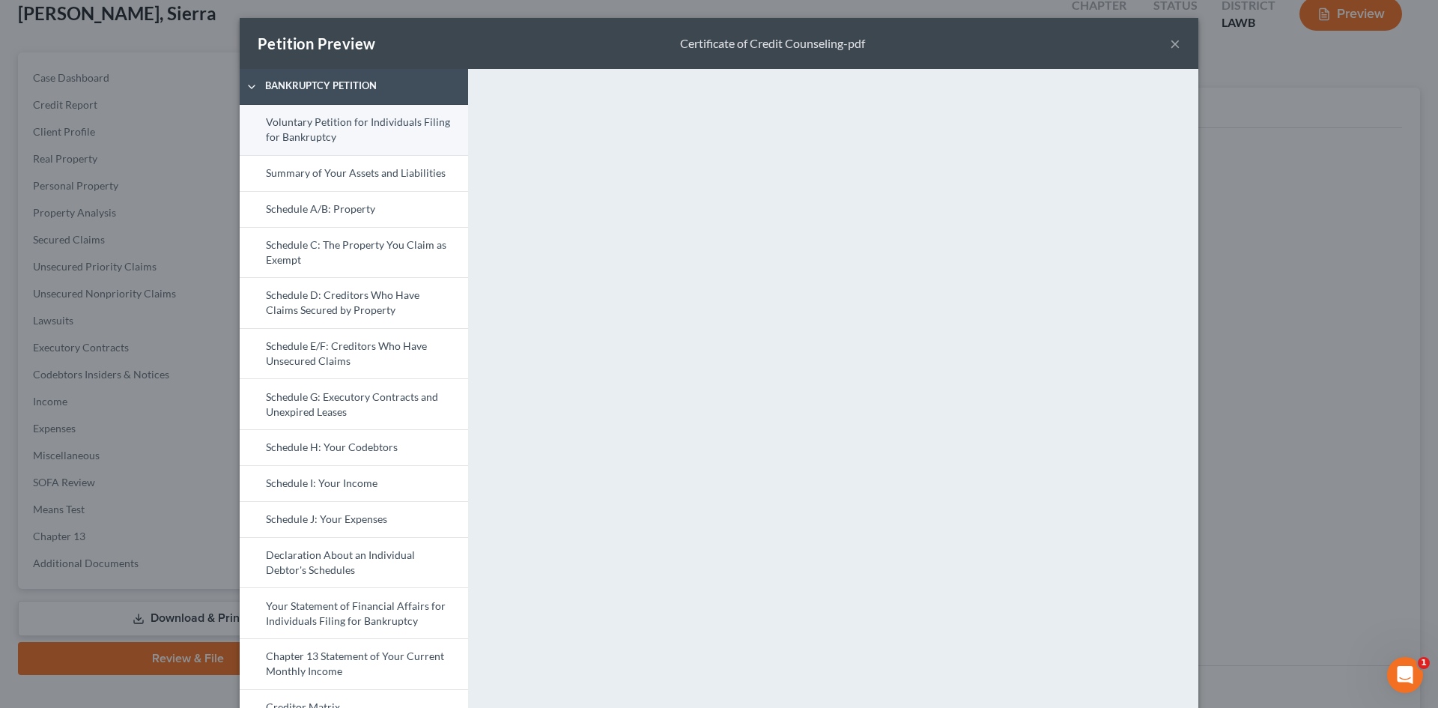
click at [355, 149] on link "Voluntary Petition for Individuals Filing for Bankruptcy" at bounding box center [354, 130] width 228 height 50
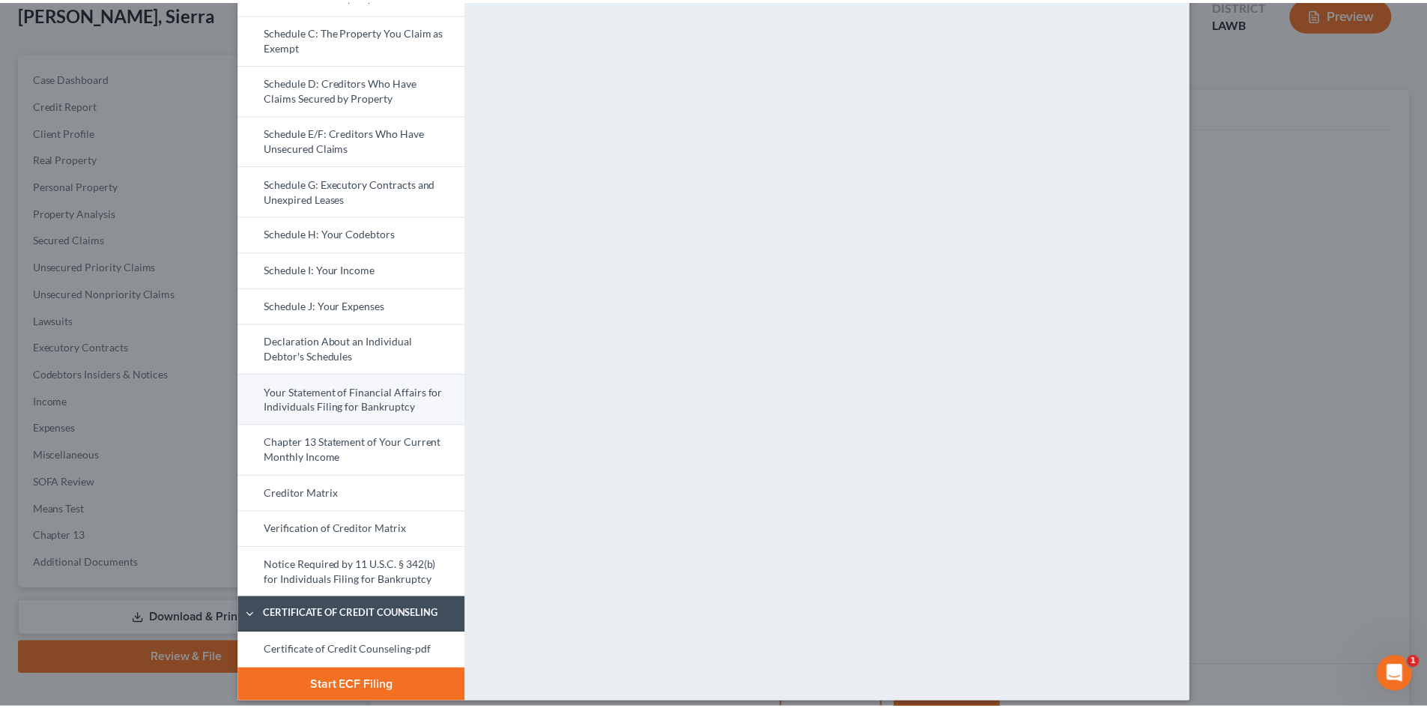
scroll to position [226, 0]
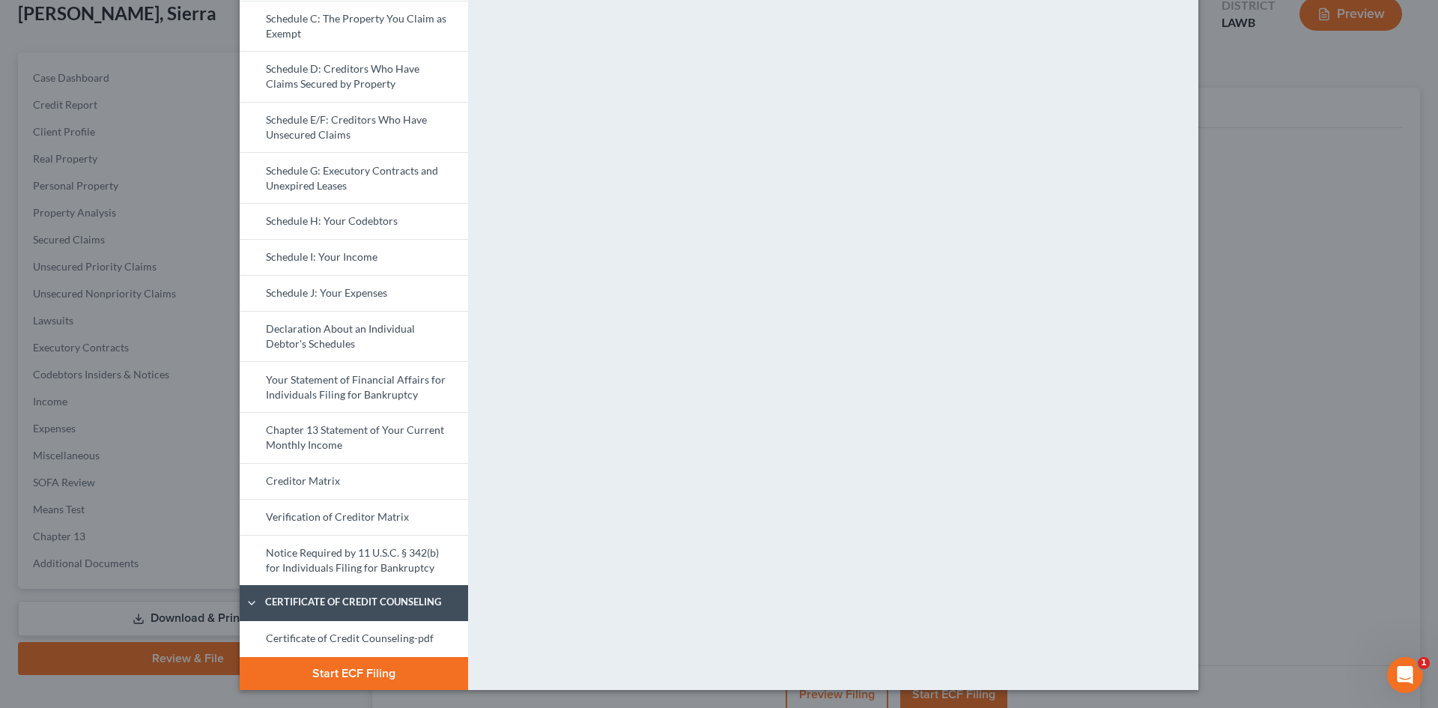
click at [401, 670] on button "Start ECF Filing" at bounding box center [354, 673] width 228 height 33
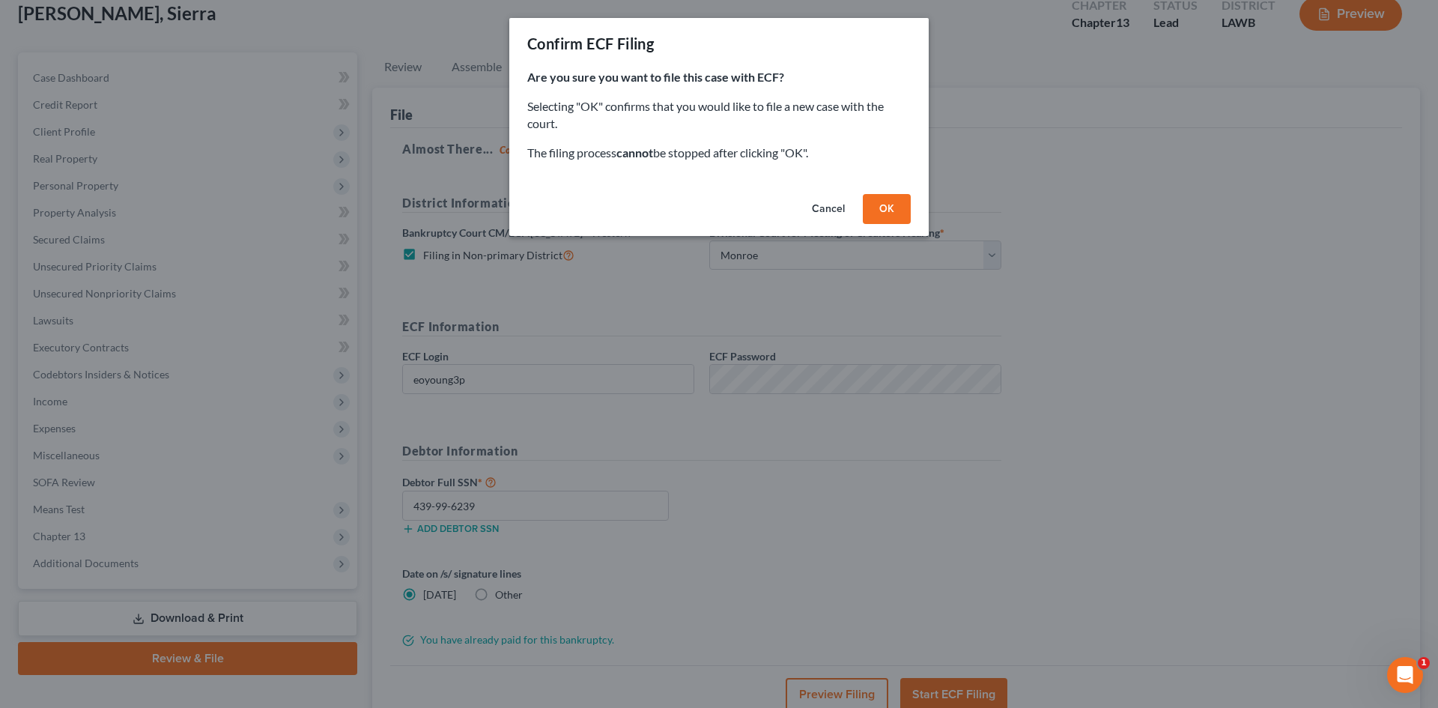
click at [878, 216] on button "OK" at bounding box center [887, 209] width 48 height 30
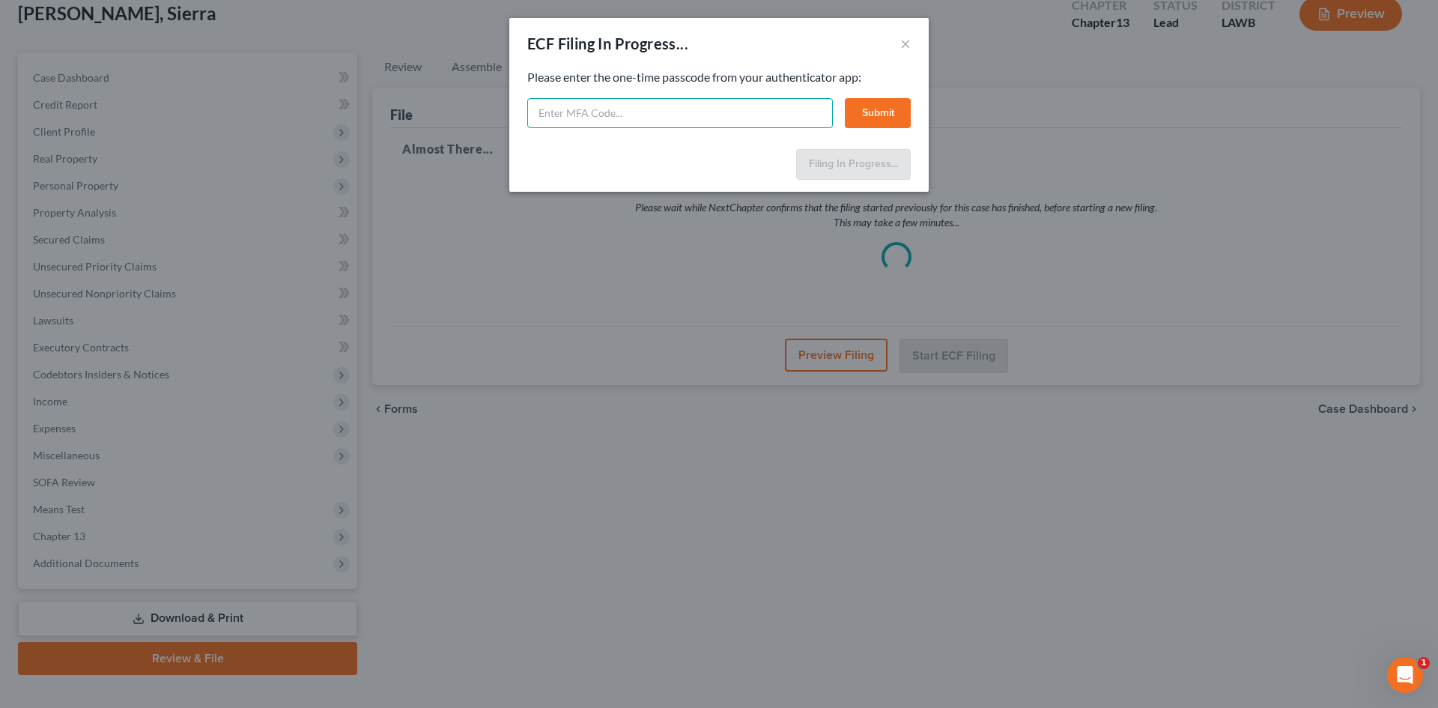
click at [571, 115] on input "text" at bounding box center [680, 113] width 306 height 30
type input "087603"
click at [850, 118] on button "Submit" at bounding box center [878, 113] width 66 height 30
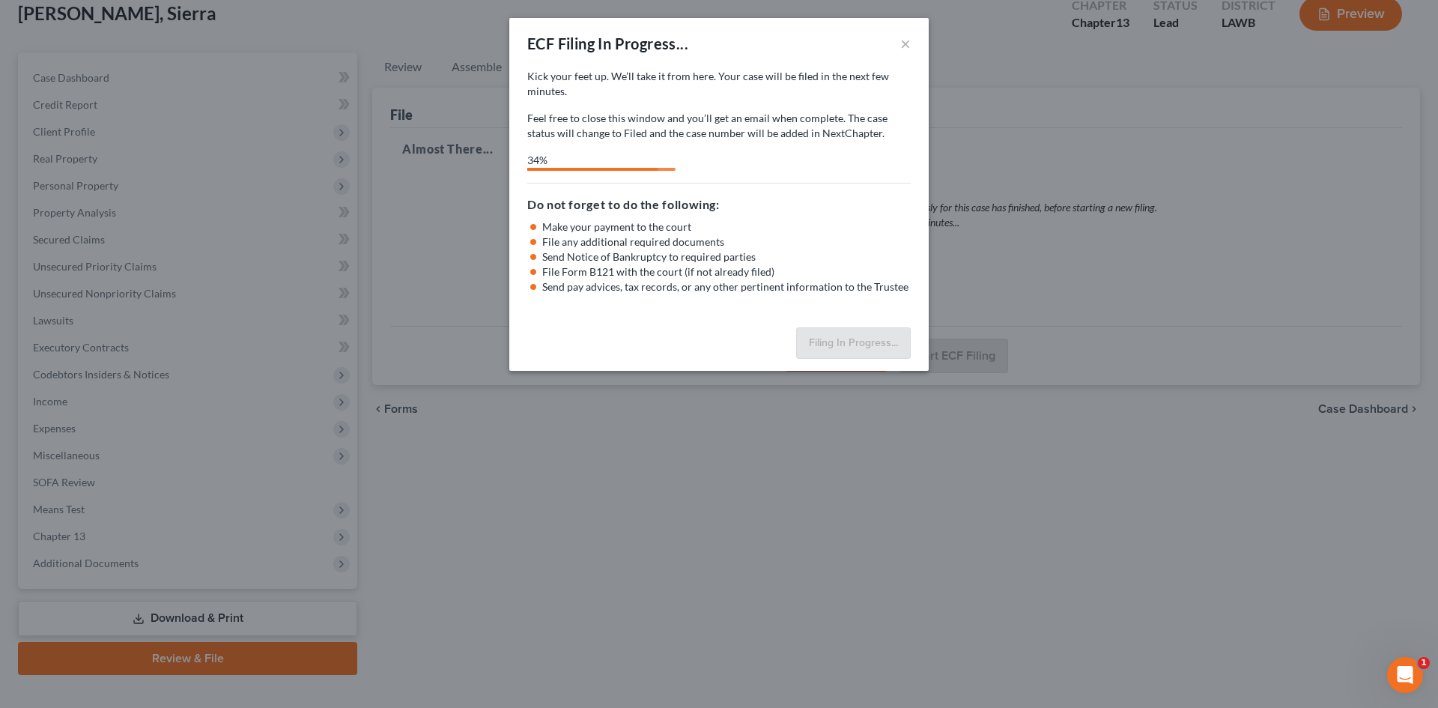
select select "3"
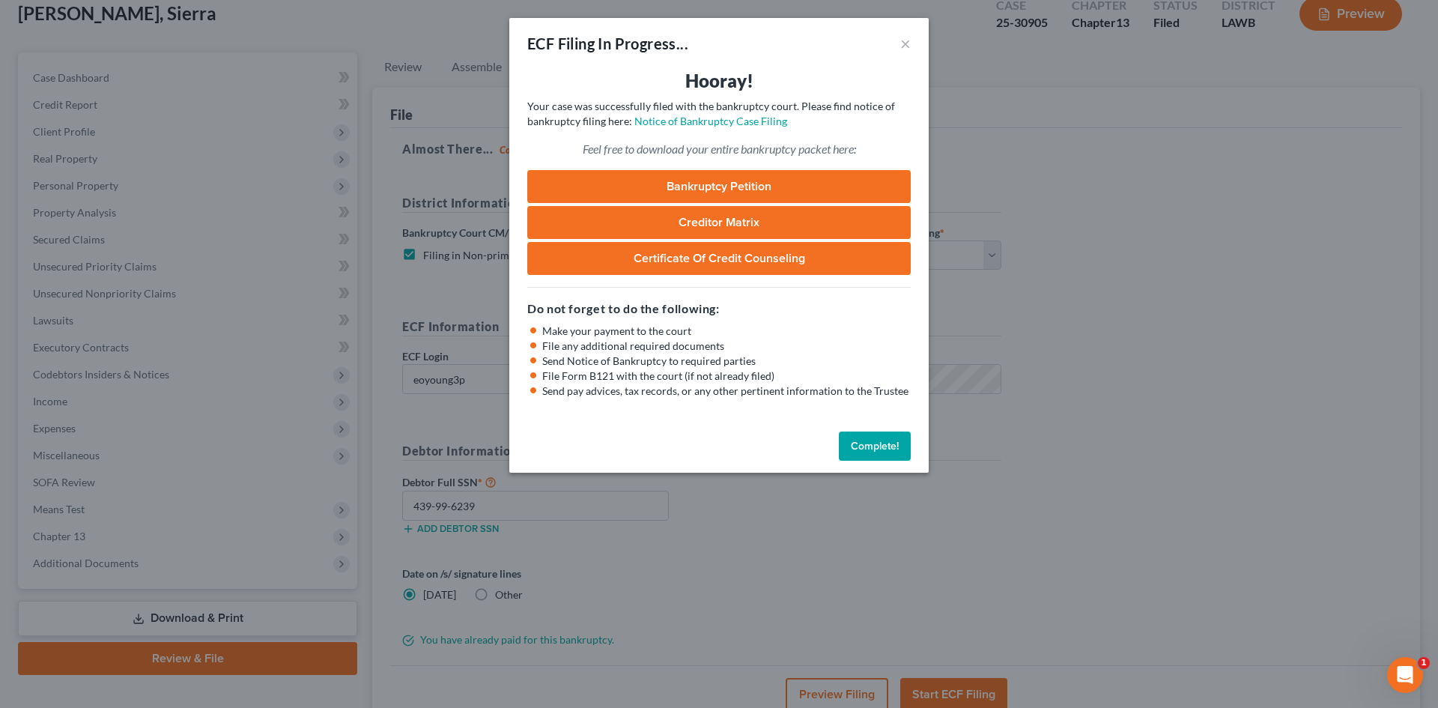
click at [868, 437] on button "Complete!" at bounding box center [875, 446] width 72 height 30
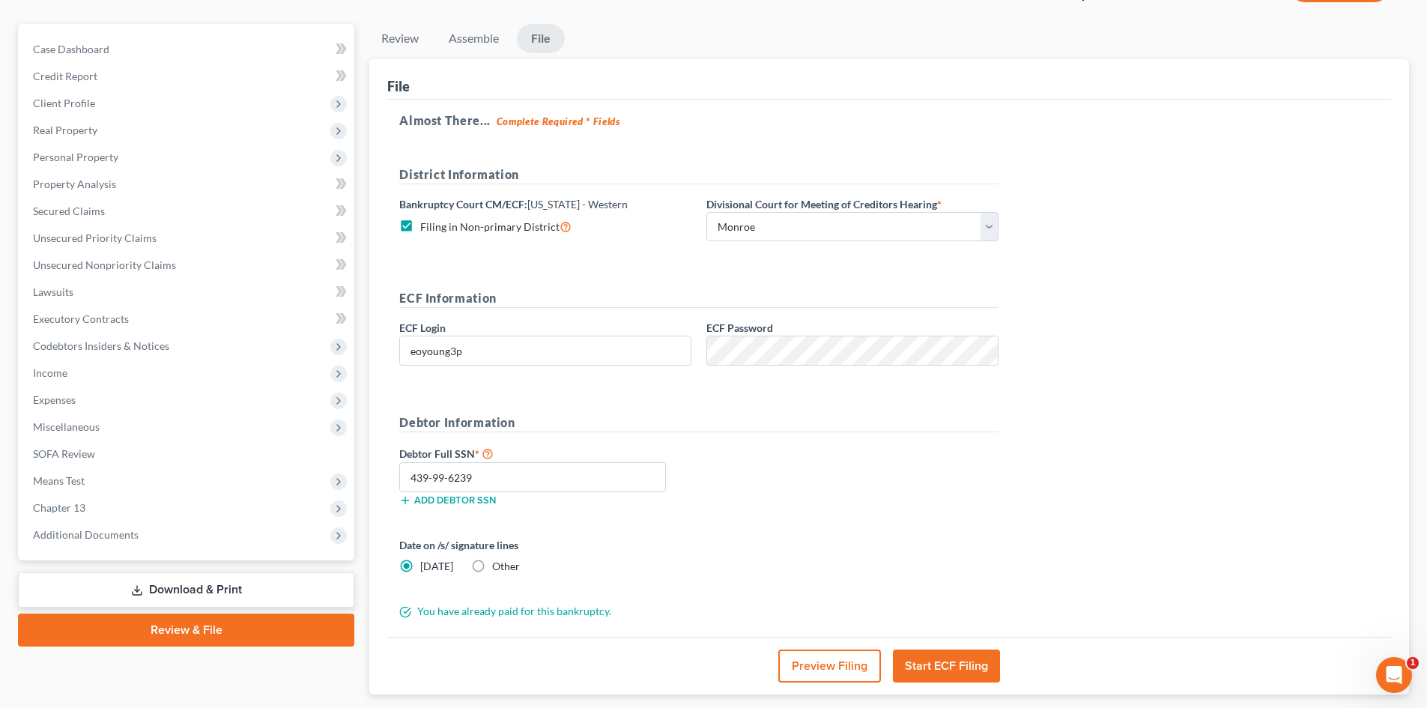
scroll to position [0, 0]
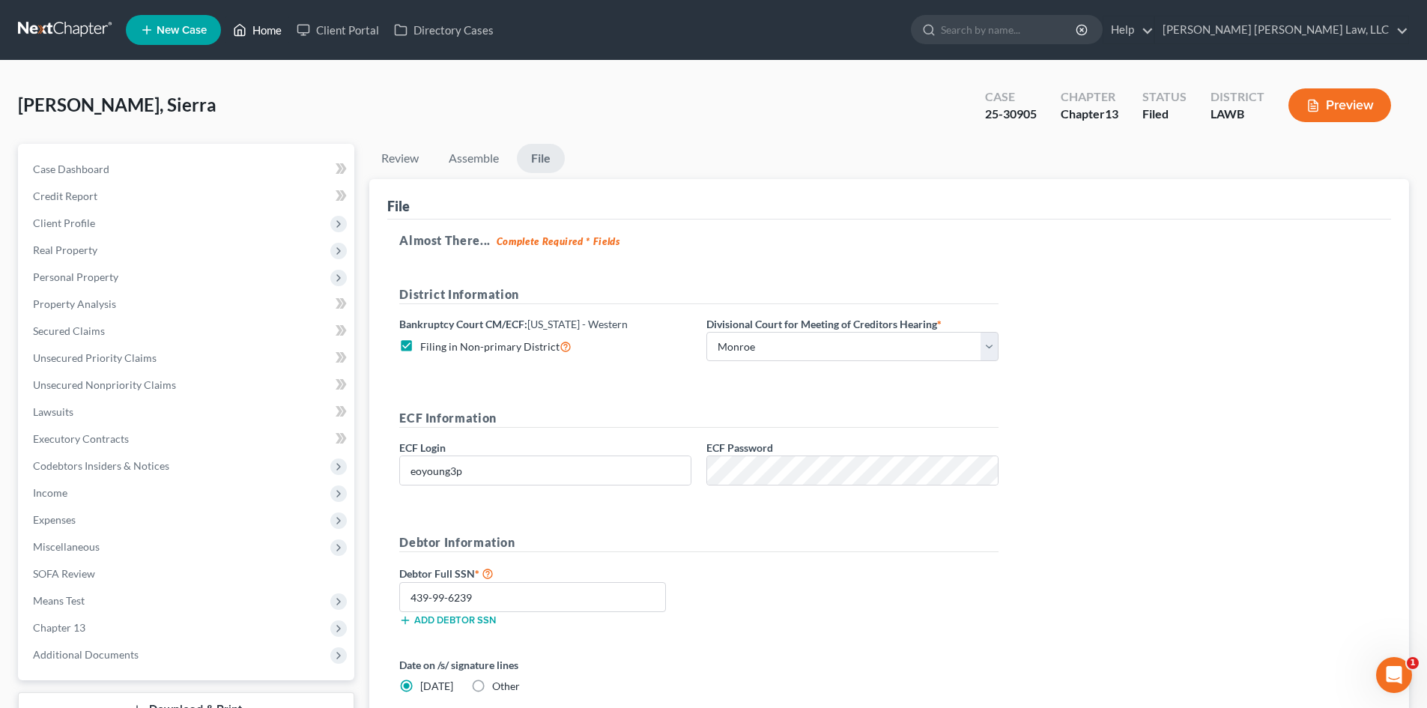
click at [251, 23] on link "Home" at bounding box center [257, 29] width 64 height 27
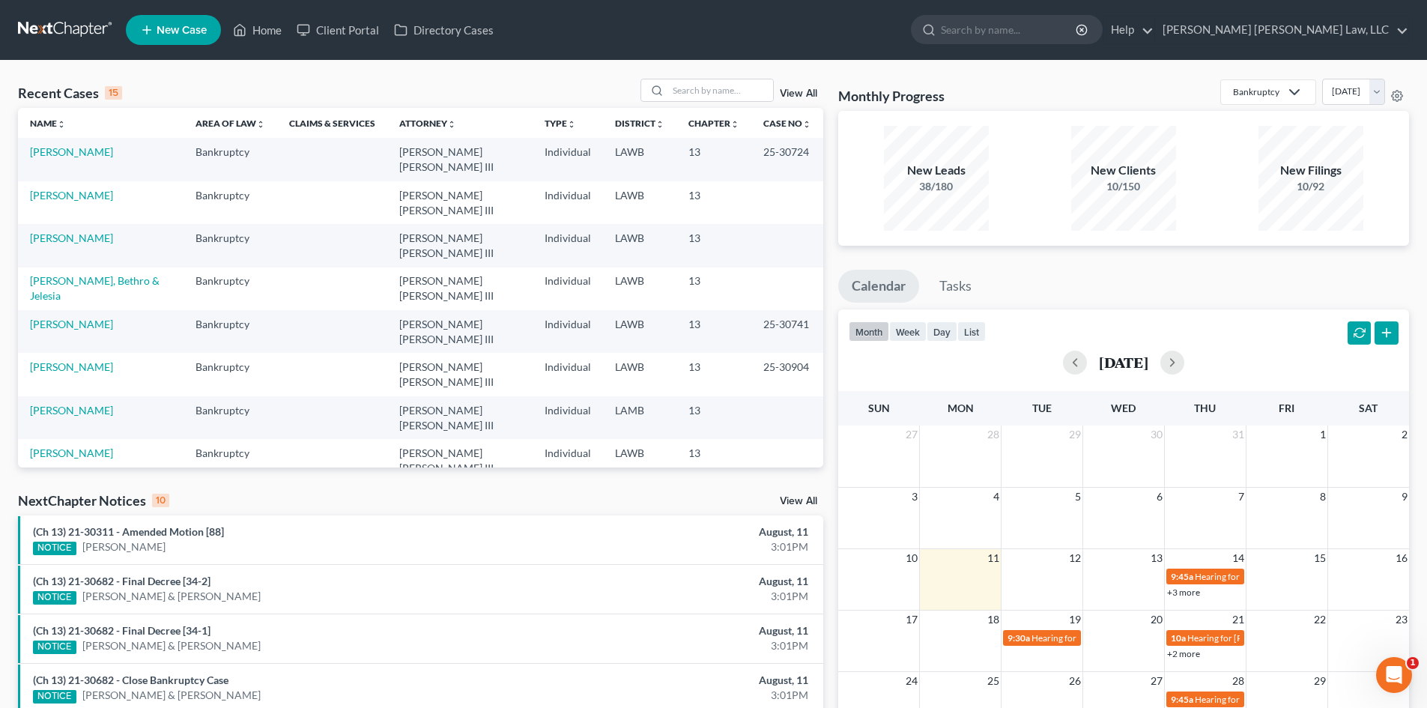
click at [71, 532] on link "[PERSON_NAME], Sierra" at bounding box center [87, 538] width 115 height 13
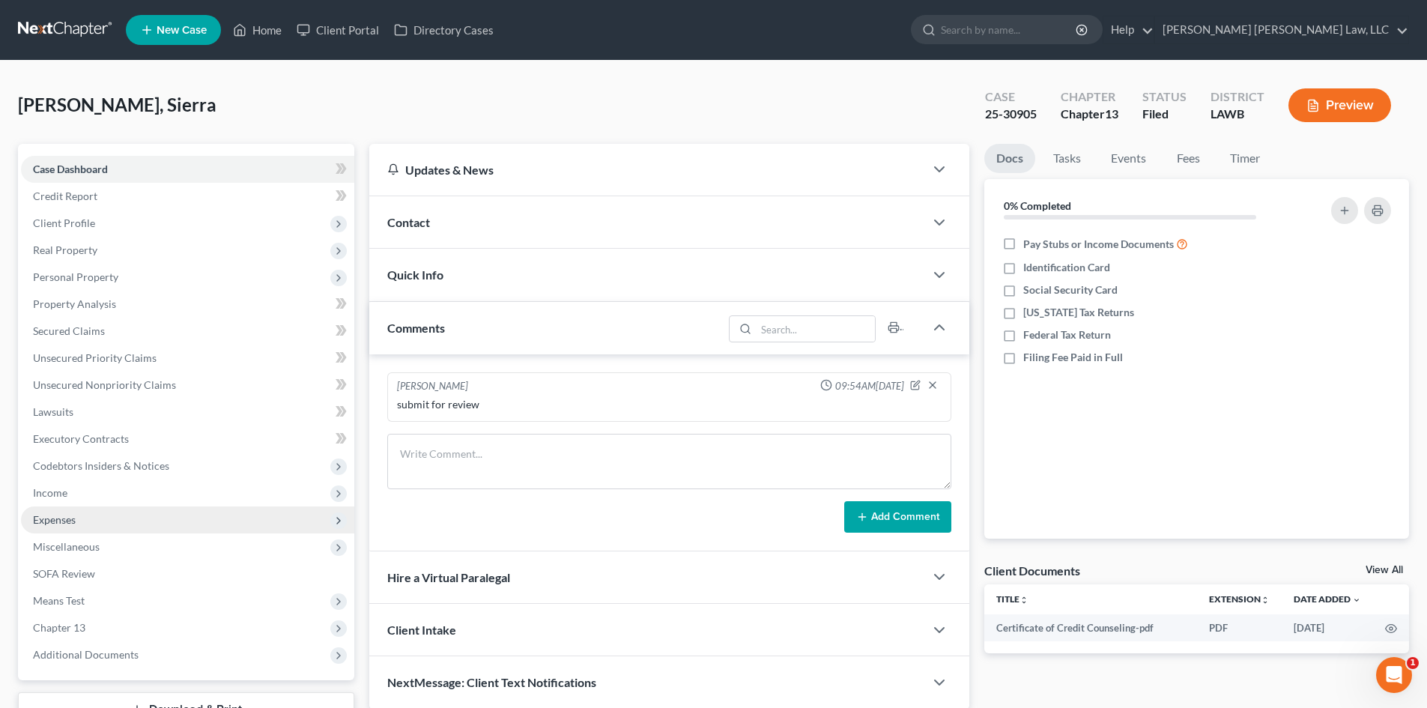
click at [131, 496] on span "Income" at bounding box center [187, 492] width 333 height 27
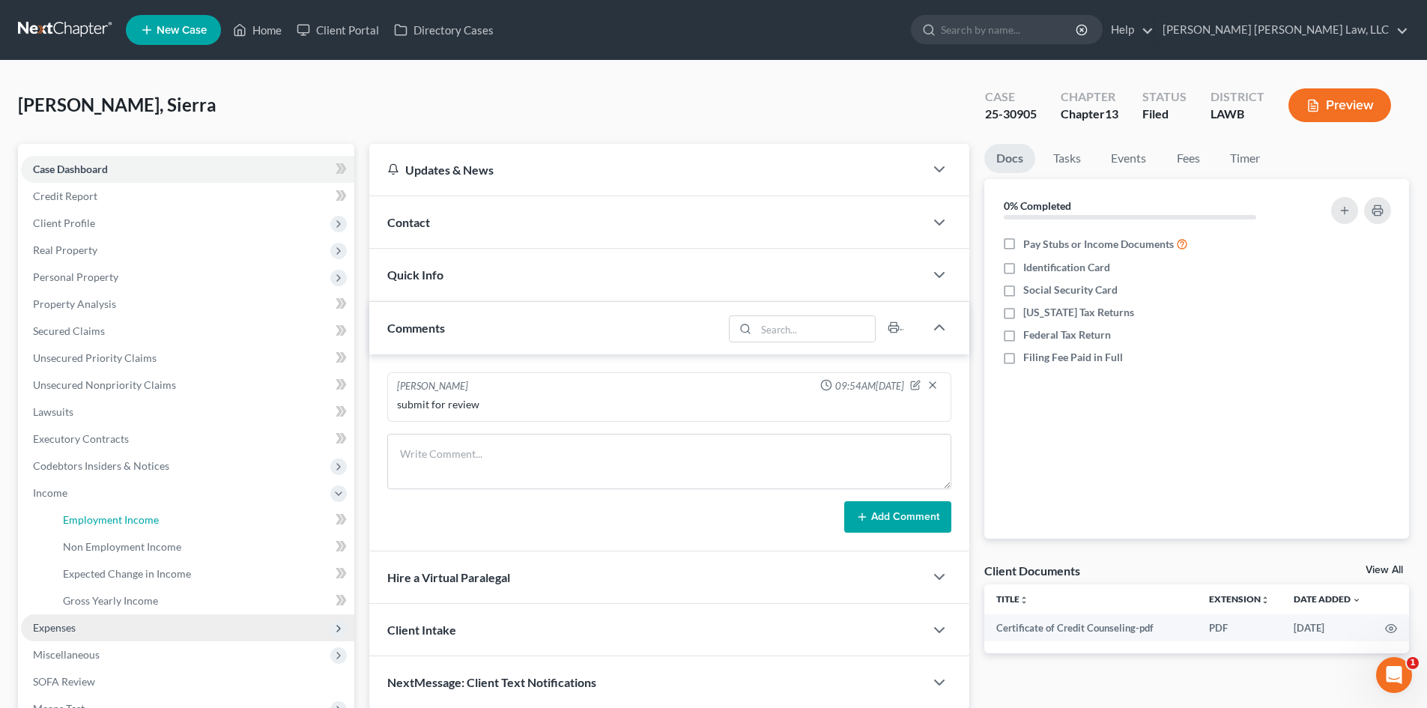
click at [115, 509] on link "Employment Income" at bounding box center [202, 519] width 303 height 27
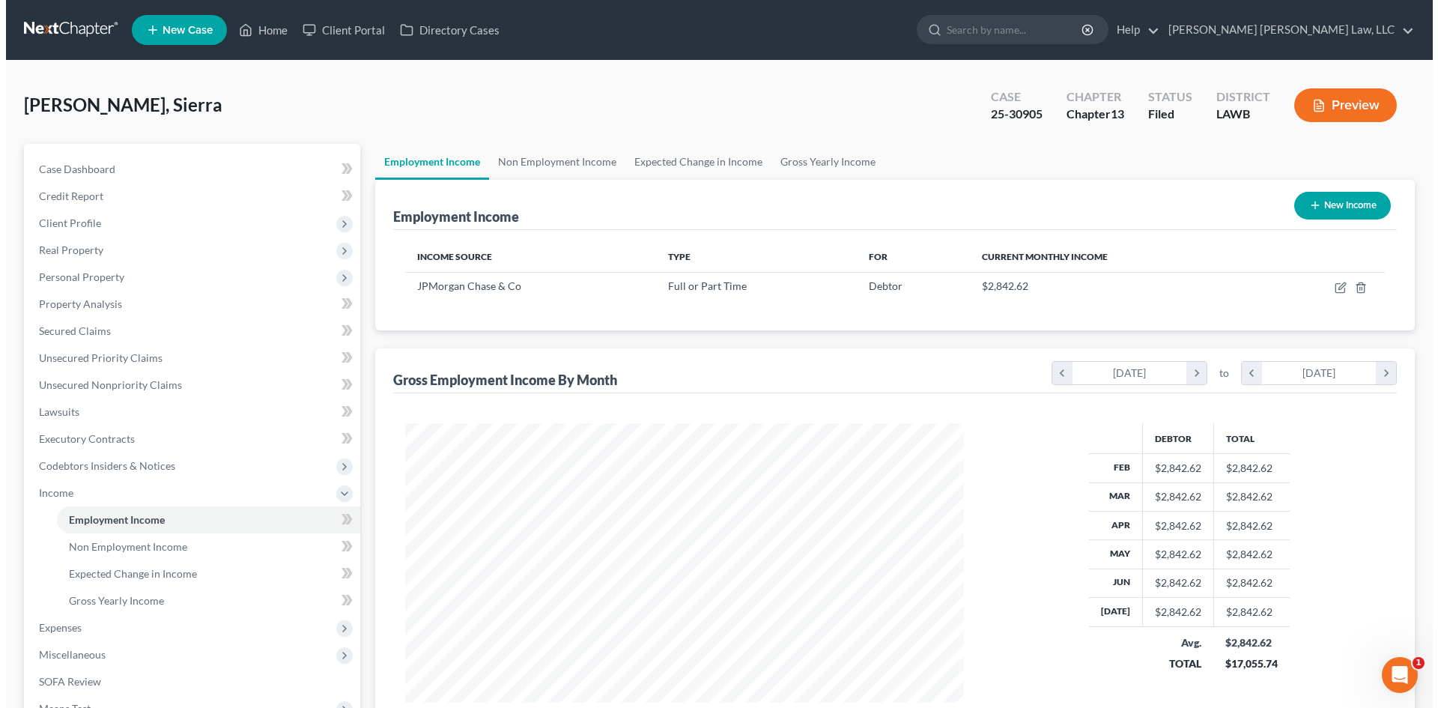
scroll to position [279, 589]
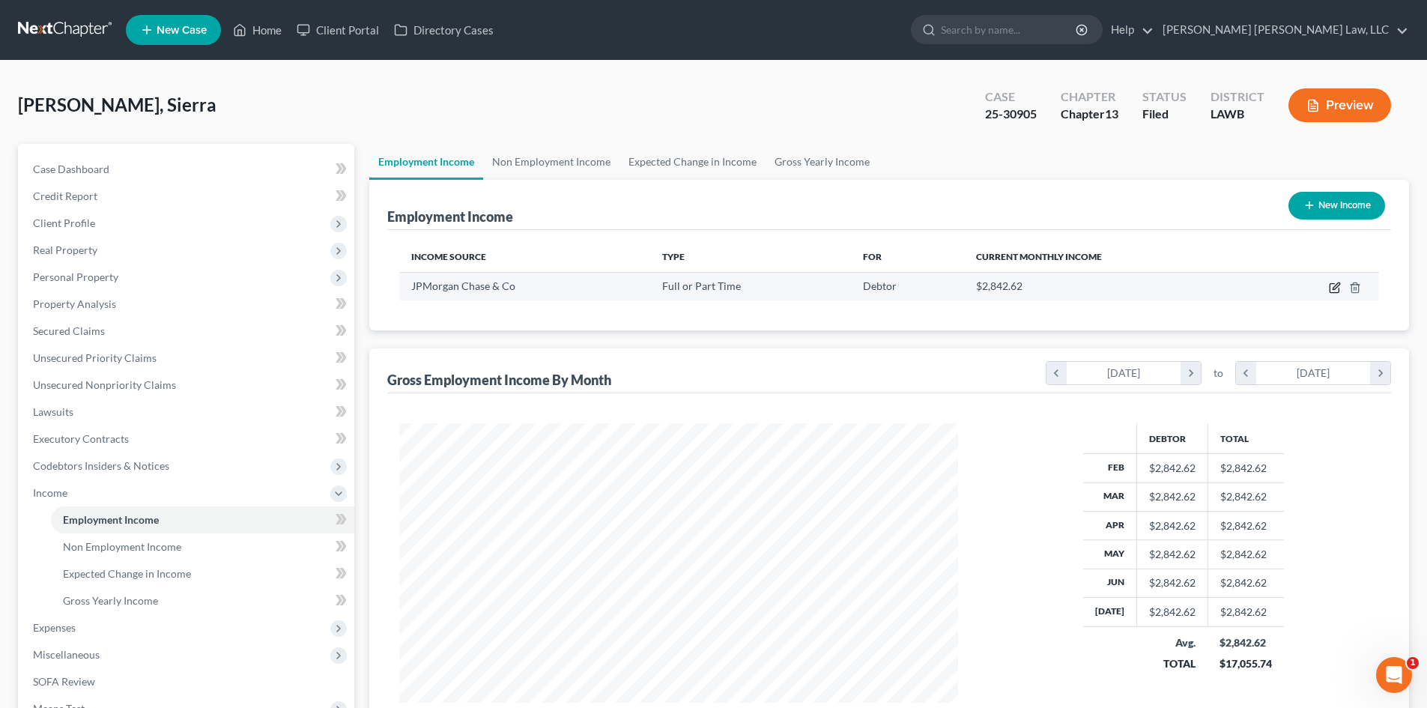
click at [1335, 287] on icon "button" at bounding box center [1334, 288] width 12 height 12
select select "0"
select select "36"
select select "2"
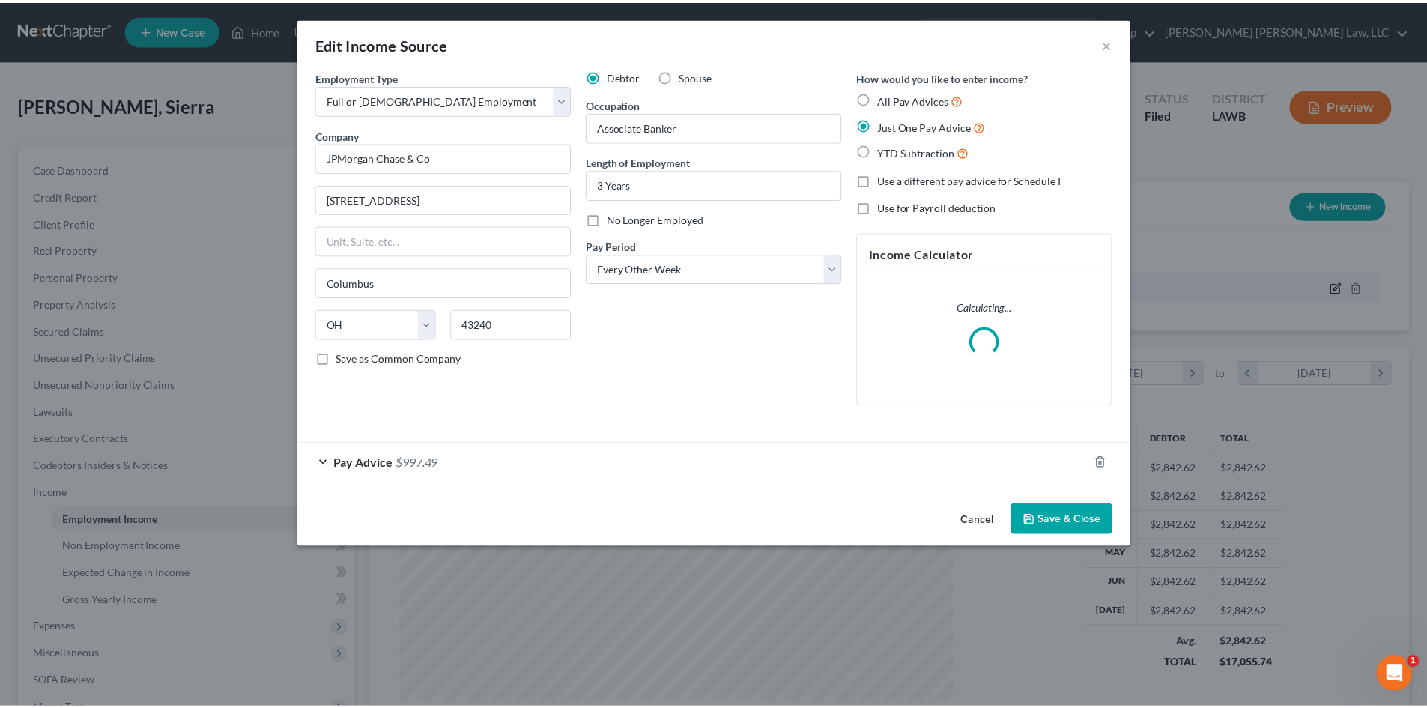
scroll to position [282, 594]
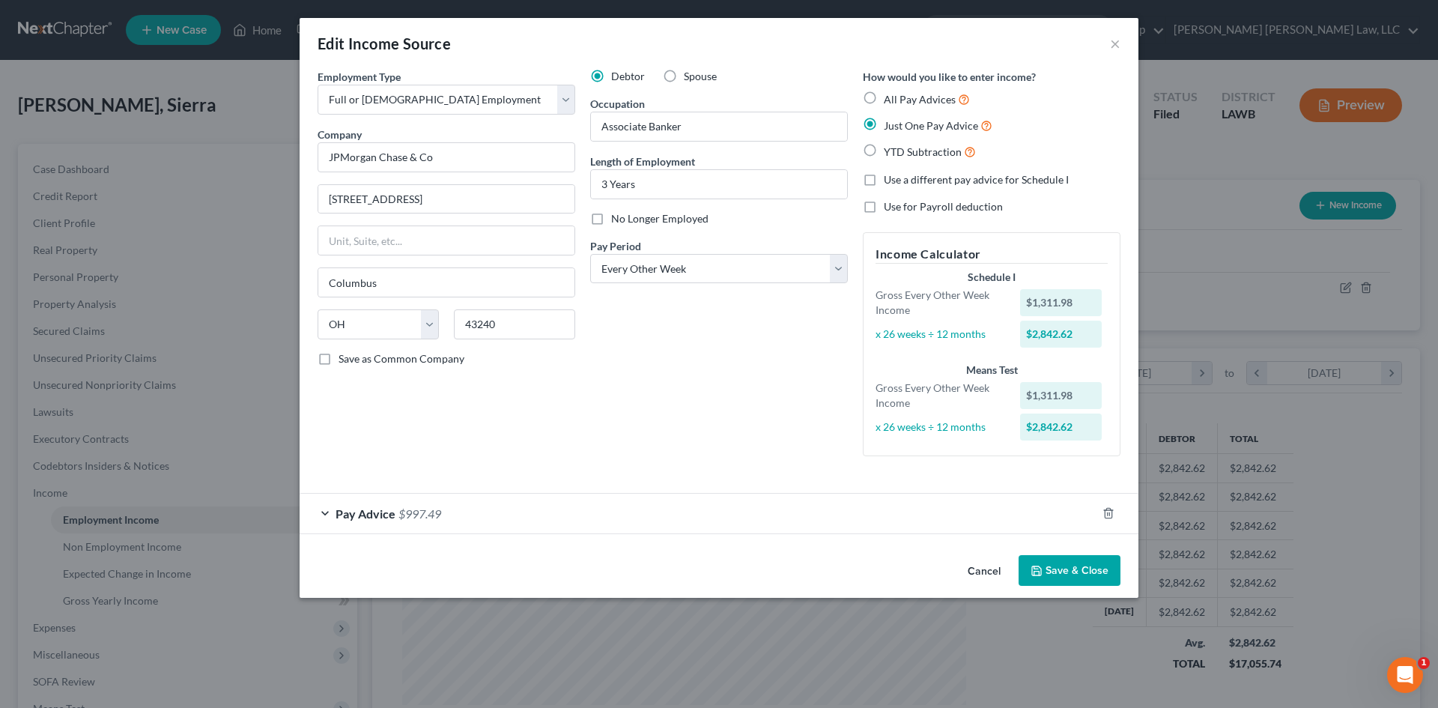
drag, startPoint x: 1108, startPoint y: 578, endPoint x: 1230, endPoint y: 390, distance: 223.7
click at [1108, 578] on button "Save & Close" at bounding box center [1069, 570] width 102 height 31
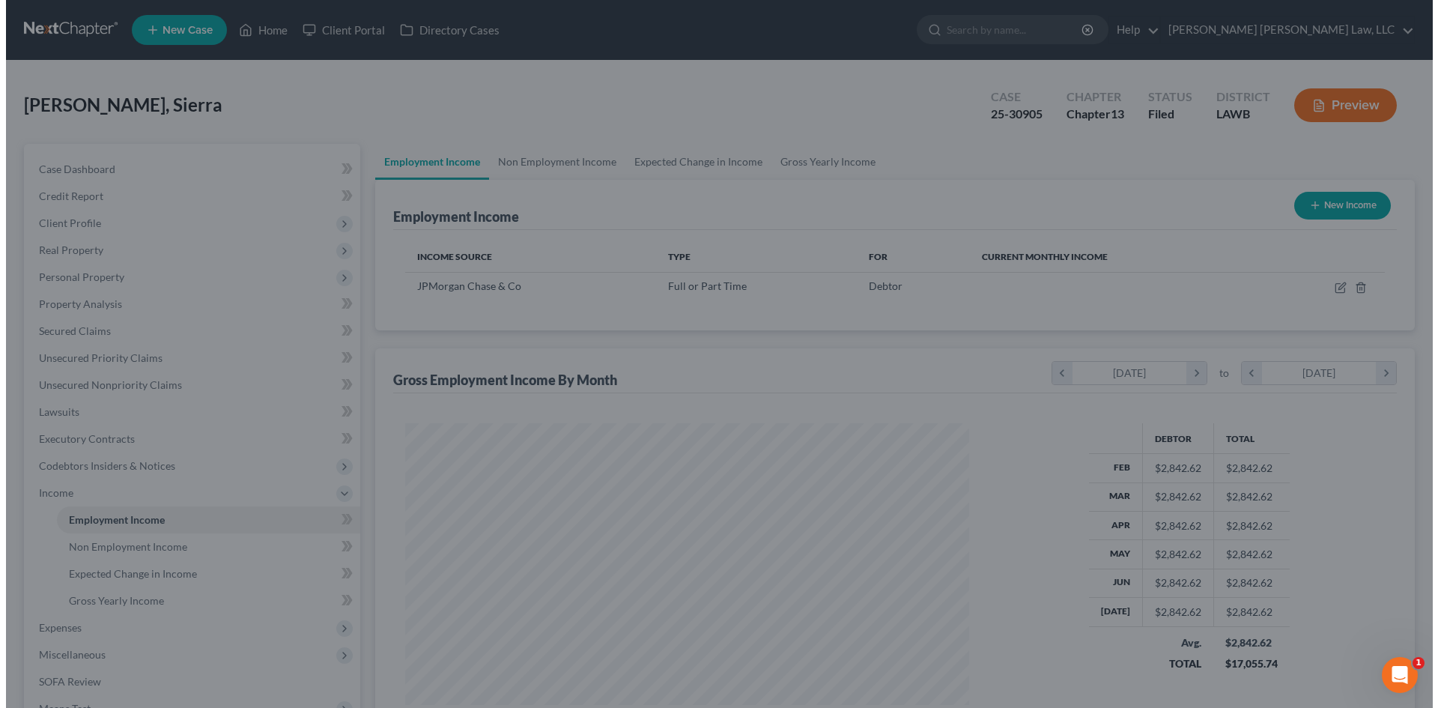
scroll to position [748579, 748270]
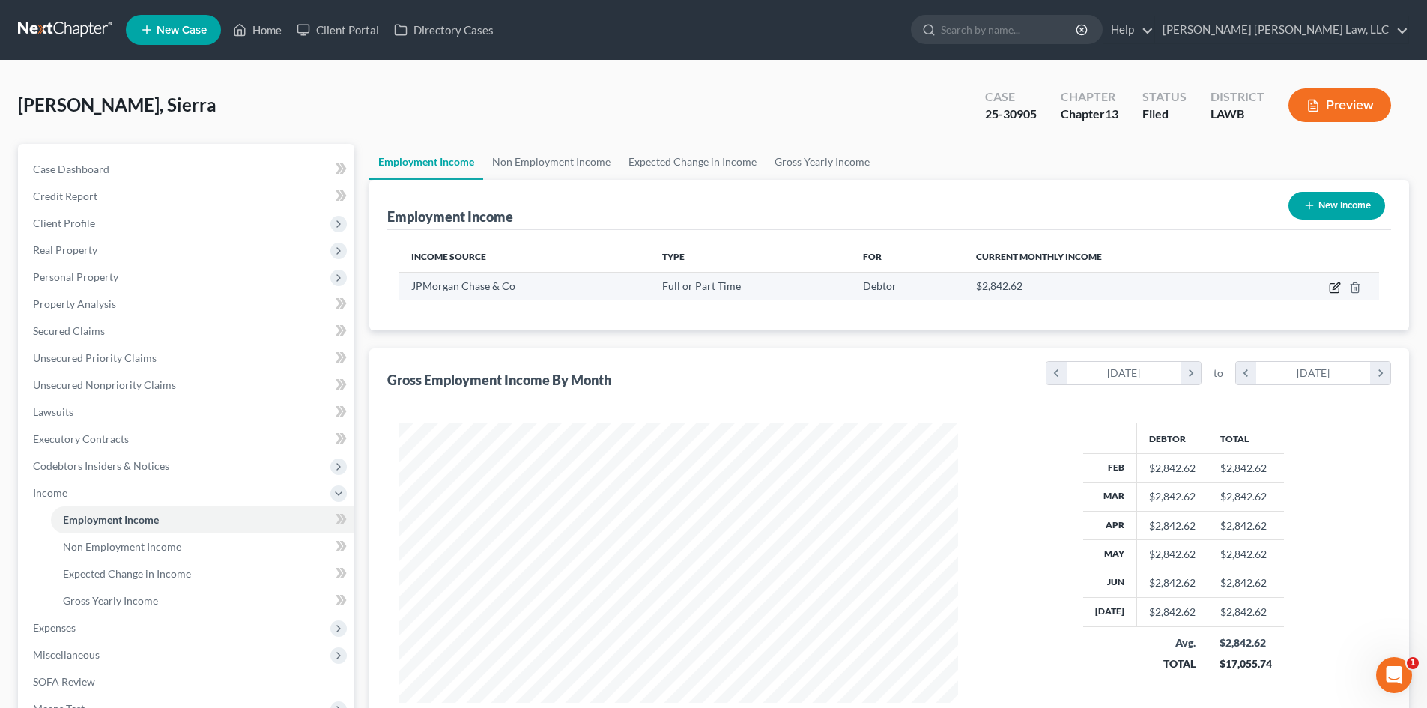
click at [1340, 288] on icon "button" at bounding box center [1334, 288] width 12 height 12
select select "0"
select select "36"
select select "2"
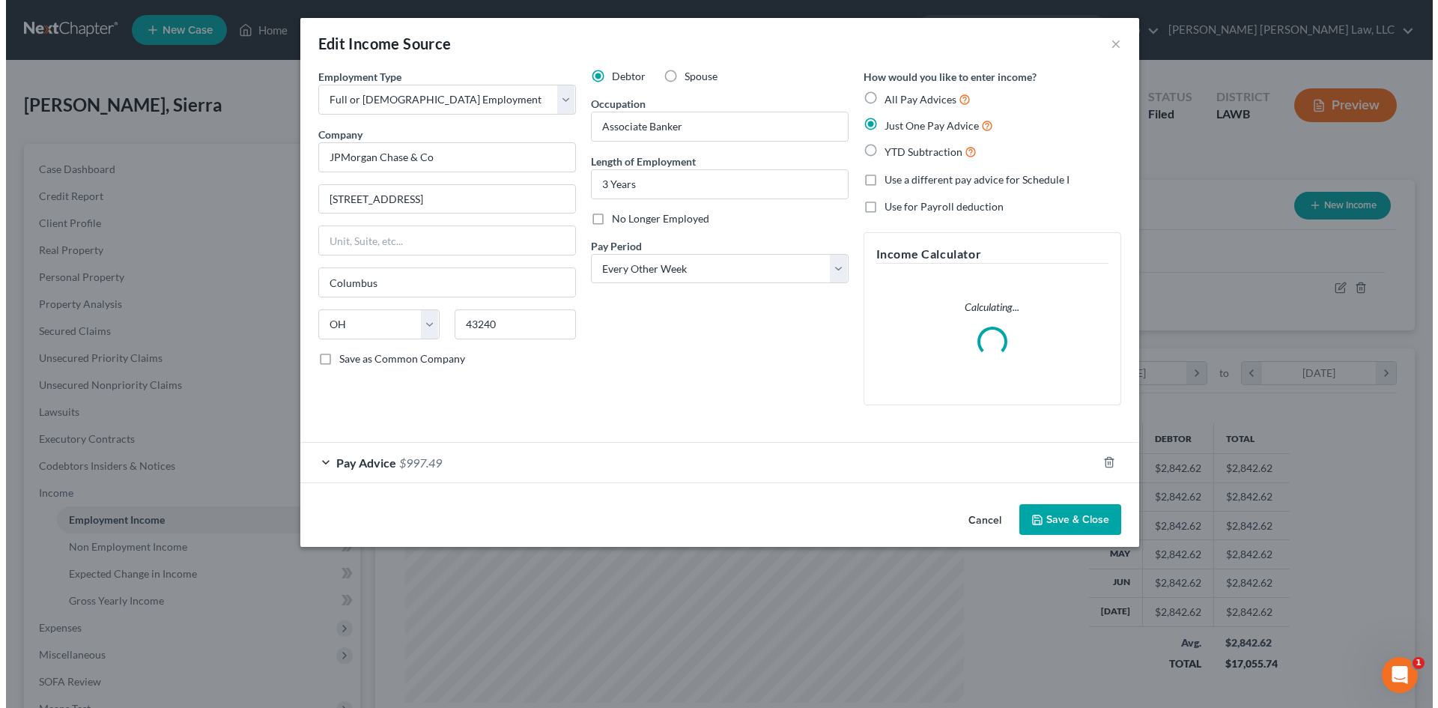
scroll to position [282, 594]
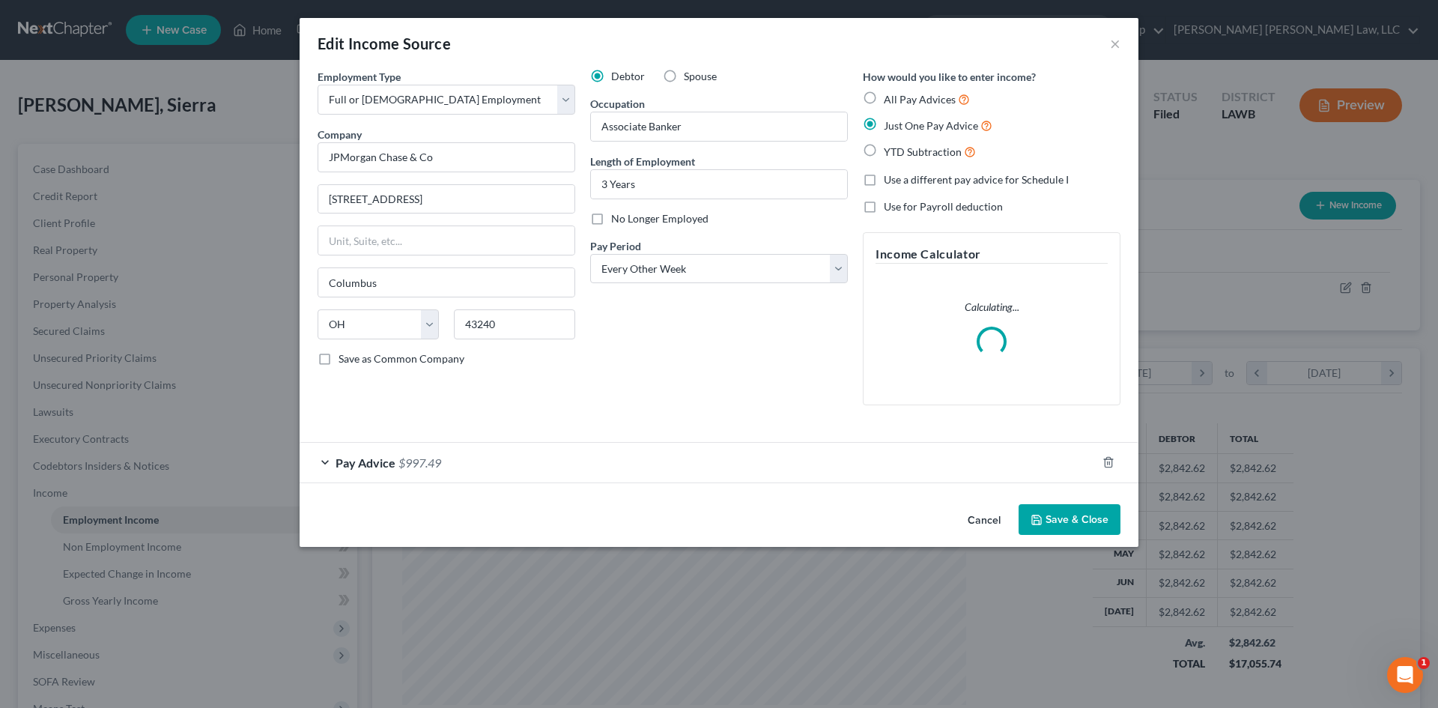
click at [653, 454] on div "Pay Advice $997.49" at bounding box center [698, 463] width 797 height 40
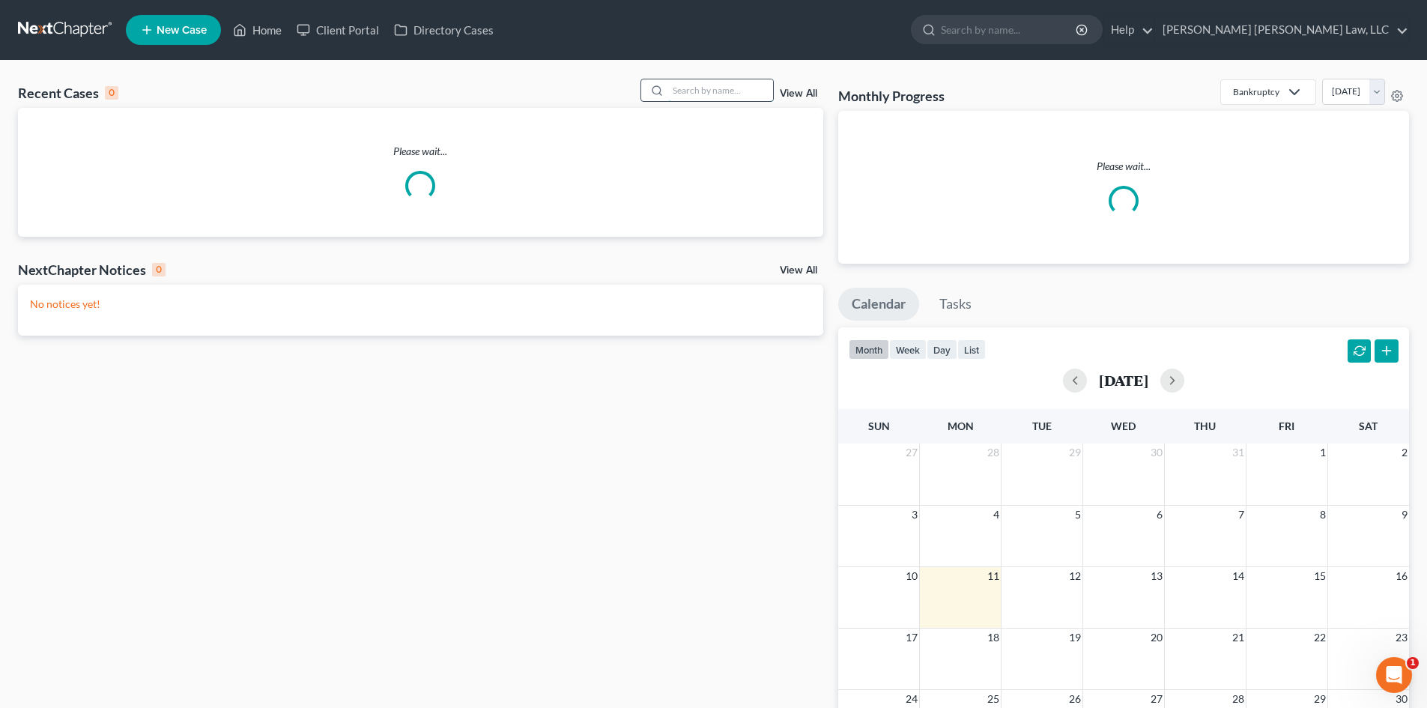
click at [681, 94] on input "search" at bounding box center [720, 90] width 105 height 22
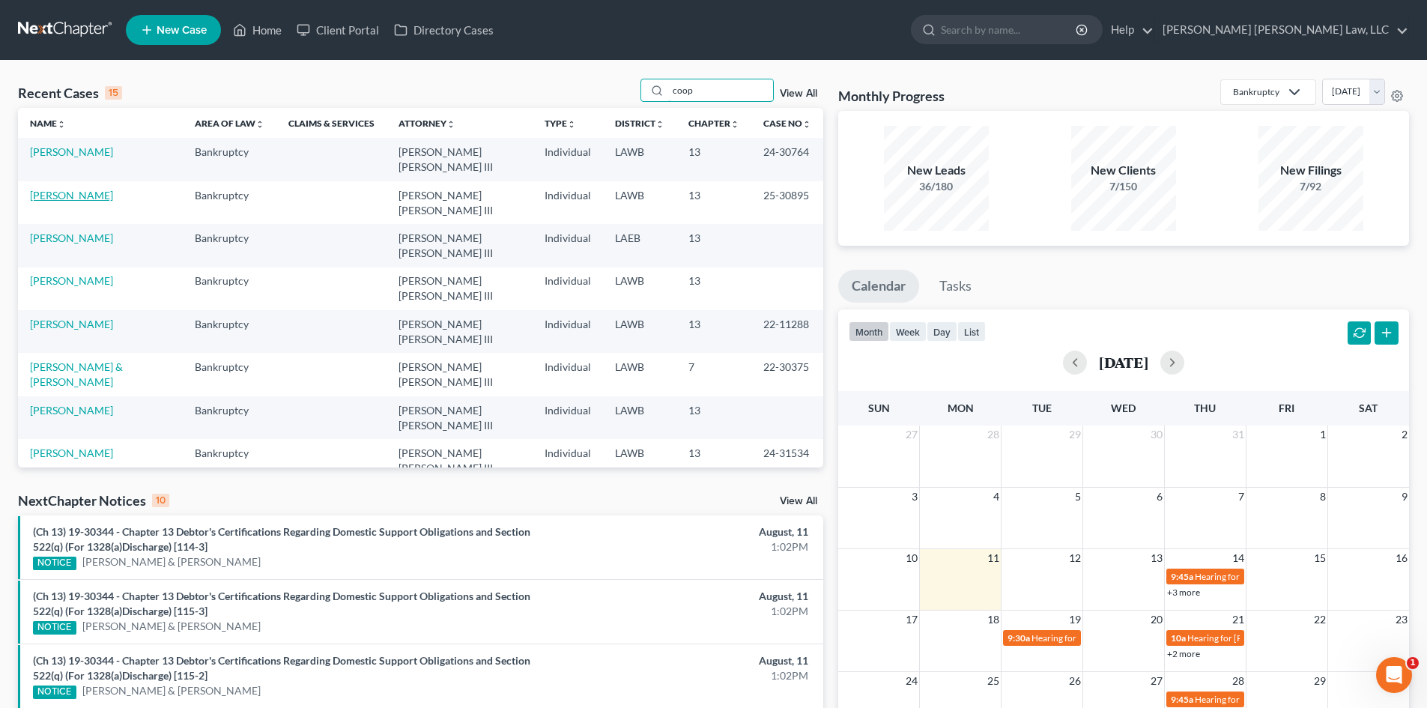
type input "coop"
click at [74, 189] on link "[PERSON_NAME]" at bounding box center [71, 195] width 83 height 13
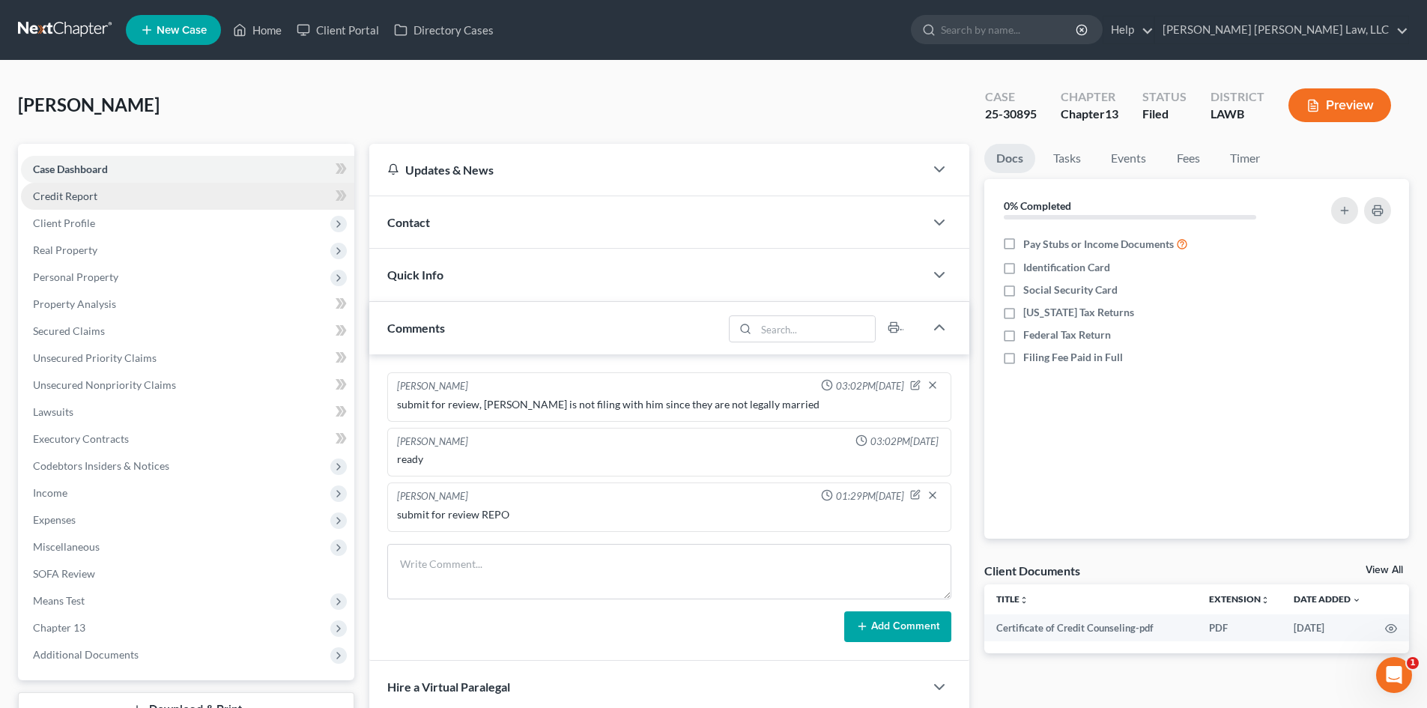
click at [117, 194] on link "Credit Report" at bounding box center [187, 196] width 333 height 27
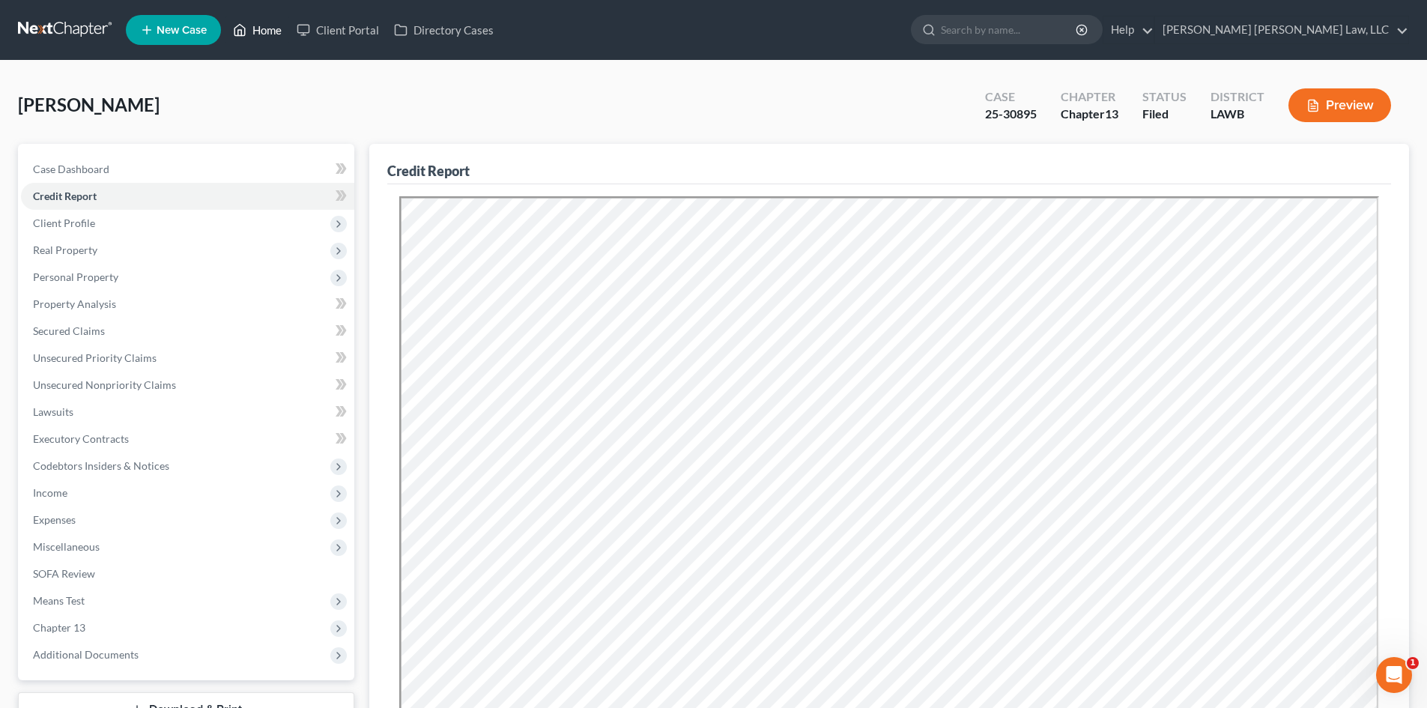
click at [260, 32] on link "Home" at bounding box center [257, 29] width 64 height 27
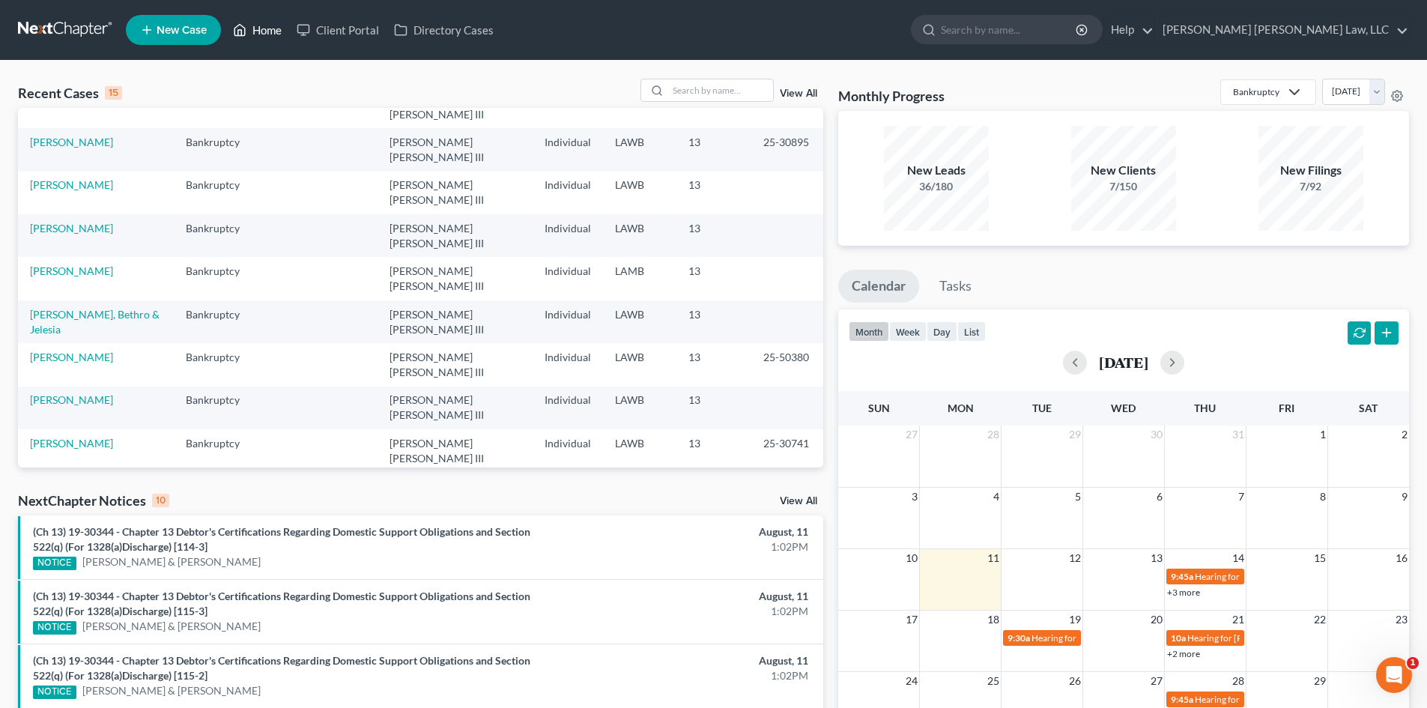
scroll to position [103, 0]
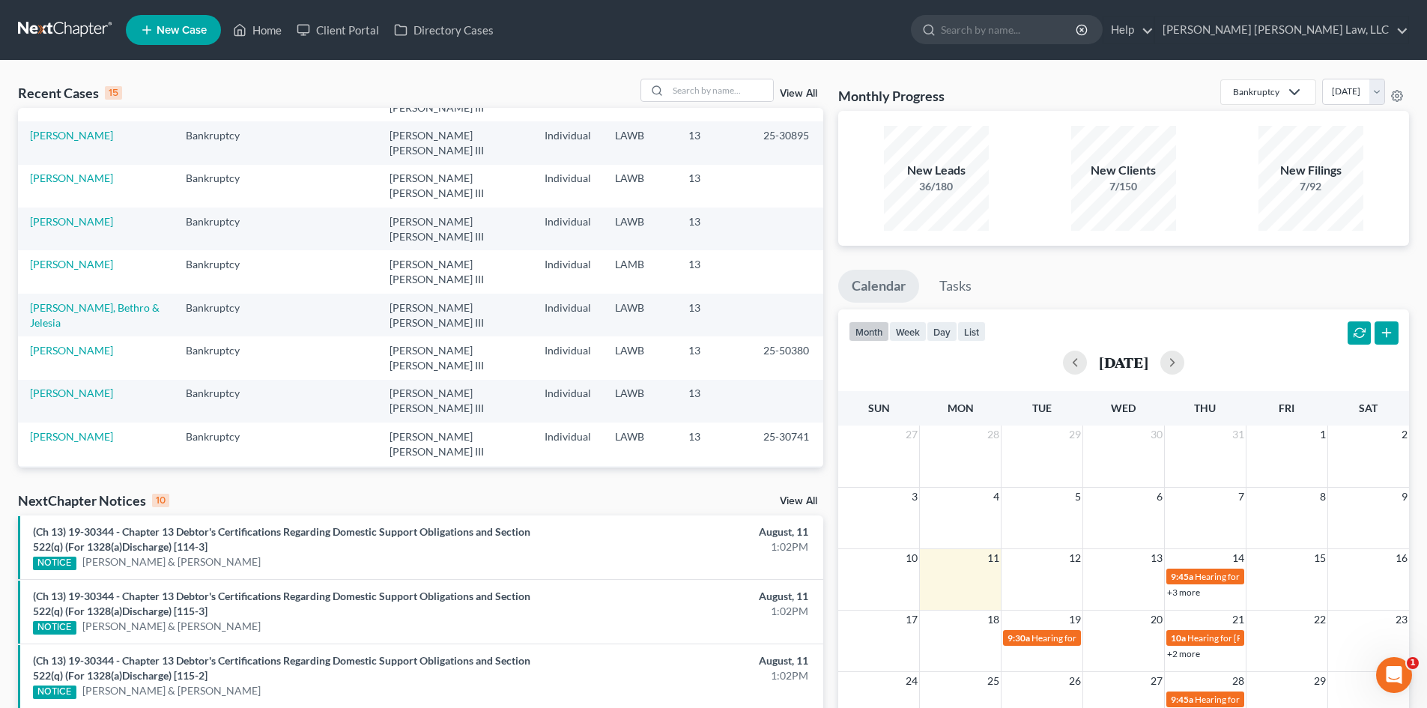
click at [71, 601] on link "[PERSON_NAME]" at bounding box center [71, 607] width 83 height 13
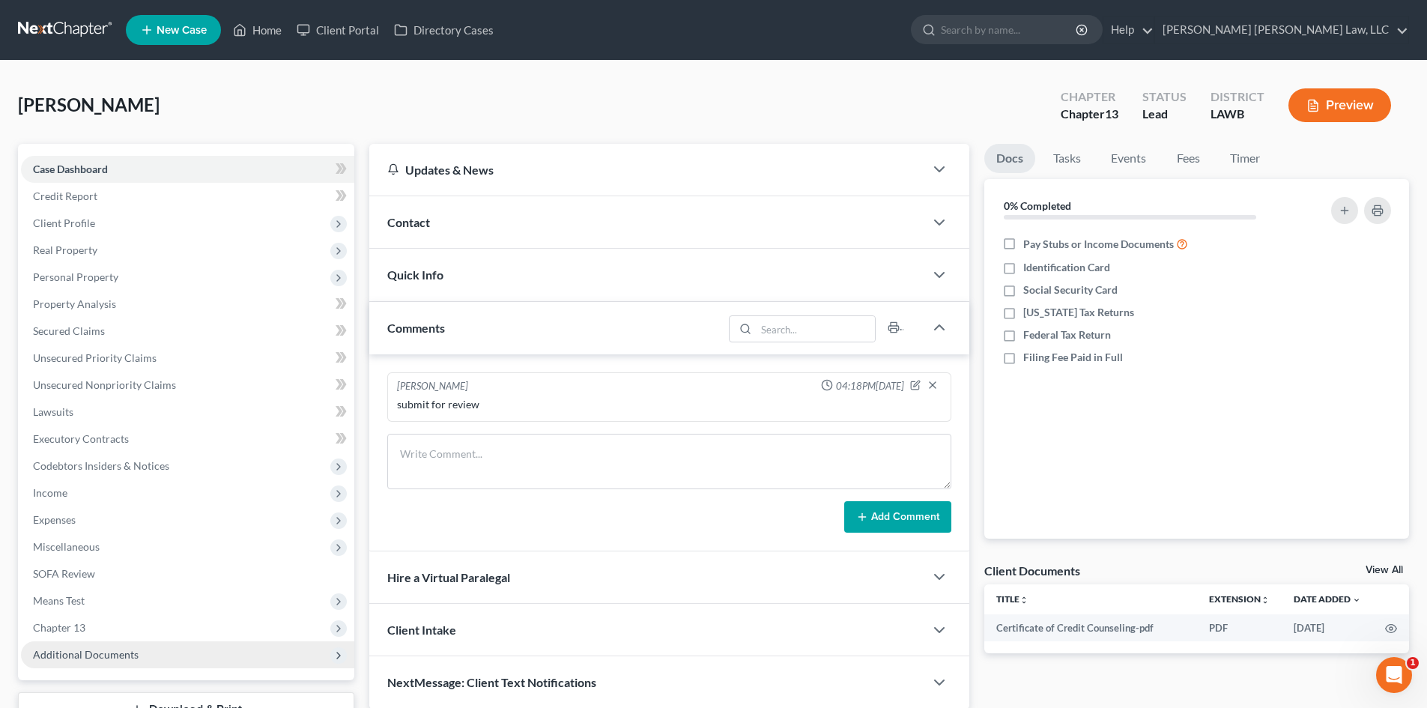
click at [229, 651] on span "Additional Documents" at bounding box center [187, 654] width 333 height 27
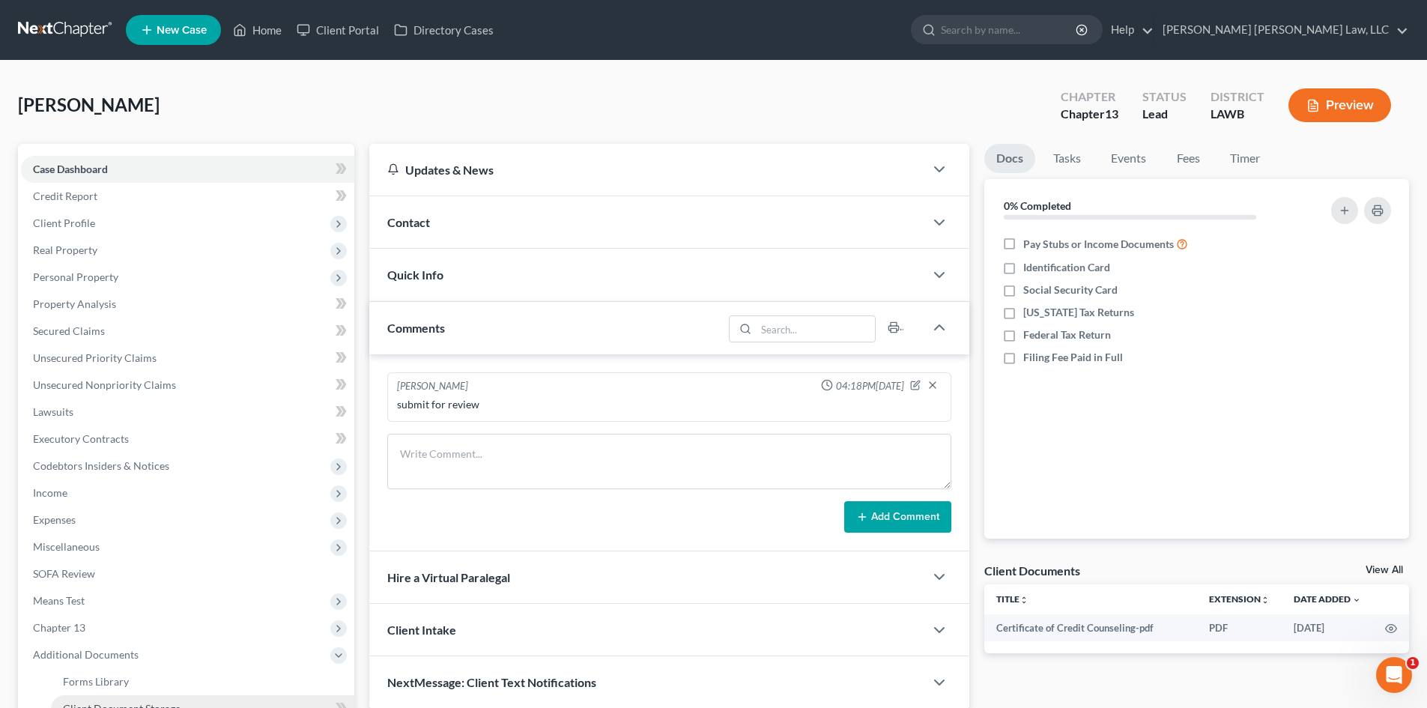
click at [191, 702] on link "Client Document Storage" at bounding box center [202, 708] width 303 height 27
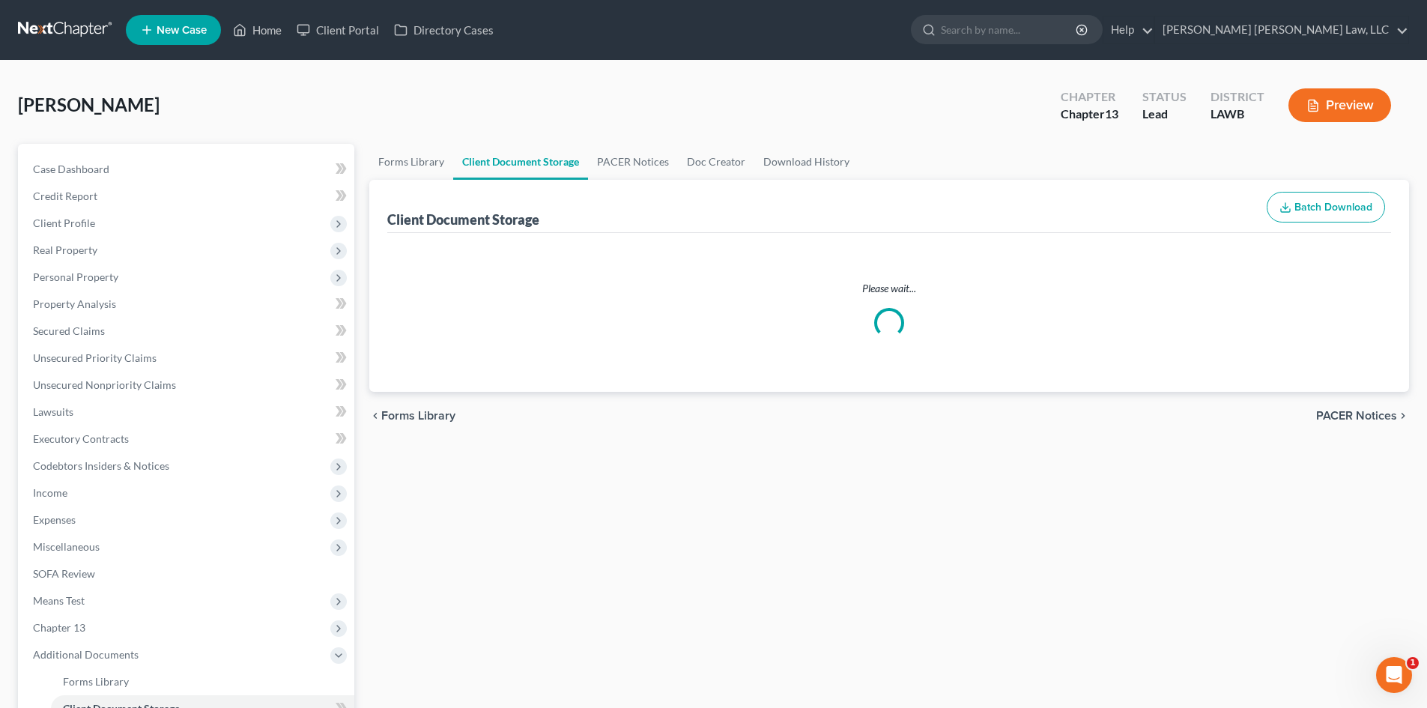
select select "9"
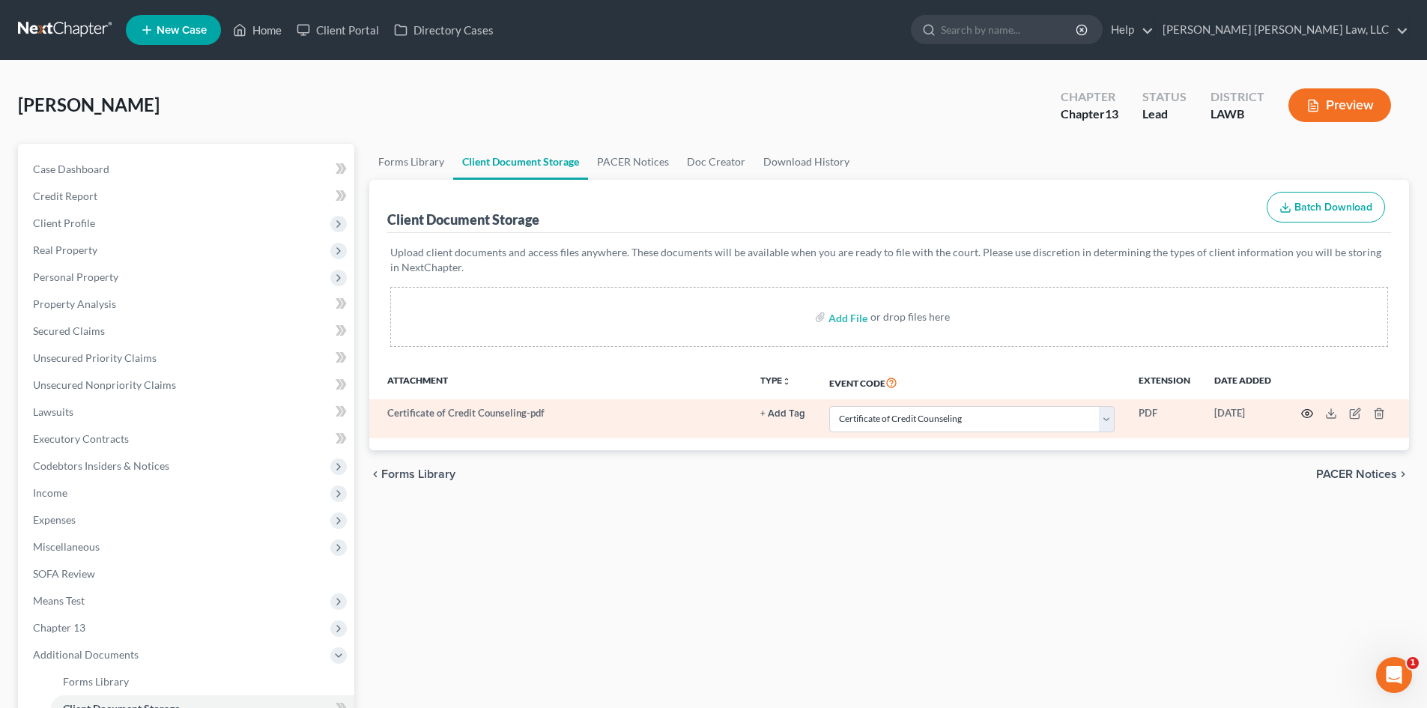
click at [1305, 414] on icon "button" at bounding box center [1307, 413] width 12 height 12
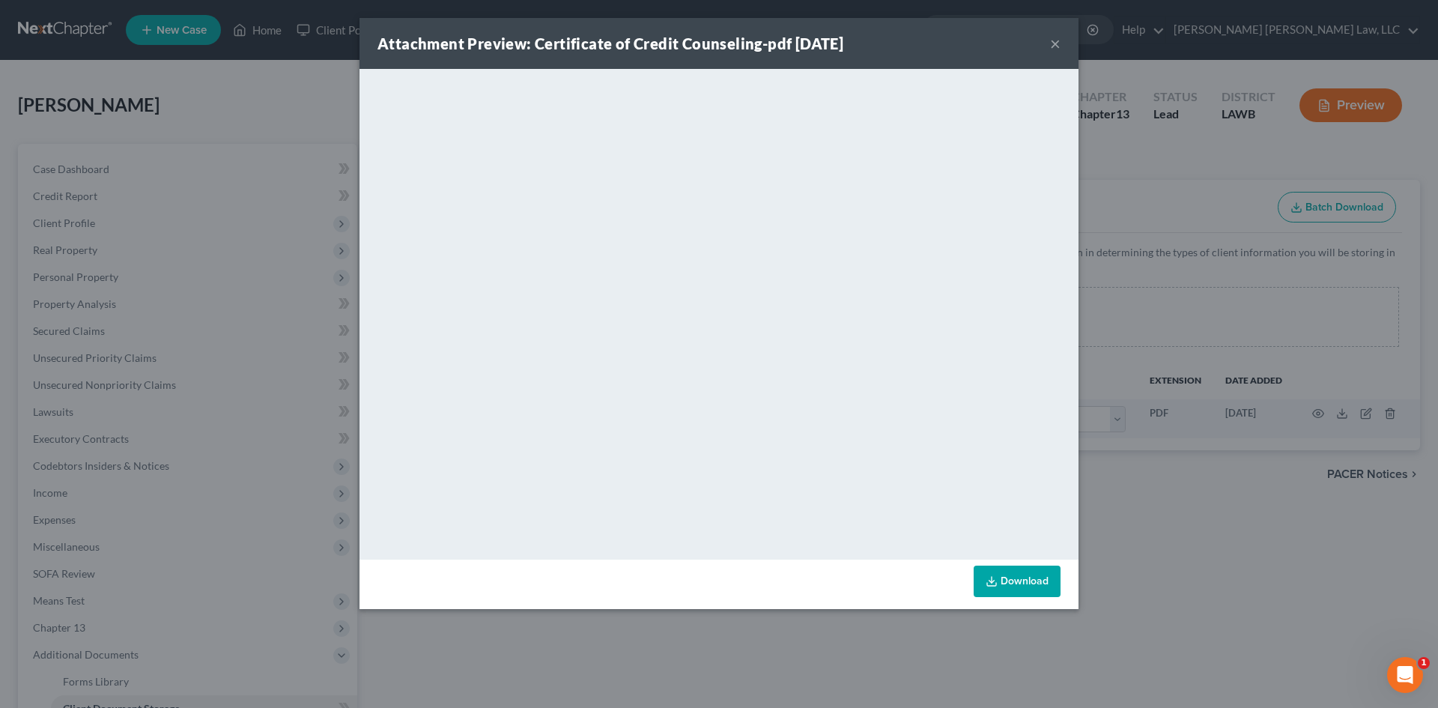
click at [1155, 116] on div "Attachment Preview: Certificate of Credit Counseling-pdf 08/11/2025 × <object n…" at bounding box center [719, 354] width 1438 height 708
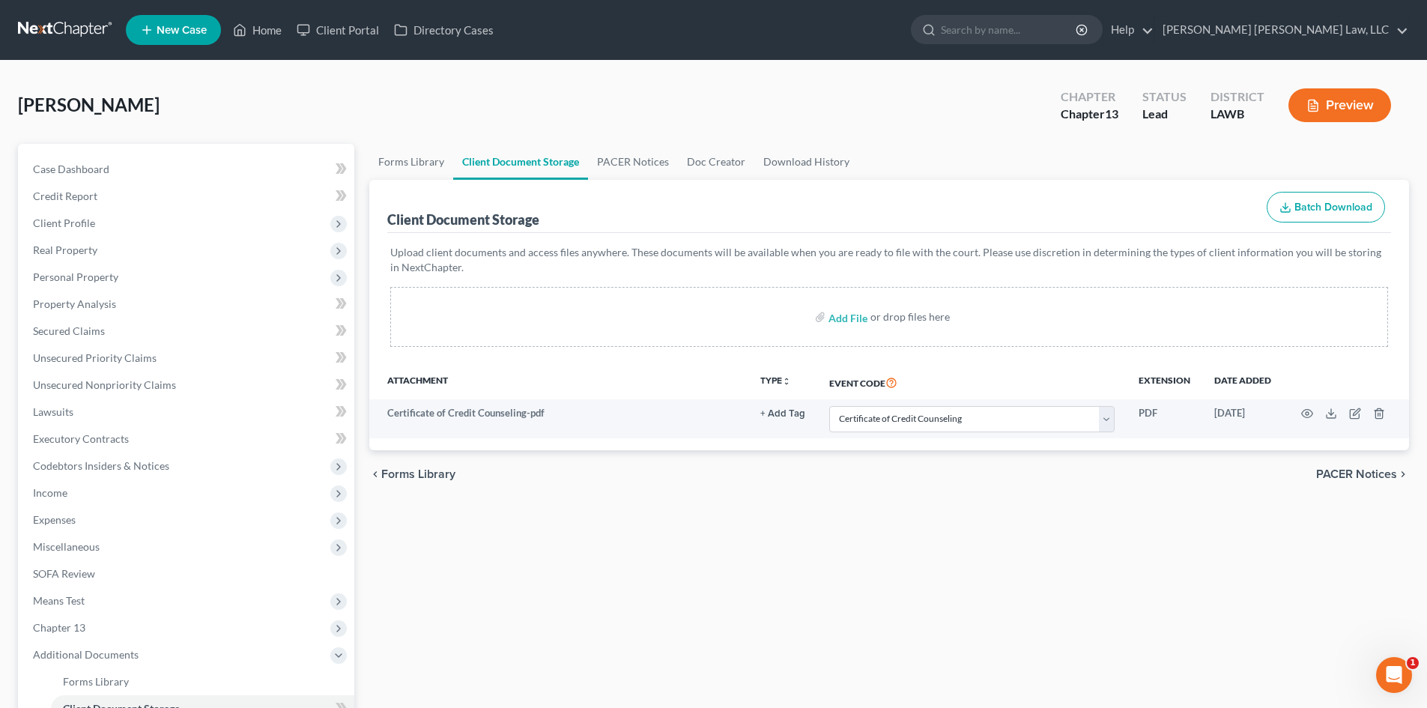
click at [941, 553] on div "Forms Library Client Document Storage PACER Notices Doc Creator Download Histor…" at bounding box center [889, 522] width 1054 height 757
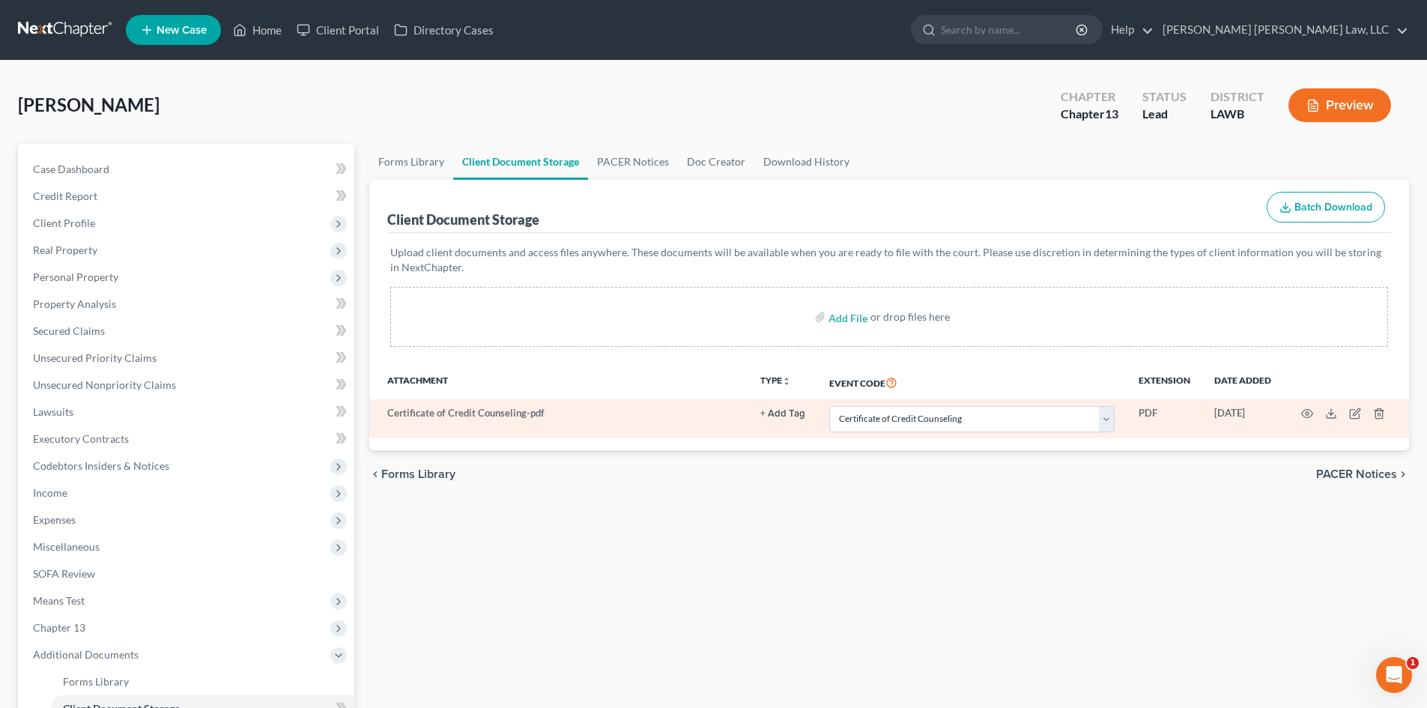
click at [1294, 410] on td at bounding box center [1346, 418] width 126 height 39
click at [1302, 411] on icon "button" at bounding box center [1307, 413] width 12 height 12
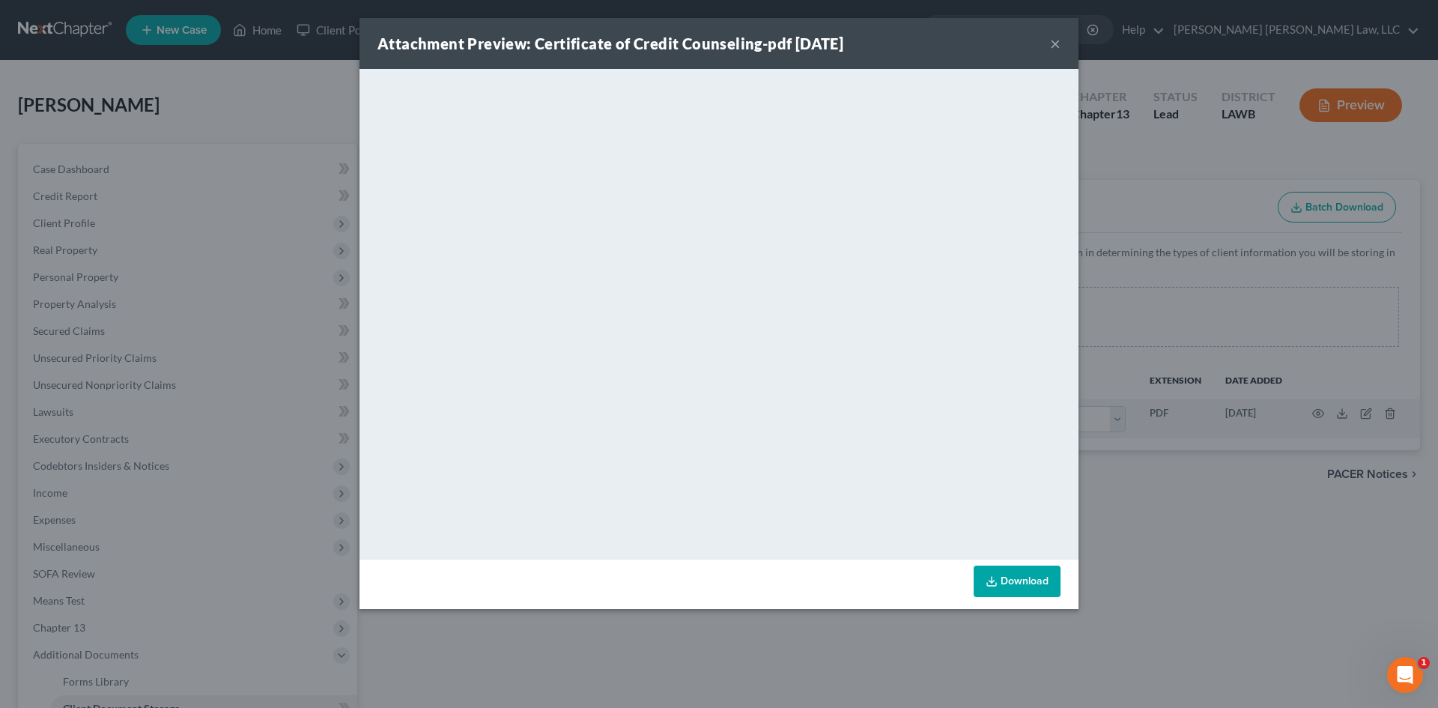
click at [1214, 526] on div "Attachment Preview: Certificate of Credit Counseling-pdf 08/11/2025 × <object n…" at bounding box center [719, 354] width 1438 height 708
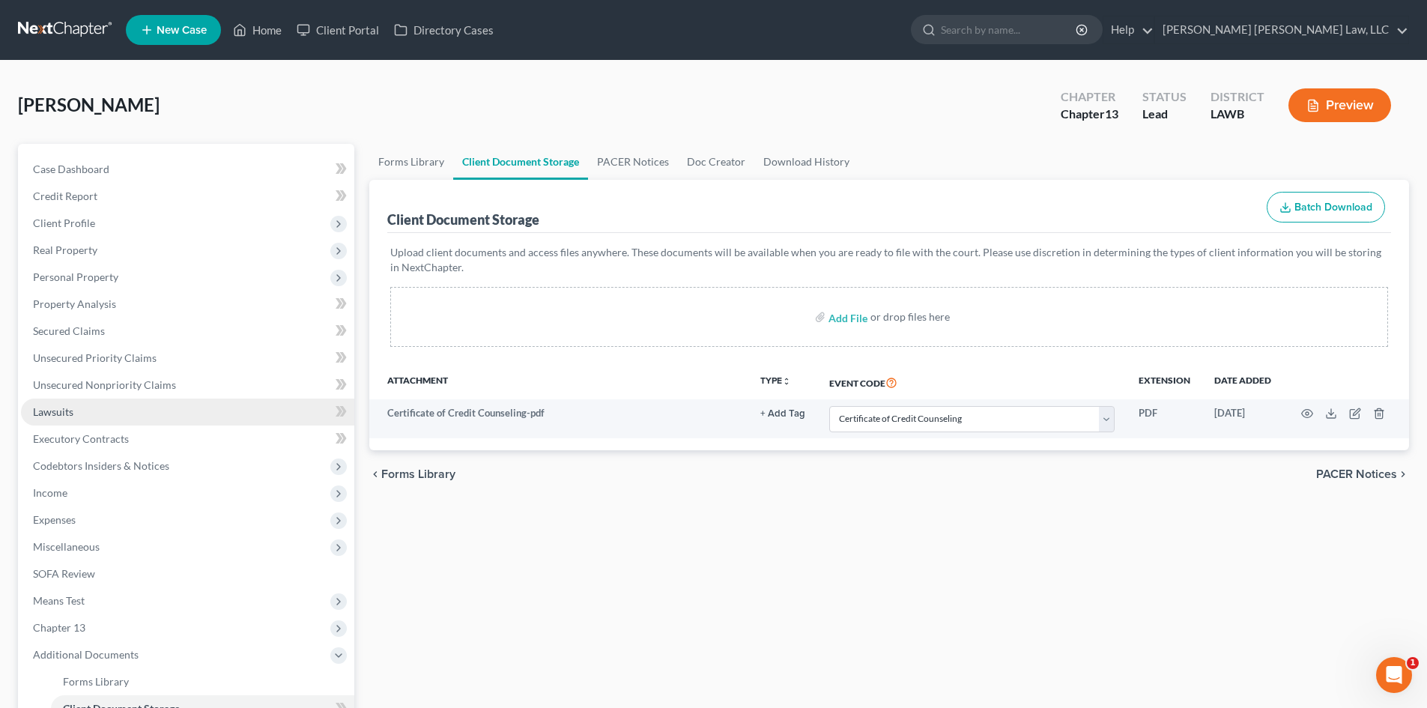
scroll to position [250, 0]
